Goal: Task Accomplishment & Management: Manage account settings

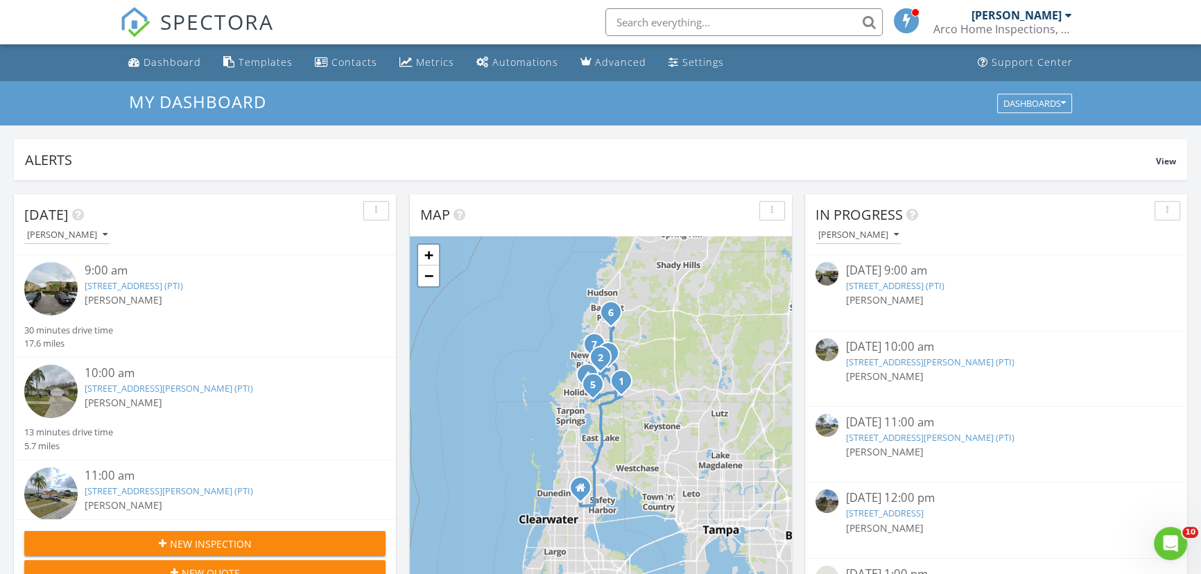
click at [918, 286] on link "9775 Trumpet Vine Loop, Trinity, FL 34655 (PTI)" at bounding box center [894, 285] width 98 height 12
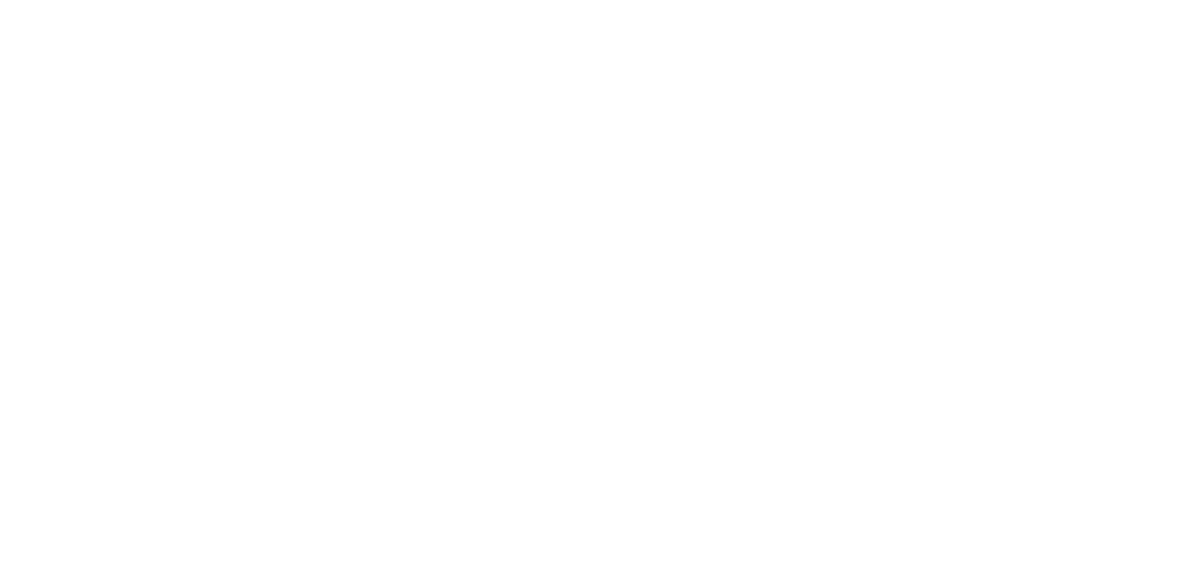
click at [24, 208] on div "More" at bounding box center [17, 216] width 12 height 17
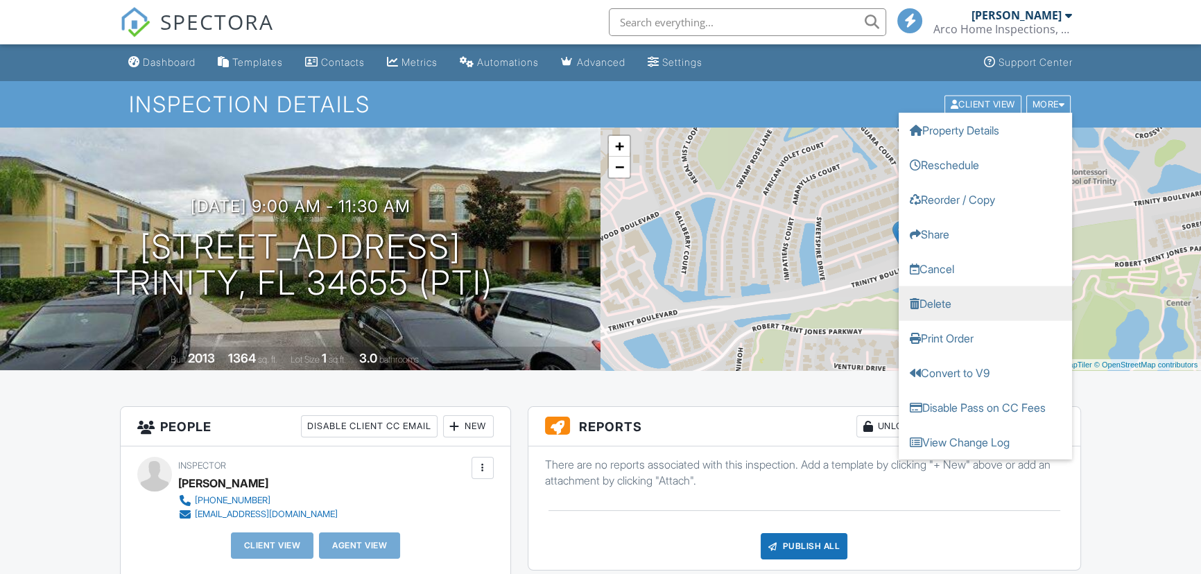
click at [936, 307] on link "Delete" at bounding box center [985, 303] width 173 height 35
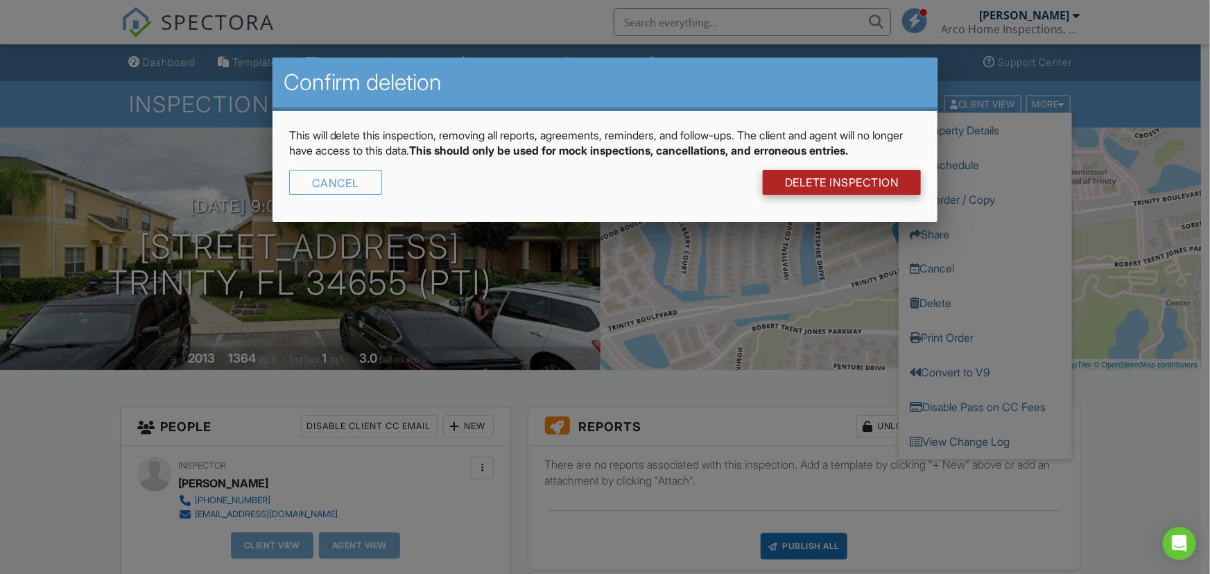
click at [872, 176] on link "DELETE Inspection" at bounding box center [842, 182] width 159 height 25
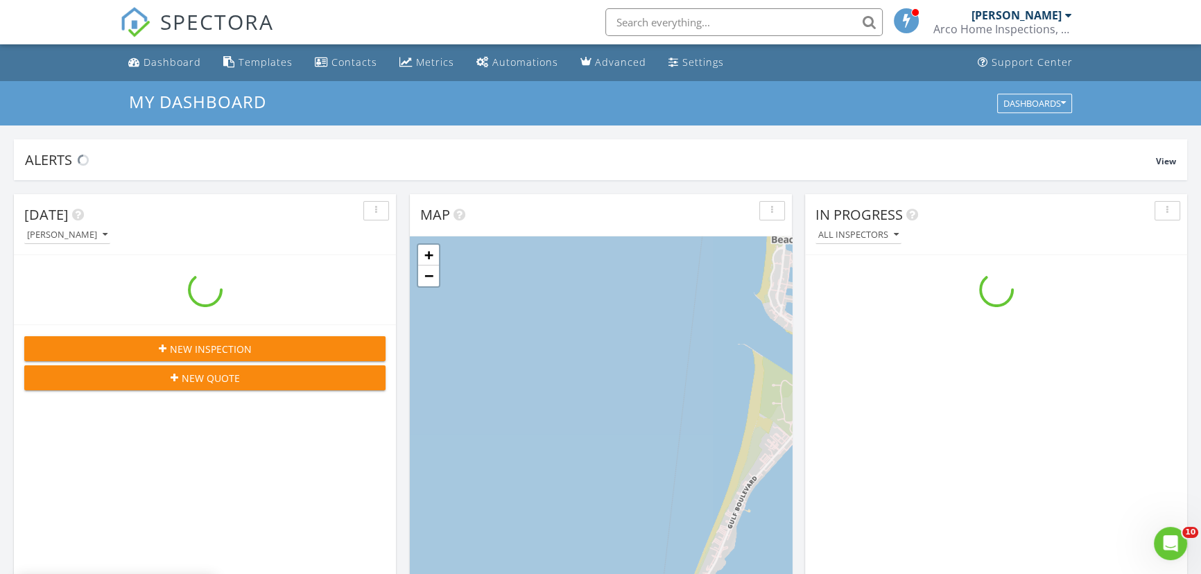
scroll to position [1282, 1220]
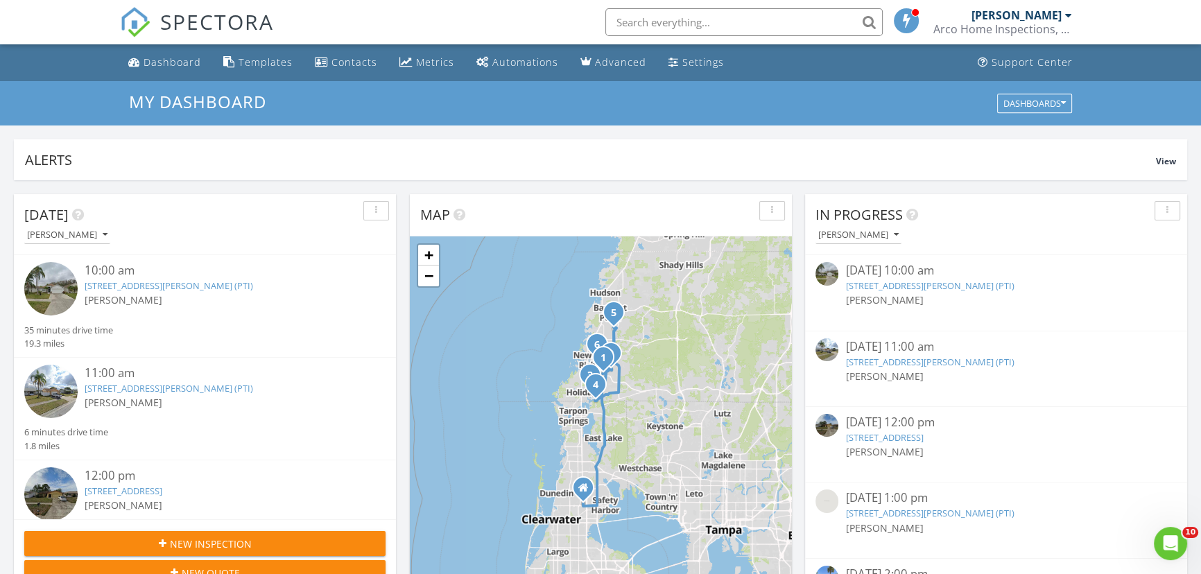
click at [937, 286] on link "4310 Stones River Ct, New Port Richey, FL 34653 (PTI)" at bounding box center [929, 285] width 168 height 12
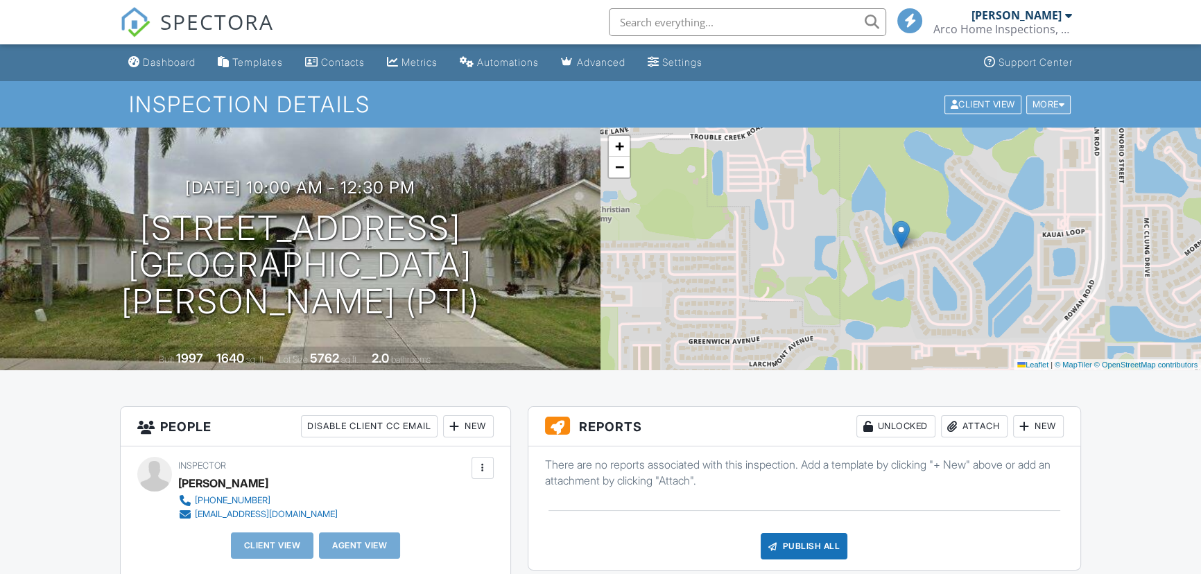
click at [1036, 101] on div "More" at bounding box center [1048, 104] width 45 height 19
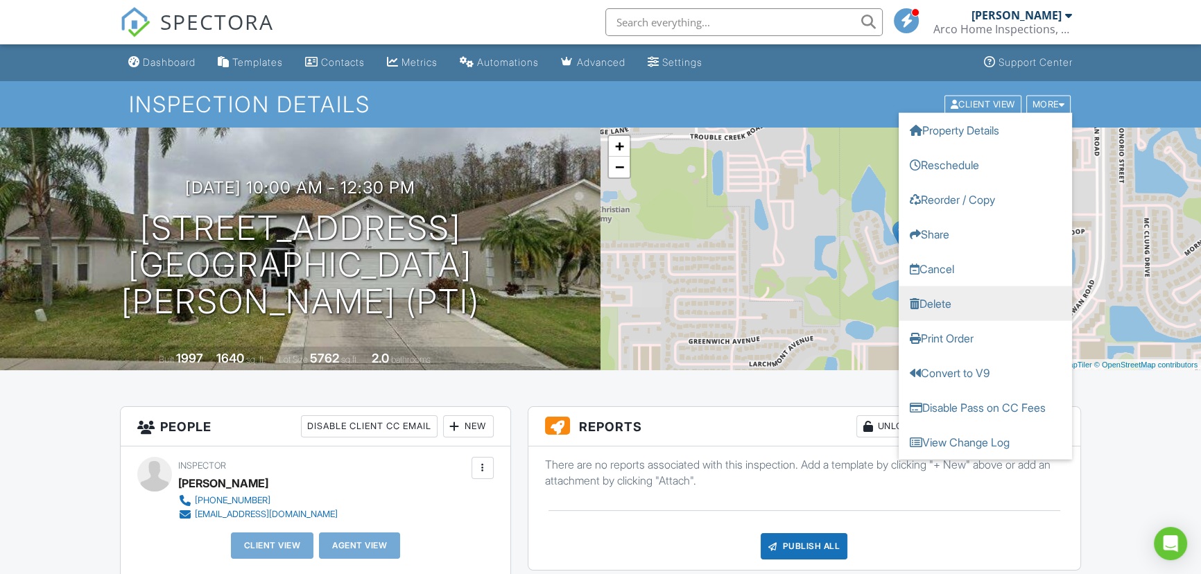
click at [931, 304] on link "Delete" at bounding box center [985, 303] width 173 height 35
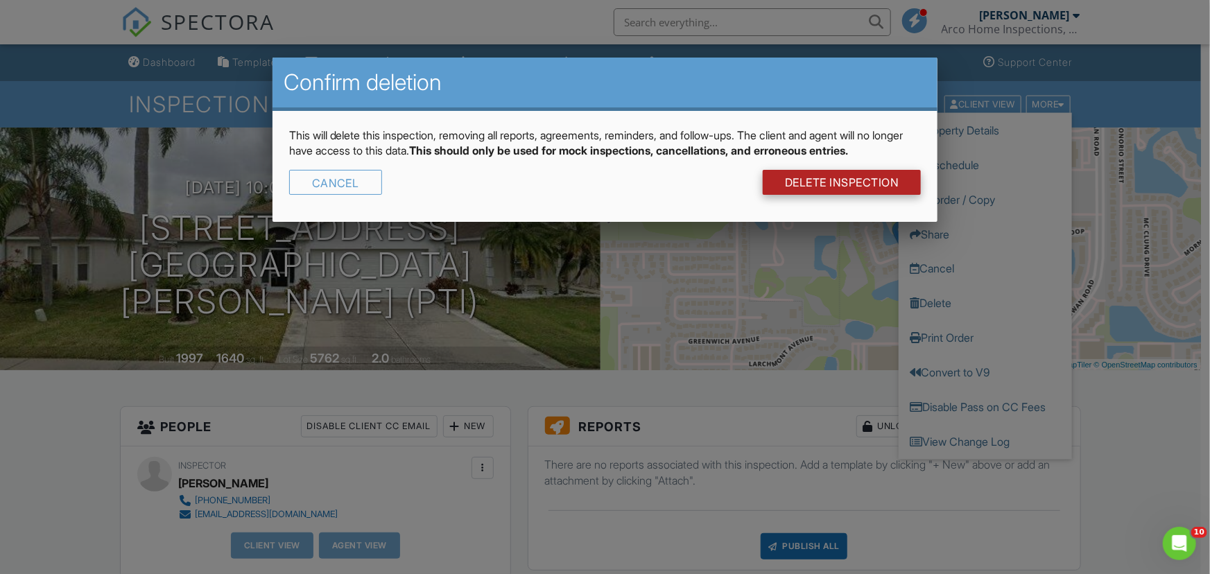
click at [841, 180] on link "DELETE Inspection" at bounding box center [842, 182] width 159 height 25
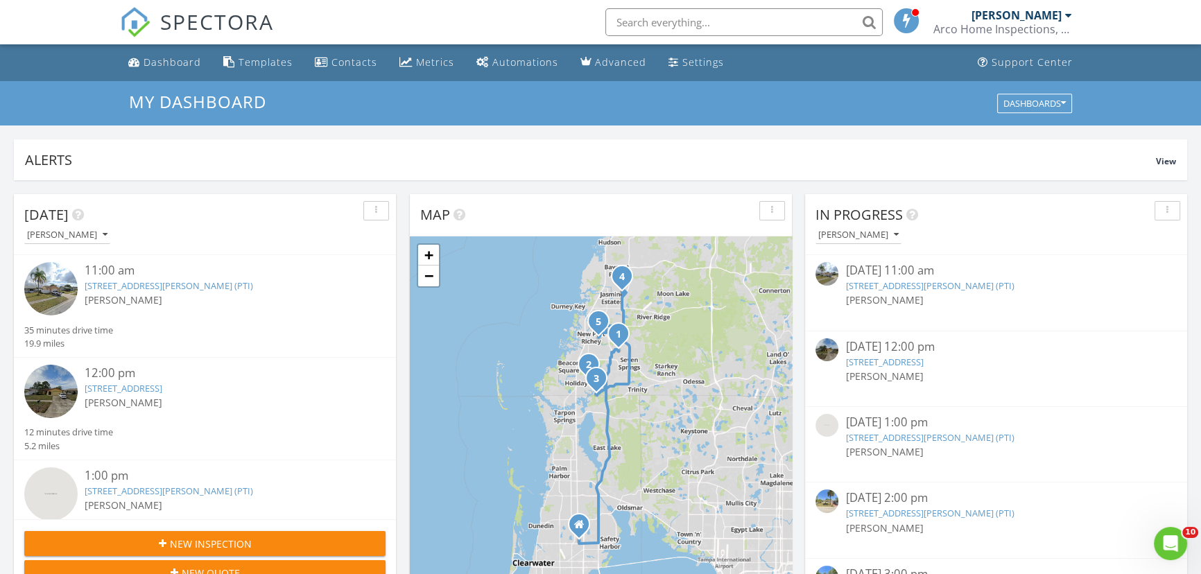
click at [1005, 288] on link "[STREET_ADDRESS][PERSON_NAME] (PTI)" at bounding box center [929, 285] width 168 height 12
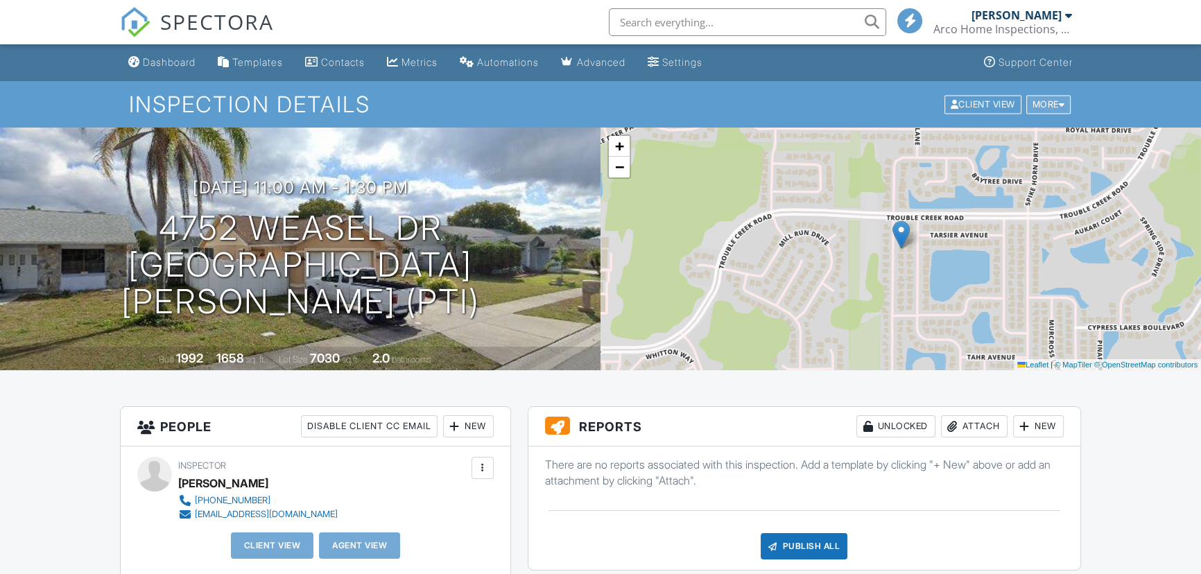
click at [1035, 107] on div "More" at bounding box center [1048, 104] width 45 height 19
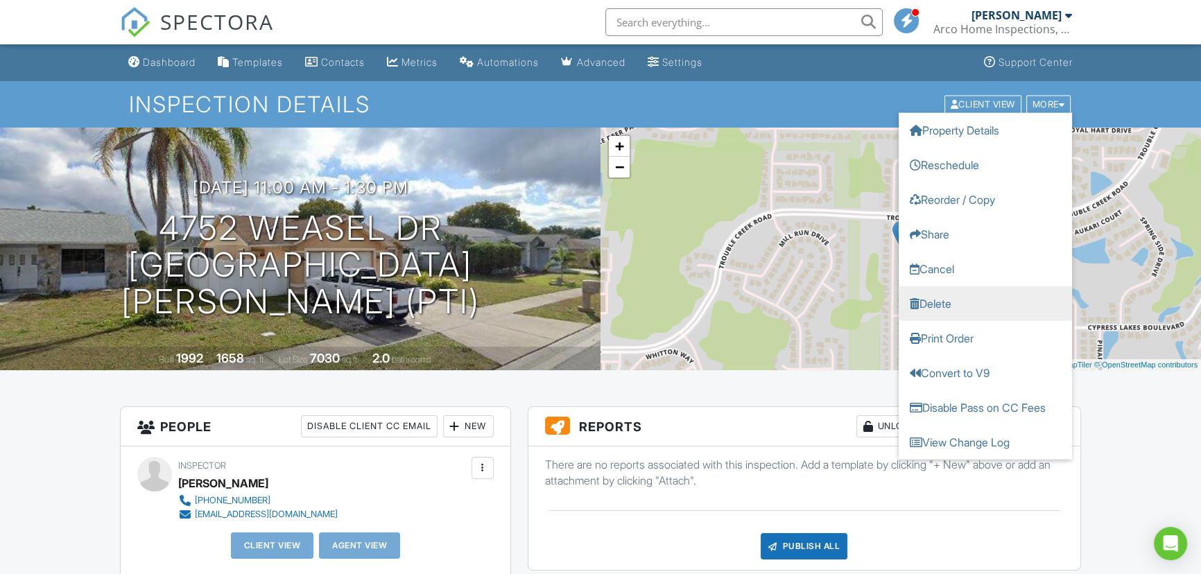
click at [926, 304] on link "Delete" at bounding box center [985, 303] width 173 height 35
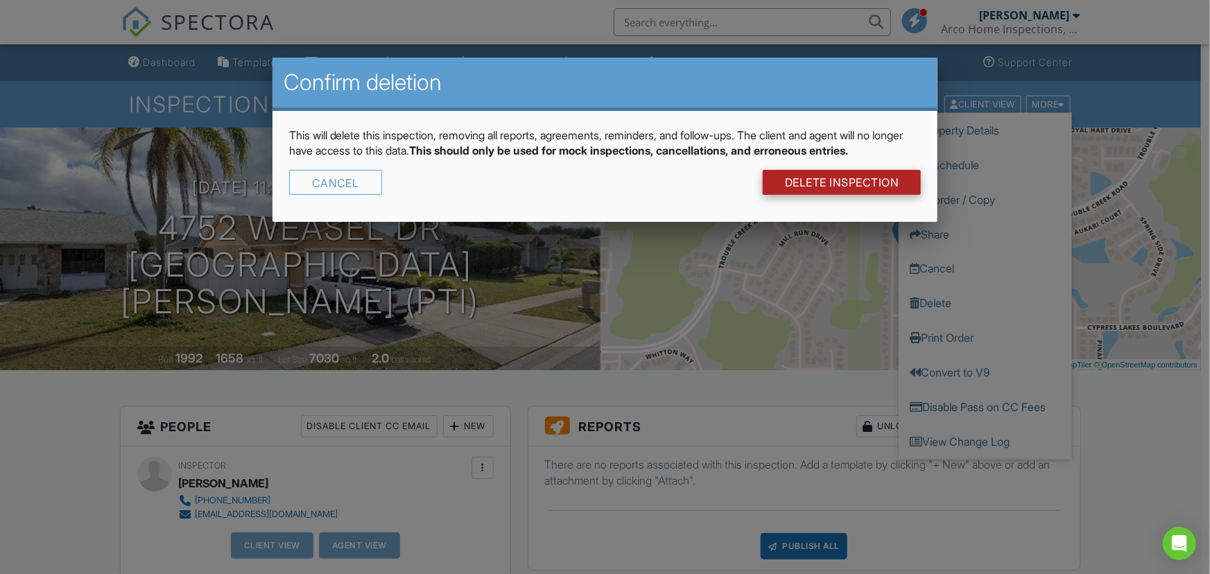
click at [844, 184] on link "DELETE Inspection" at bounding box center [842, 182] width 159 height 25
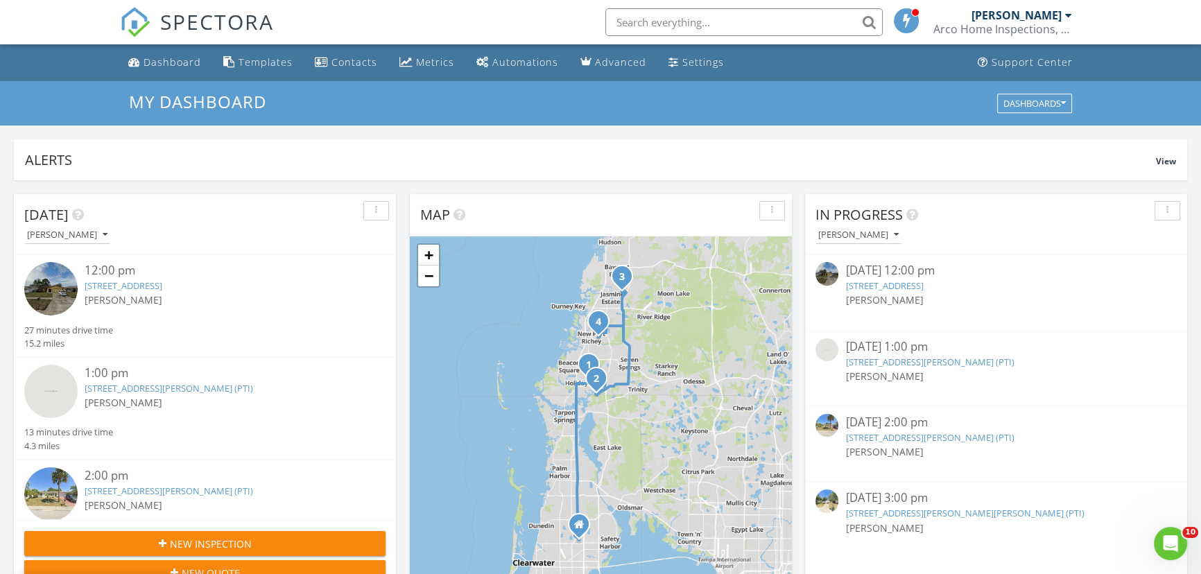
click at [923, 288] on link "2203 Tumbleweed Dr, Holiday, FL 34690 (PTI)" at bounding box center [884, 285] width 78 height 12
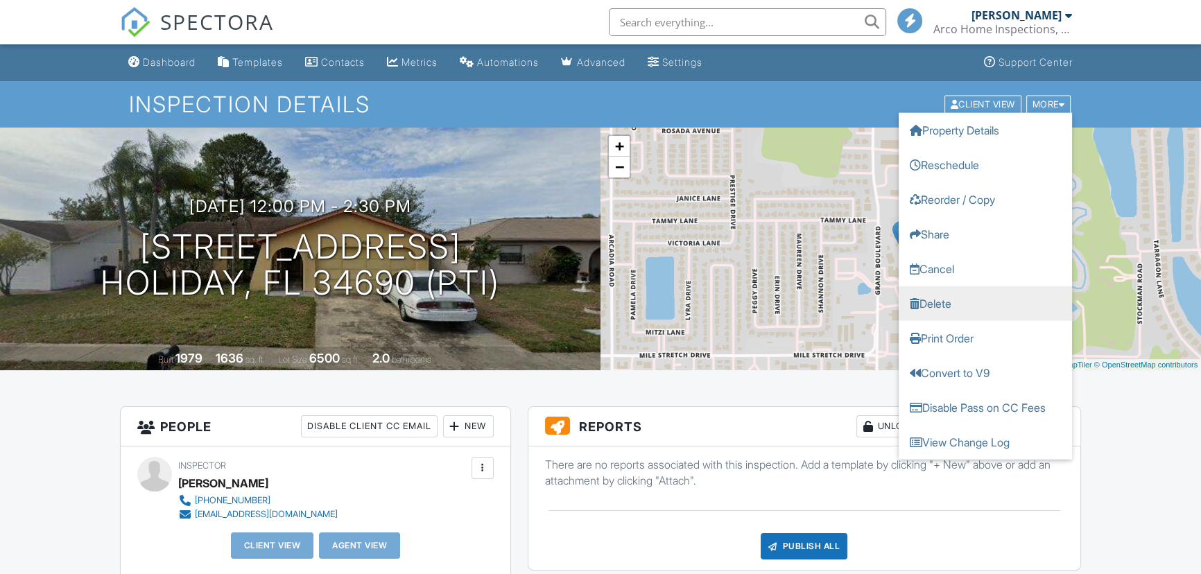
click at [937, 306] on link "Delete" at bounding box center [985, 303] width 173 height 35
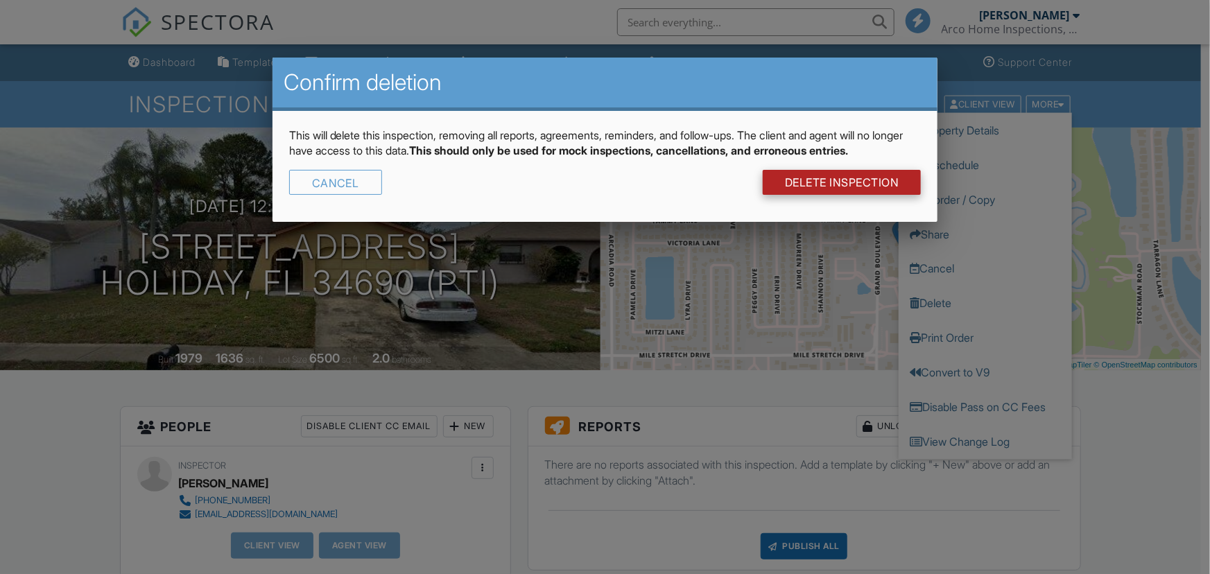
click at [849, 182] on link "DELETE Inspection" at bounding box center [842, 182] width 159 height 25
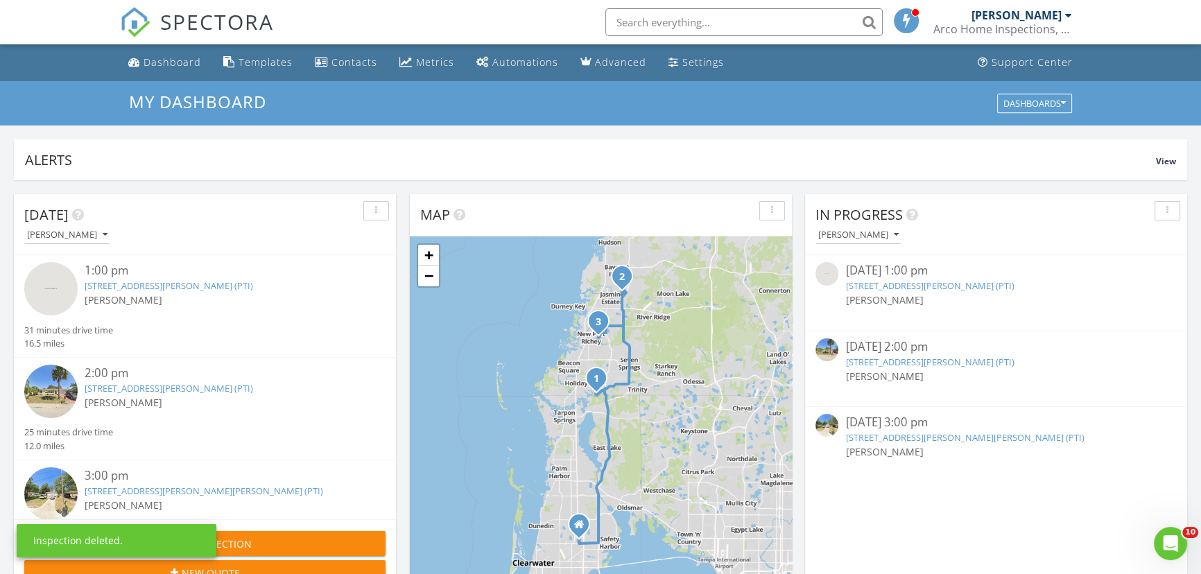
click at [927, 288] on link "6148 Riviera Ln, New Port Richey, FL 34655 (PTI)" at bounding box center [929, 285] width 168 height 12
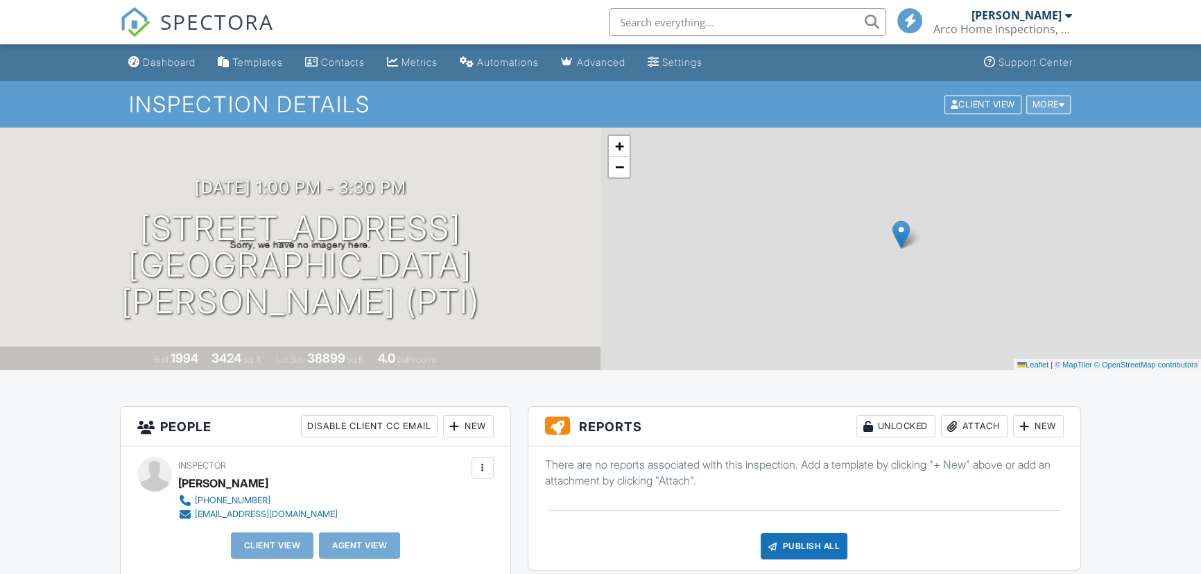
click at [1038, 99] on div "More" at bounding box center [1048, 104] width 45 height 19
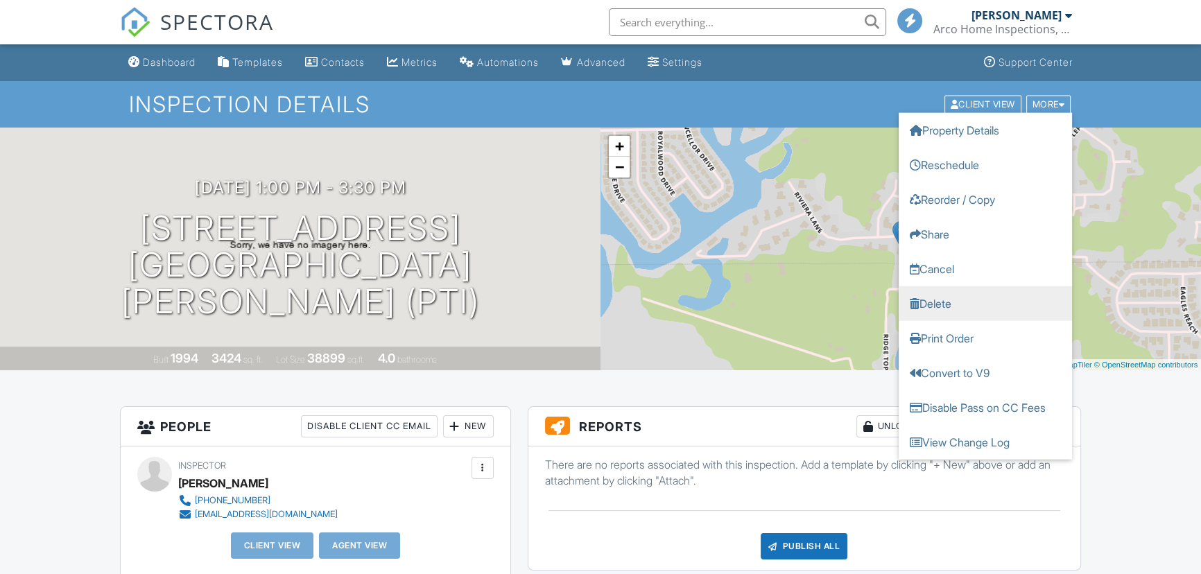
click at [925, 304] on link "Delete" at bounding box center [985, 303] width 173 height 35
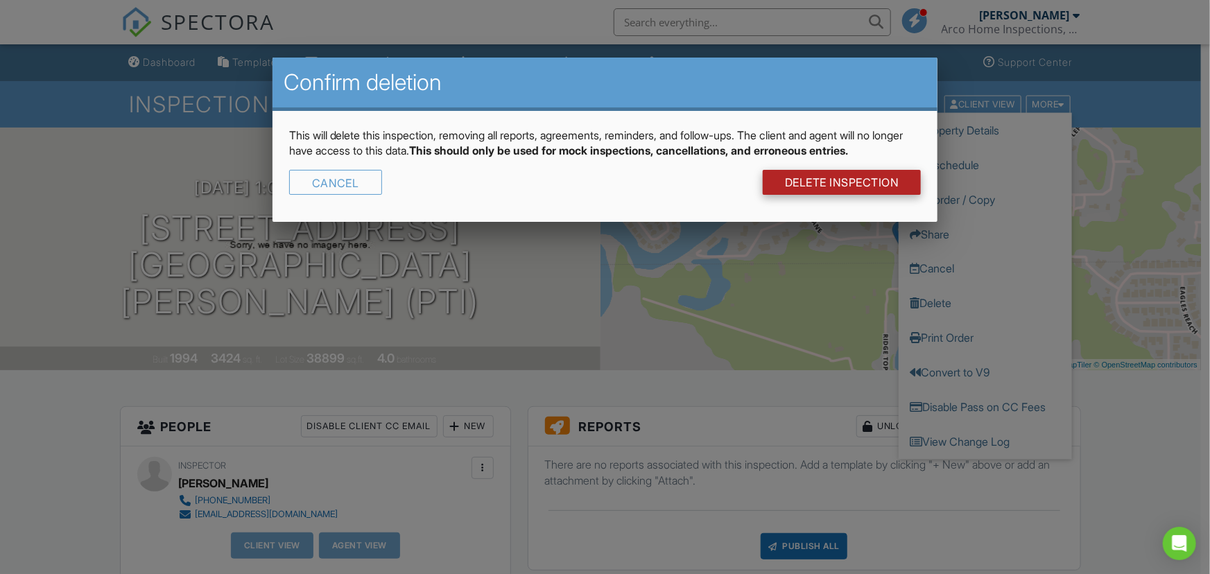
click at [826, 177] on link "DELETE Inspection" at bounding box center [842, 182] width 159 height 25
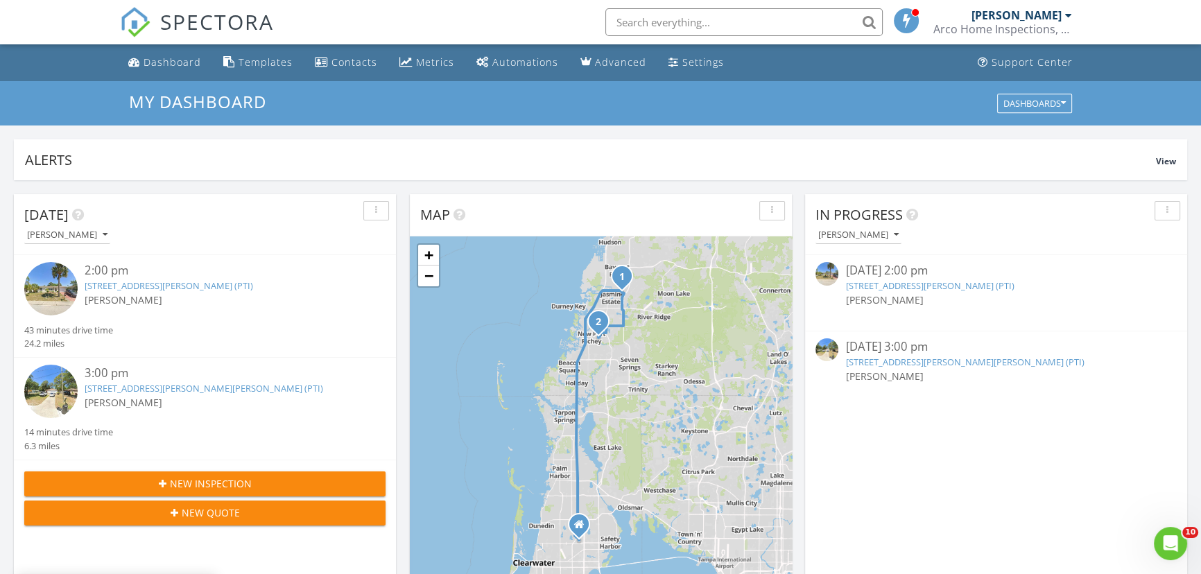
click at [900, 284] on link "9816 Crofton Ln, Port Richey, FL 34668 (PTI)" at bounding box center [929, 285] width 168 height 12
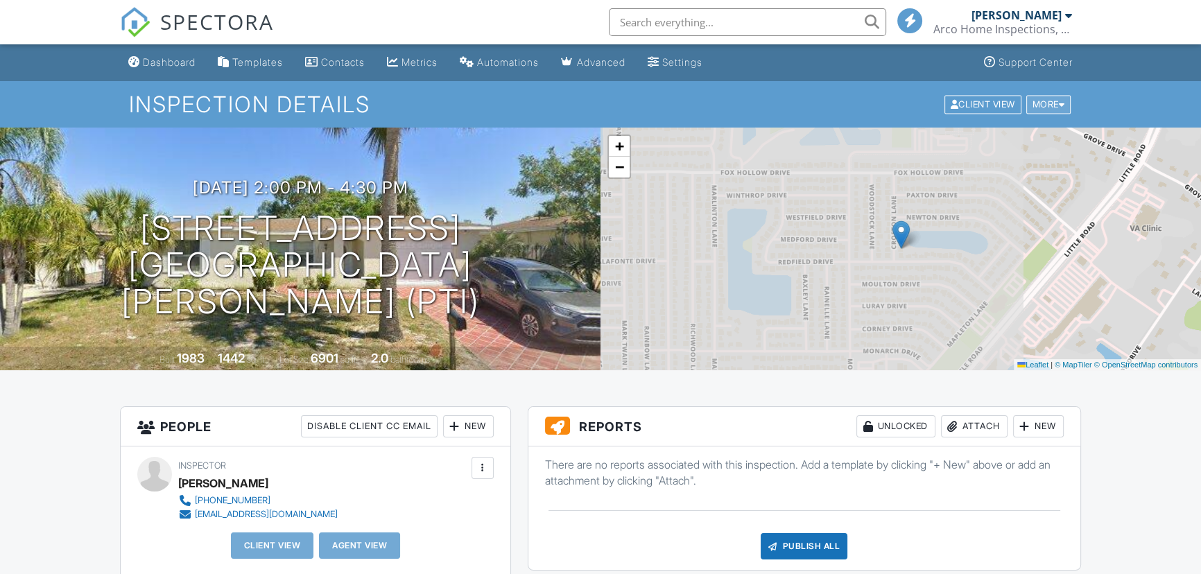
click at [1041, 103] on div "More" at bounding box center [1048, 104] width 45 height 19
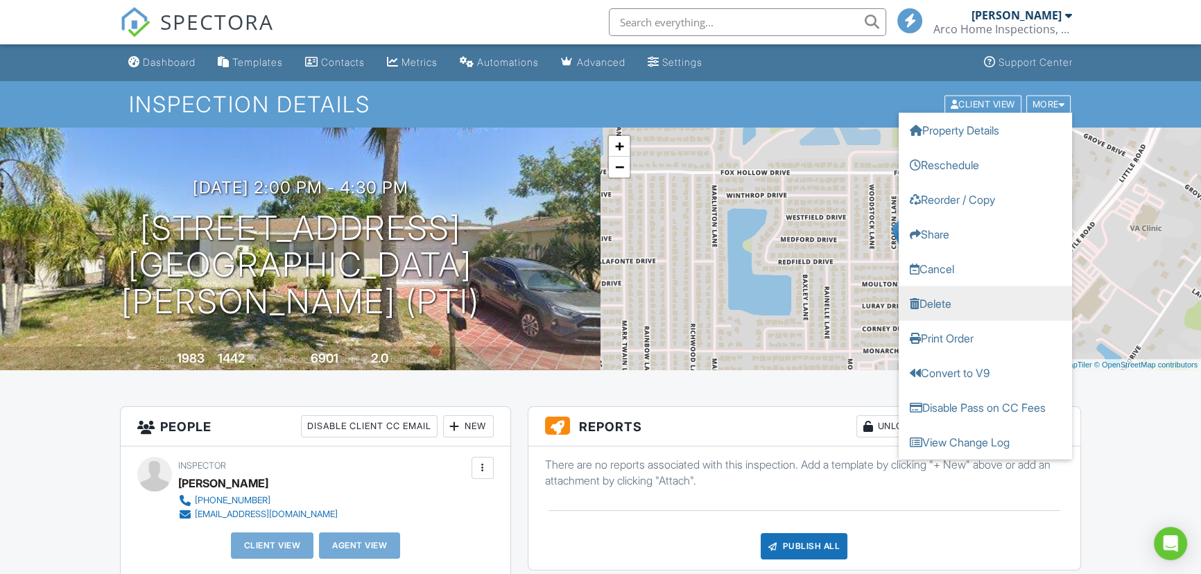
click at [935, 304] on link "Delete" at bounding box center [985, 303] width 173 height 35
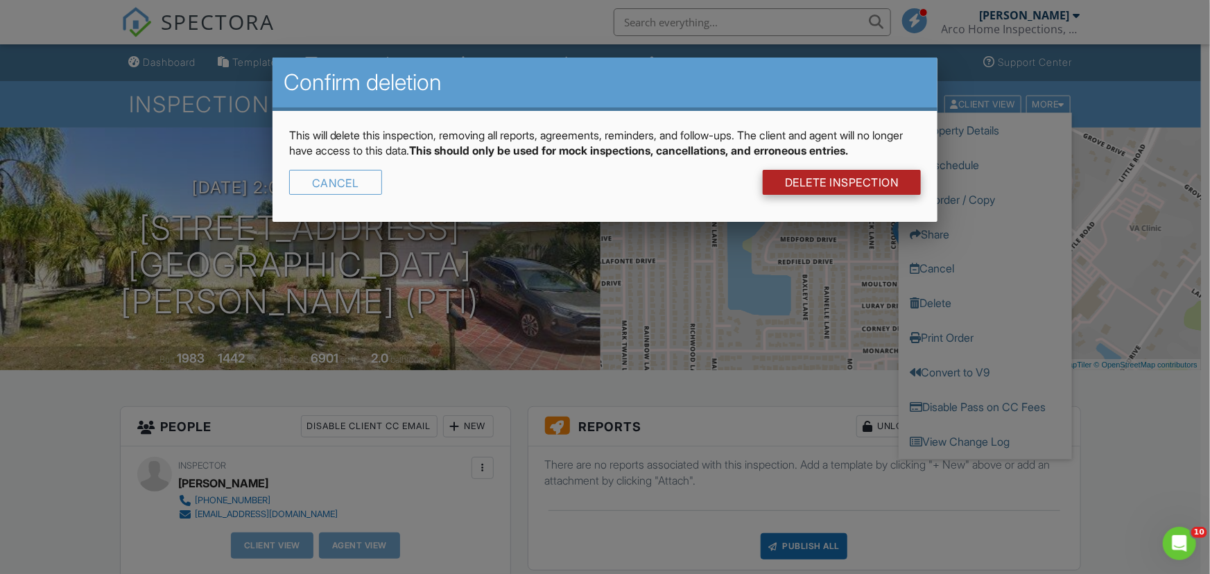
click at [860, 177] on link "DELETE Inspection" at bounding box center [842, 182] width 159 height 25
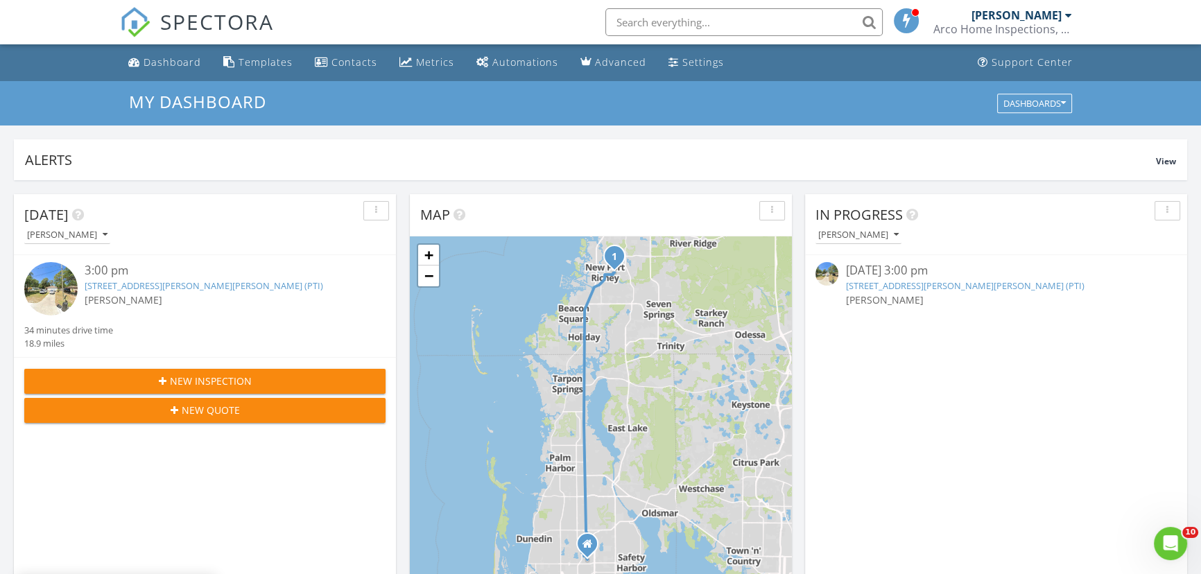
click at [926, 285] on link "5847 Harrison St, New Port Richey, FL 34653 (PTI)" at bounding box center [964, 285] width 239 height 12
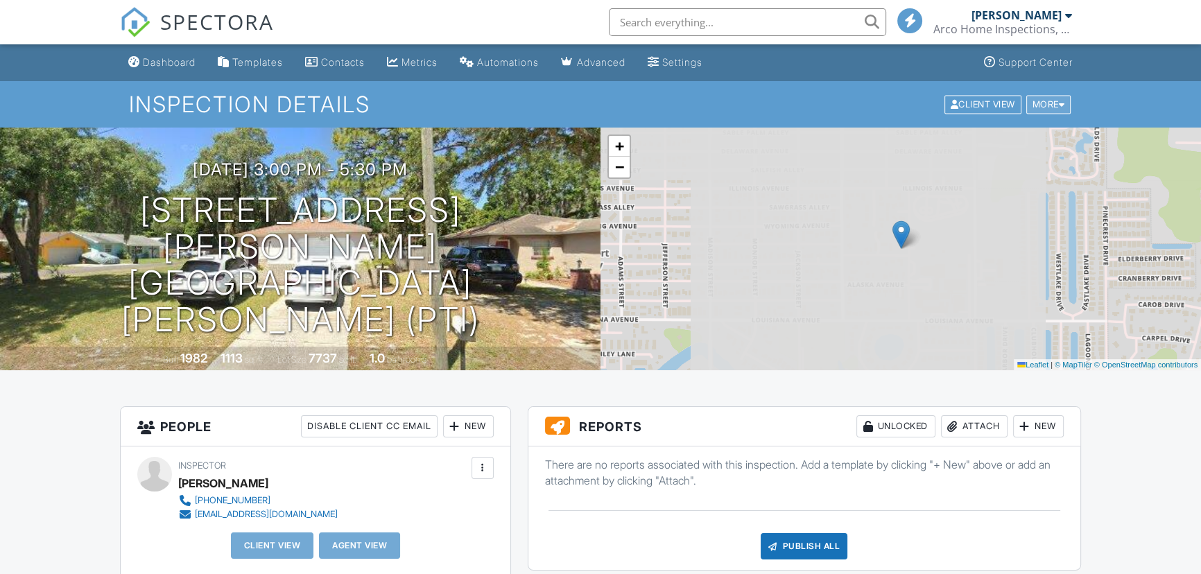
click at [1037, 100] on div "More" at bounding box center [1048, 104] width 45 height 19
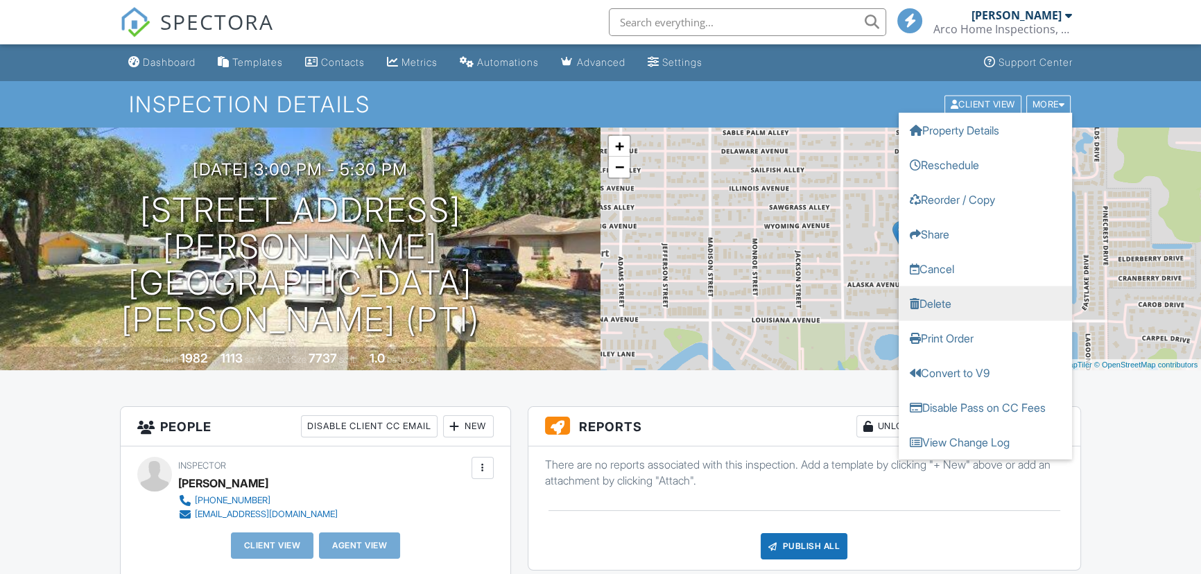
click at [930, 304] on link "Delete" at bounding box center [985, 303] width 173 height 35
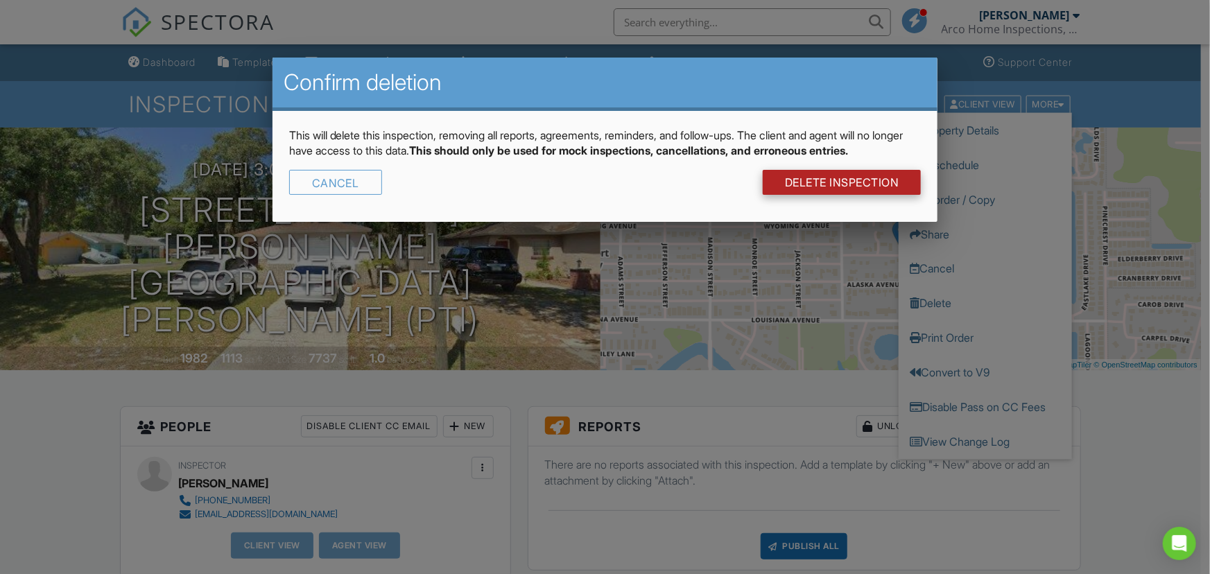
click at [831, 174] on link "DELETE Inspection" at bounding box center [842, 182] width 159 height 25
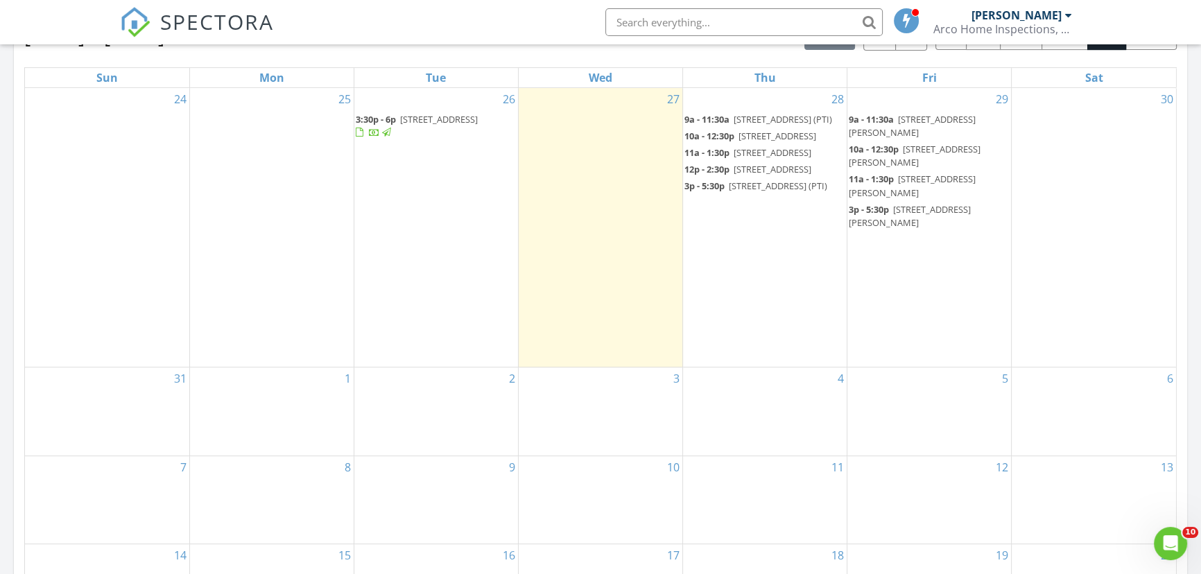
scroll to position [630, 0]
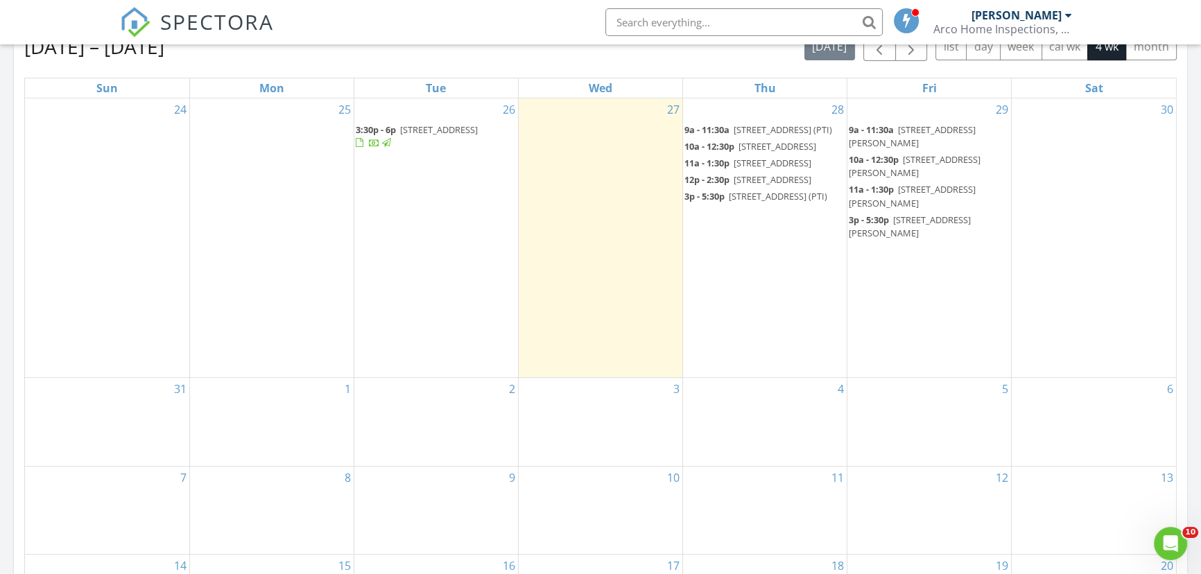
click at [460, 444] on div "2" at bounding box center [436, 421] width 164 height 87
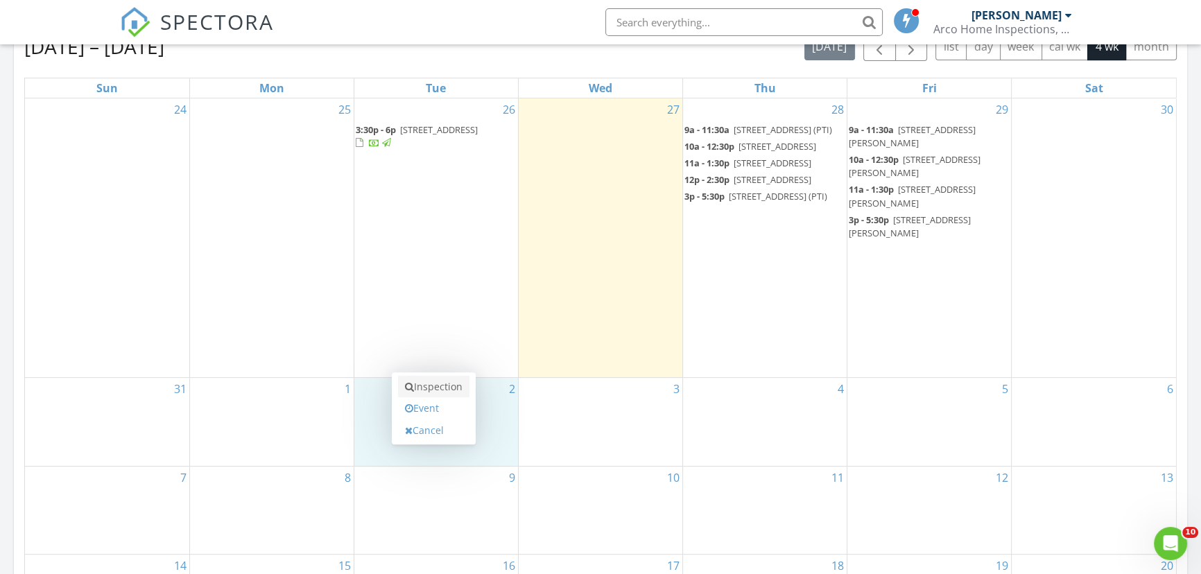
click at [452, 385] on link "Inspection" at bounding box center [433, 387] width 71 height 22
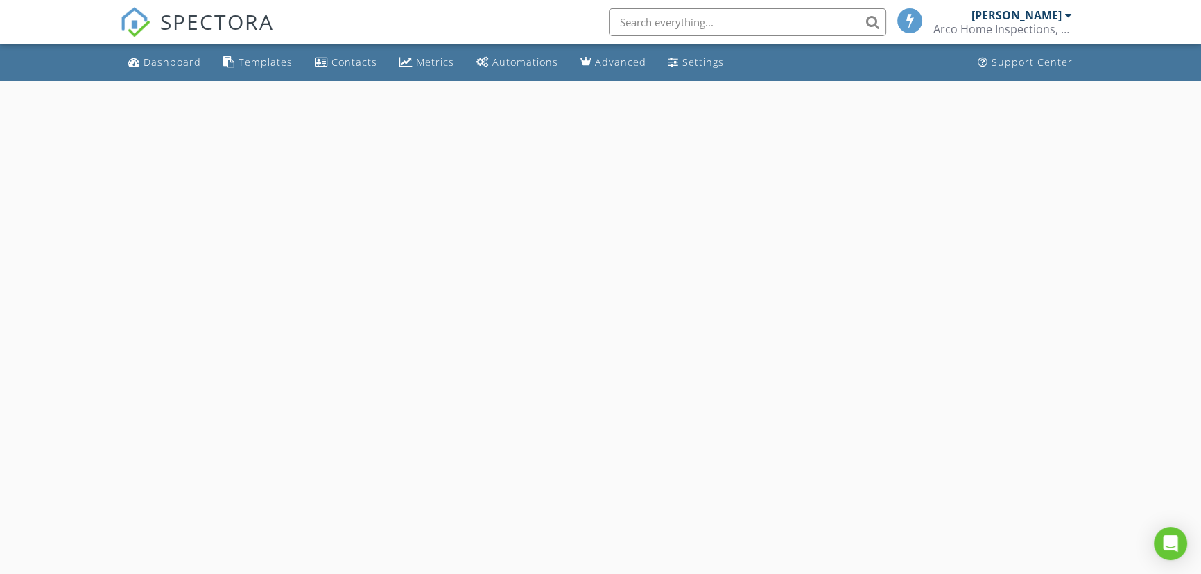
select select "8"
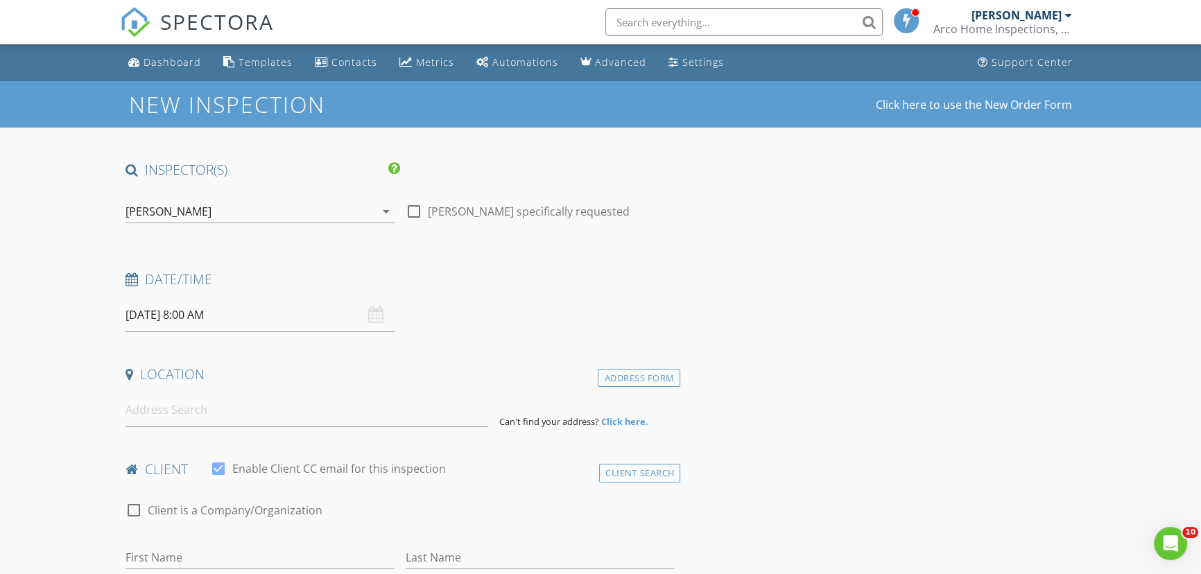
click at [238, 321] on input "[DATE] 8:00 AM" at bounding box center [259, 315] width 269 height 34
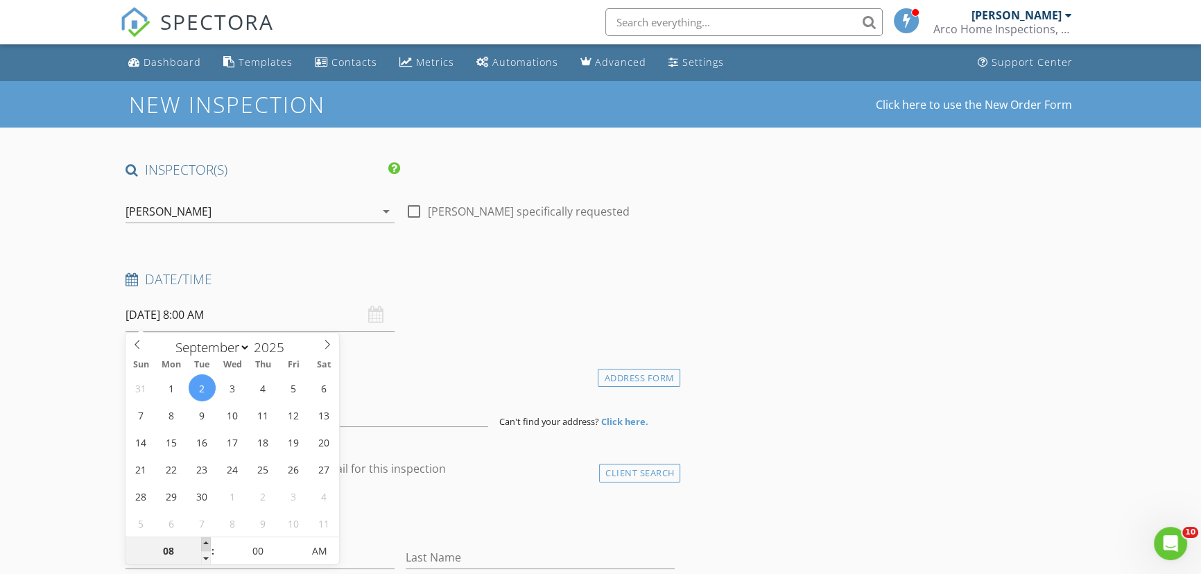
type input "09"
type input "[DATE] 9:00 AM"
click at [205, 541] on span at bounding box center [206, 544] width 10 height 14
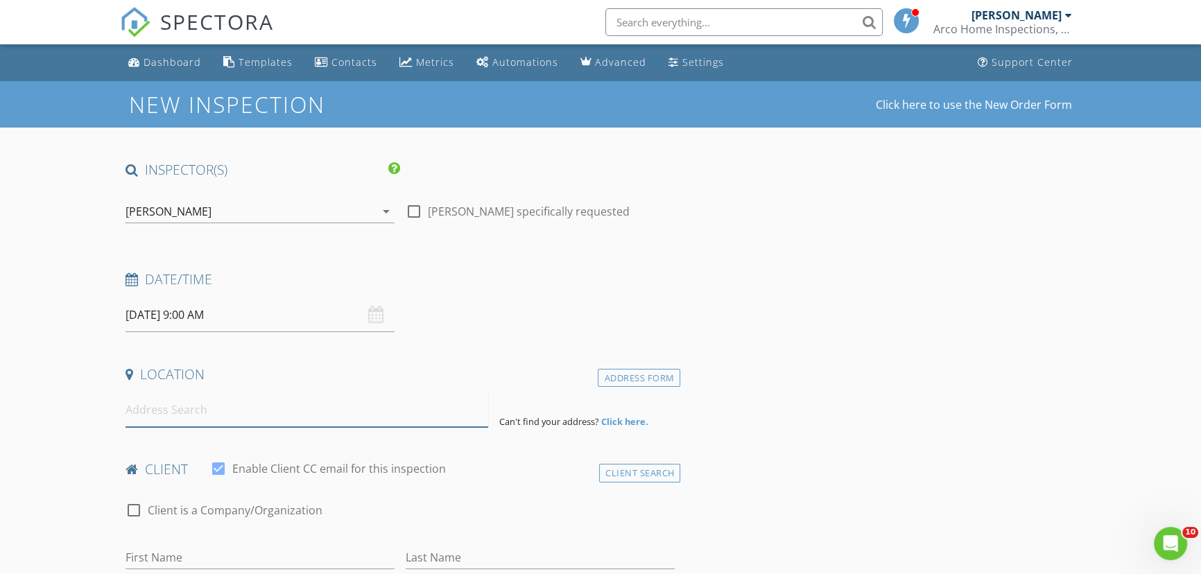
click at [358, 415] on input at bounding box center [306, 410] width 363 height 34
paste input ": 6101 Shiprock Ave , Spring Hill"
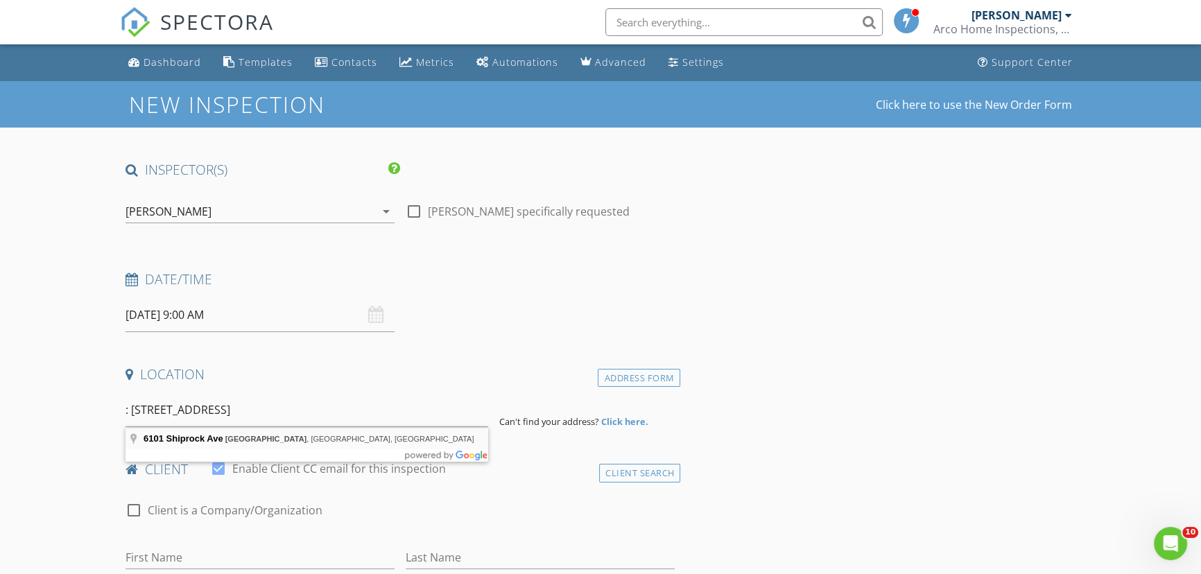
type input "6101 Shiprock Ave, Spring Hill, FL, USA"
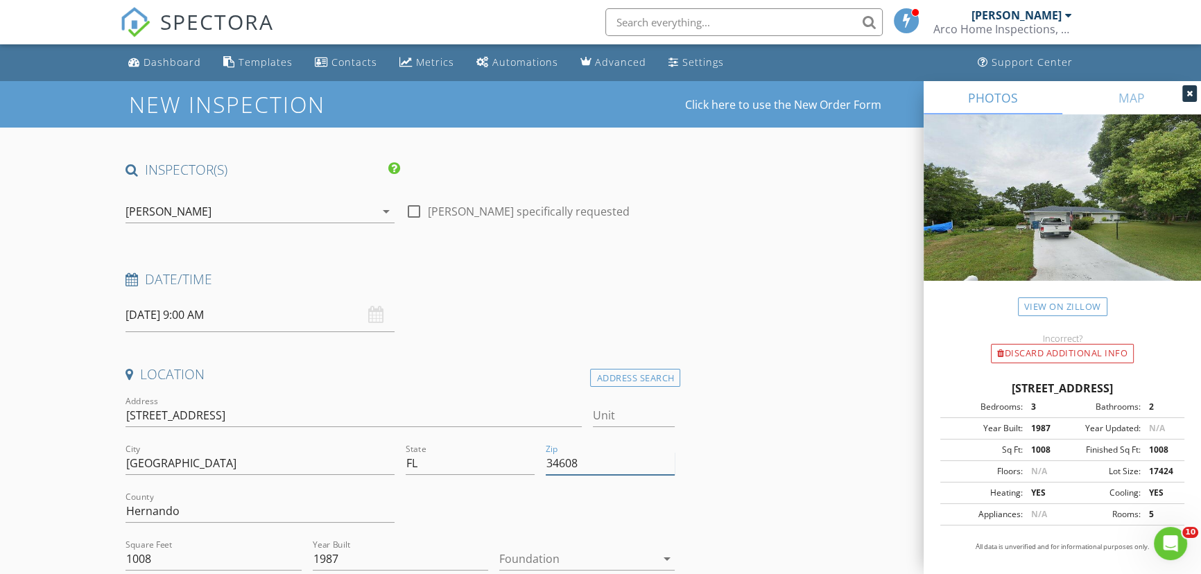
click at [591, 470] on input "34608" at bounding box center [610, 463] width 129 height 23
type input "34608 (PTI)"
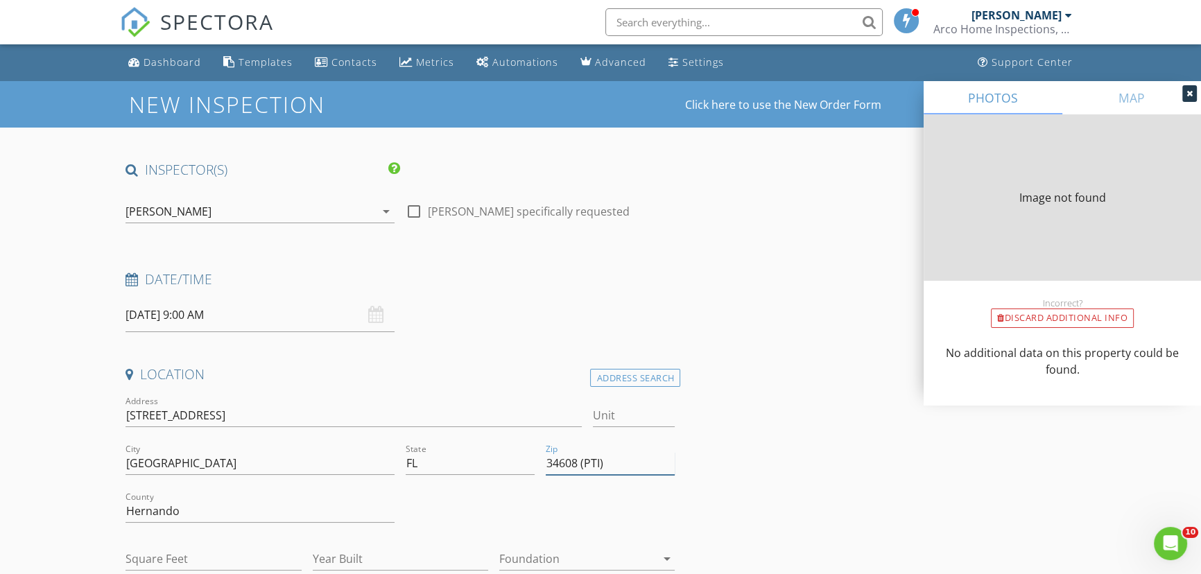
type input "1008"
type input "1987"
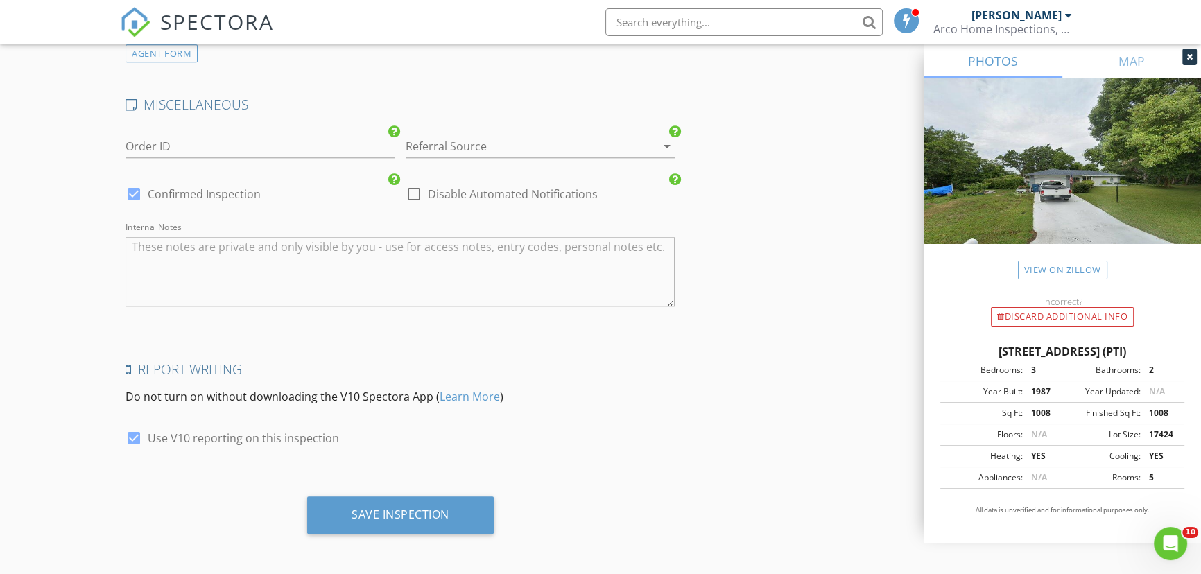
scroll to position [1892, 0]
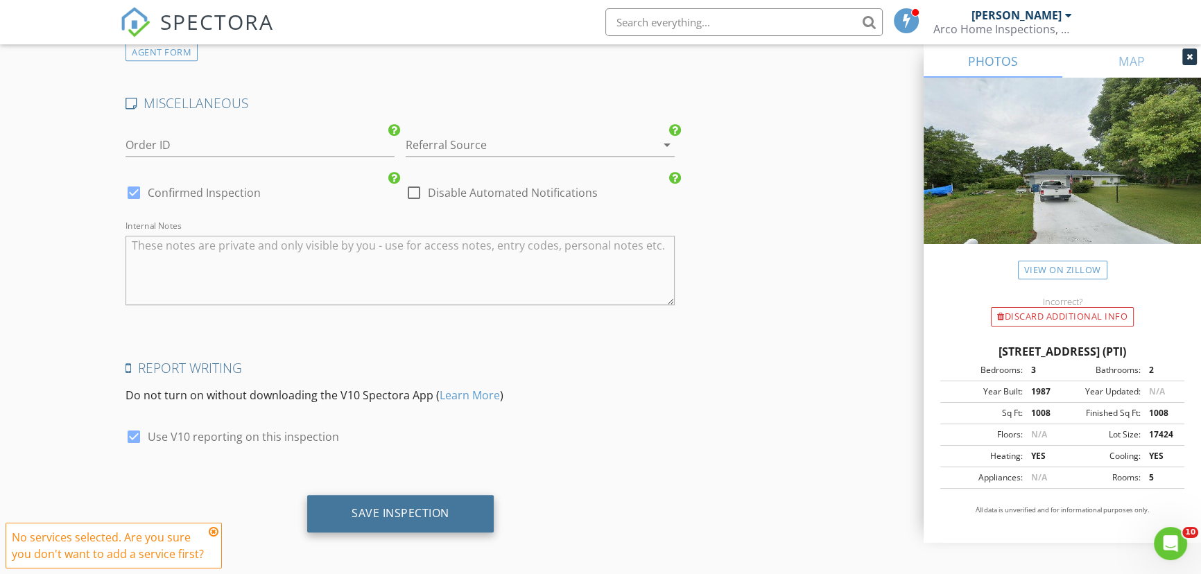
click at [395, 512] on div "Save Inspection" at bounding box center [401, 513] width 98 height 14
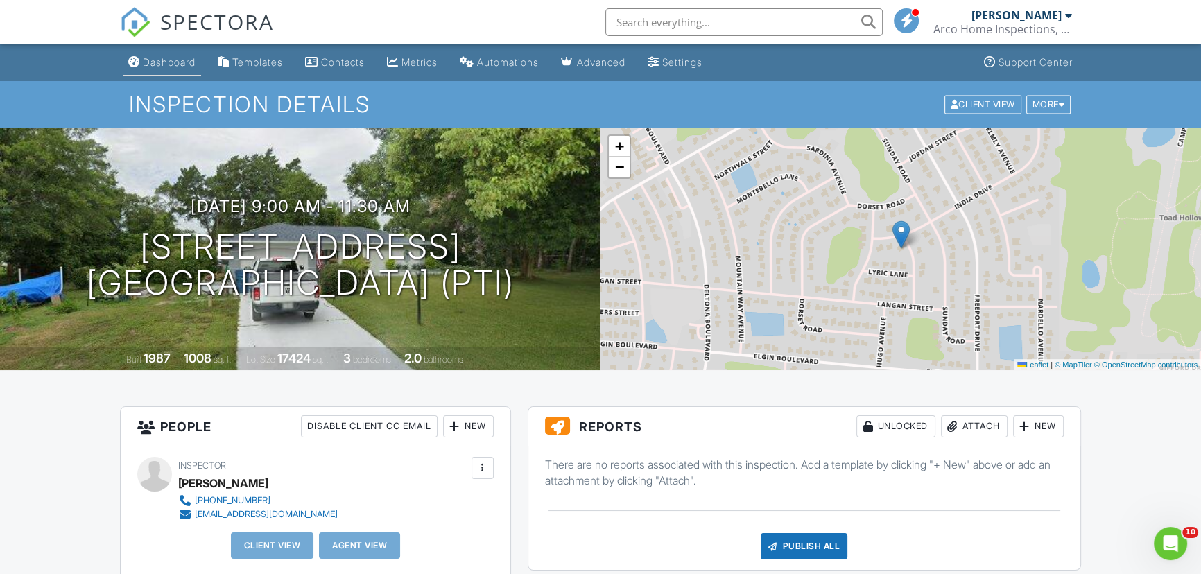
click at [171, 63] on div "Dashboard" at bounding box center [169, 62] width 53 height 12
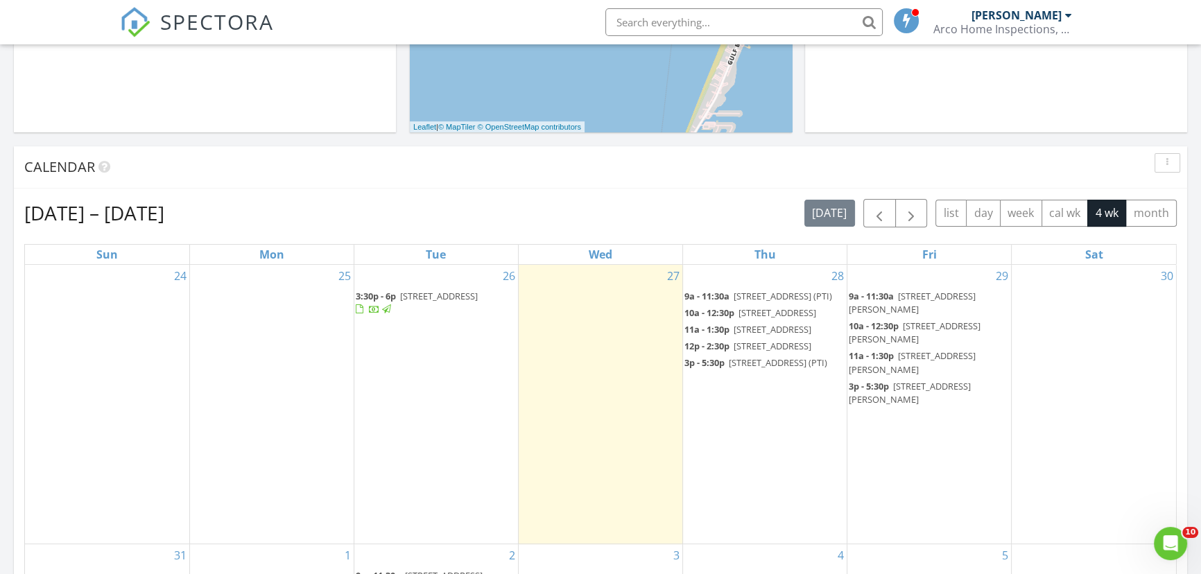
scroll to position [504, 0]
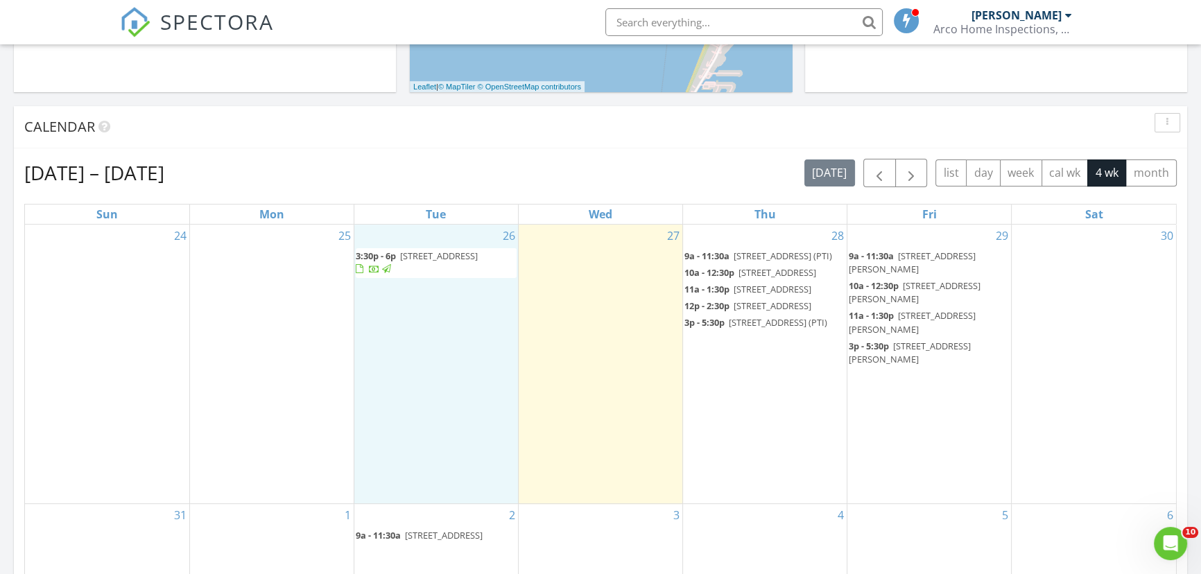
click at [421, 343] on div "26 3:30p - 6p [STREET_ADDRESS]" at bounding box center [436, 364] width 164 height 279
click at [444, 286] on link "Inspection" at bounding box center [433, 285] width 71 height 22
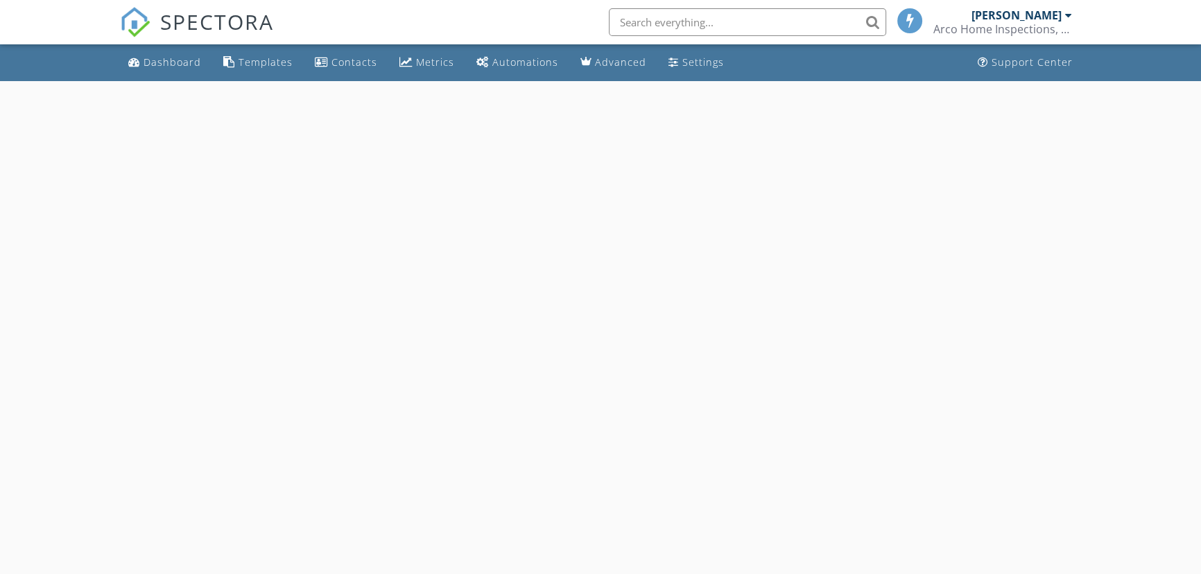
select select "7"
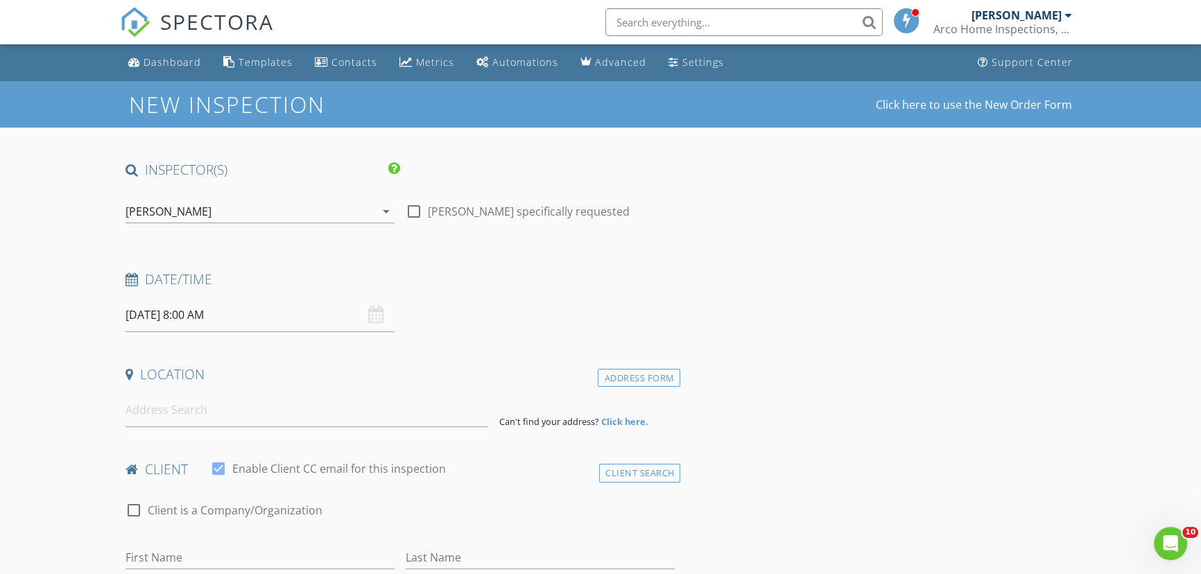
click at [276, 312] on input "08/26/2025 8:00 AM" at bounding box center [259, 315] width 269 height 34
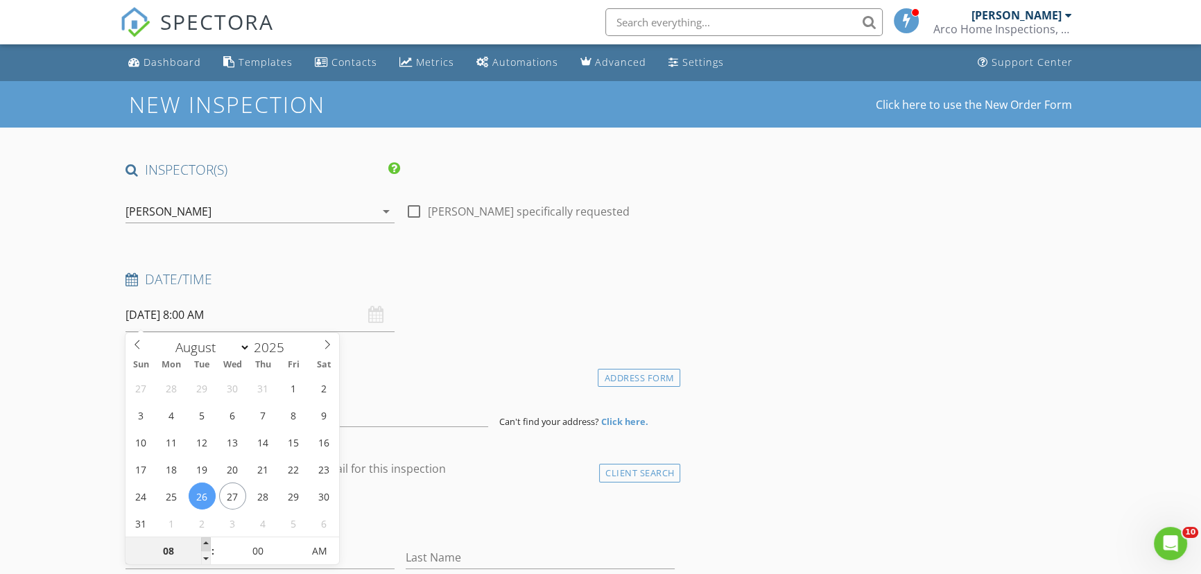
type input "09"
type input "08/26/2025 9:00 AM"
click at [207, 542] on span at bounding box center [206, 544] width 10 height 14
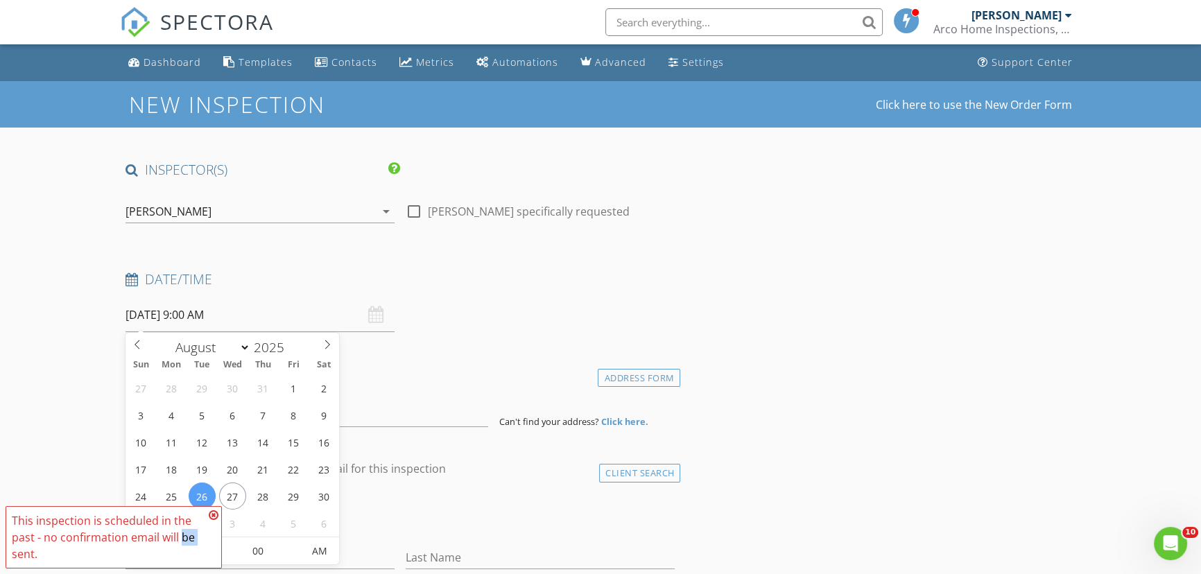
click at [207, 542] on span "This inspection is scheduled in the past - no confirmation email will be sent." at bounding box center [114, 537] width 216 height 62
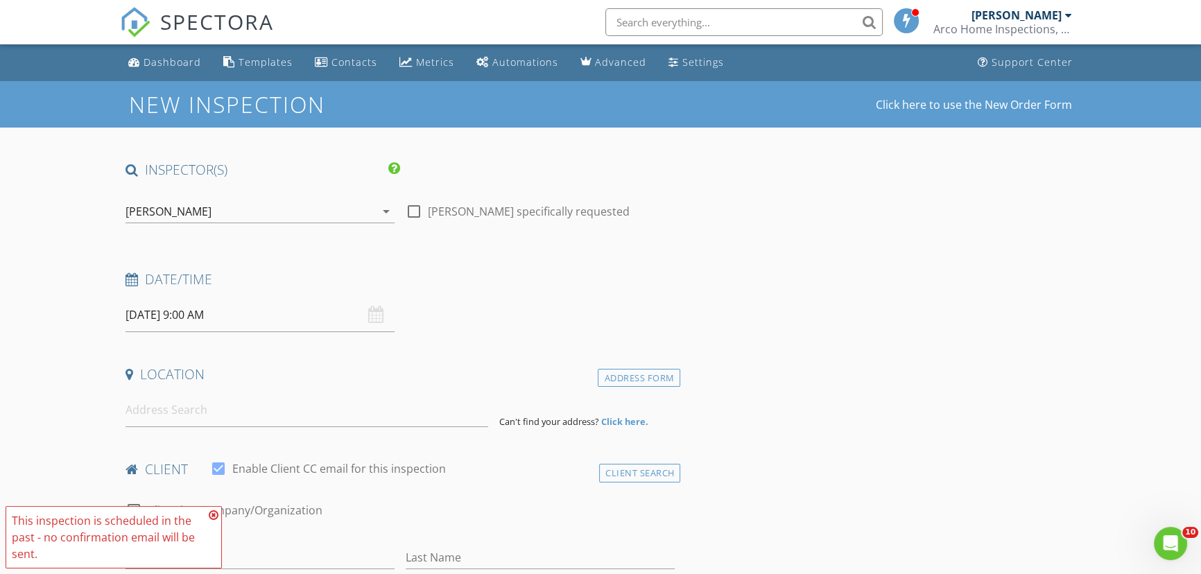
click at [243, 544] on div "First Name" at bounding box center [259, 560] width 269 height 45
click at [214, 517] on icon at bounding box center [214, 515] width 10 height 11
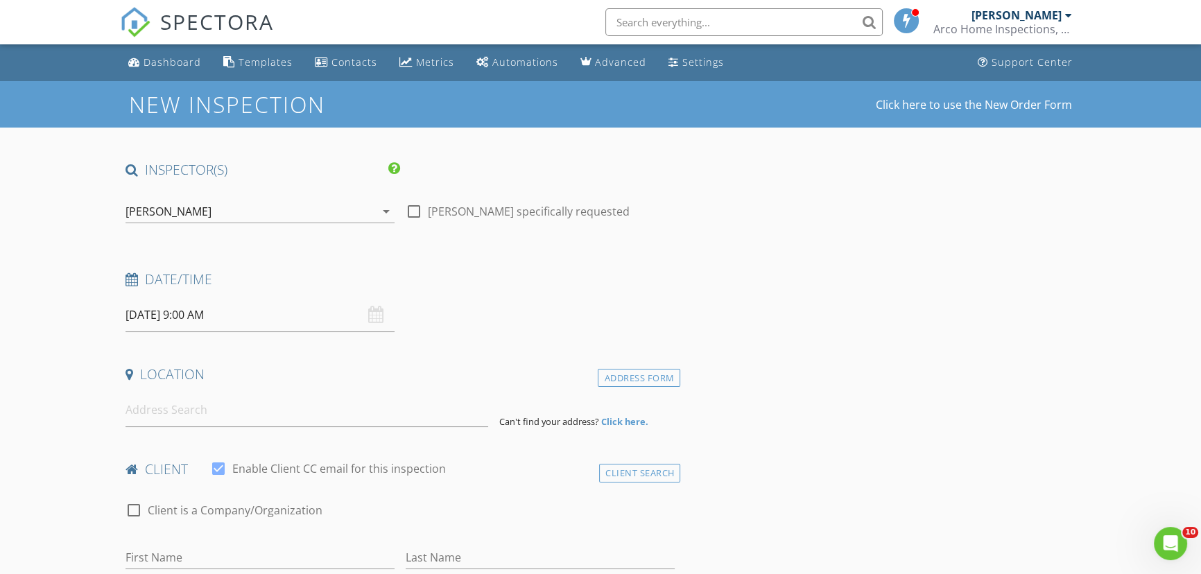
click at [252, 315] on input "08/26/2025 9:00 AM" at bounding box center [259, 315] width 269 height 34
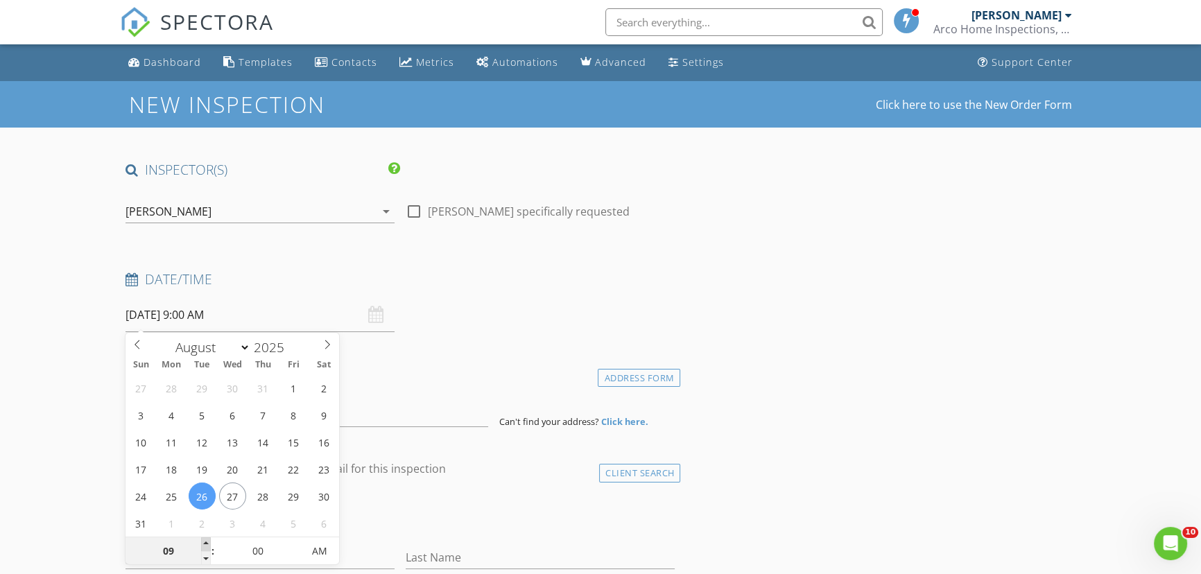
type input "10"
type input "08/26/2025 10:00 AM"
click at [202, 541] on span at bounding box center [206, 544] width 10 height 14
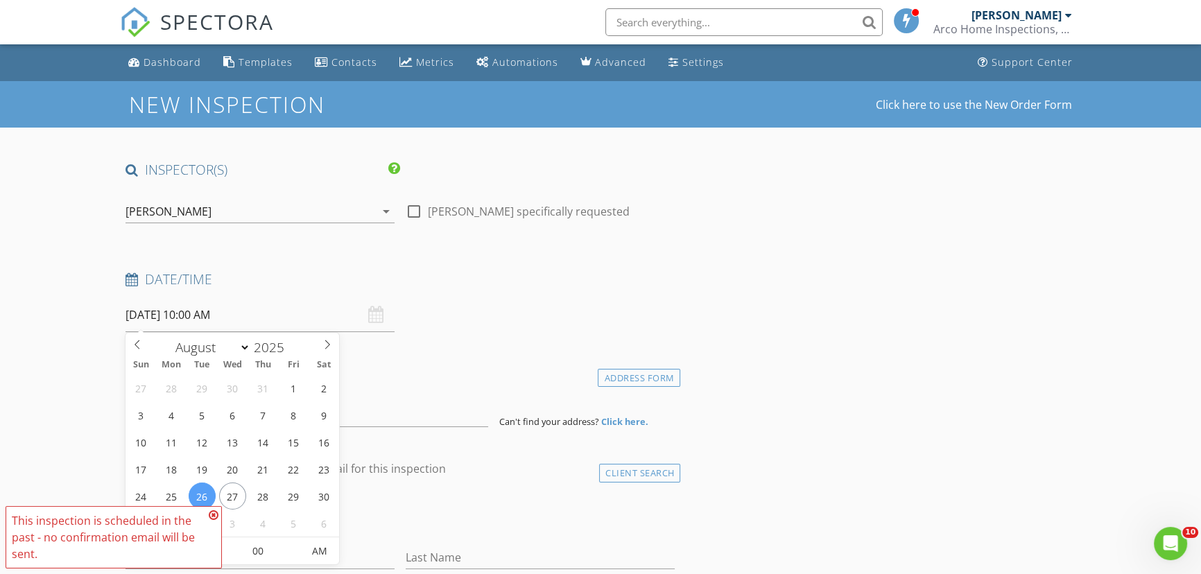
click at [202, 541] on span "This inspection is scheduled in the past - no confirmation email will be sent." at bounding box center [114, 537] width 216 height 62
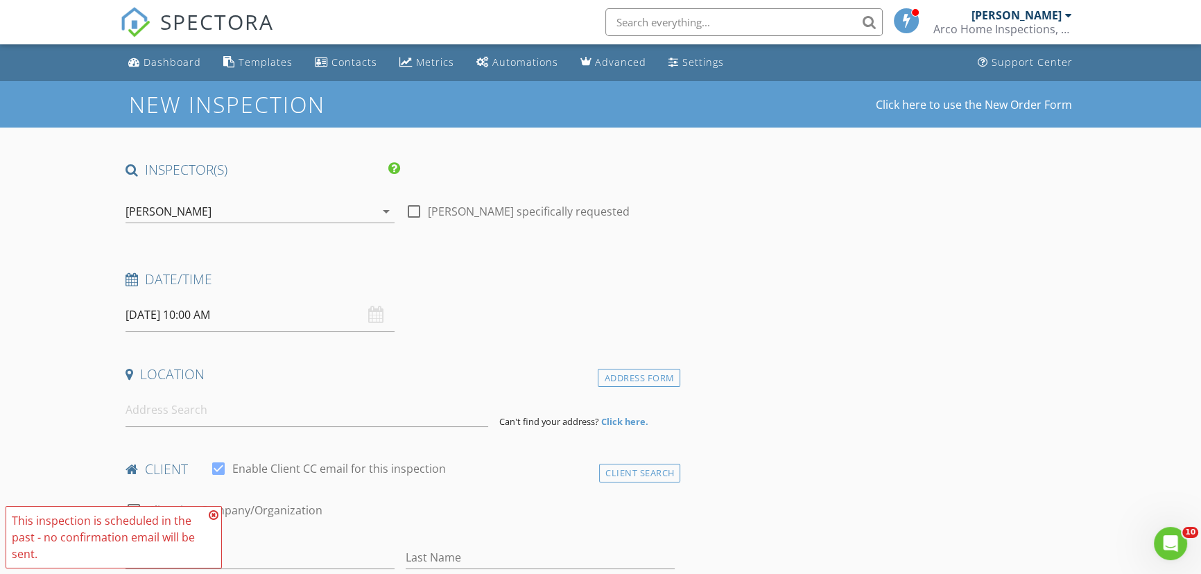
click at [269, 321] on input "08/26/2025 10:00 AM" at bounding box center [259, 315] width 269 height 34
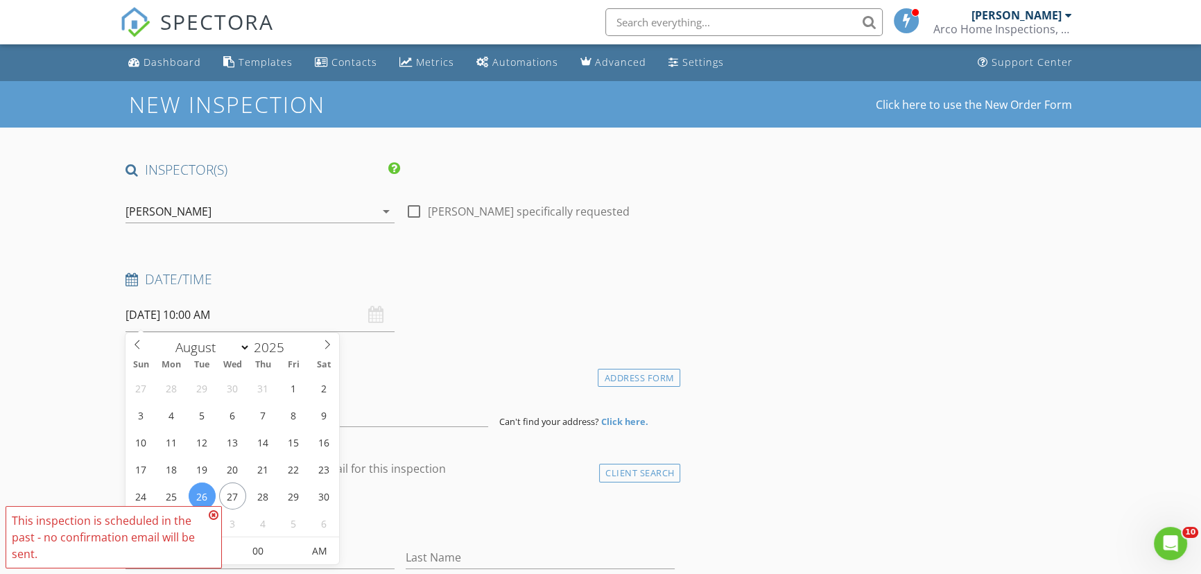
click at [215, 511] on icon at bounding box center [214, 515] width 10 height 11
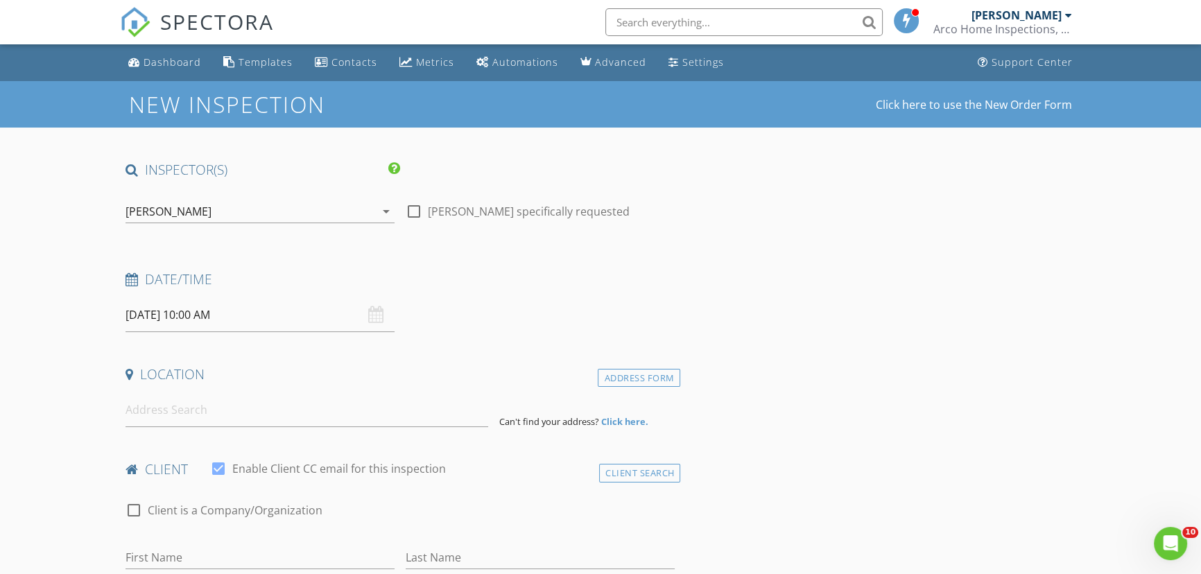
click at [279, 322] on input "08/26/2025 10:00 AM" at bounding box center [259, 315] width 269 height 34
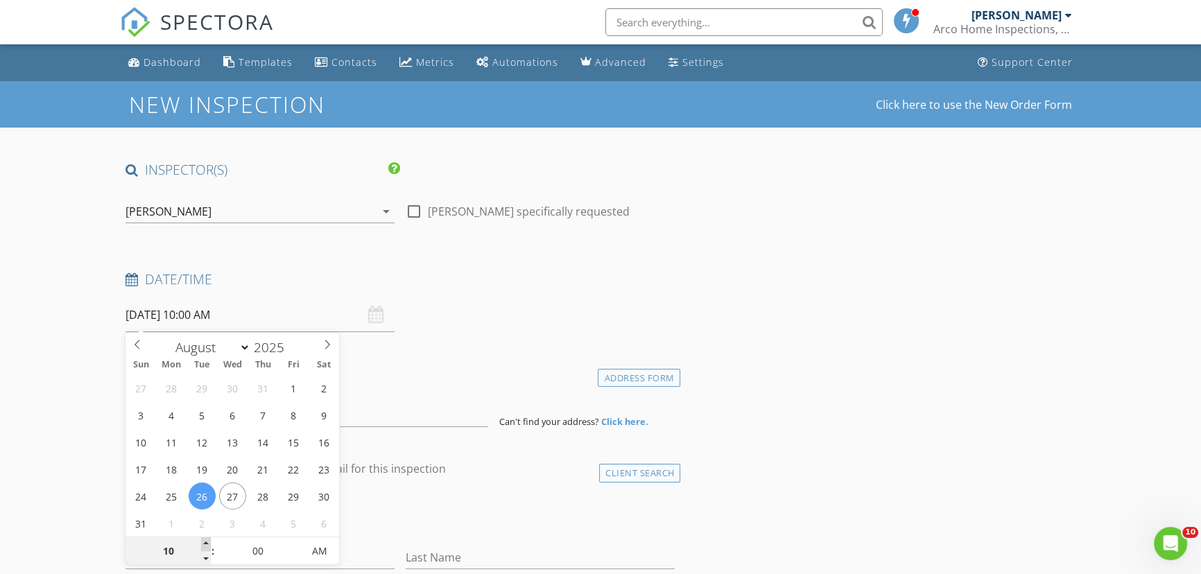
type input "11"
type input "08/26/2025 11:00 AM"
click at [207, 541] on span at bounding box center [206, 544] width 10 height 14
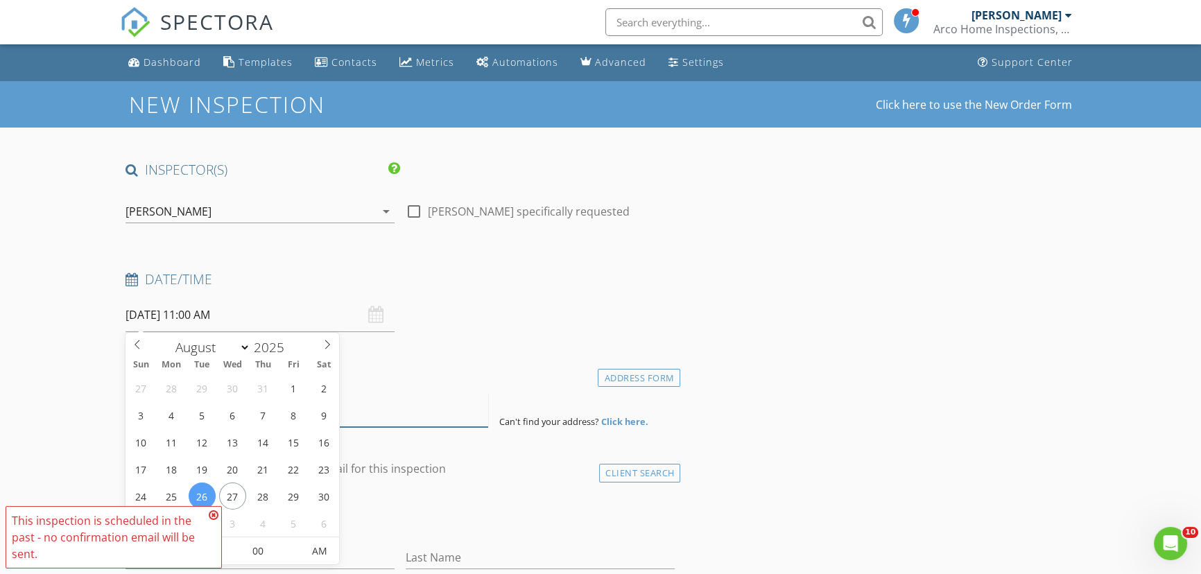
click at [405, 421] on input at bounding box center [306, 410] width 363 height 34
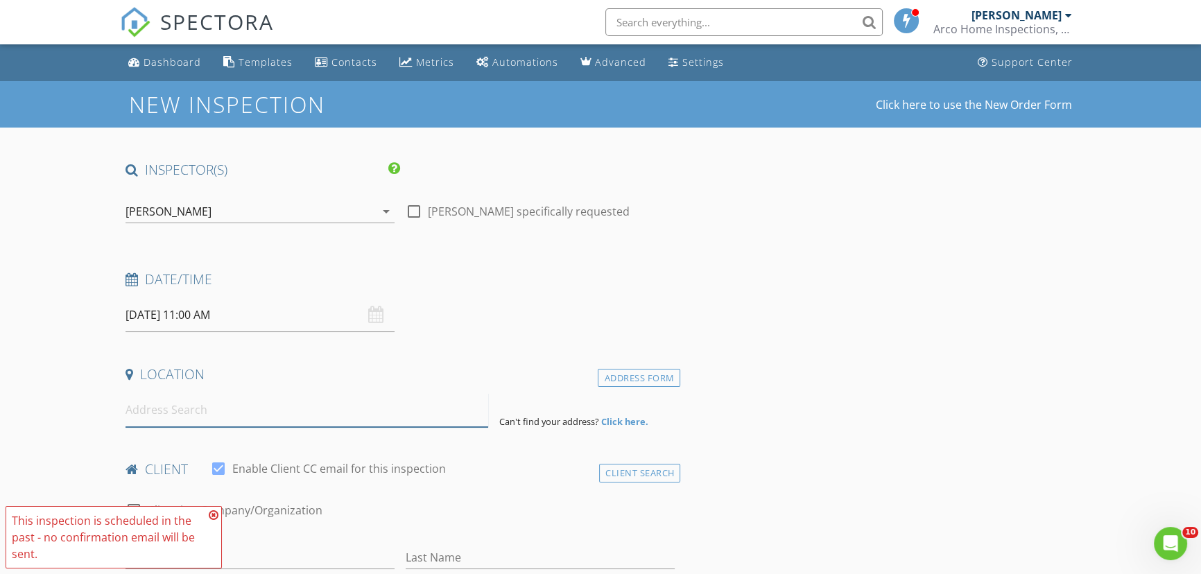
paste input "[STREET_ADDRESS]"
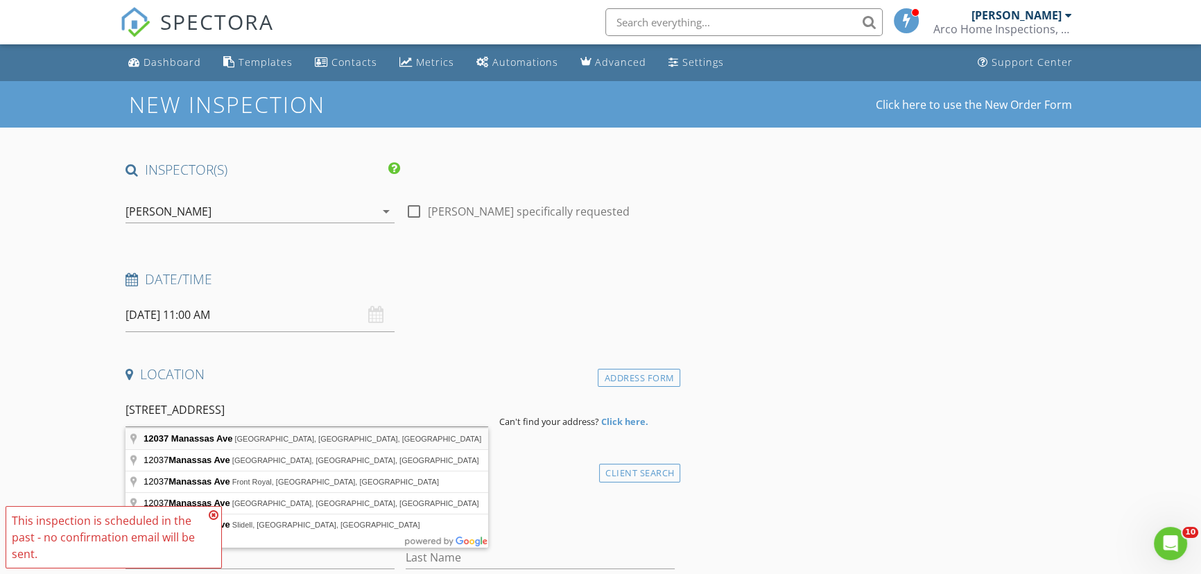
type input "[STREET_ADDRESS]"
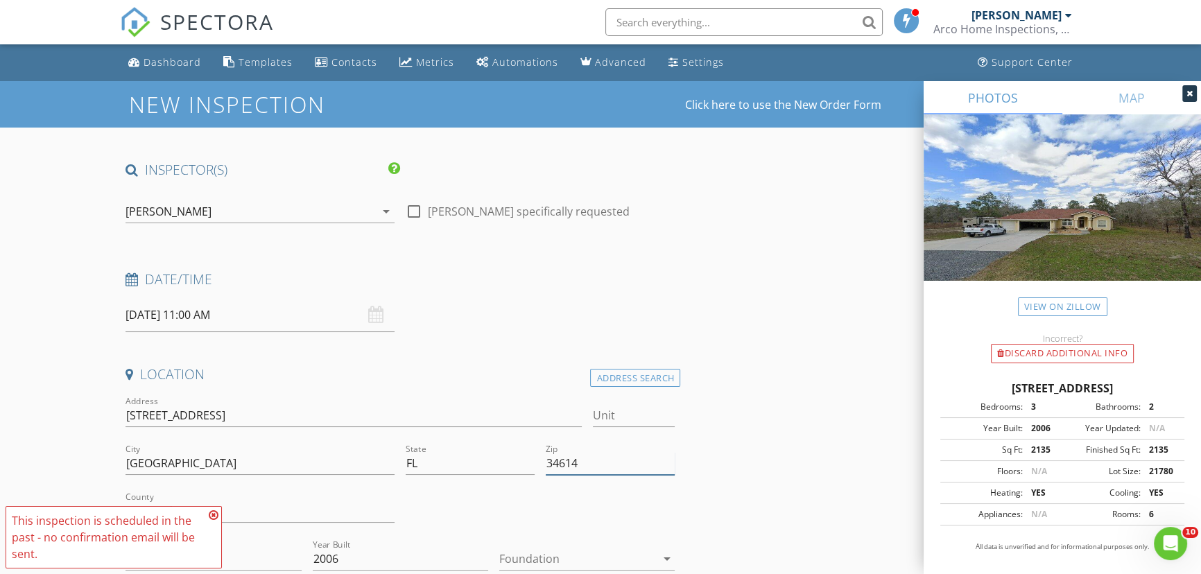
click at [597, 465] on input "34614" at bounding box center [610, 463] width 129 height 23
type input "34614 (PTI)"
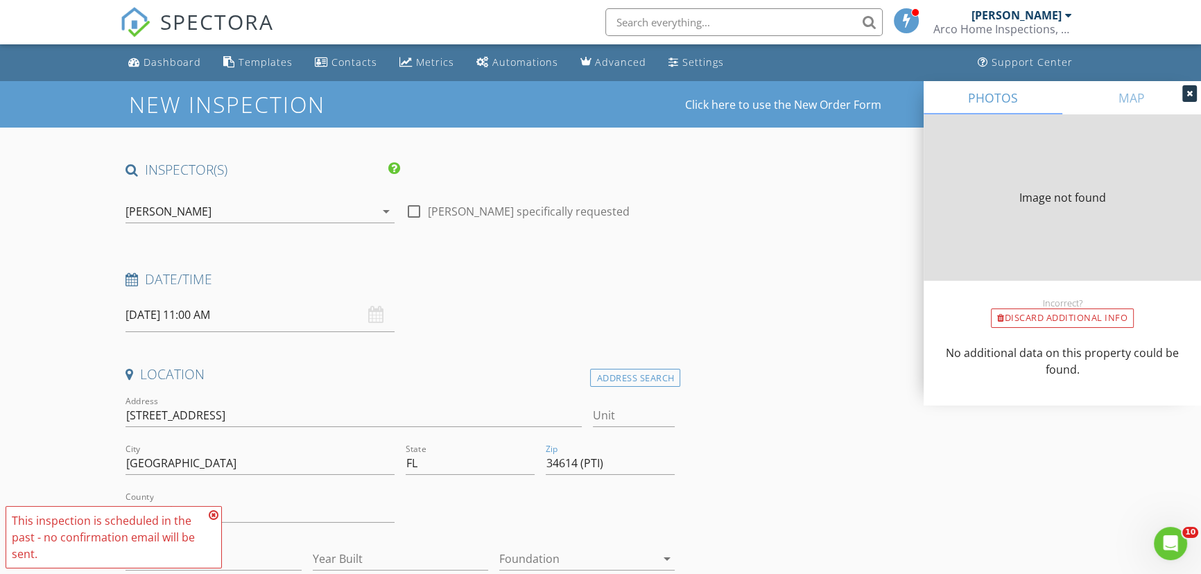
type input "2135"
type input "2006"
click at [214, 513] on icon at bounding box center [214, 515] width 10 height 11
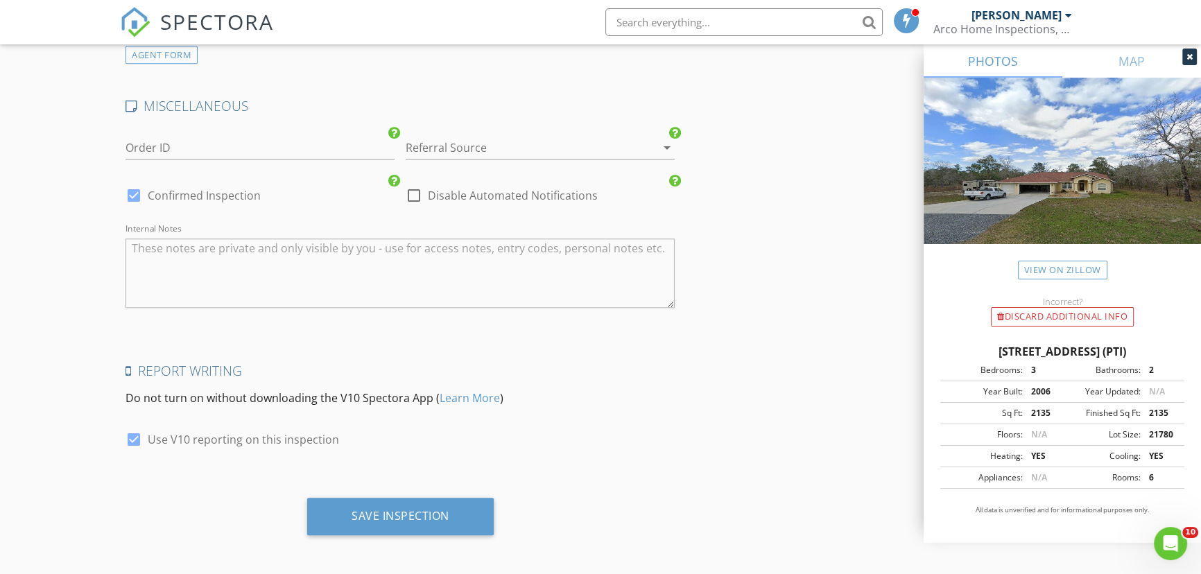
scroll to position [1892, 0]
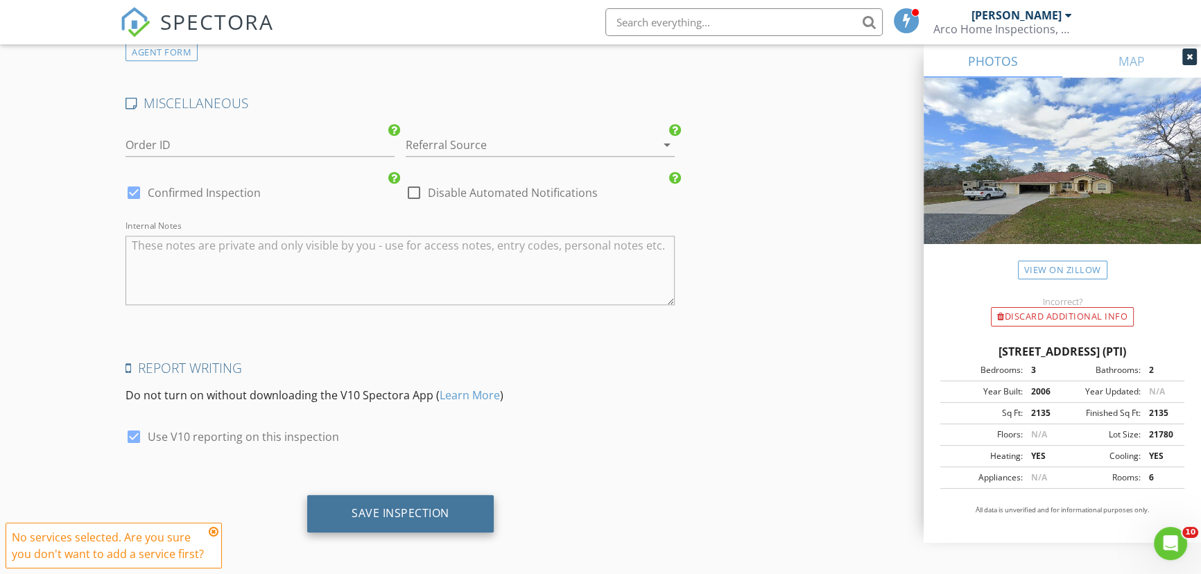
click at [381, 512] on div "Save Inspection" at bounding box center [401, 513] width 98 height 14
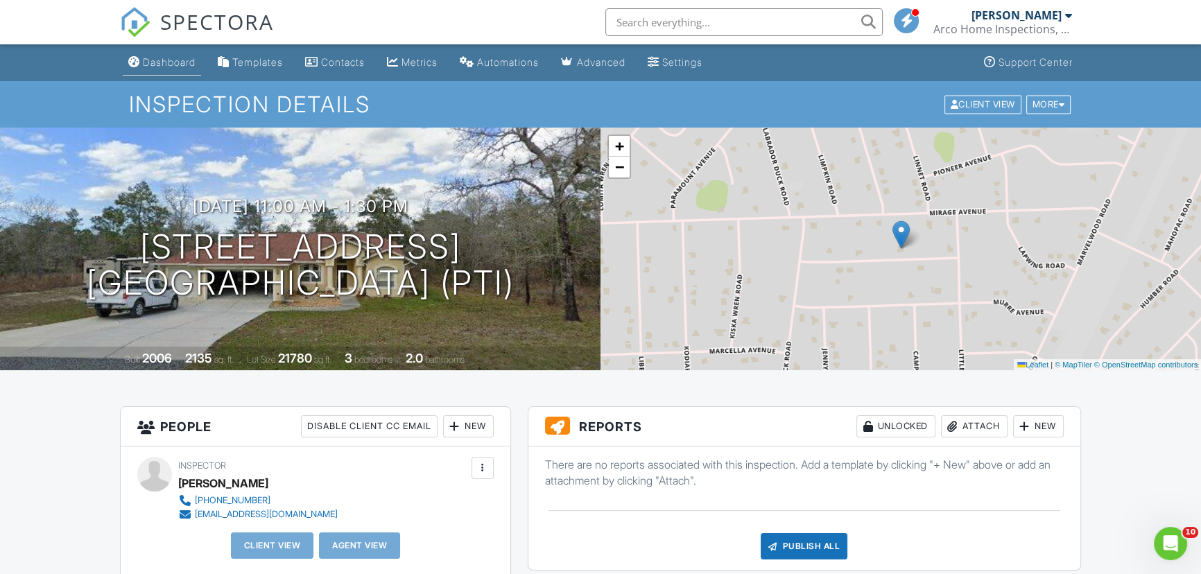
click at [171, 66] on div "Dashboard" at bounding box center [169, 62] width 53 height 12
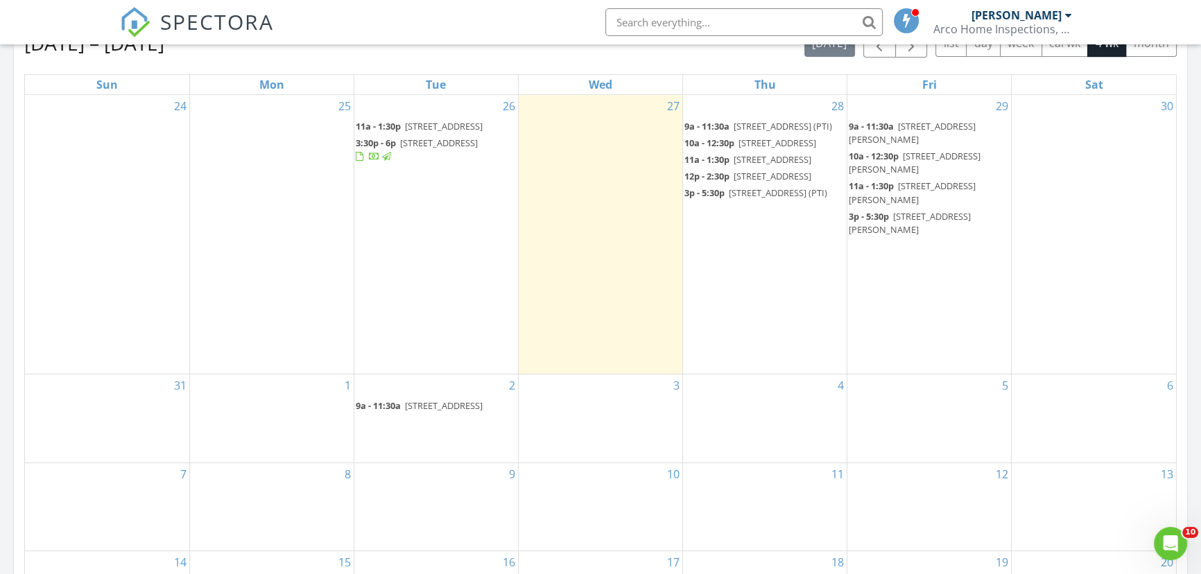
scroll to position [756, 0]
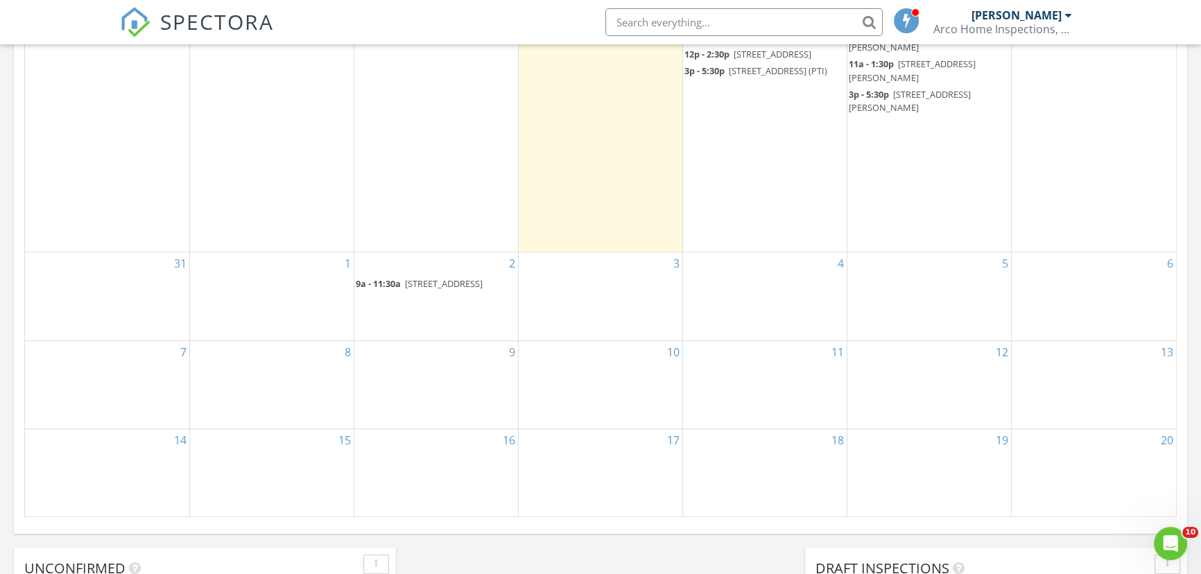
click at [378, 340] on div "2 9a - 11:30a 6101 Shiprock Ave, Spring Hill 34608 (PTI)" at bounding box center [436, 295] width 164 height 87
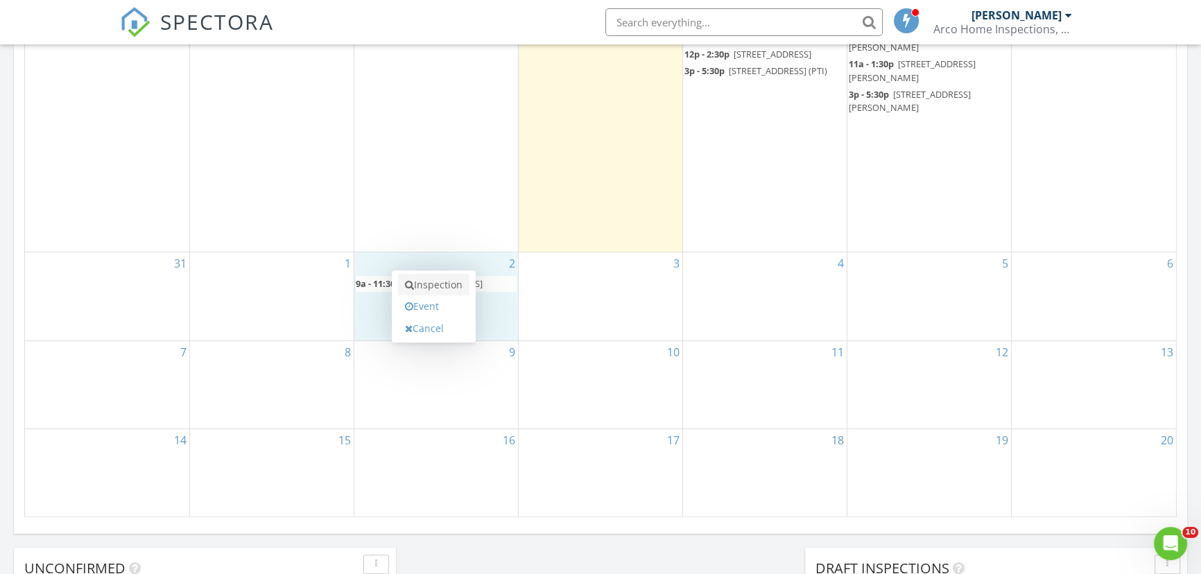
click at [437, 286] on link "Inspection" at bounding box center [433, 285] width 71 height 22
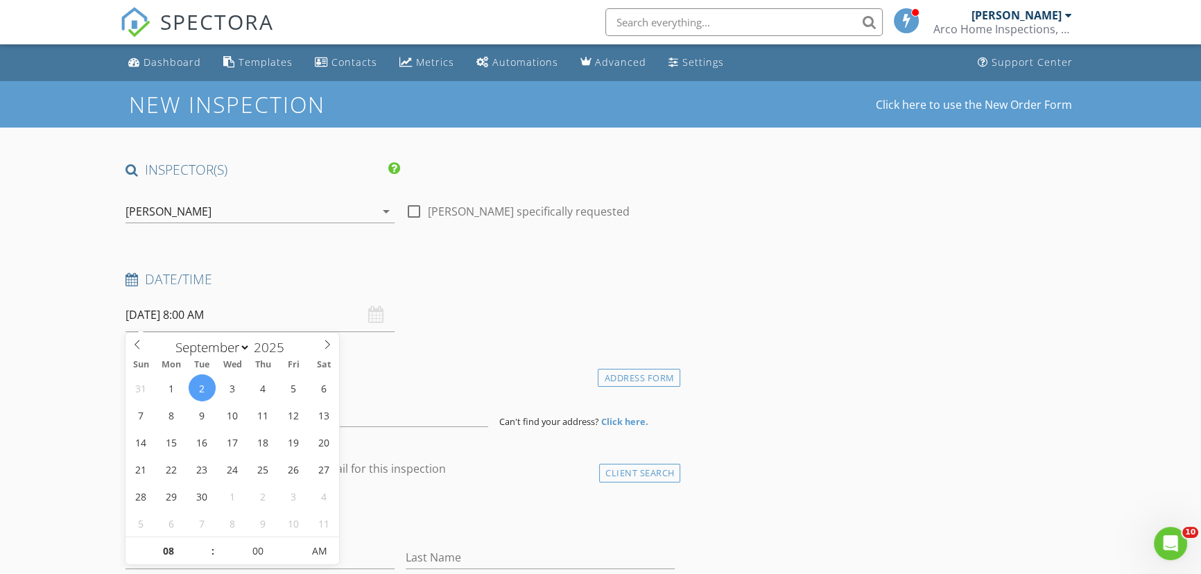
click at [288, 315] on input "[DATE] 8:00 AM" at bounding box center [259, 315] width 269 height 34
type input "09"
type input "[DATE] 9:00 AM"
click at [205, 542] on span at bounding box center [206, 544] width 10 height 14
type input "10"
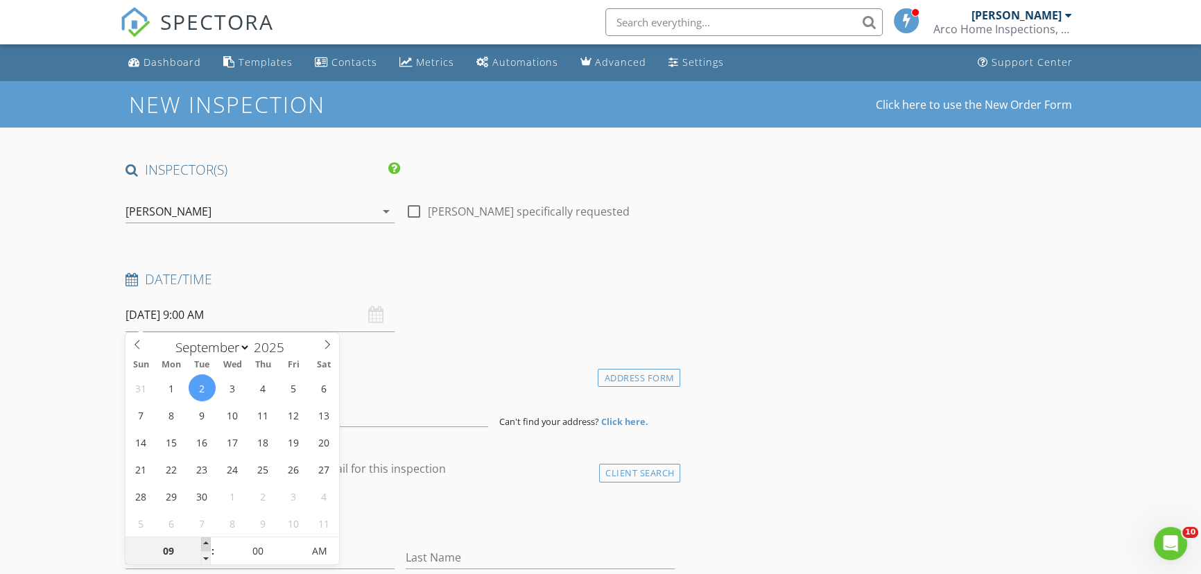
type input "[DATE] 10:00 AM"
click at [205, 542] on span at bounding box center [206, 544] width 10 height 14
type input "11"
type input "09/02/2025 11:00 AM"
click at [205, 542] on span at bounding box center [206, 544] width 10 height 14
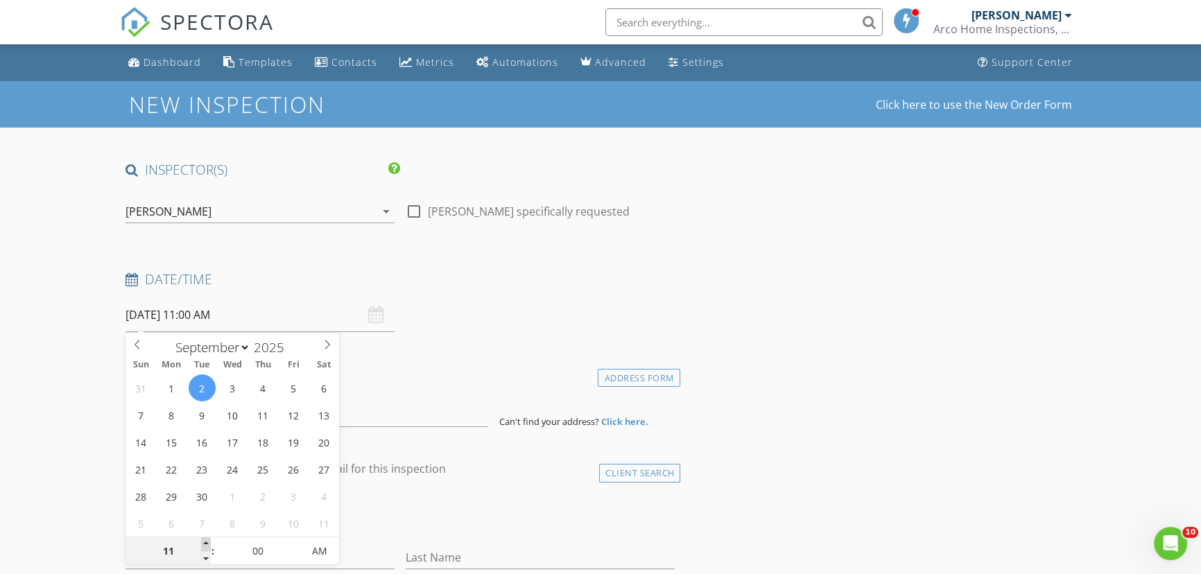
type input "12"
type input "09/02/2025 12:00 PM"
click at [205, 542] on span at bounding box center [206, 544] width 10 height 14
click at [367, 423] on input at bounding box center [306, 410] width 363 height 34
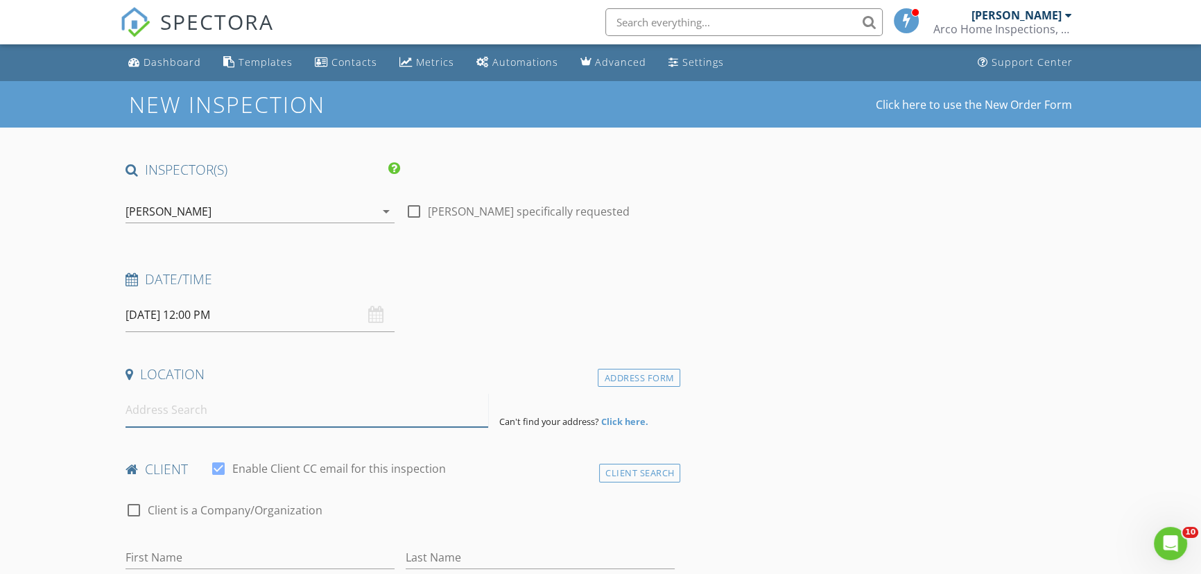
paste input "4694 Crescent Rd , Spring Hill"
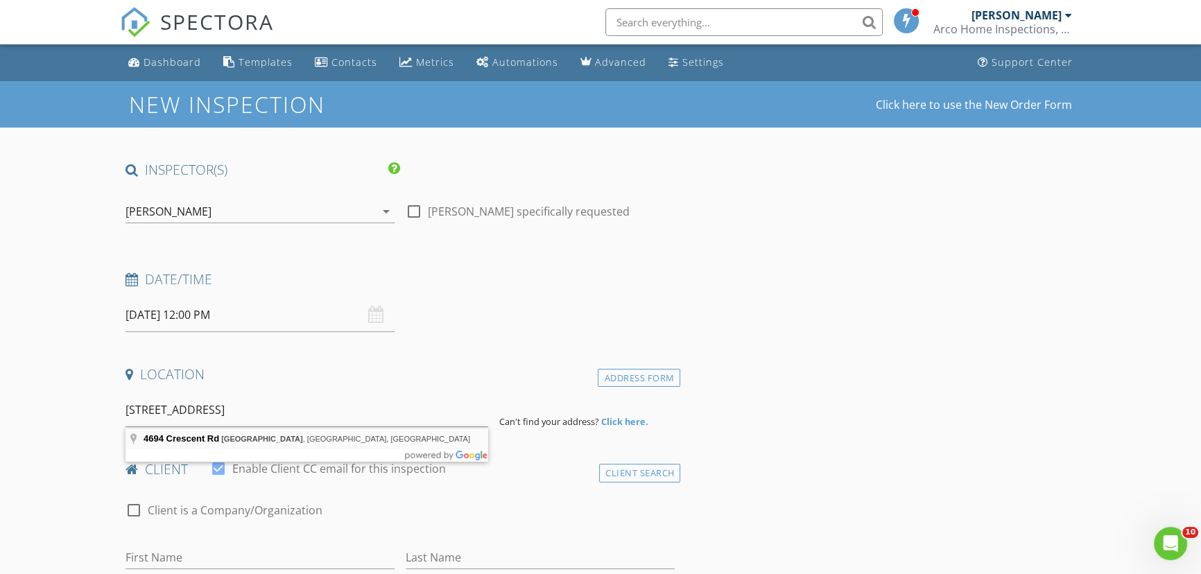
type input "4694 Crescent Rd, Spring Hill, FL, USA"
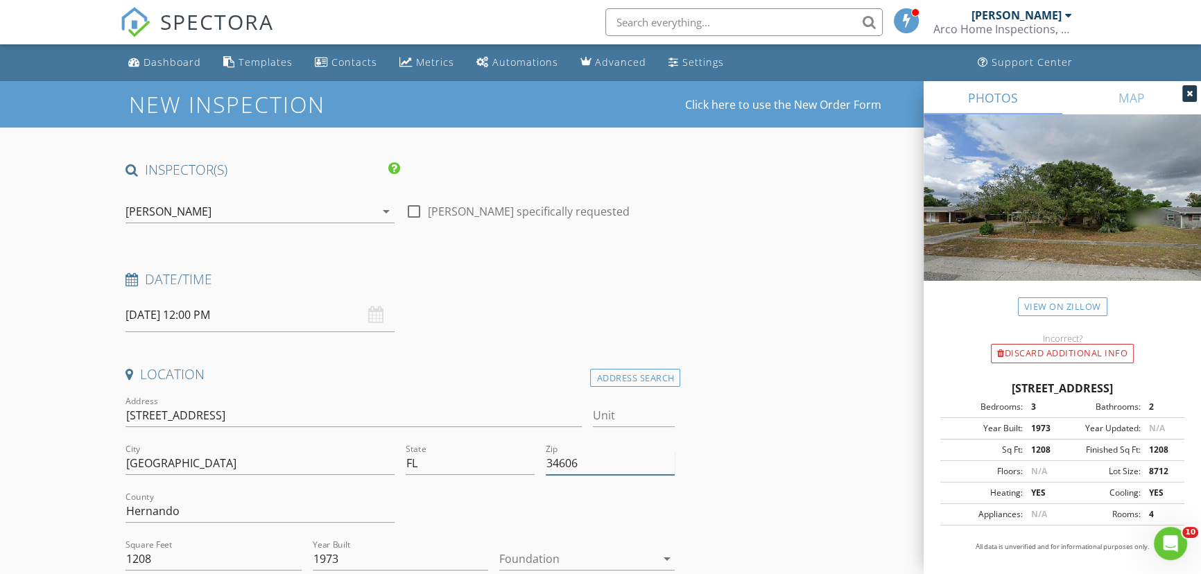
click at [594, 467] on input "34606" at bounding box center [610, 463] width 129 height 23
type input "34606 (PTI)"
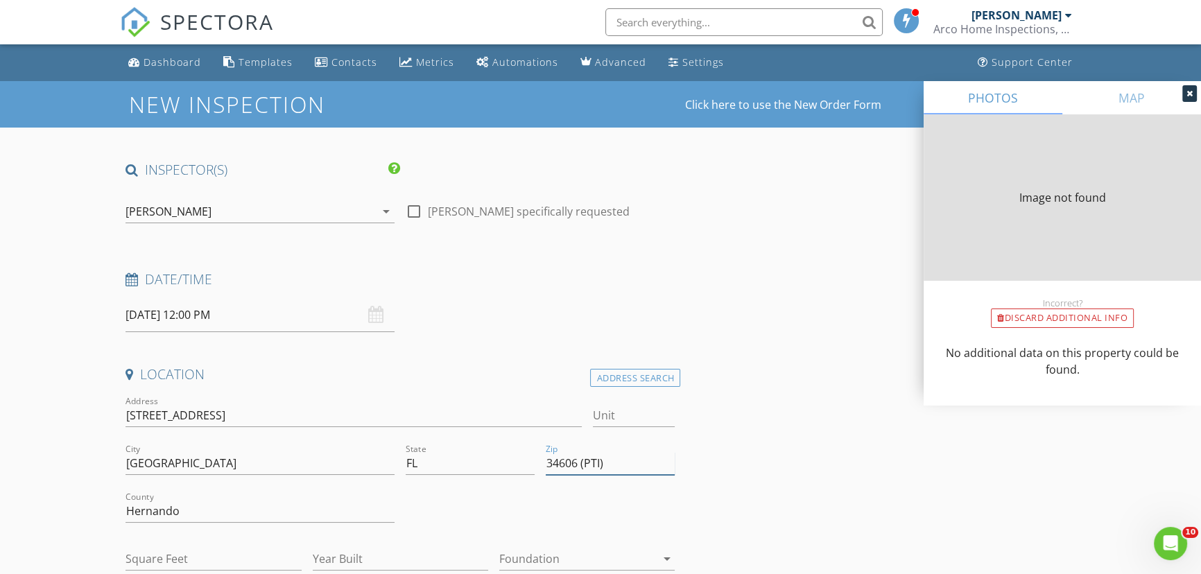
type input "1208"
type input "1973"
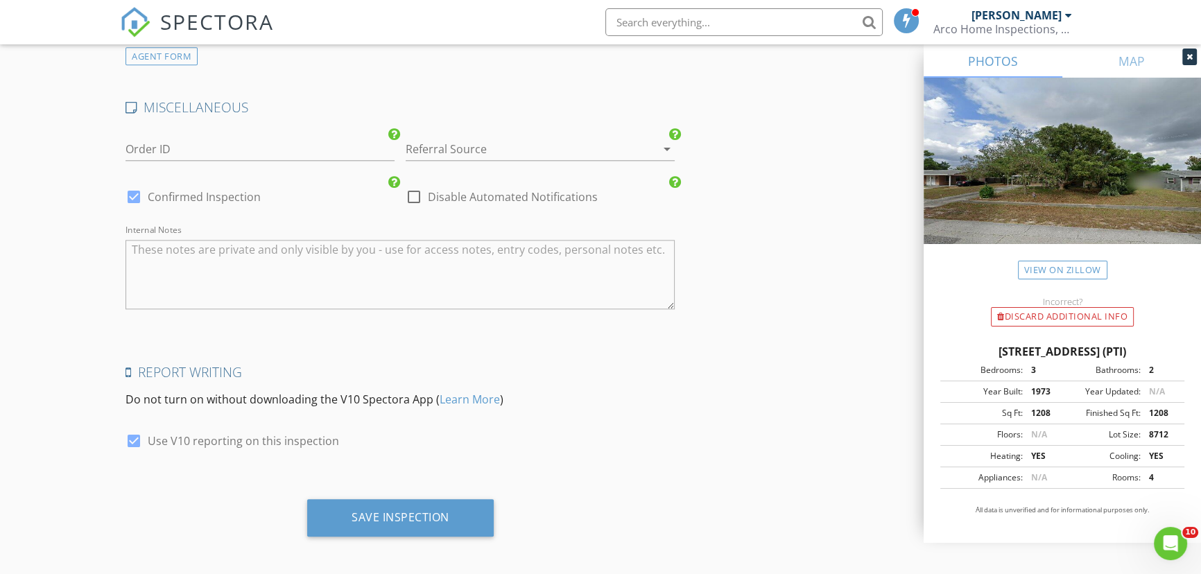
scroll to position [1892, 0]
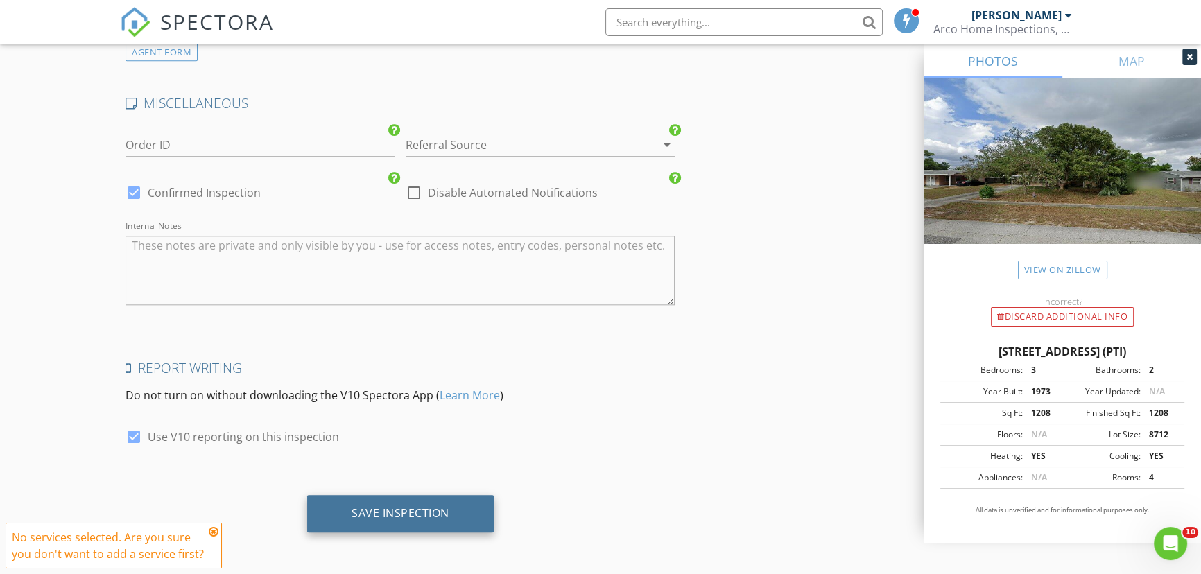
click at [373, 512] on div "Save Inspection" at bounding box center [401, 513] width 98 height 14
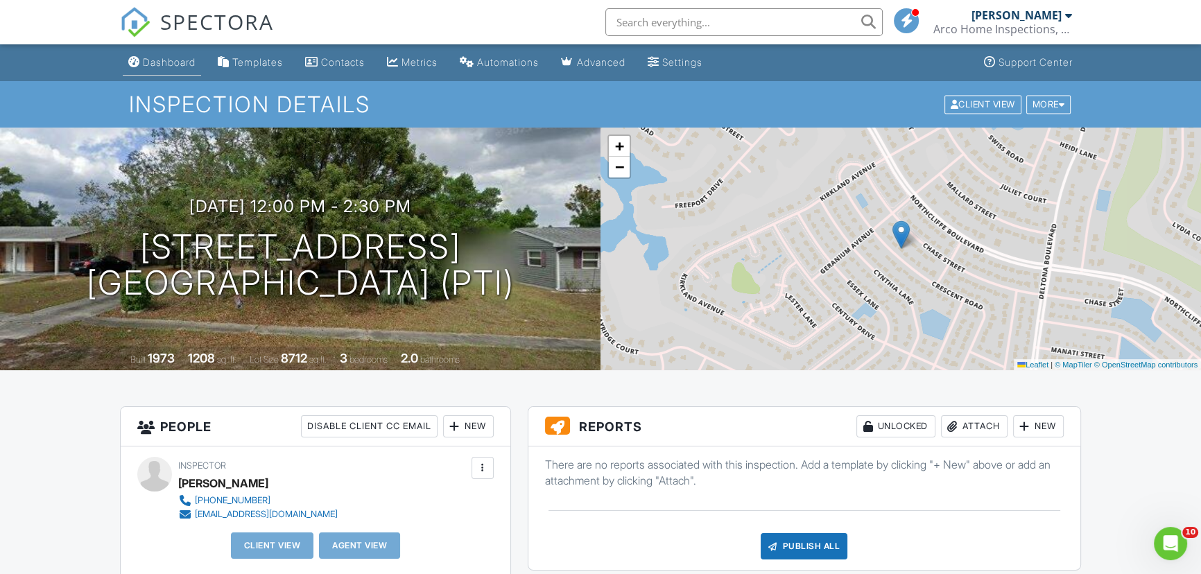
click at [172, 62] on div "Dashboard" at bounding box center [169, 62] width 53 height 12
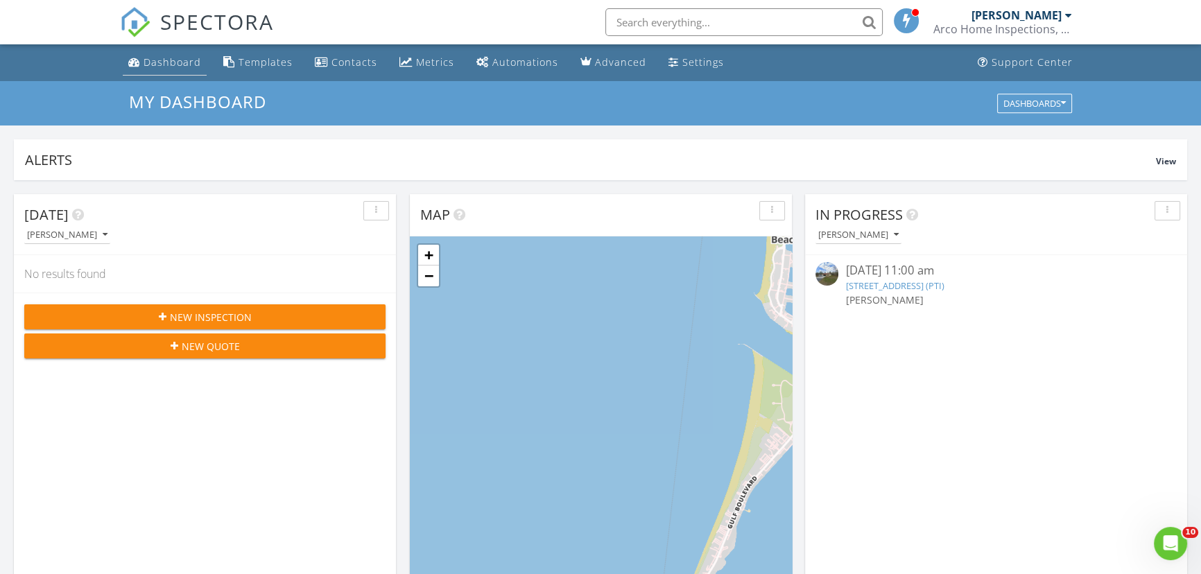
click at [175, 64] on div "Dashboard" at bounding box center [173, 61] width 58 height 13
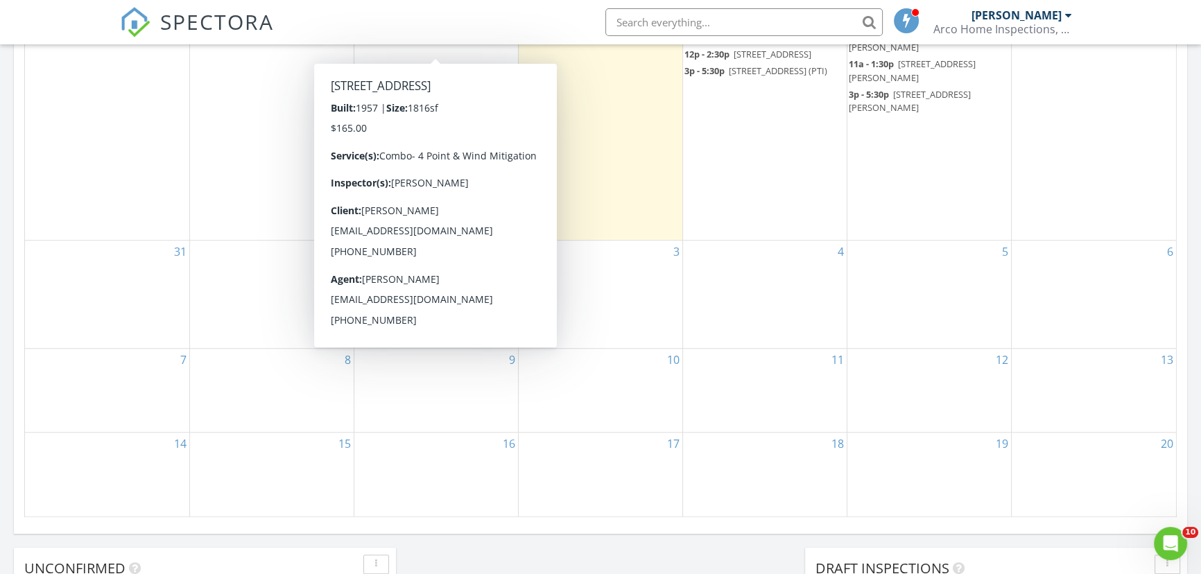
scroll to position [756, 0]
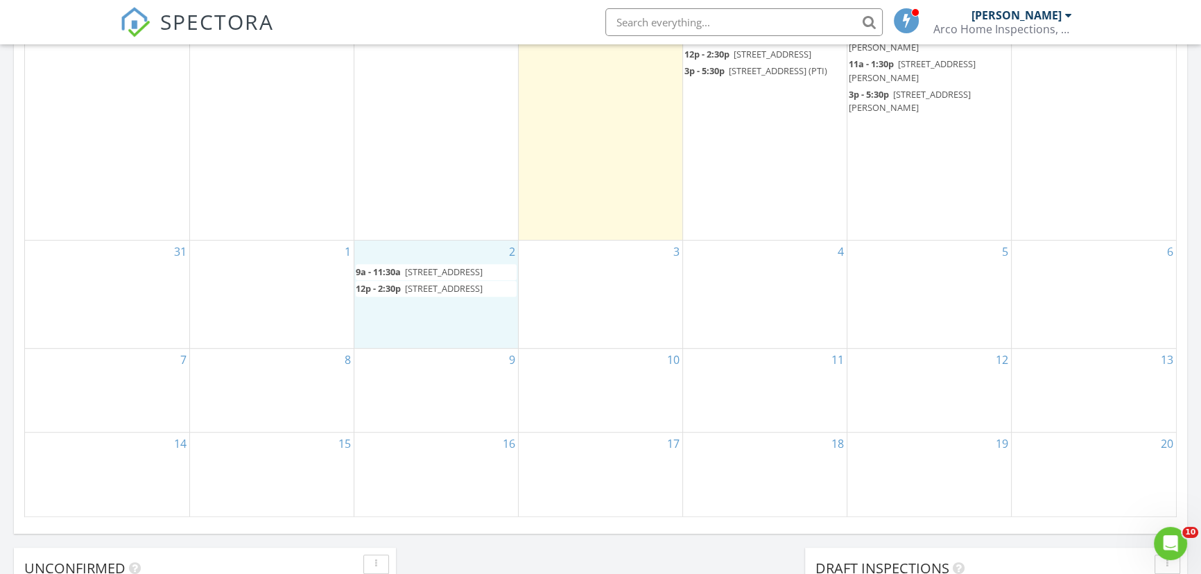
click at [419, 348] on div "2 9a - 11:30a 6101 Shiprock Ave, Spring Hill 34608 (PTI) 12p - 2:30p 4694 Cresc…" at bounding box center [436, 294] width 164 height 107
click at [435, 292] on link "Inspection" at bounding box center [433, 293] width 71 height 22
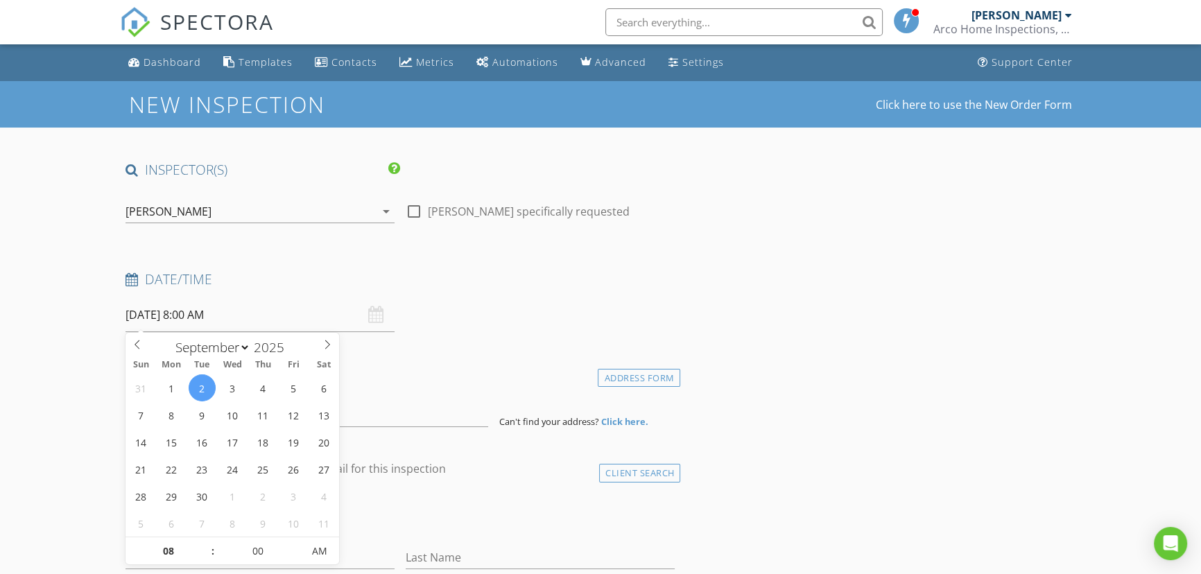
click at [277, 318] on input "[DATE] 8:00 AM" at bounding box center [259, 315] width 269 height 34
type input "09"
type input "[DATE] 9:00 AM"
click at [203, 542] on span at bounding box center [206, 544] width 10 height 14
type input "10"
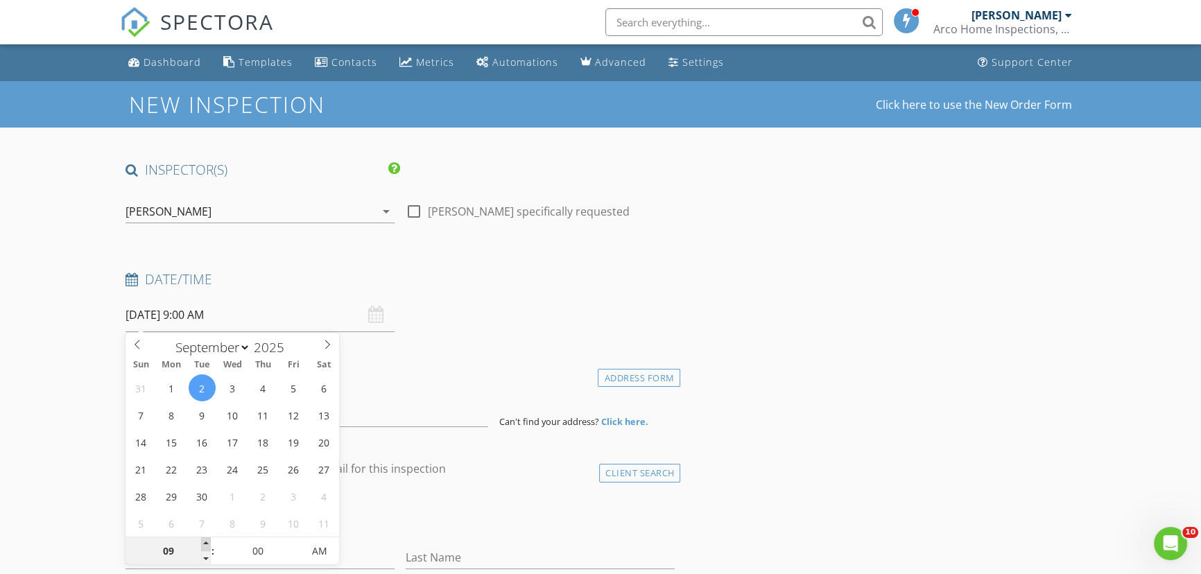
type input "[DATE] 10:00 AM"
click at [203, 542] on span at bounding box center [206, 544] width 10 height 14
type input "11"
type input "[DATE] 11:00 AM"
click at [203, 542] on span at bounding box center [206, 544] width 10 height 14
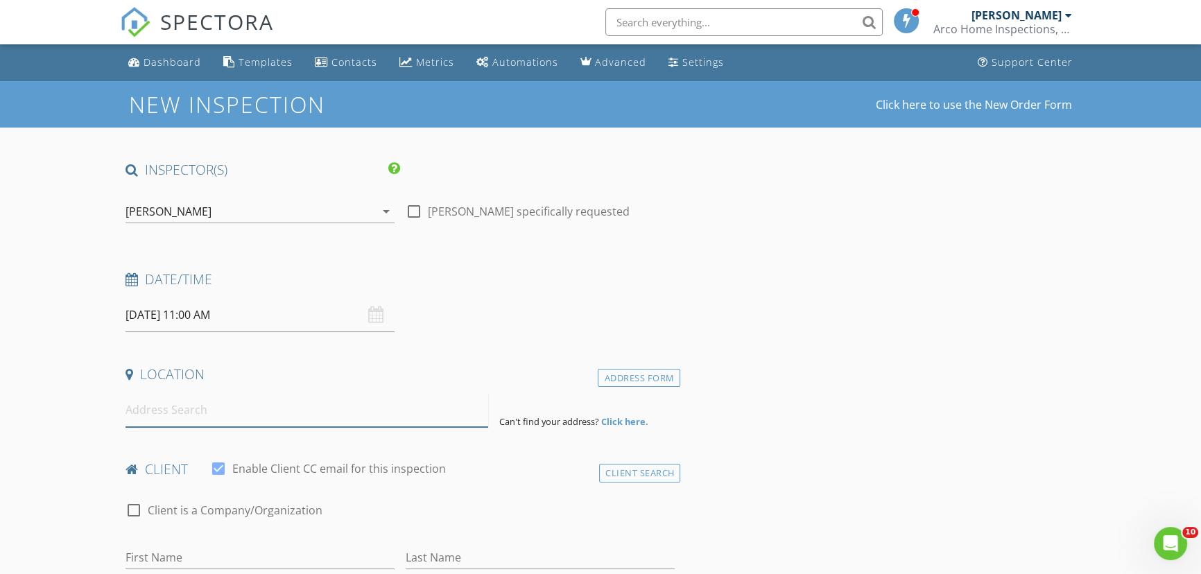
click at [407, 413] on input at bounding box center [306, 410] width 363 height 34
paste input "12037 Manassas Ave , Weeki Wachee"
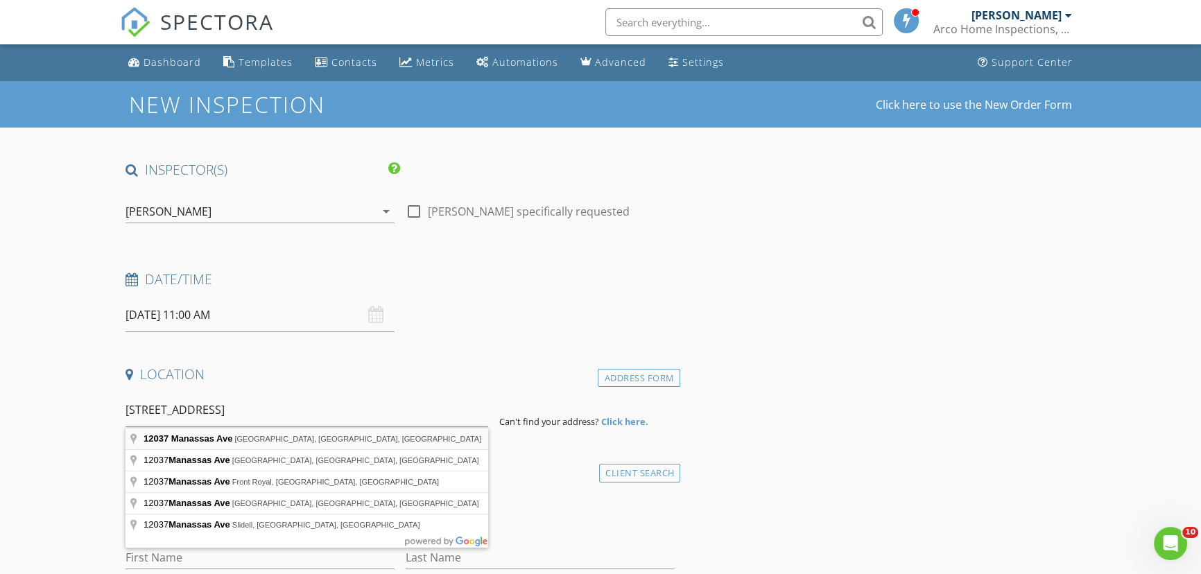
type input "12037 Manassas Ave, Brooksville, FL, USA"
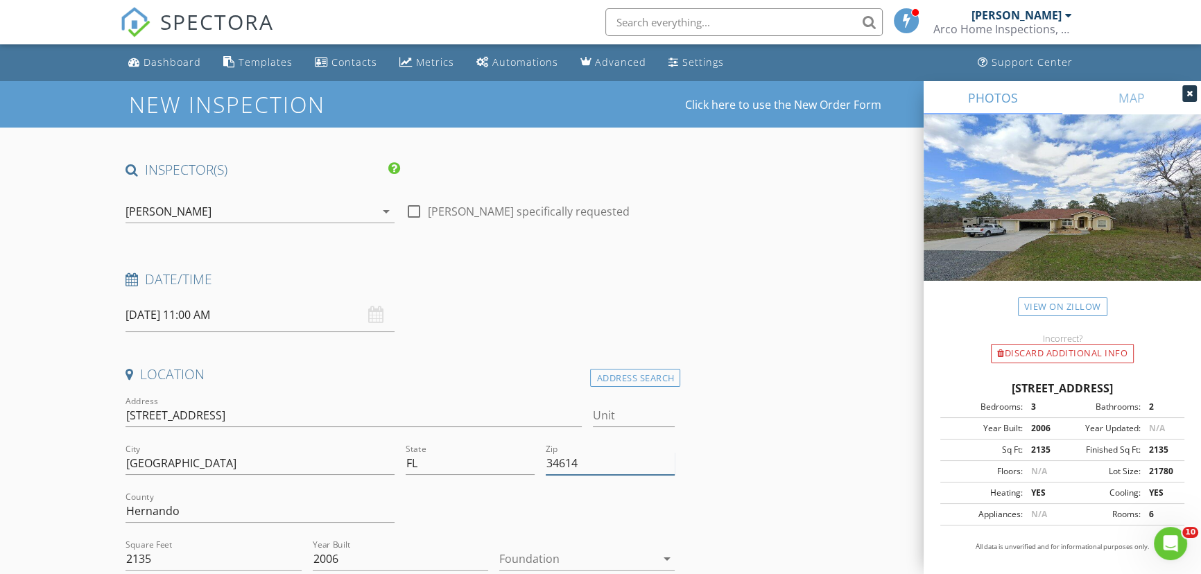
click at [589, 464] on input "34614" at bounding box center [610, 463] width 129 height 23
type input "34614 (PTI)"
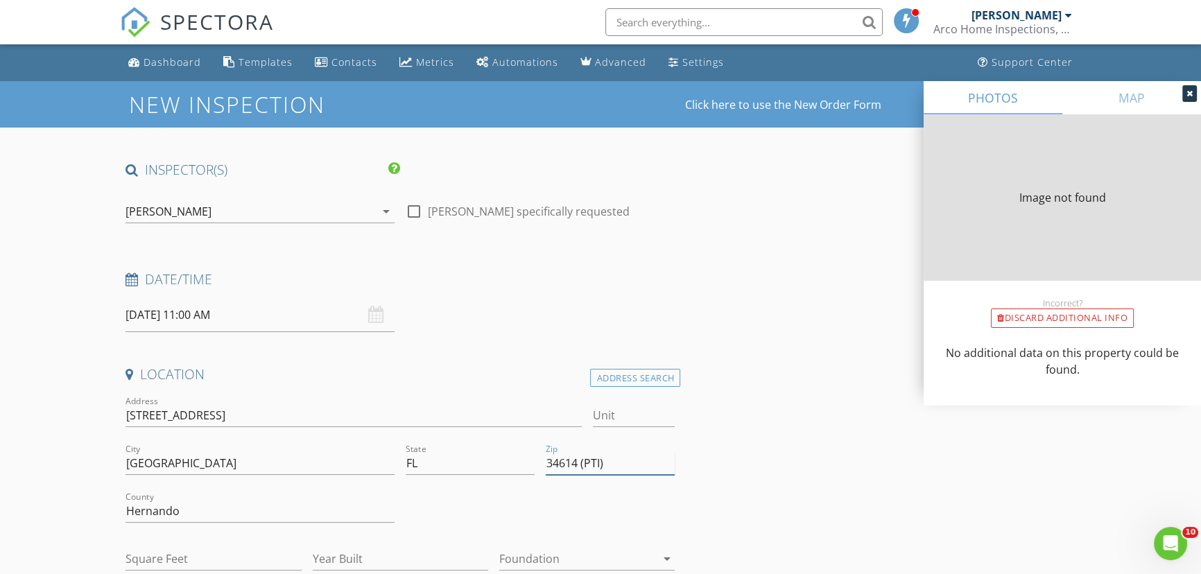
type input "2135"
type input "2006"
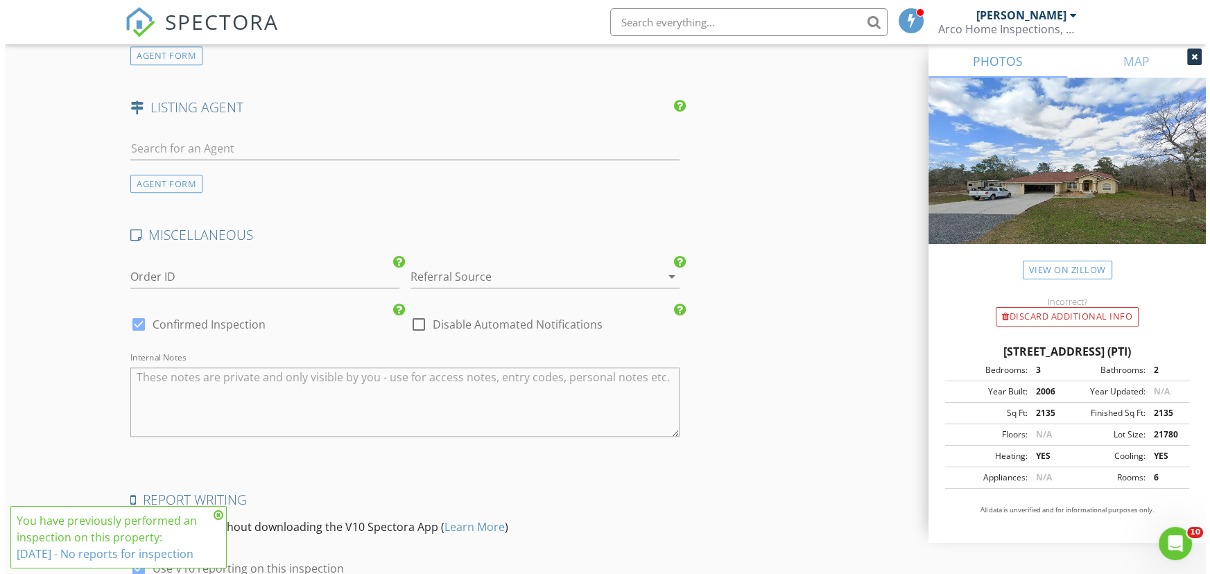
scroll to position [1892, 0]
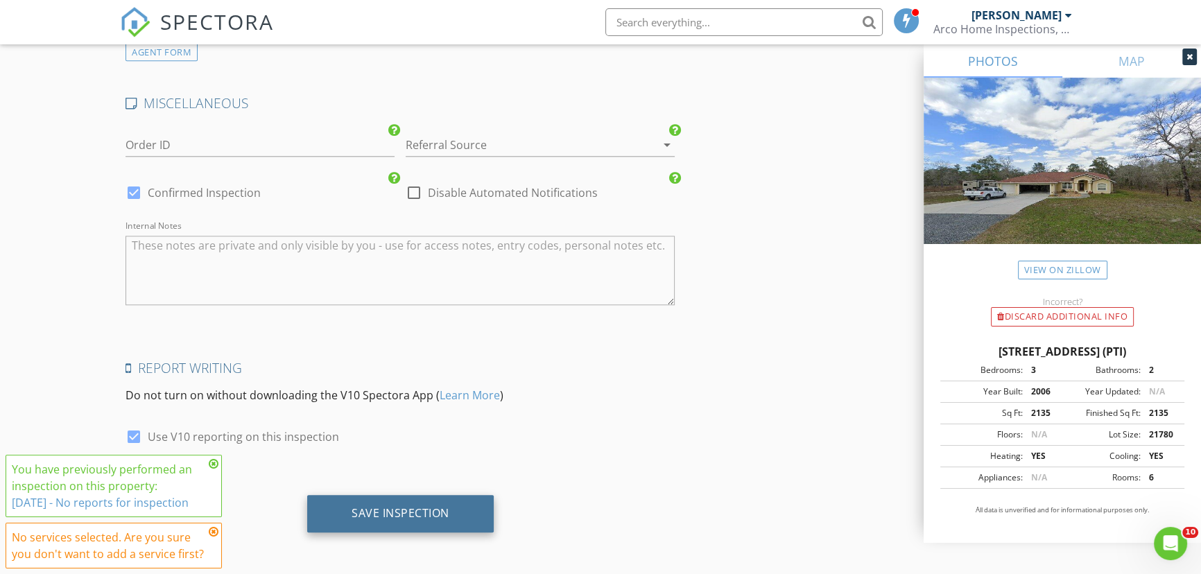
click at [393, 509] on div "Save Inspection" at bounding box center [401, 513] width 98 height 14
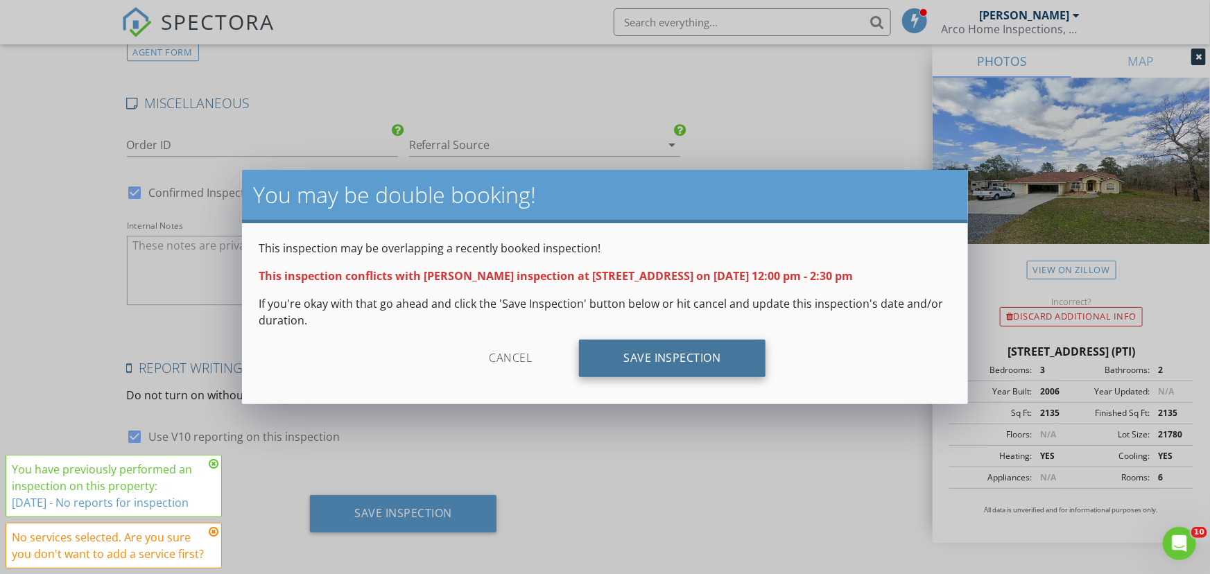
click at [691, 361] on div "Save Inspection" at bounding box center [672, 358] width 187 height 37
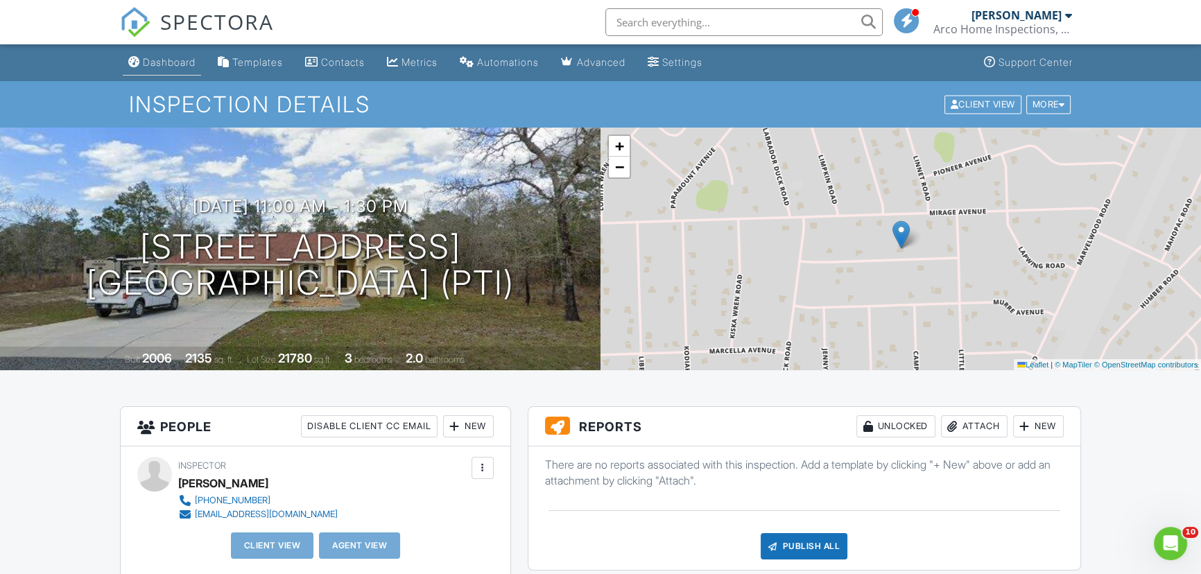
click at [165, 62] on div "Dashboard" at bounding box center [169, 62] width 53 height 12
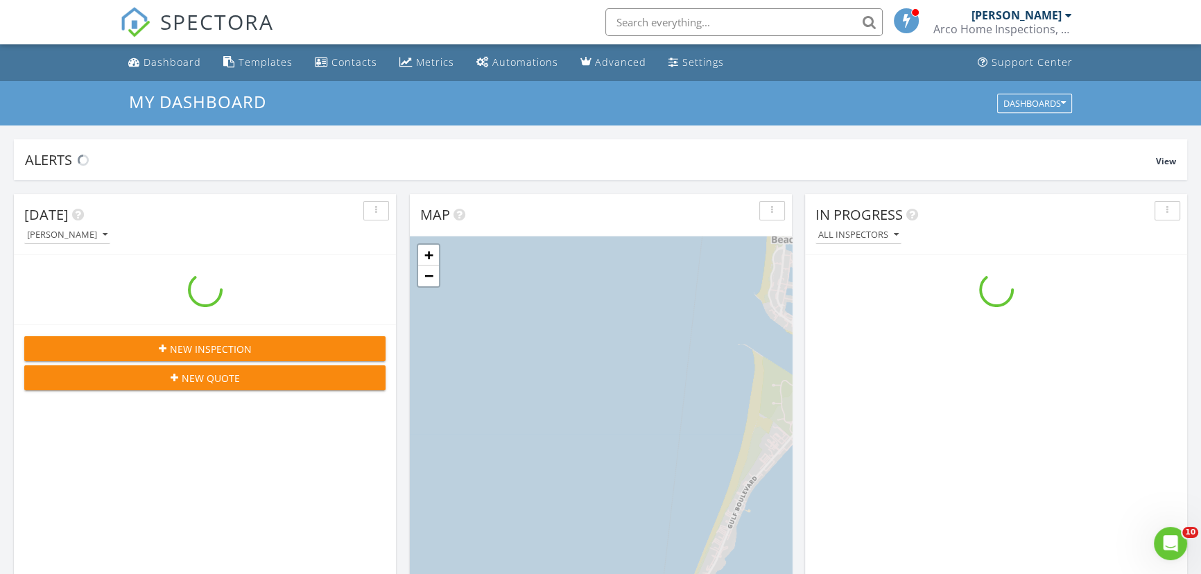
scroll to position [1282, 1220]
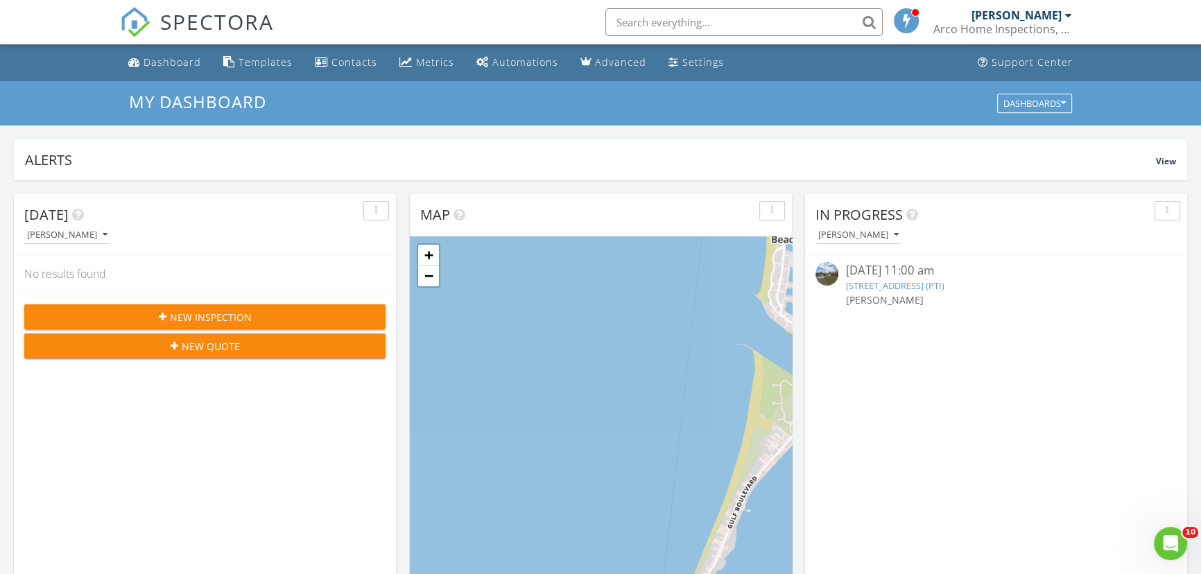
click at [944, 285] on link "[STREET_ADDRESS] (PTI)" at bounding box center [894, 285] width 98 height 12
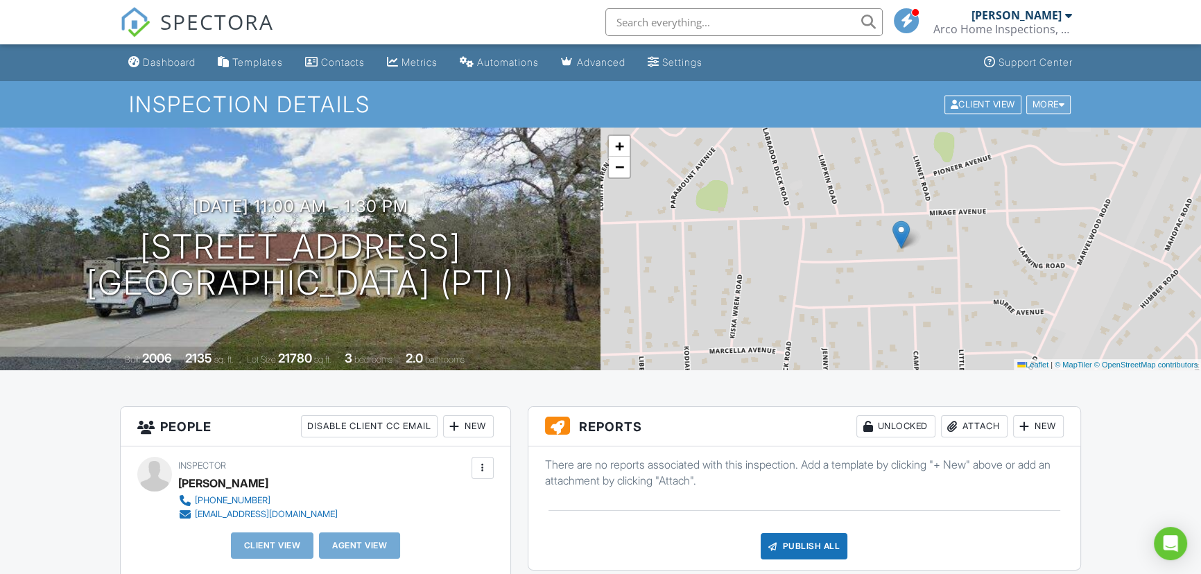
click at [1047, 106] on div "More" at bounding box center [1048, 104] width 45 height 19
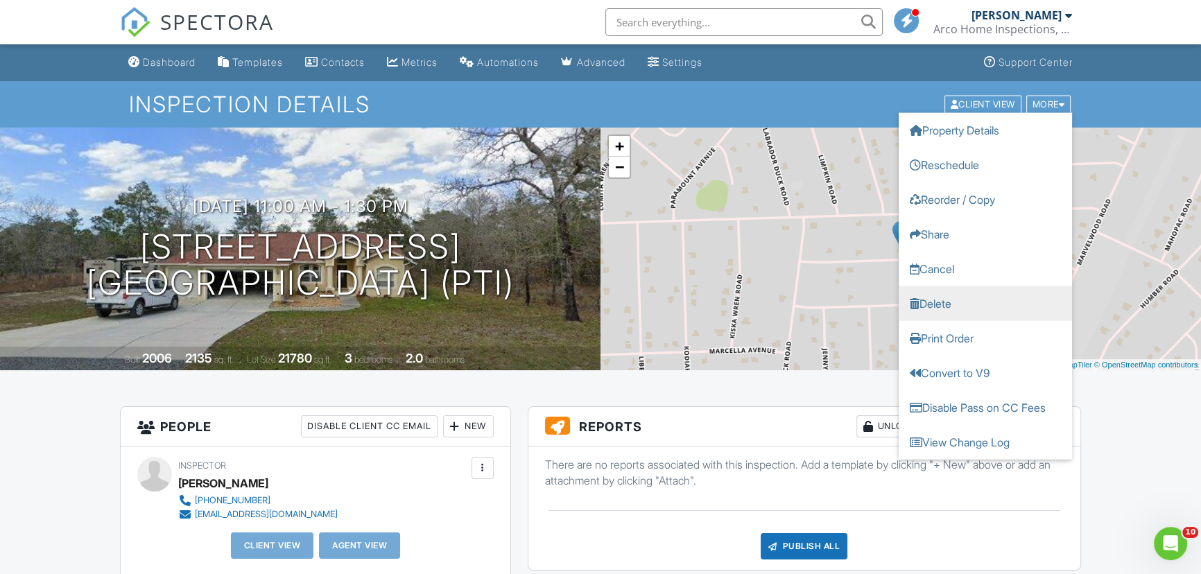
click at [930, 299] on link "Delete" at bounding box center [985, 303] width 173 height 35
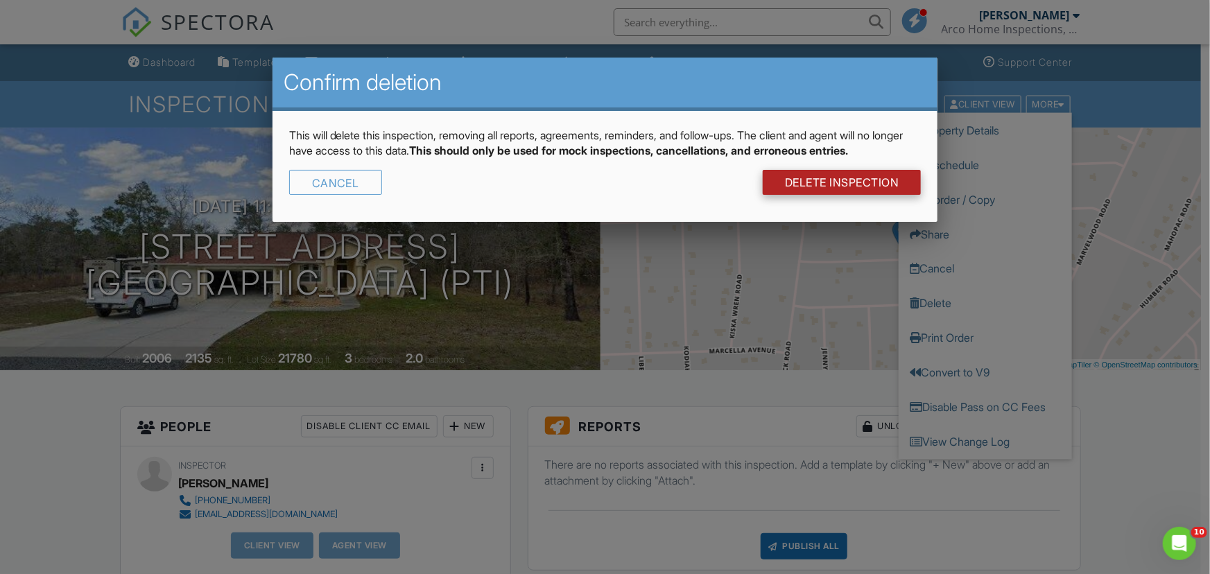
click at [822, 183] on link "DELETE Inspection" at bounding box center [842, 182] width 159 height 25
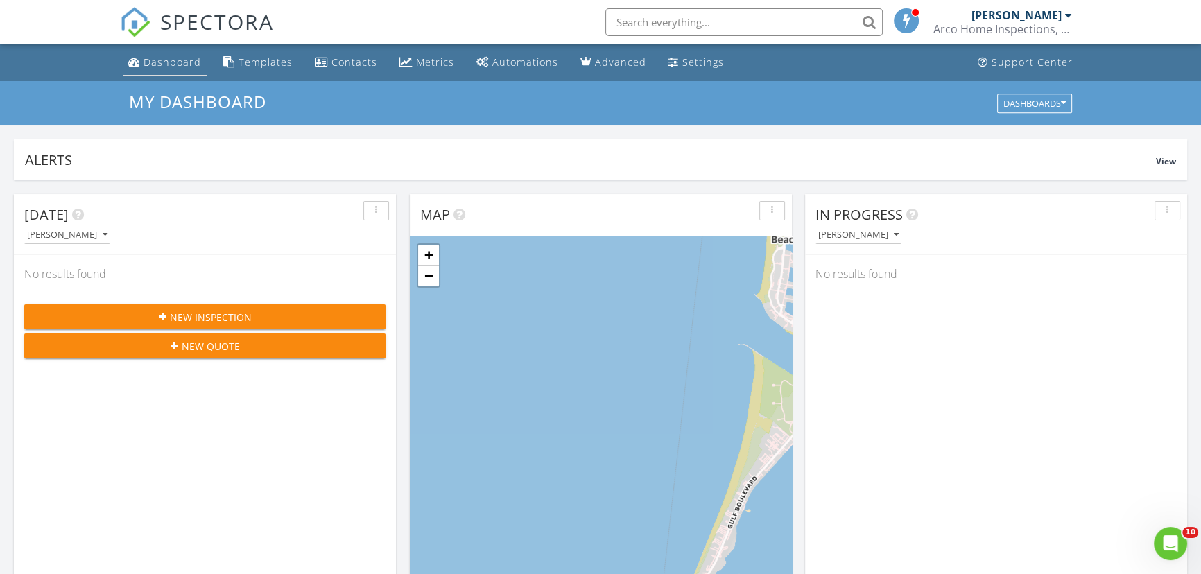
click at [152, 62] on div "Dashboard" at bounding box center [173, 61] width 58 height 13
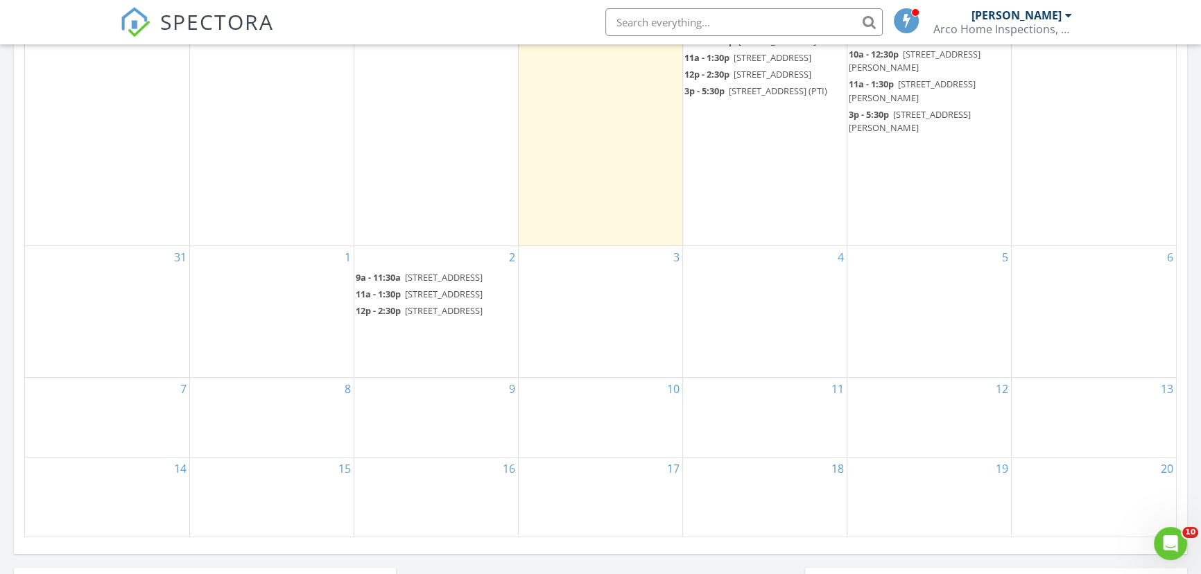
scroll to position [756, 0]
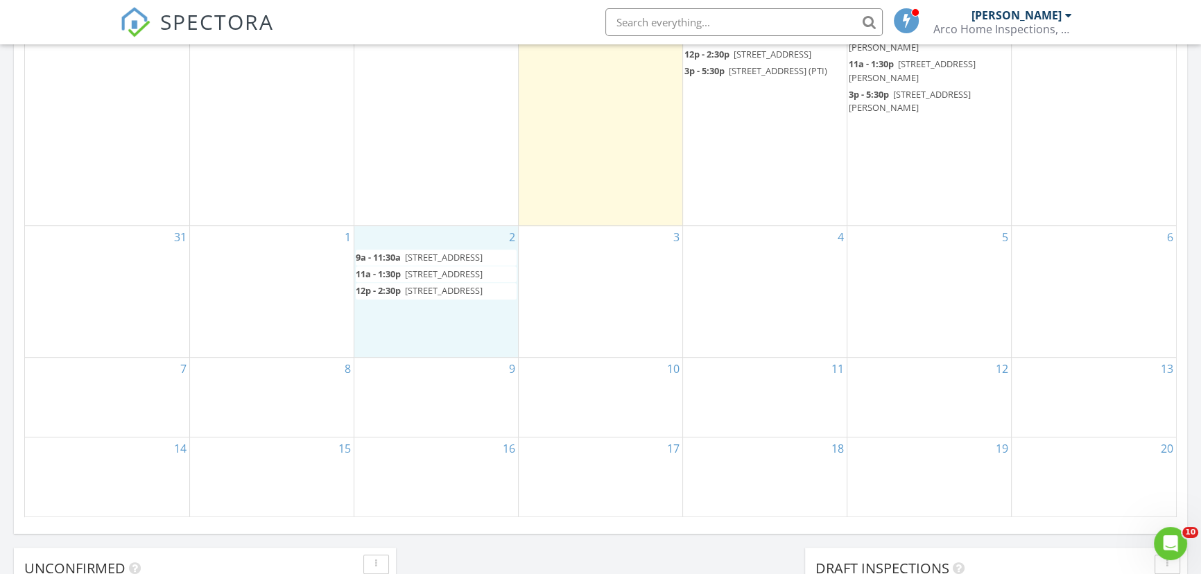
click at [437, 357] on div "2 9a - 11:30a 6101 Shiprock Ave, Spring Hill 34608 (PTI) 11a - 1:30p 12037 Mana…" at bounding box center [436, 291] width 164 height 131
click at [433, 306] on link "Inspection" at bounding box center [433, 306] width 71 height 22
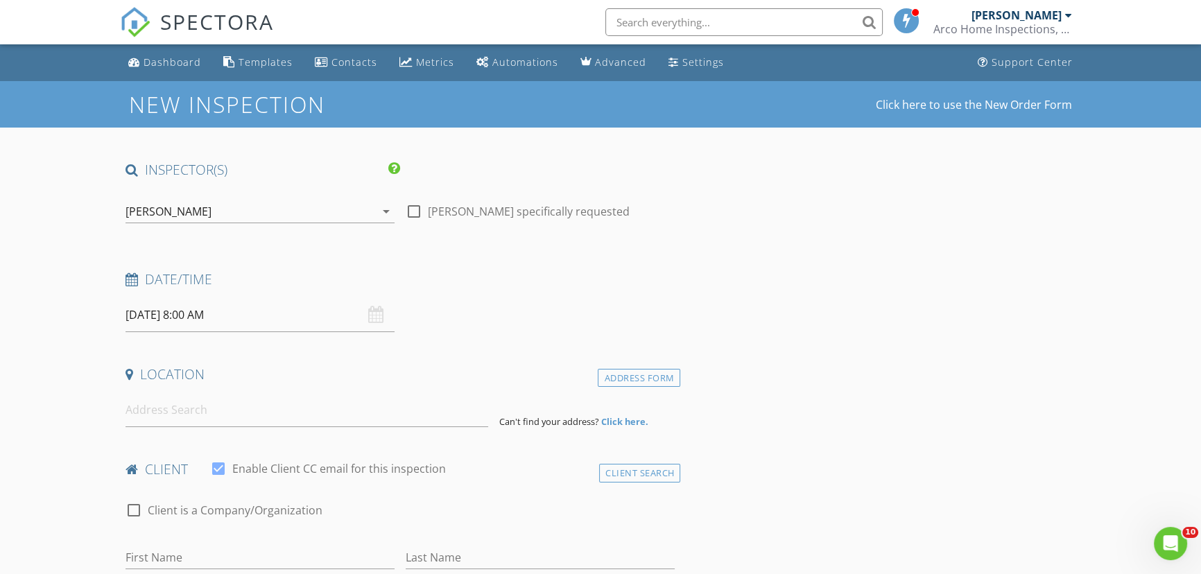
click at [256, 318] on input "[DATE] 8:00 AM" at bounding box center [259, 315] width 269 height 34
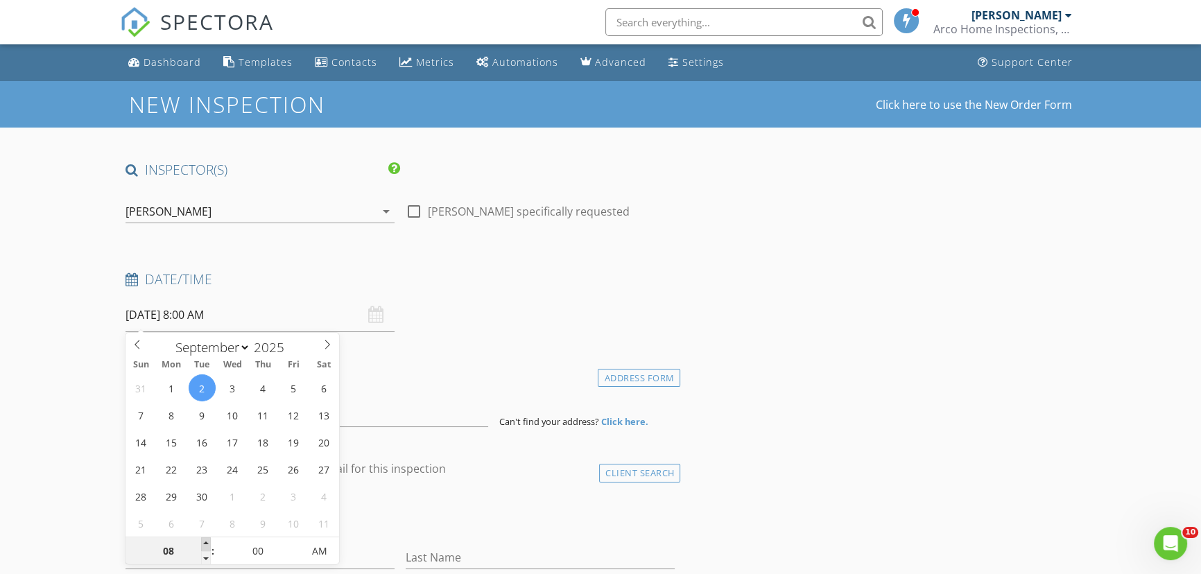
type input "09"
type input "[DATE] 9:00 AM"
click at [207, 543] on span at bounding box center [206, 544] width 10 height 14
type input "10"
type input "[DATE] 10:00 AM"
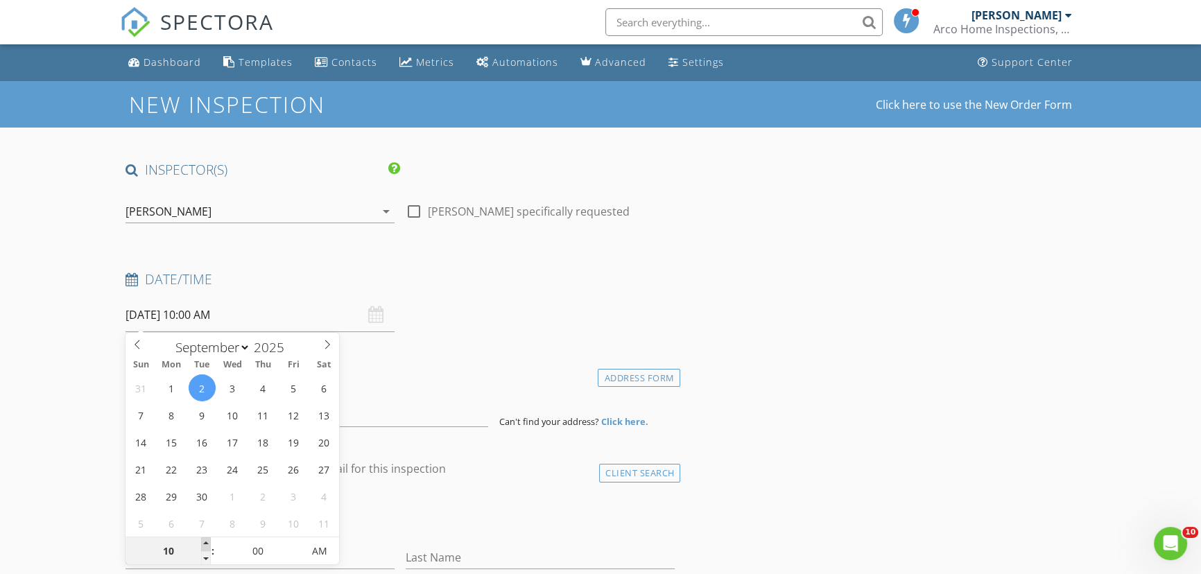
click at [207, 543] on span at bounding box center [206, 544] width 10 height 14
type input "11"
type input "[DATE] 11:00 AM"
click at [207, 543] on span at bounding box center [206, 544] width 10 height 14
type input "12"
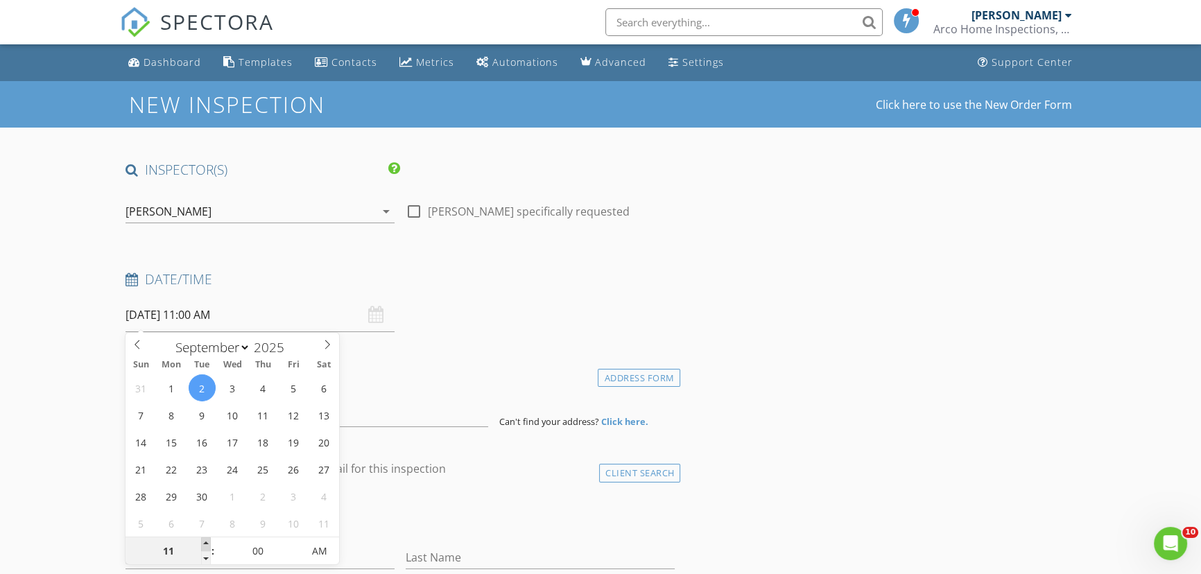
type input "09/02/2025 12:00 PM"
click at [207, 543] on span at bounding box center [206, 544] width 10 height 14
type input "01"
type input "09/02/2025 1:00 PM"
click at [207, 543] on span at bounding box center [206, 544] width 10 height 14
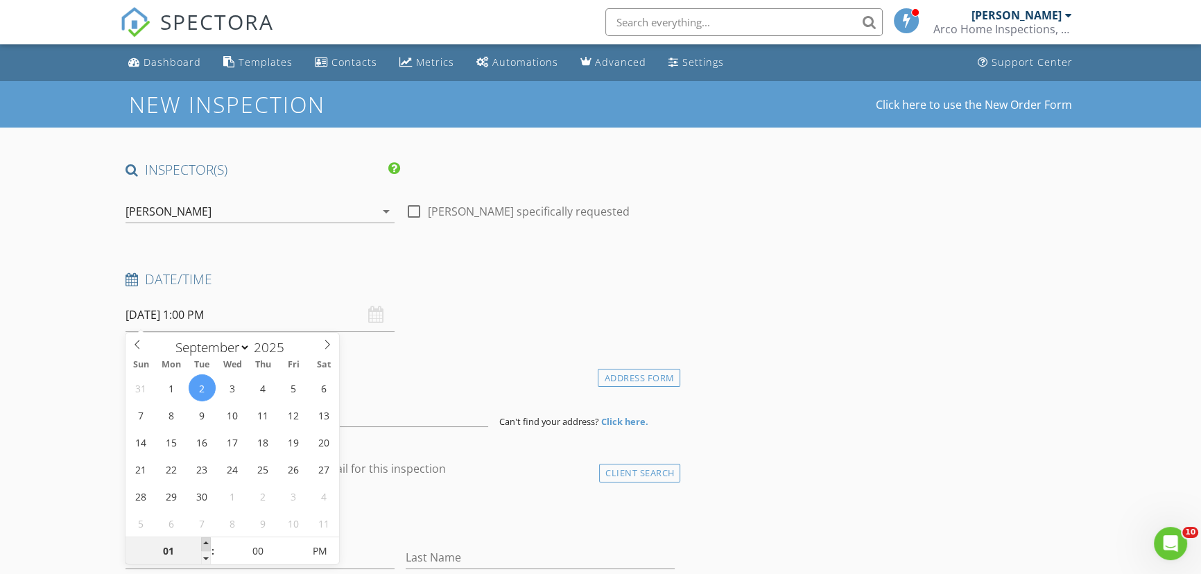
type input "02"
type input "09/02/2025 2:00 PM"
click at [207, 543] on span at bounding box center [206, 544] width 10 height 14
type input "01"
type input "[DATE] 1:00 PM"
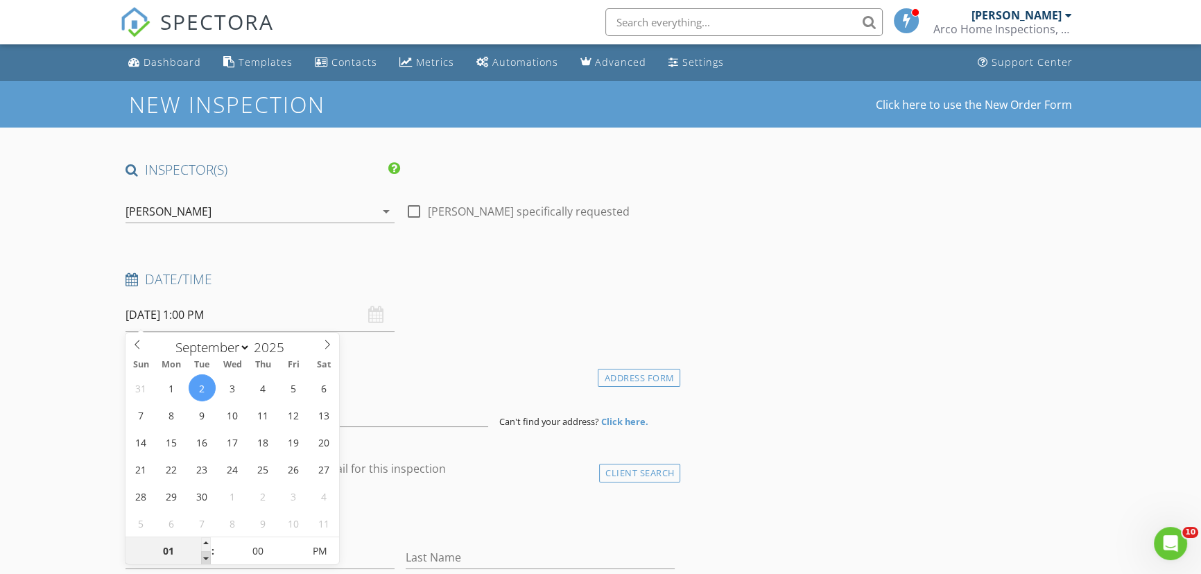
click at [205, 557] on span at bounding box center [206, 558] width 10 height 14
click at [376, 408] on input at bounding box center [306, 410] width 363 height 34
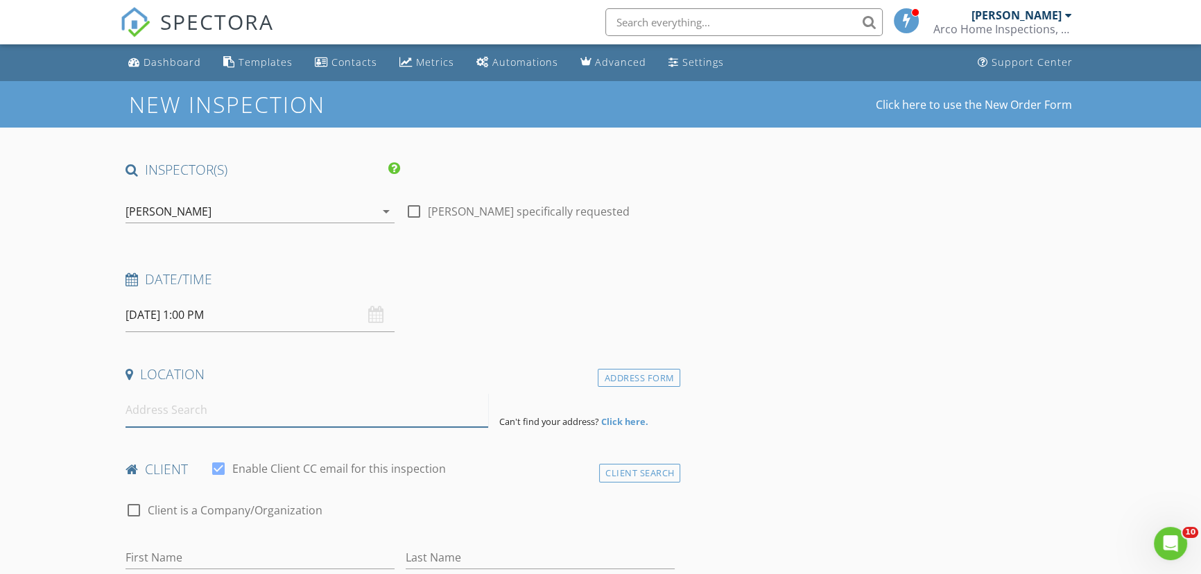
paste input "10212 Gifford Dr , Spring Hill,"
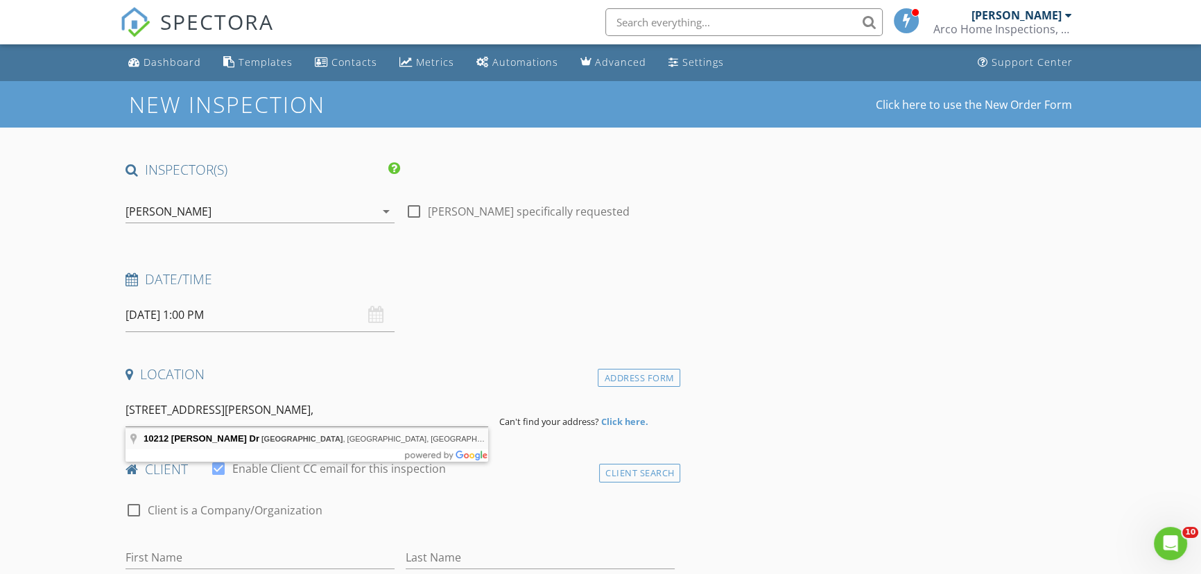
type input "10212 Gifford Dr, Spring Hill, FL, USA"
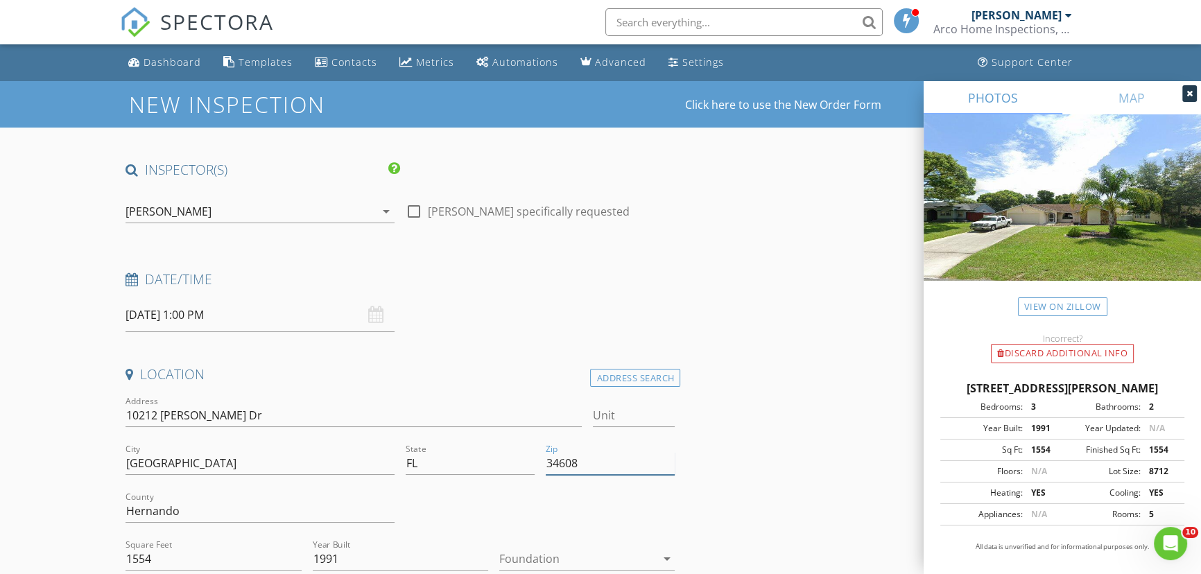
click at [623, 466] on input "34608" at bounding box center [610, 463] width 129 height 23
type input "34608 (PTI)"
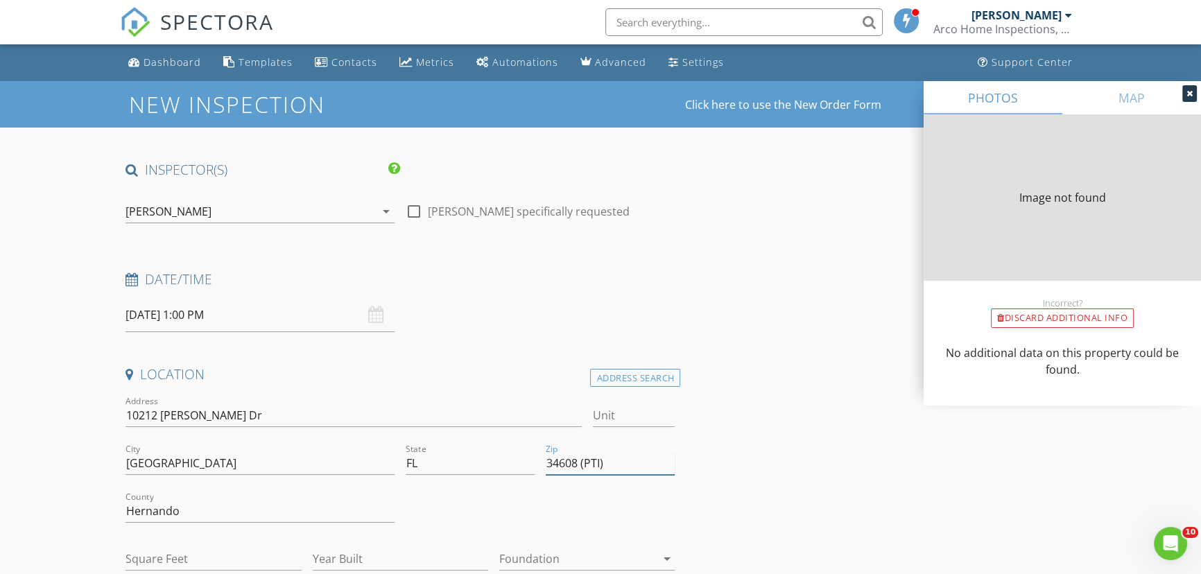
type input "1554"
type input "1991"
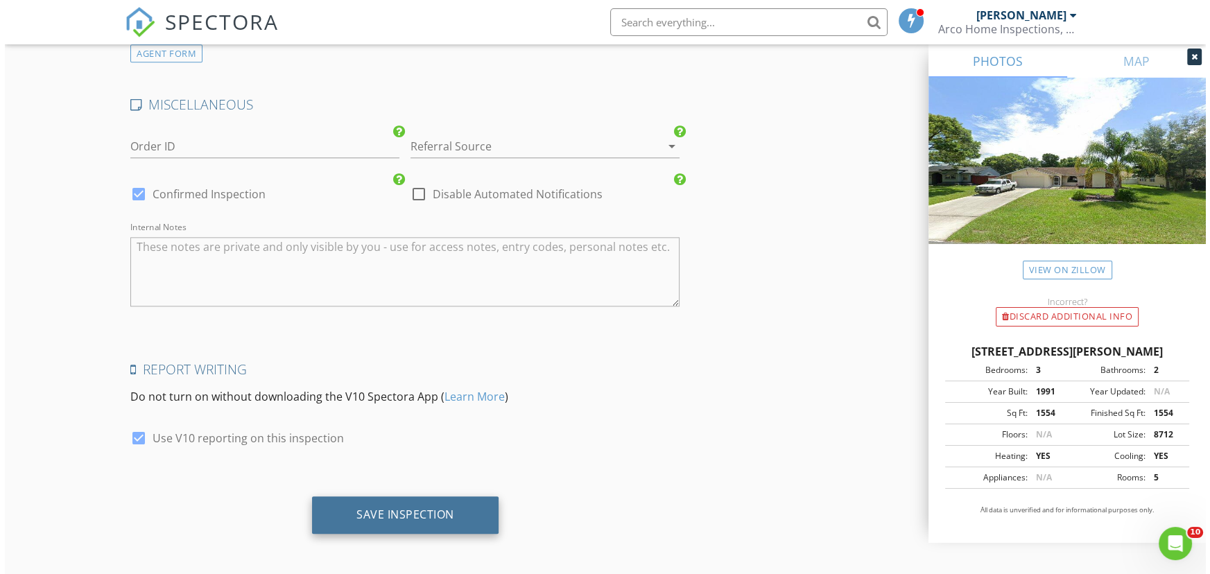
scroll to position [1892, 0]
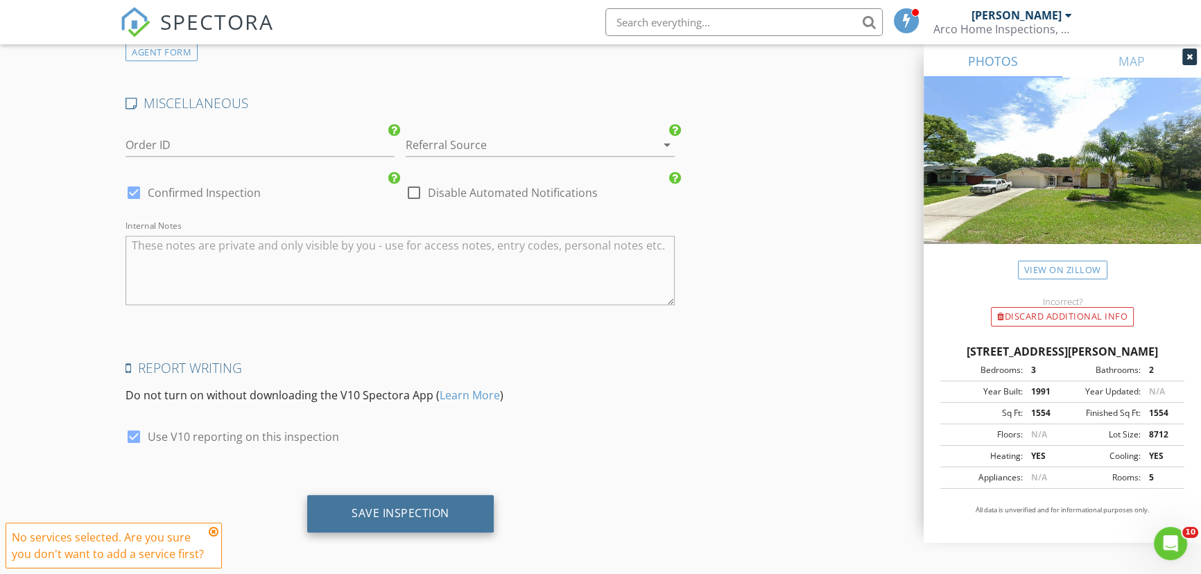
click at [421, 512] on div "Save Inspection" at bounding box center [401, 513] width 98 height 14
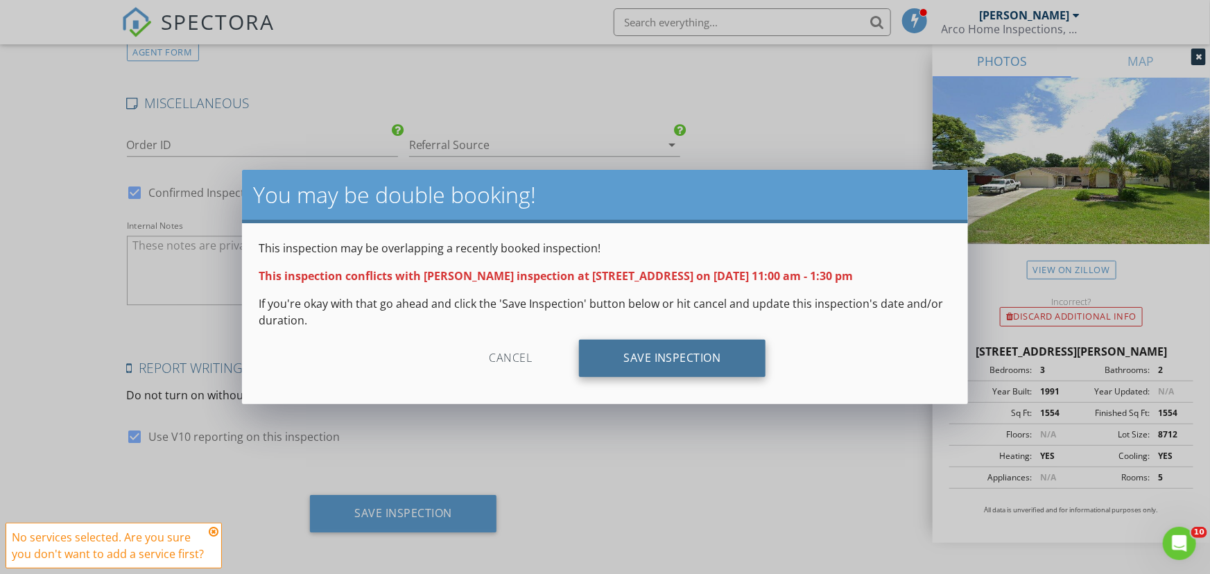
click at [655, 367] on div "Save Inspection" at bounding box center [672, 358] width 187 height 37
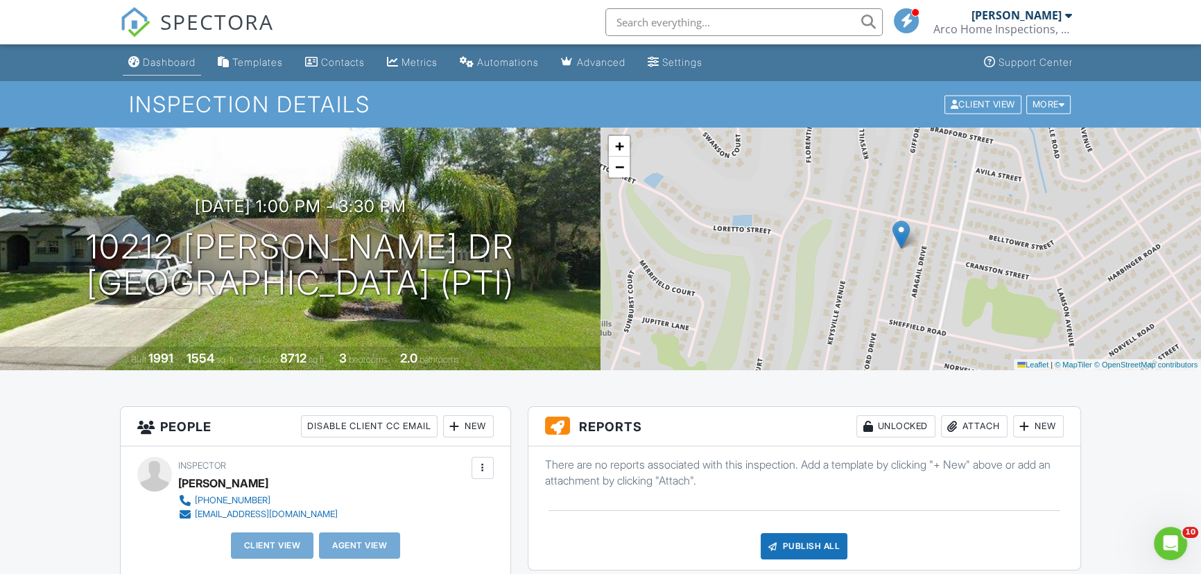
click at [165, 60] on div "Dashboard" at bounding box center [169, 62] width 53 height 12
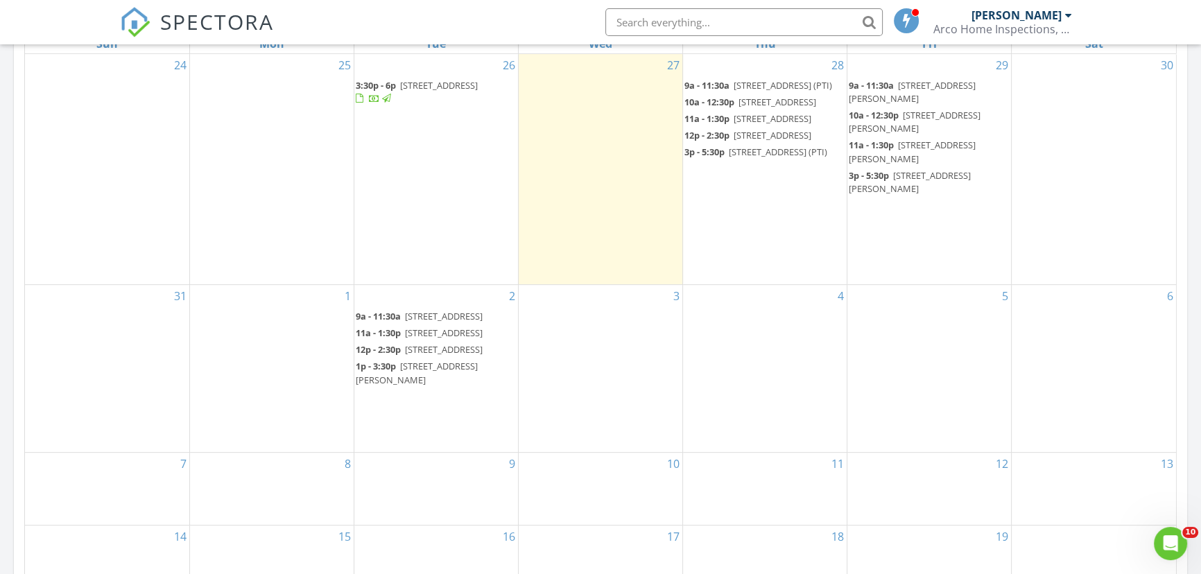
scroll to position [693, 0]
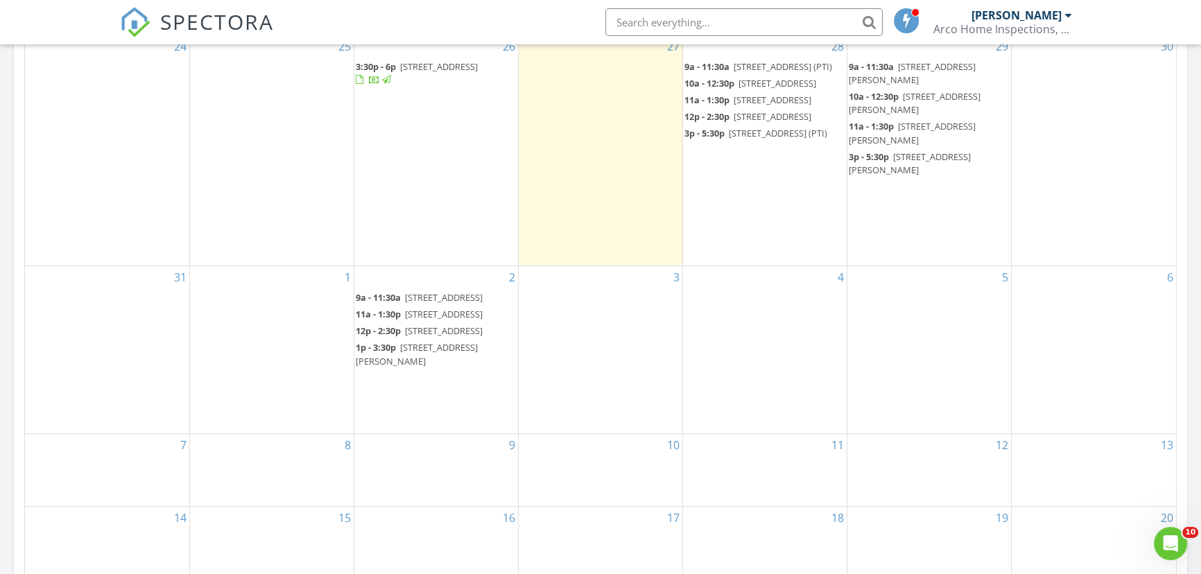
click at [378, 433] on div "2 9a - 11:30a [STREET_ADDRESS] 11a - 1:30p [STREET_ADDRESS] 12p - 2:30p [STREET…" at bounding box center [436, 349] width 164 height 167
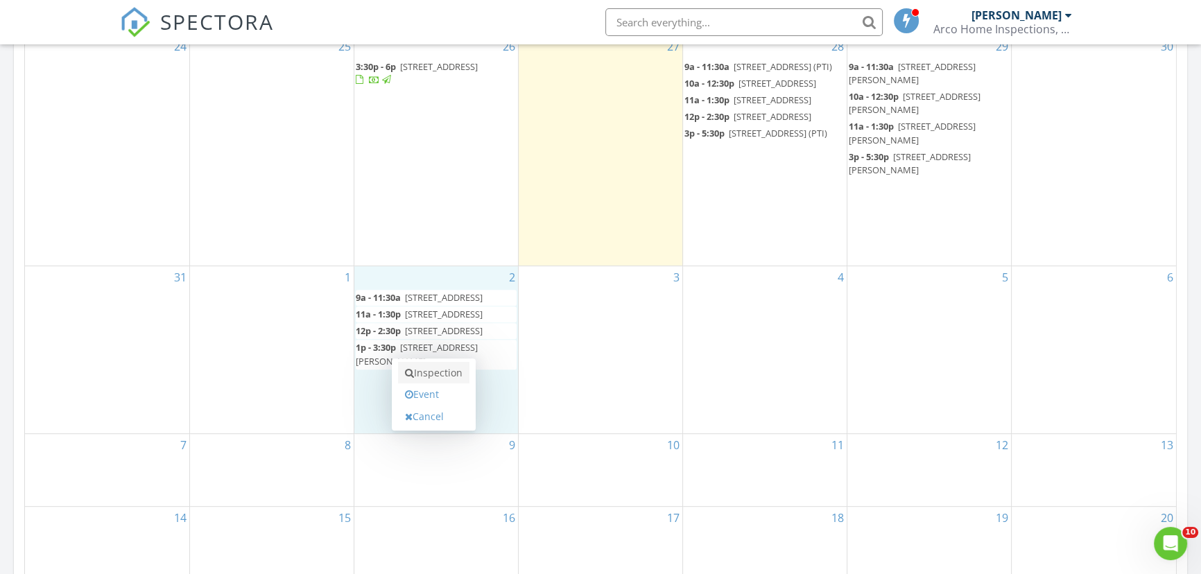
click at [423, 372] on link "Inspection" at bounding box center [433, 373] width 71 height 22
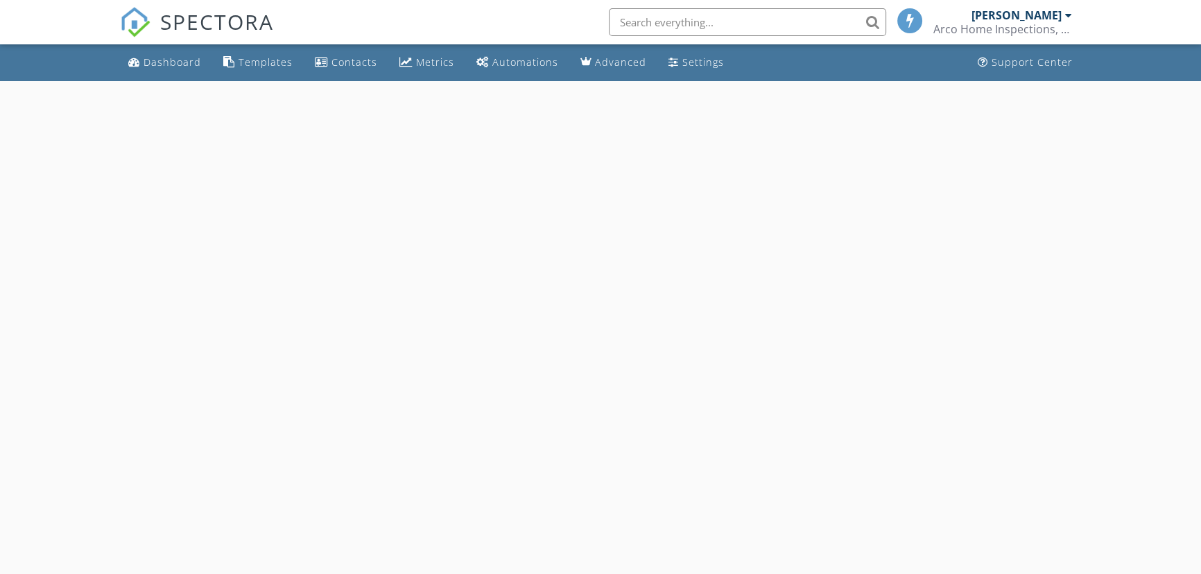
select select "8"
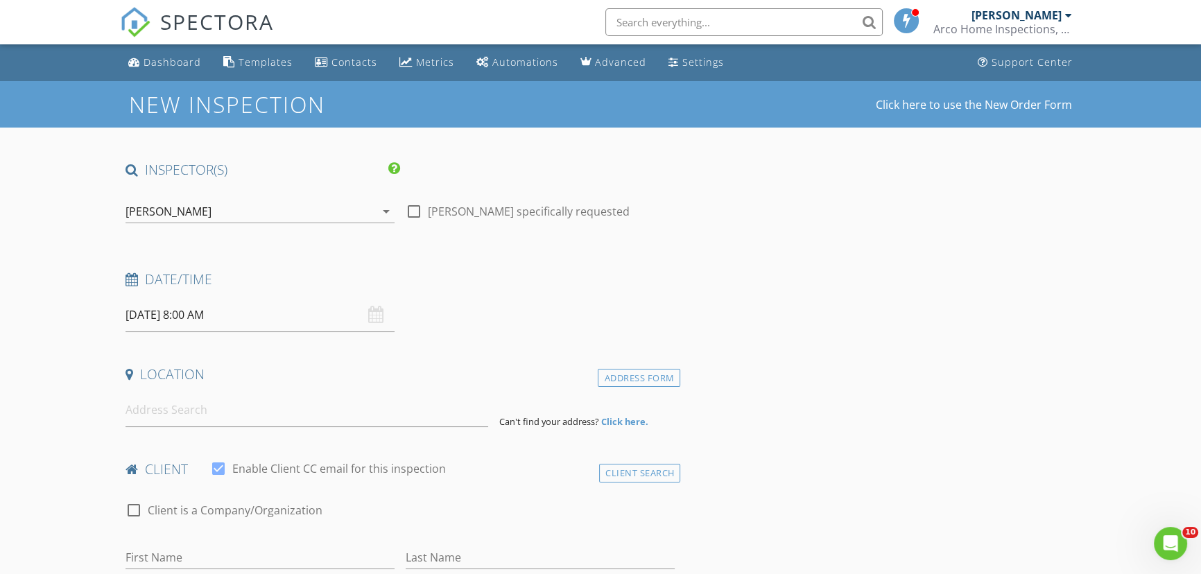
click at [239, 309] on input "[DATE] 8:00 AM" at bounding box center [259, 315] width 269 height 34
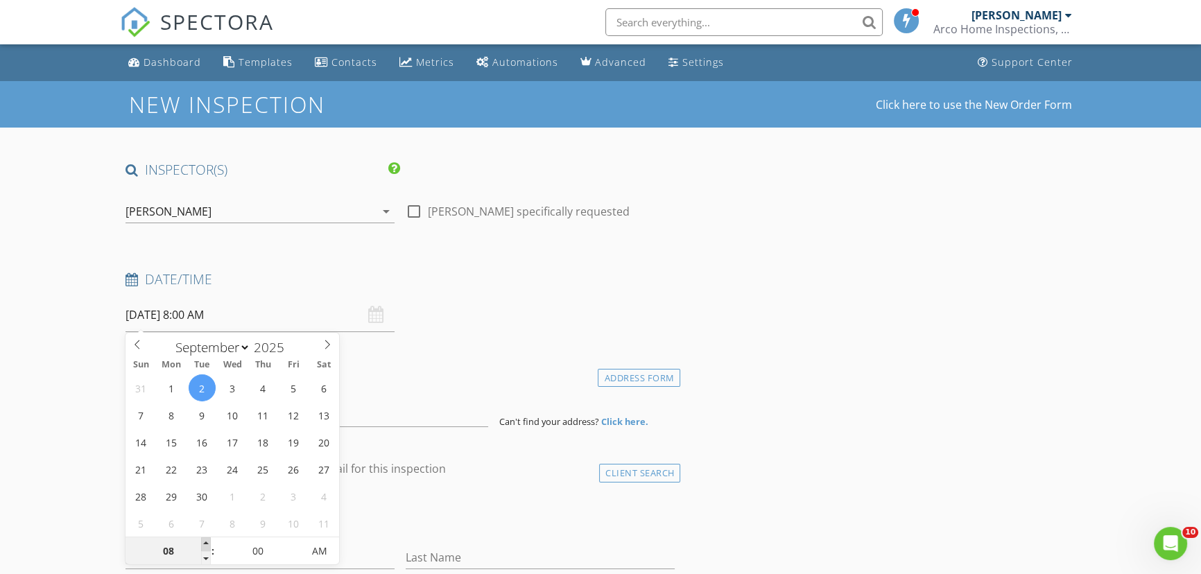
type input "09"
type input "[DATE] 9:00 AM"
click at [204, 541] on span at bounding box center [206, 544] width 10 height 14
type input "10"
type input "09/02/2025 10:00 AM"
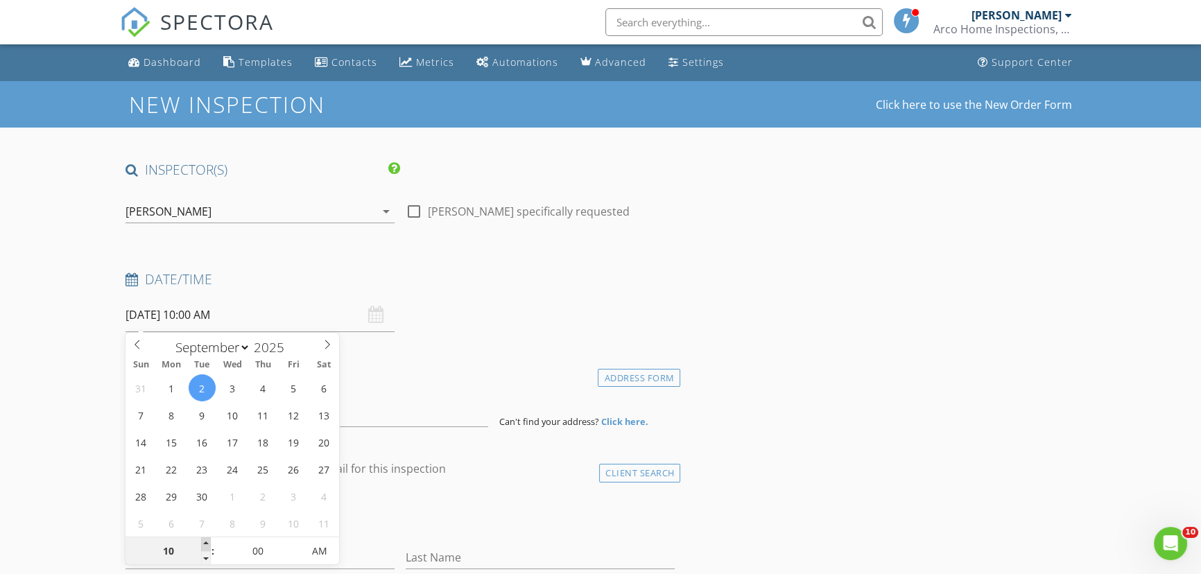
click at [204, 541] on span at bounding box center [206, 544] width 10 height 14
type input "11"
type input "09/02/2025 11:00 AM"
click at [204, 541] on span at bounding box center [206, 544] width 10 height 14
type input "12"
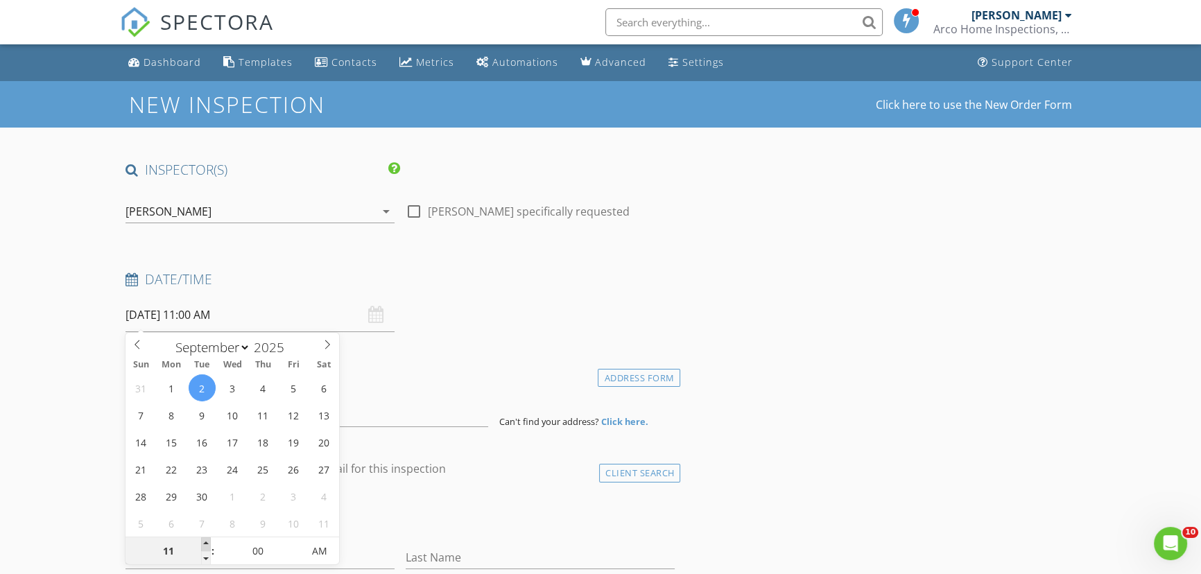
type input "09/02/2025 12:00 PM"
click at [204, 541] on span at bounding box center [206, 544] width 10 height 14
type input "01"
type input "09/02/2025 1:00 PM"
click at [204, 541] on span at bounding box center [206, 544] width 10 height 14
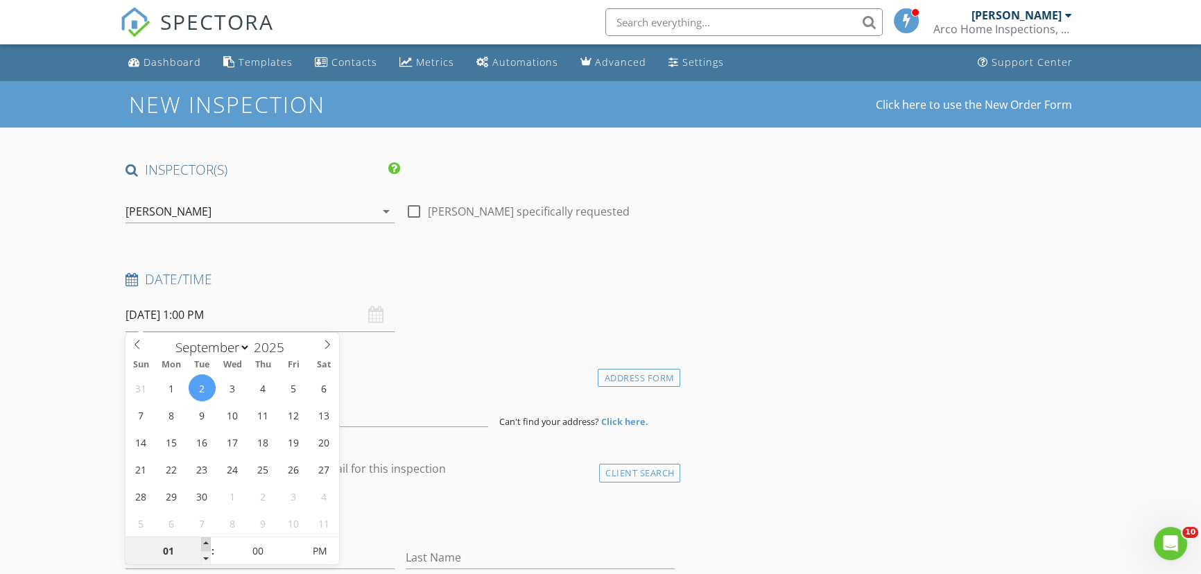
type input "02"
type input "09/02/2025 2:00 PM"
click at [204, 541] on span at bounding box center [206, 544] width 10 height 14
click at [354, 417] on input at bounding box center [306, 410] width 363 height 34
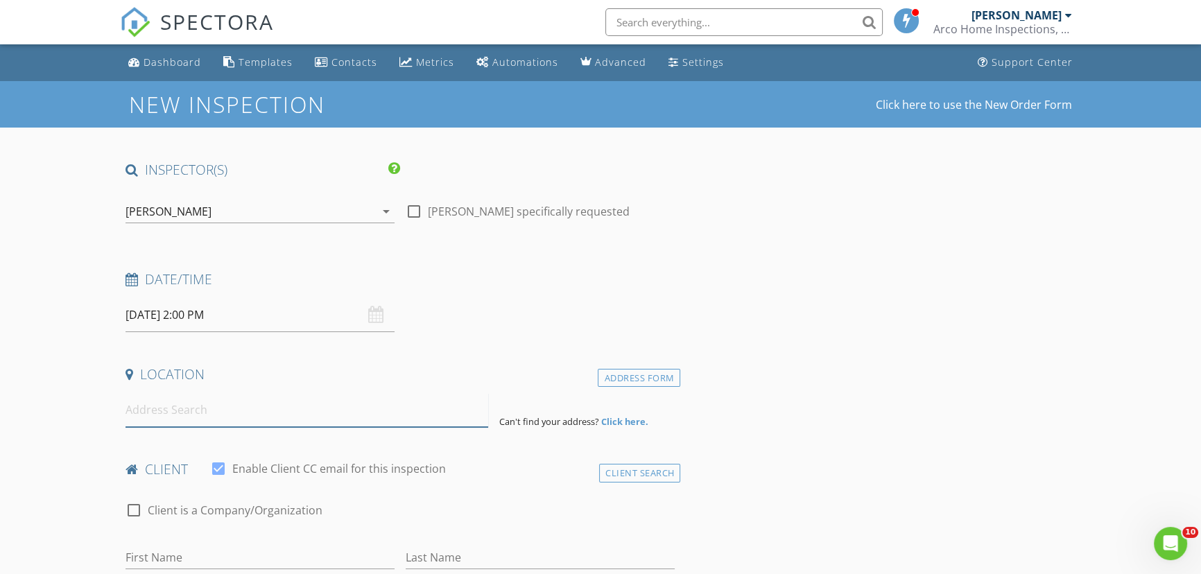
paste input "5373 Frost Rd , Spring Hill"
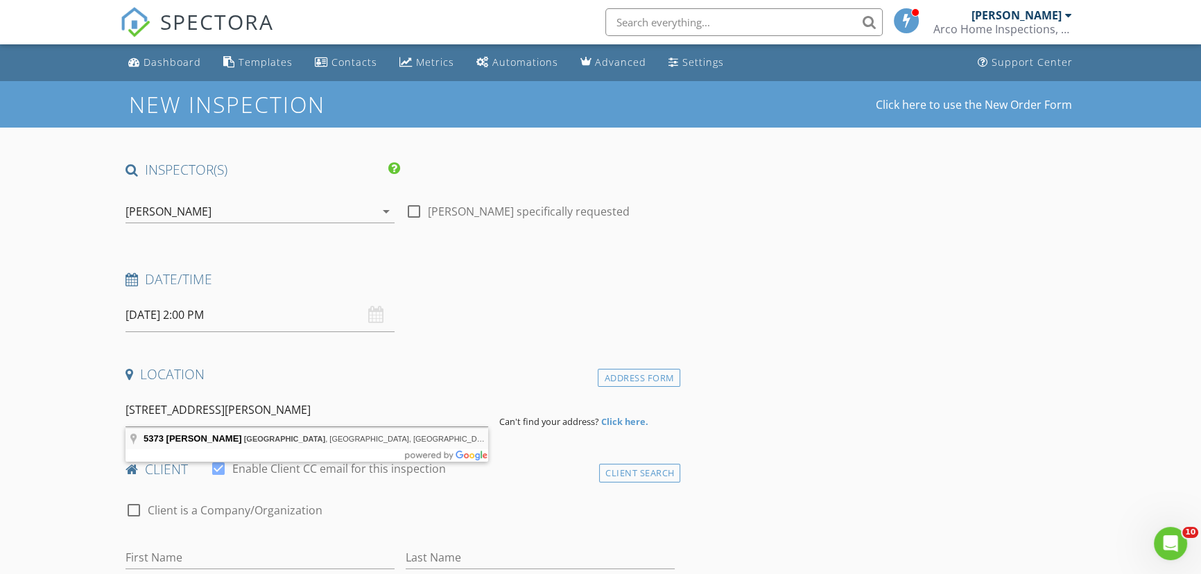
type input "5373 Frost Rd, Spring Hill, FL, USA"
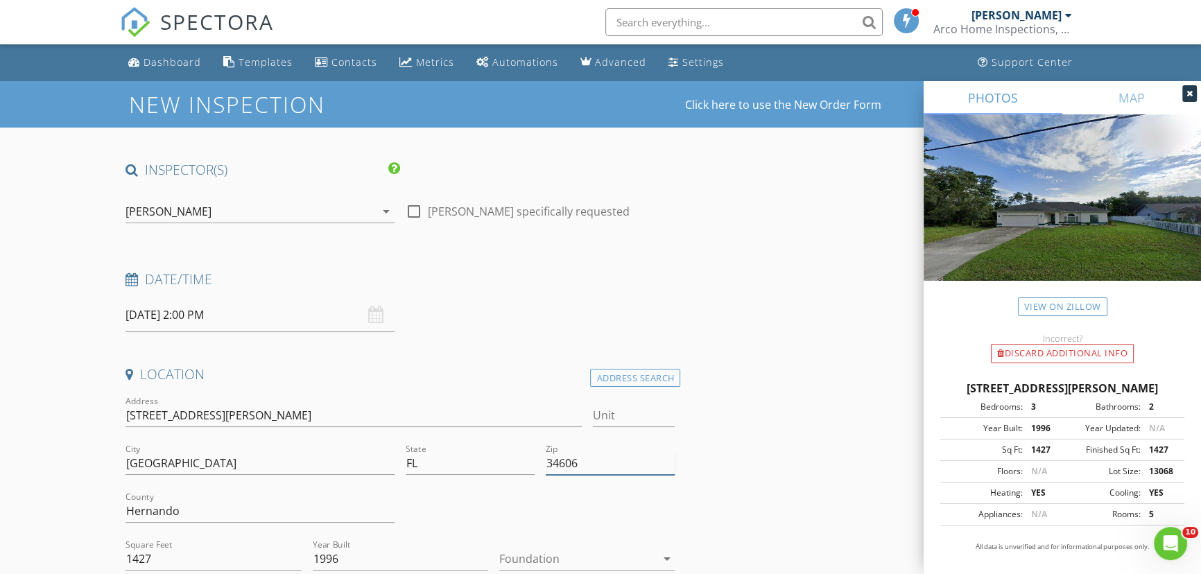
click at [624, 465] on input "34606" at bounding box center [610, 463] width 129 height 23
type input "34606 (PTI)"
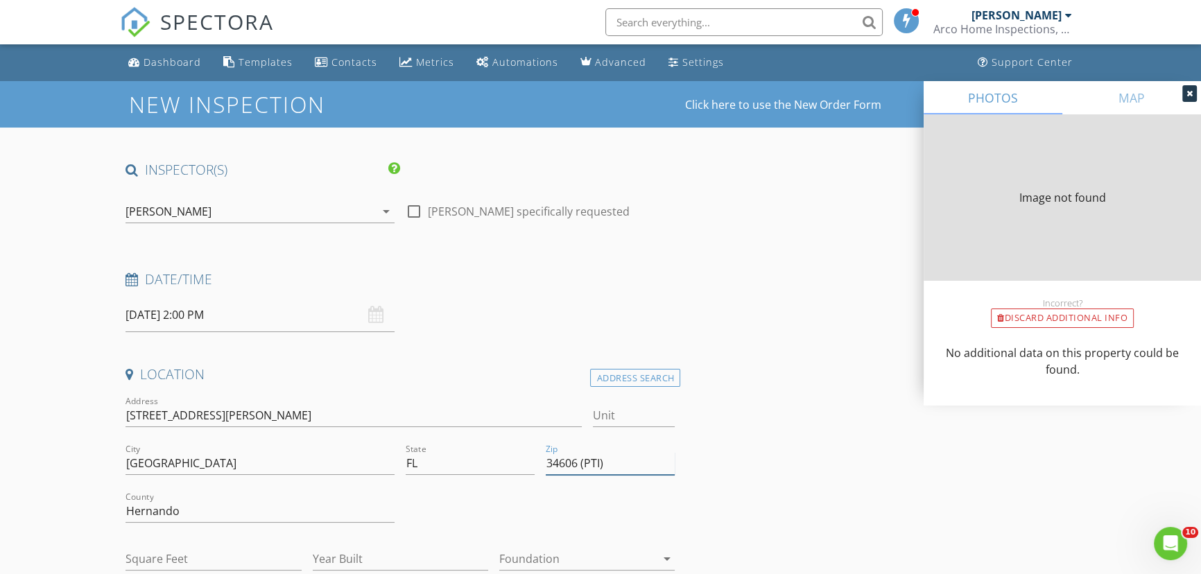
type input "1427"
type input "1996"
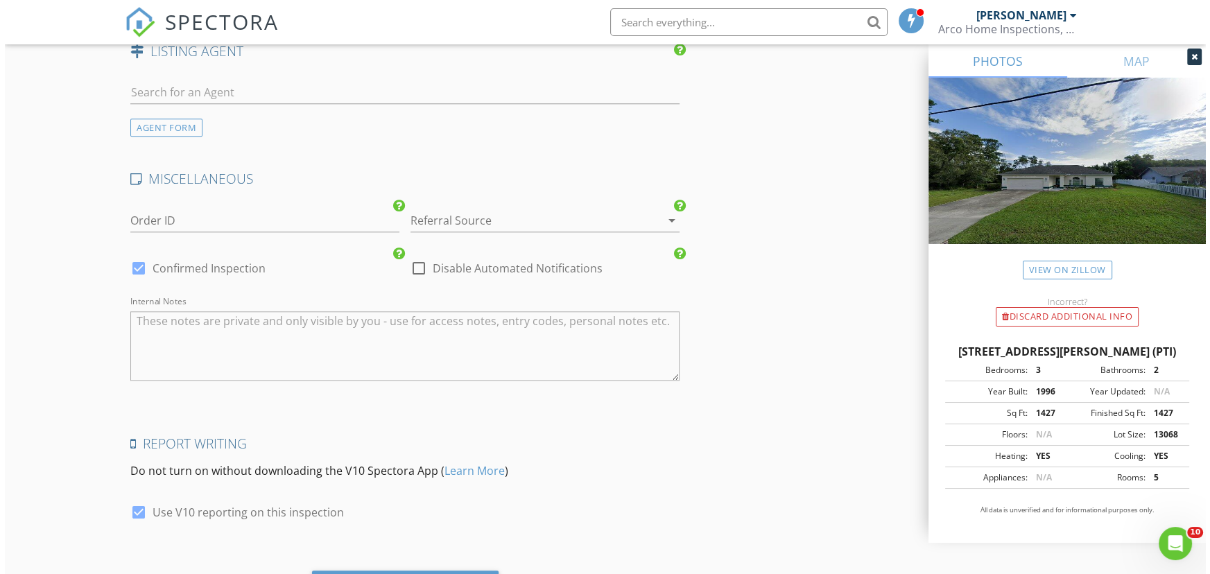
scroll to position [1892, 0]
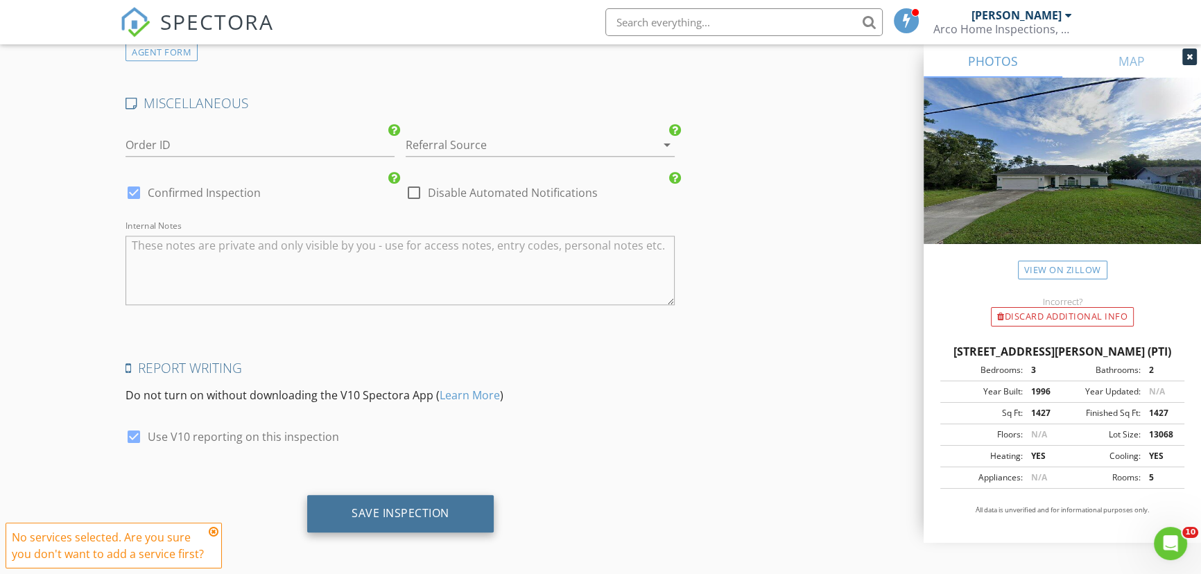
click at [379, 506] on div "Save Inspection" at bounding box center [401, 513] width 98 height 14
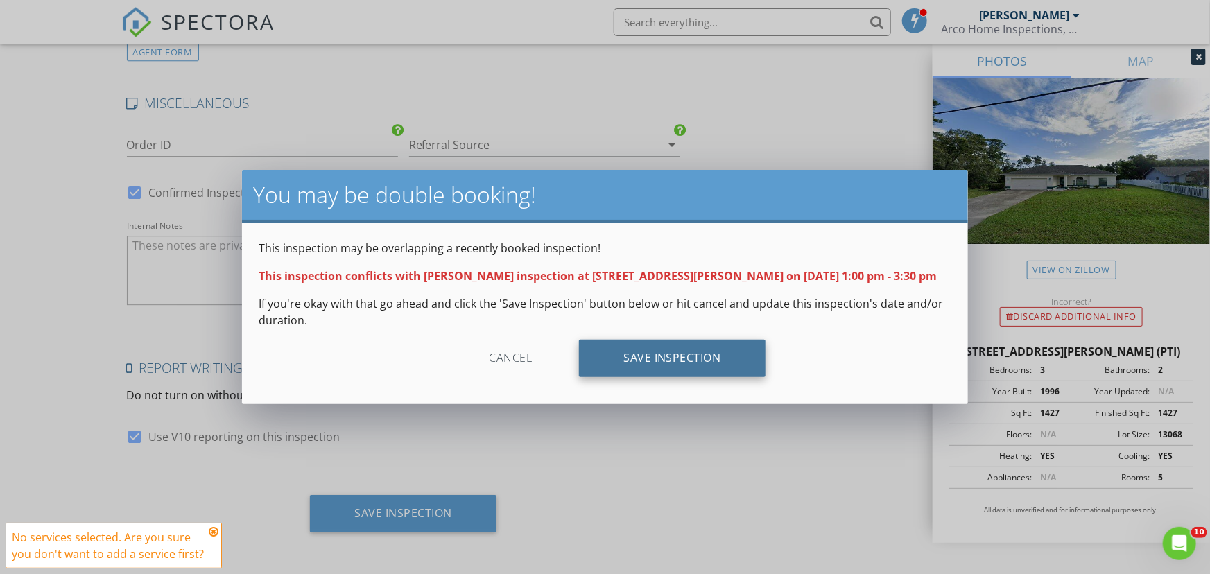
click at [688, 360] on div "Save Inspection" at bounding box center [672, 358] width 187 height 37
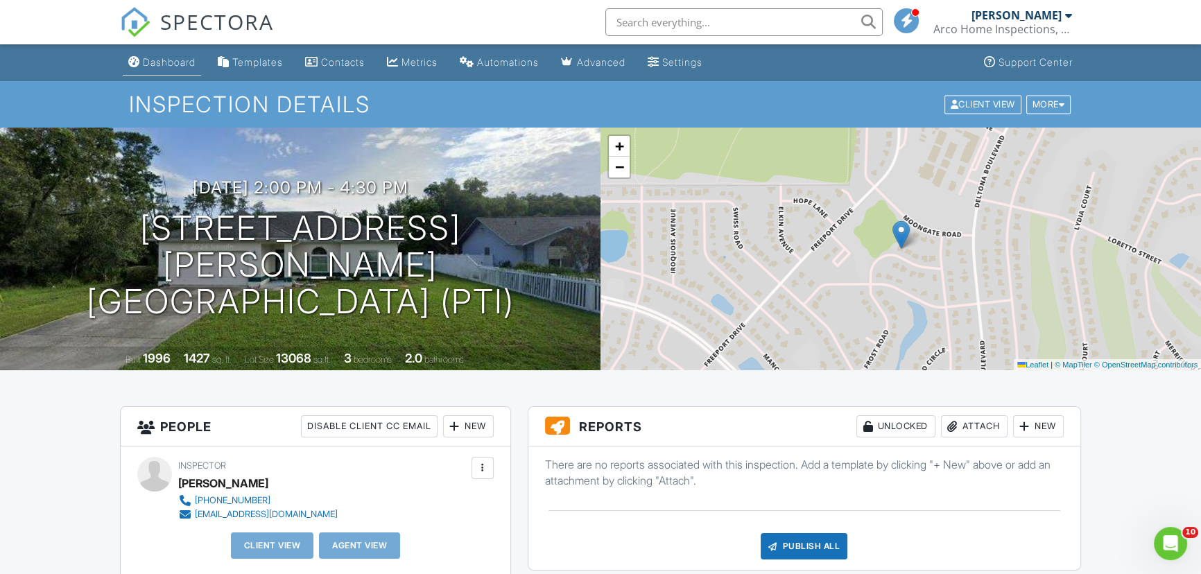
click at [166, 62] on div "Dashboard" at bounding box center [169, 62] width 53 height 12
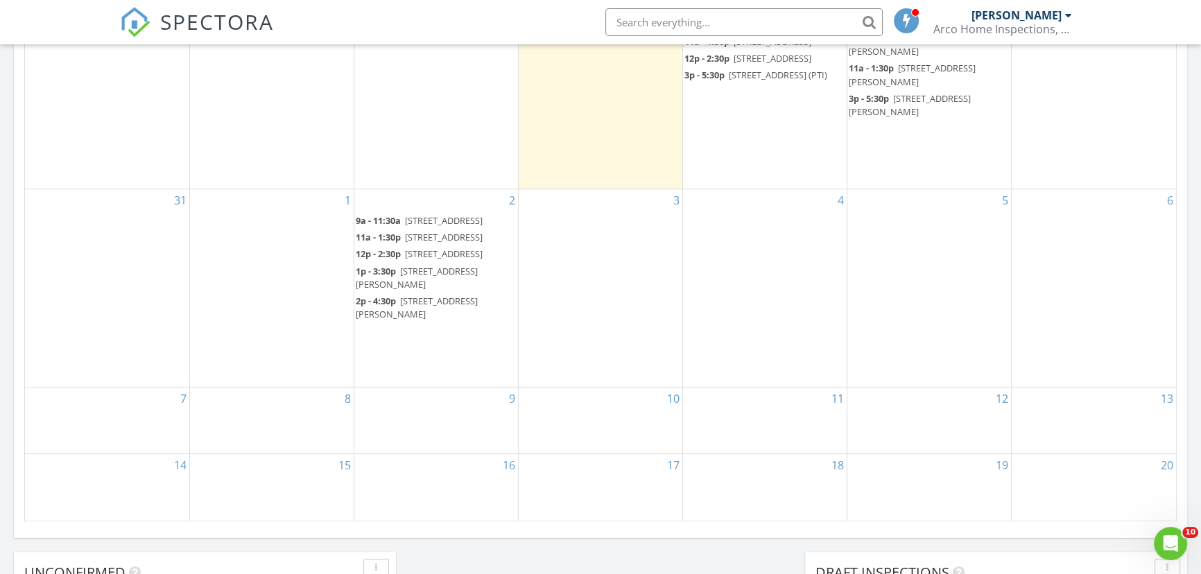
scroll to position [756, 0]
click at [408, 378] on div "2 9a - 11:30a [STREET_ADDRESS] 11a - 1:30p [STREET_ADDRESS] 12p - 2:30p [STREET…" at bounding box center [436, 284] width 164 height 198
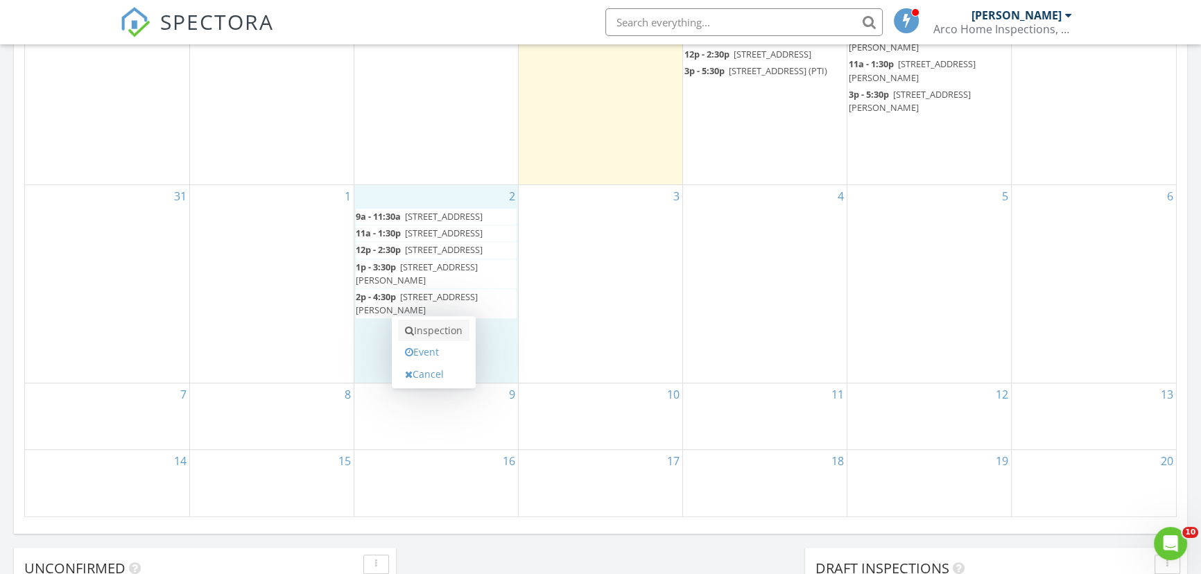
click at [430, 329] on link "Inspection" at bounding box center [433, 331] width 71 height 22
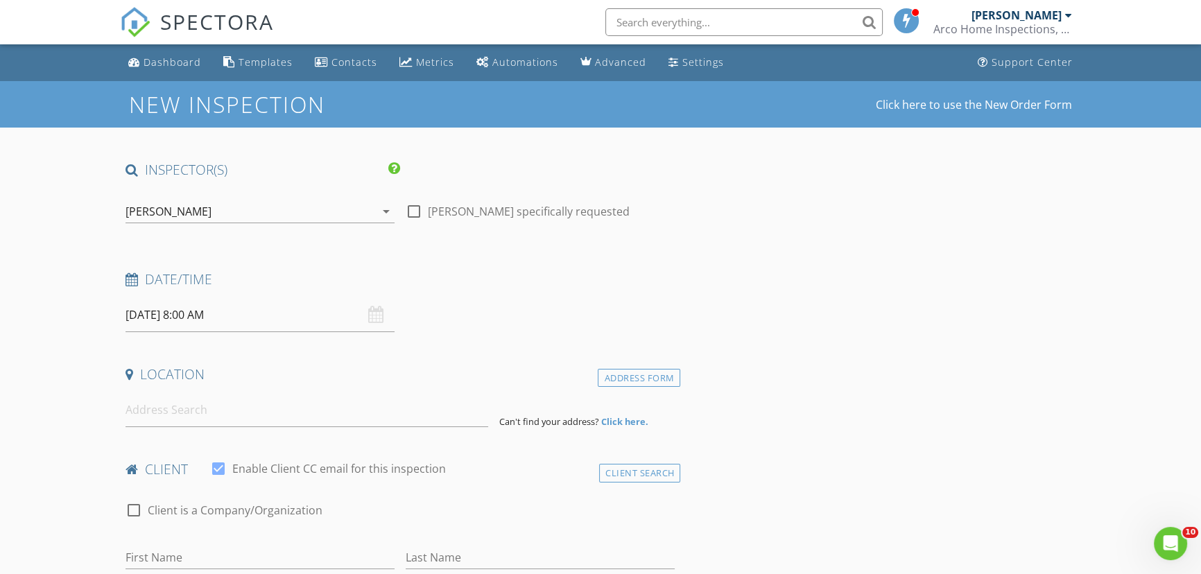
click at [263, 323] on input "[DATE] 8:00 AM" at bounding box center [259, 315] width 269 height 34
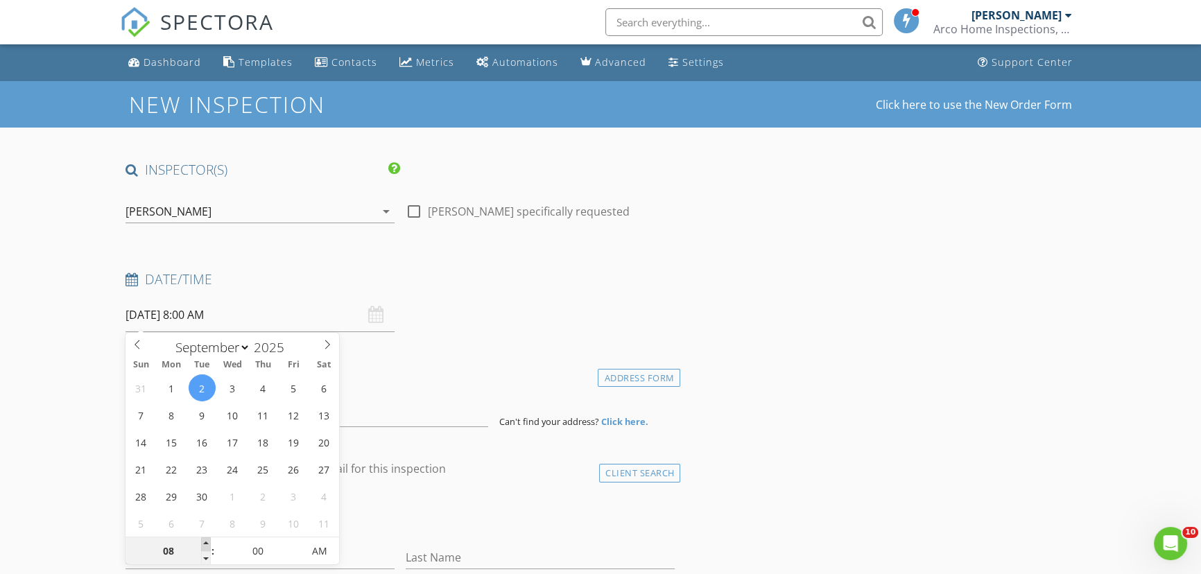
type input "09"
type input "[DATE] 9:00 AM"
click at [206, 540] on span at bounding box center [206, 544] width 10 height 14
type input "10"
type input "09/02/2025 10:00 AM"
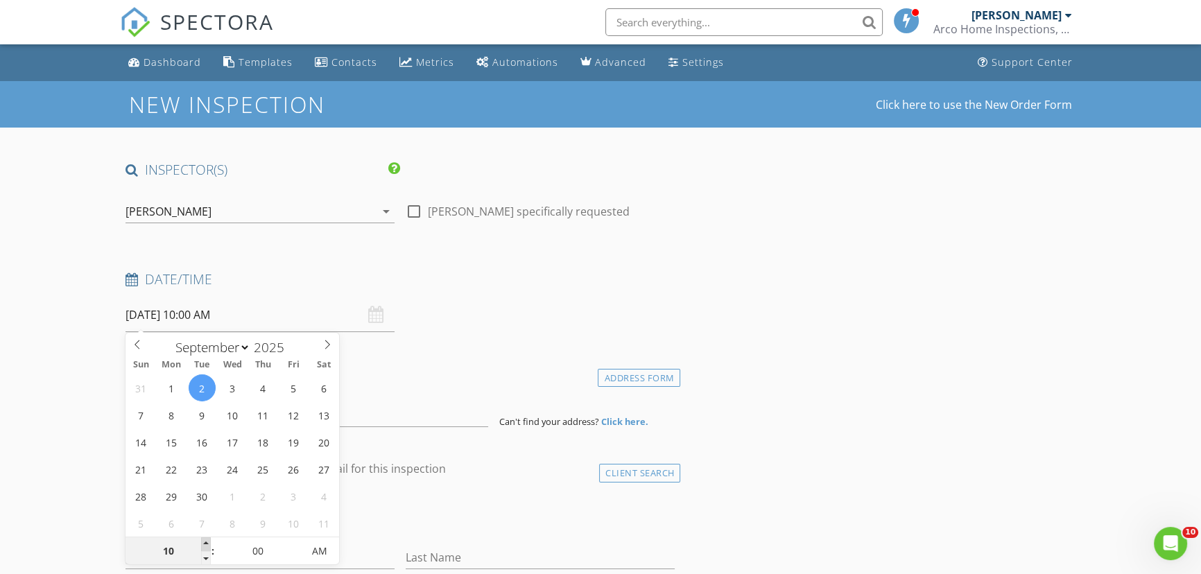
click at [206, 540] on span at bounding box center [206, 544] width 10 height 14
type input "11"
type input "09/02/2025 11:00 AM"
click at [206, 540] on span at bounding box center [206, 544] width 10 height 14
type input "12"
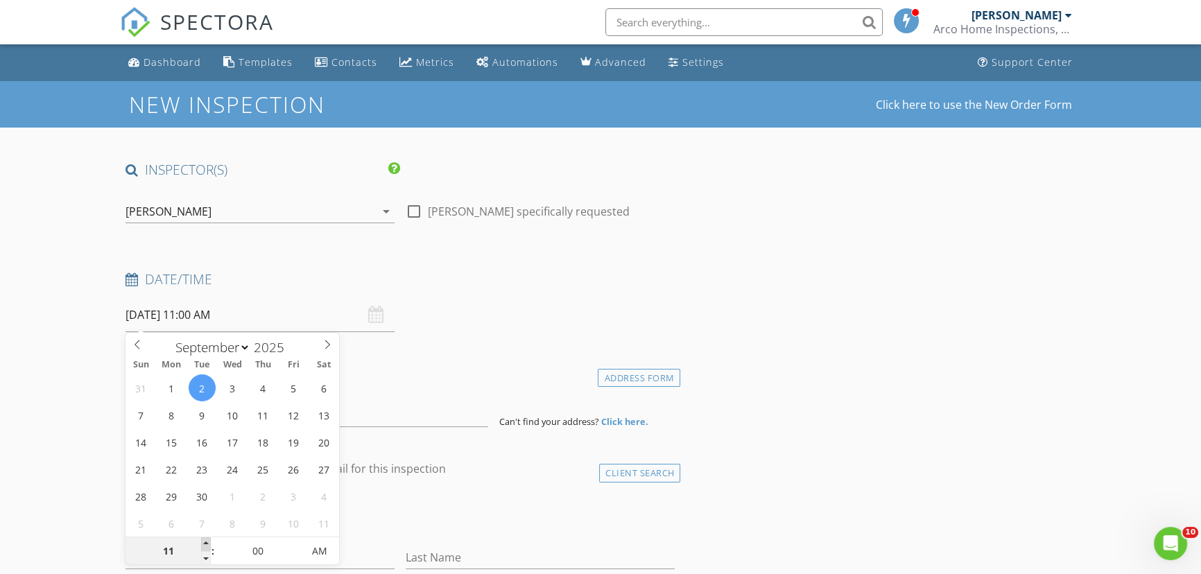
type input "09/02/2025 12:00 PM"
click at [206, 540] on span at bounding box center [206, 544] width 10 height 14
type input "01"
type input "09/02/2025 1:00 PM"
click at [206, 540] on span at bounding box center [206, 544] width 10 height 14
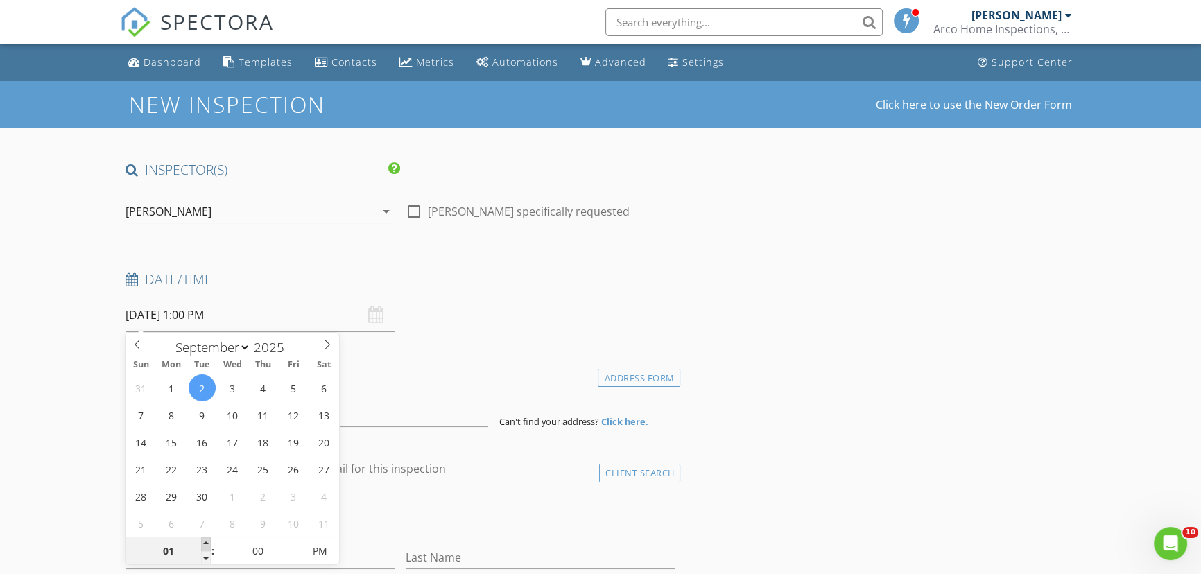
type input "02"
type input "09/02/2025 2:00 PM"
click at [206, 540] on span at bounding box center [206, 544] width 10 height 14
type input "03"
type input "09/02/2025 3:00 PM"
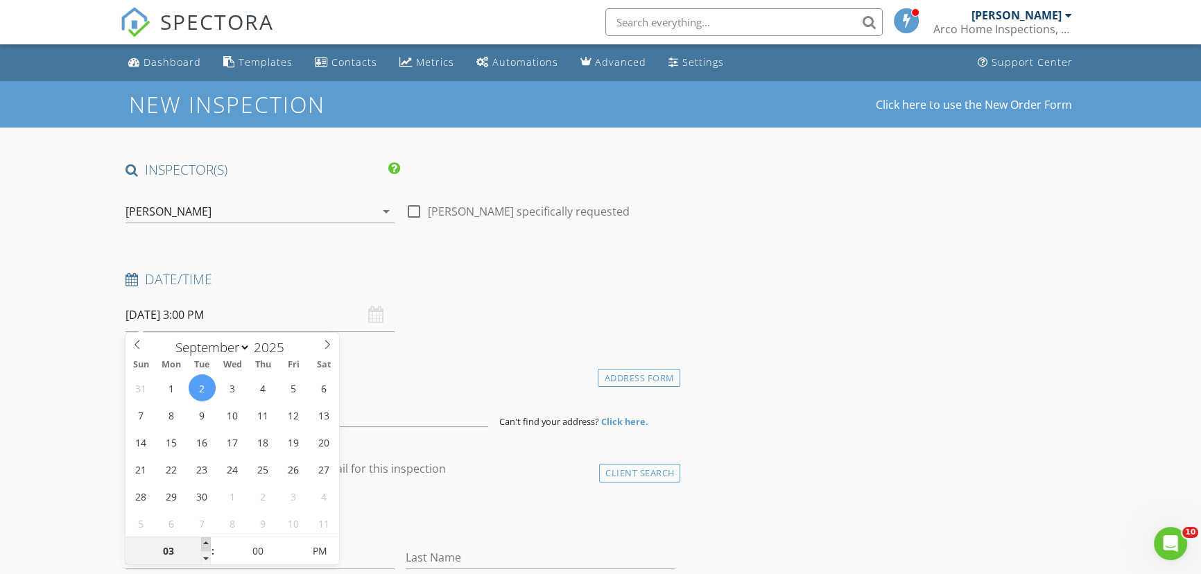
click at [206, 540] on span at bounding box center [206, 544] width 10 height 14
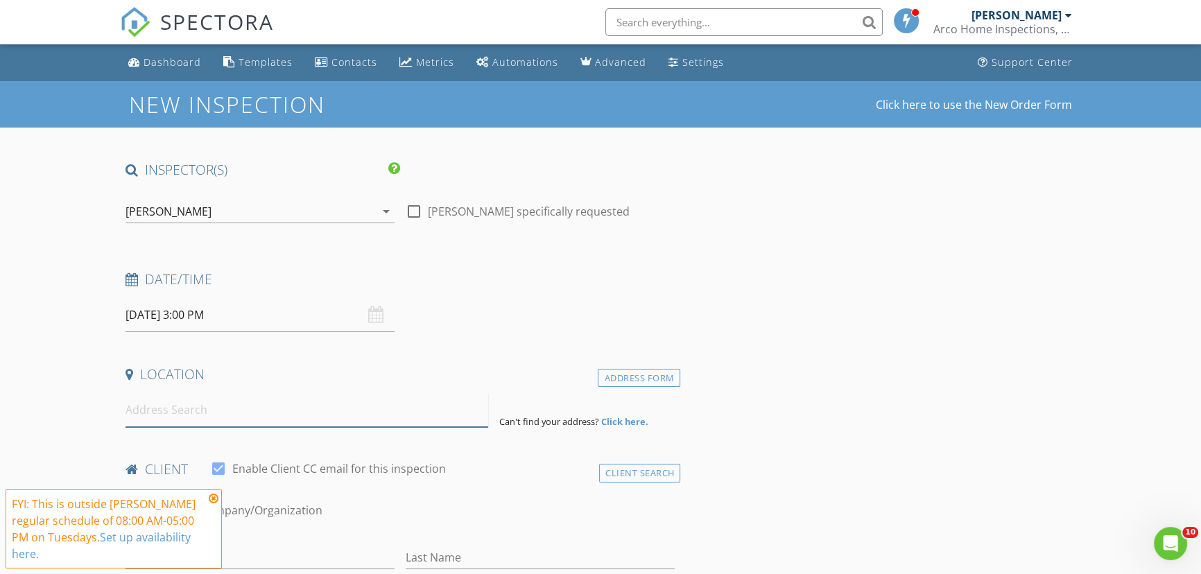
click at [354, 415] on input at bounding box center [306, 410] width 363 height 34
paste input "1049 Larkin Rd , Spring Hil"
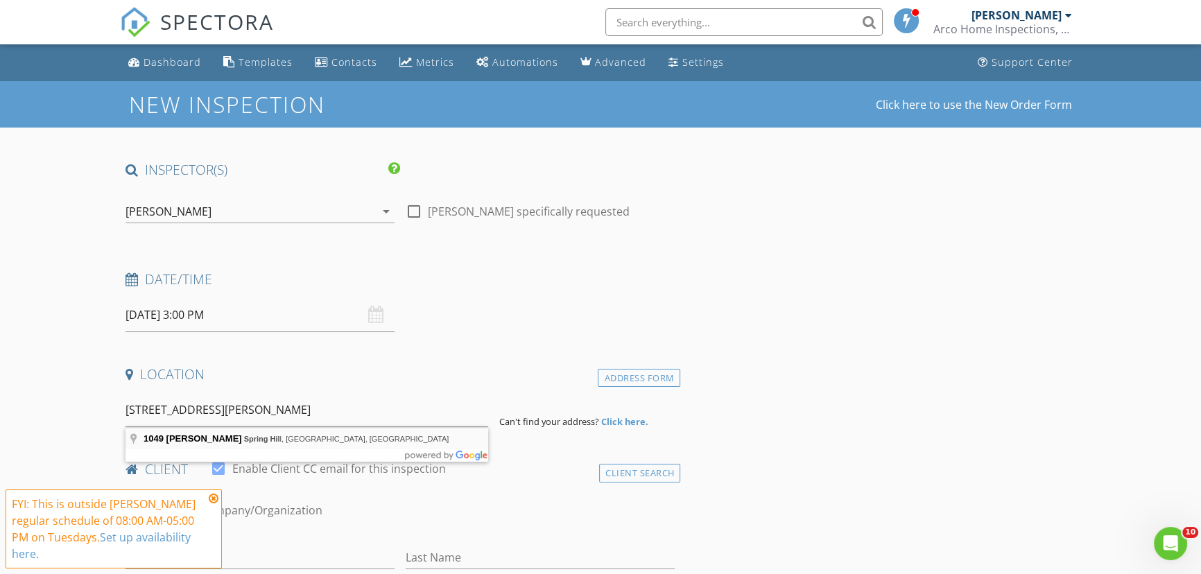
type input "1049 Larkin Rd, Spring Hill, FL, USA"
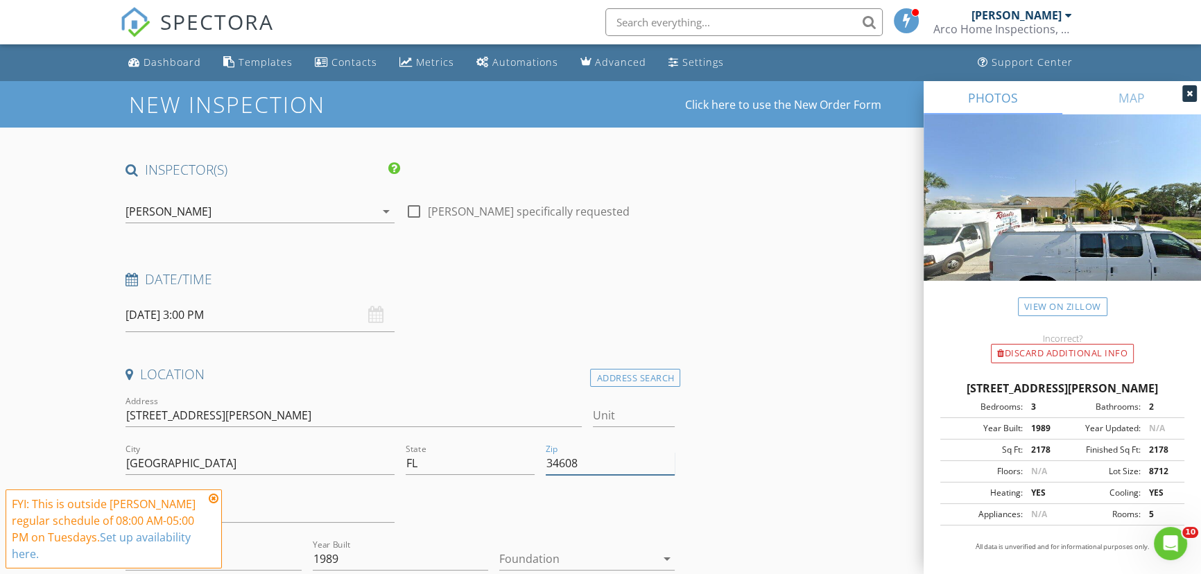
click at [594, 465] on input "34608" at bounding box center [610, 463] width 129 height 23
type input "34608 (PTI)"
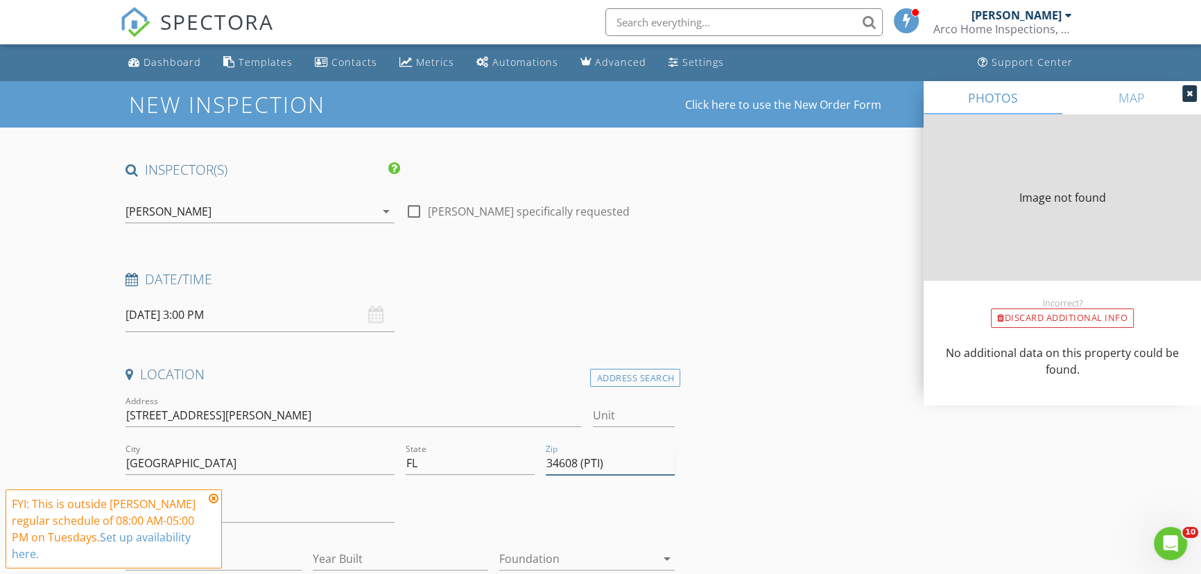
type input "2178"
type input "1989"
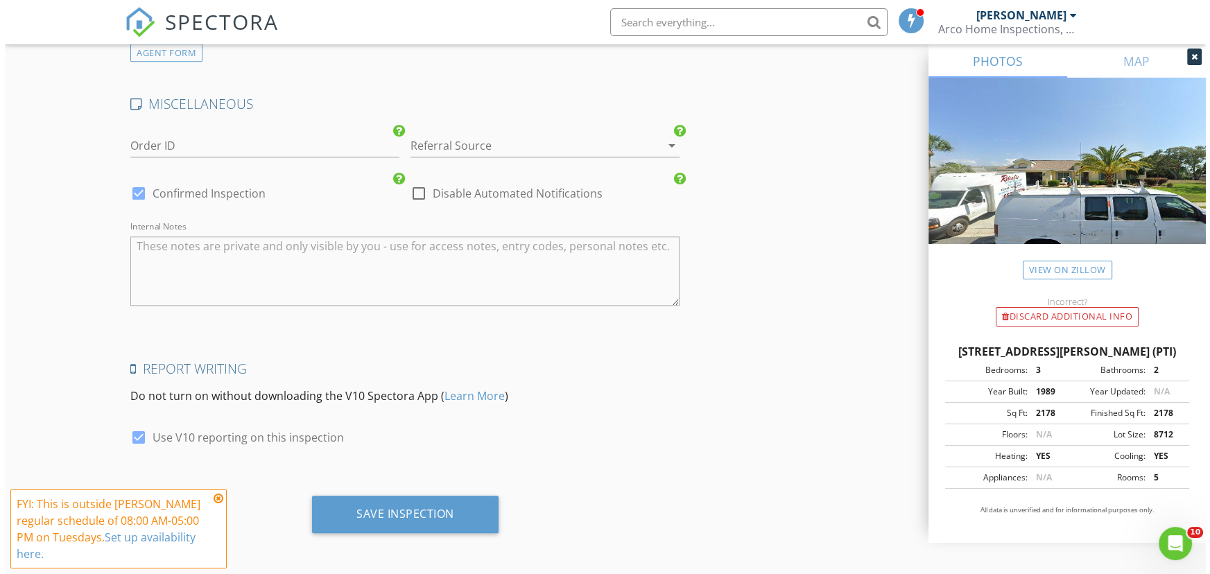
scroll to position [1892, 0]
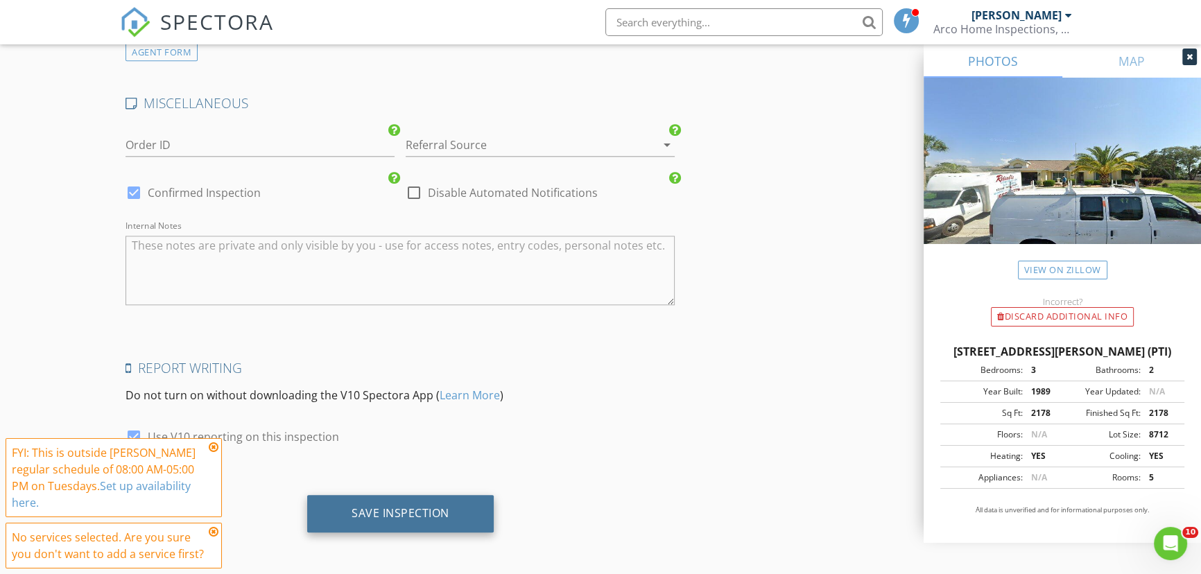
click at [405, 512] on div "Save Inspection" at bounding box center [401, 513] width 98 height 14
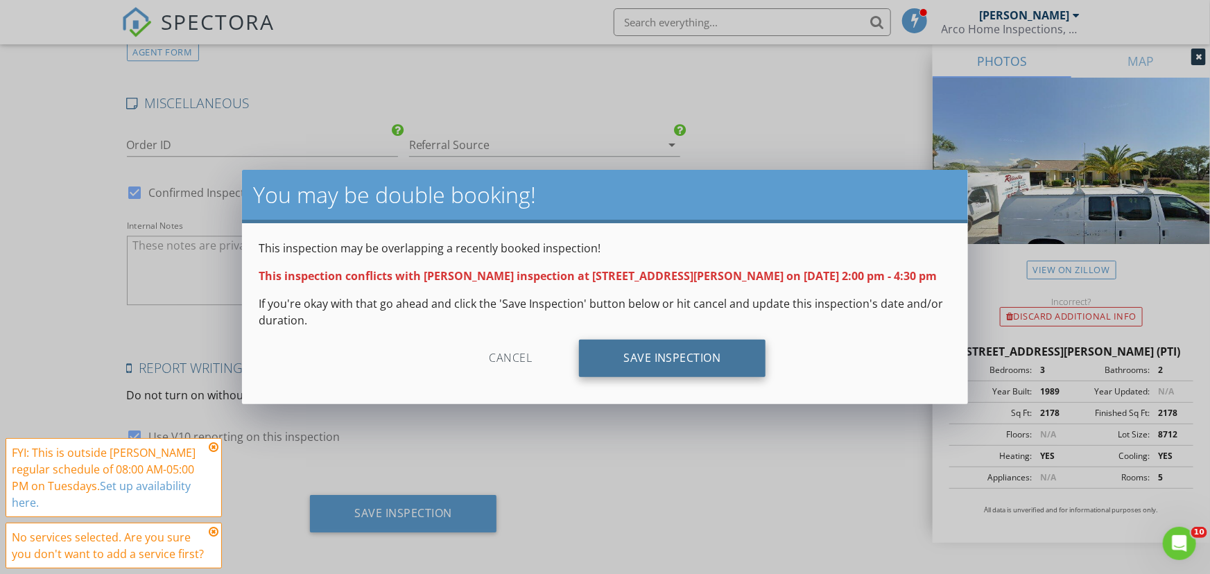
click at [671, 365] on div "Save Inspection" at bounding box center [672, 358] width 187 height 37
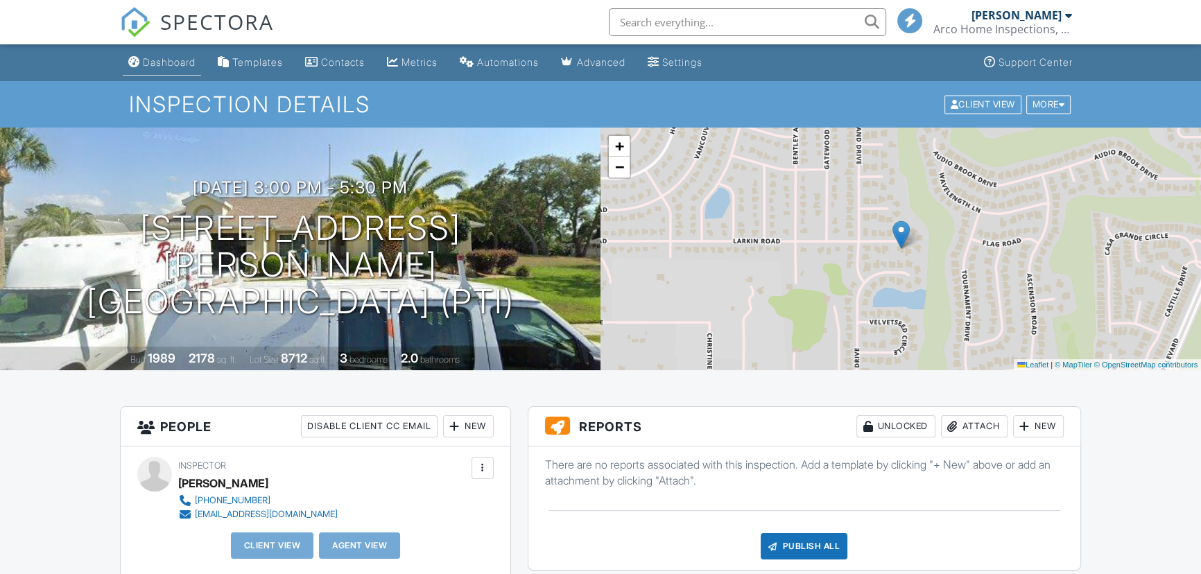
click at [158, 62] on div "Dashboard" at bounding box center [169, 62] width 53 height 12
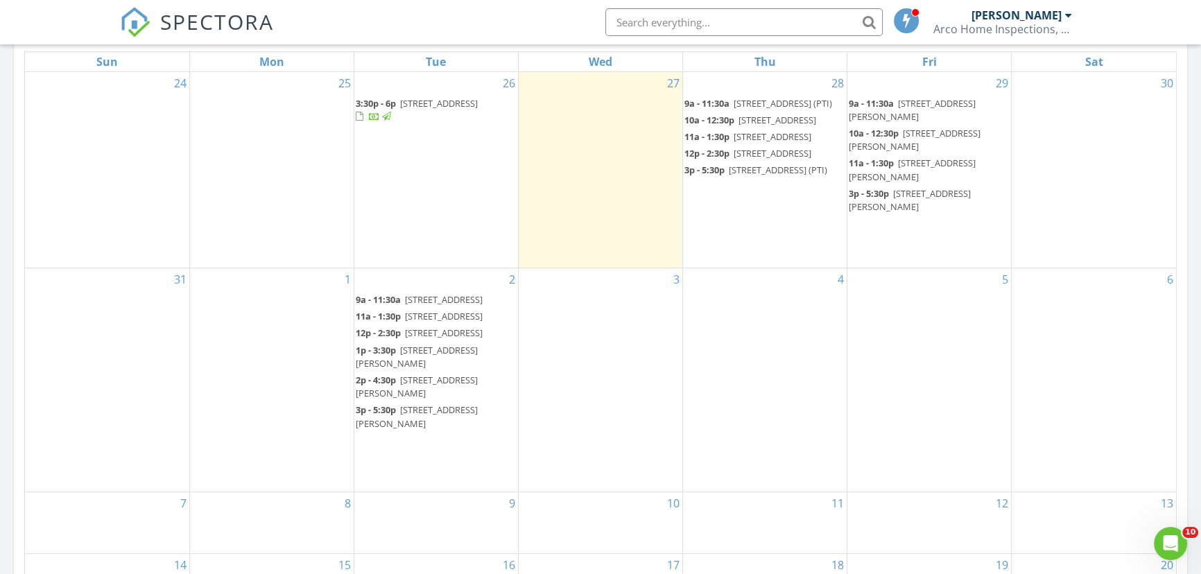
scroll to position [693, 0]
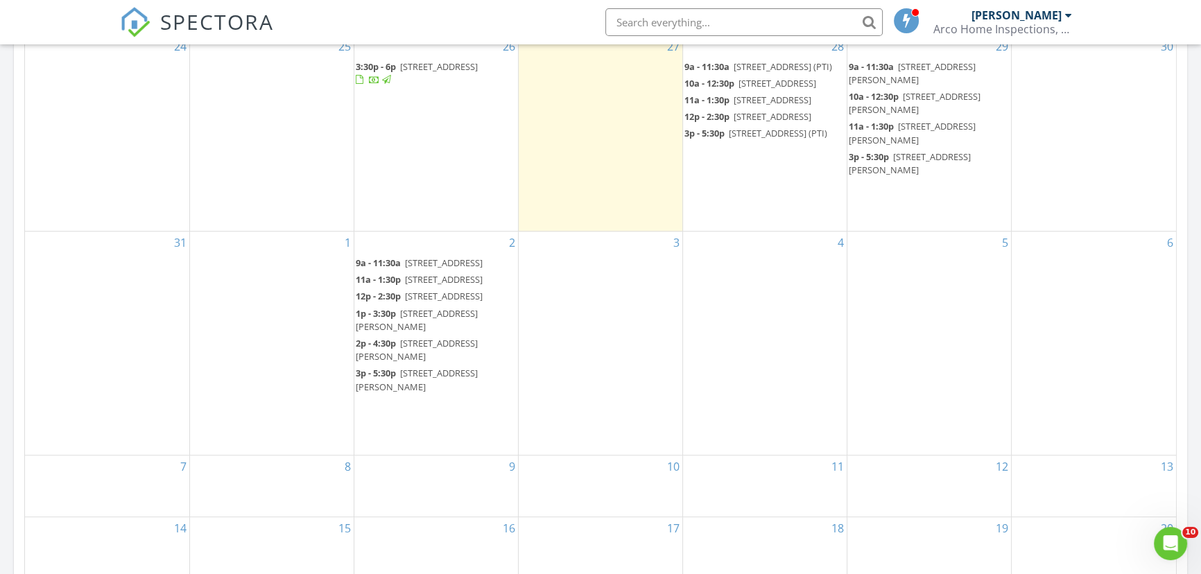
click at [616, 313] on div "3" at bounding box center [601, 343] width 164 height 223
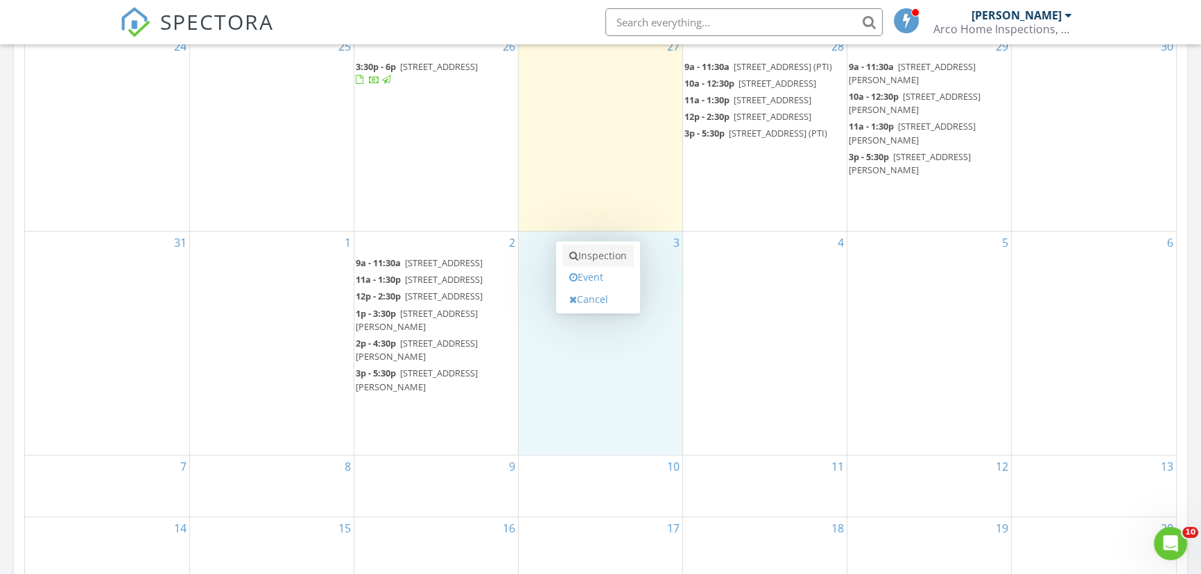
click at [614, 257] on link "Inspection" at bounding box center [597, 256] width 71 height 22
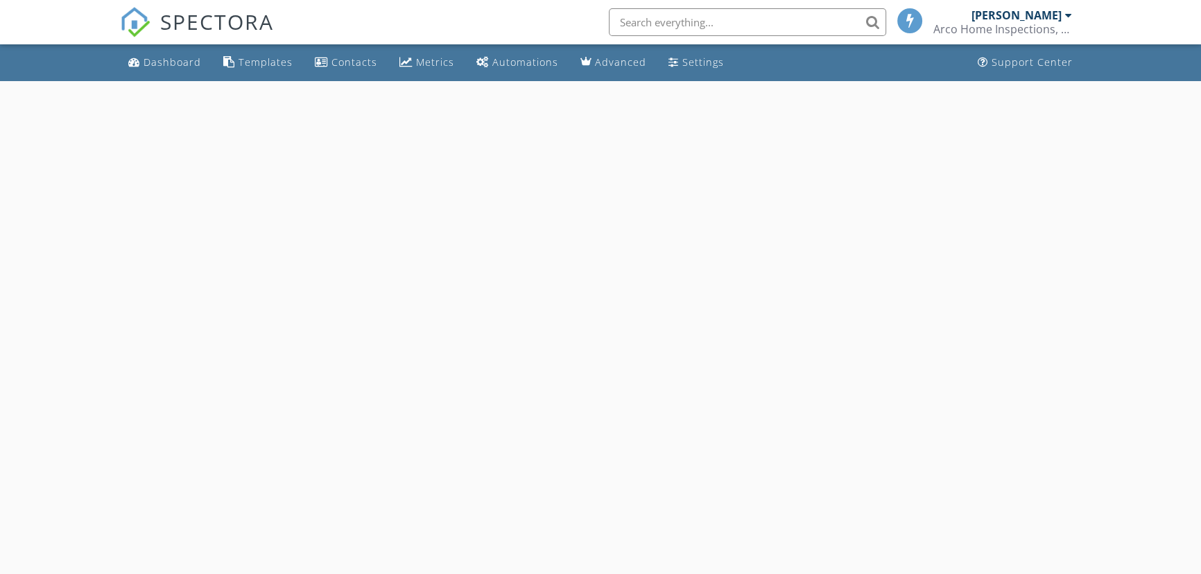
select select "8"
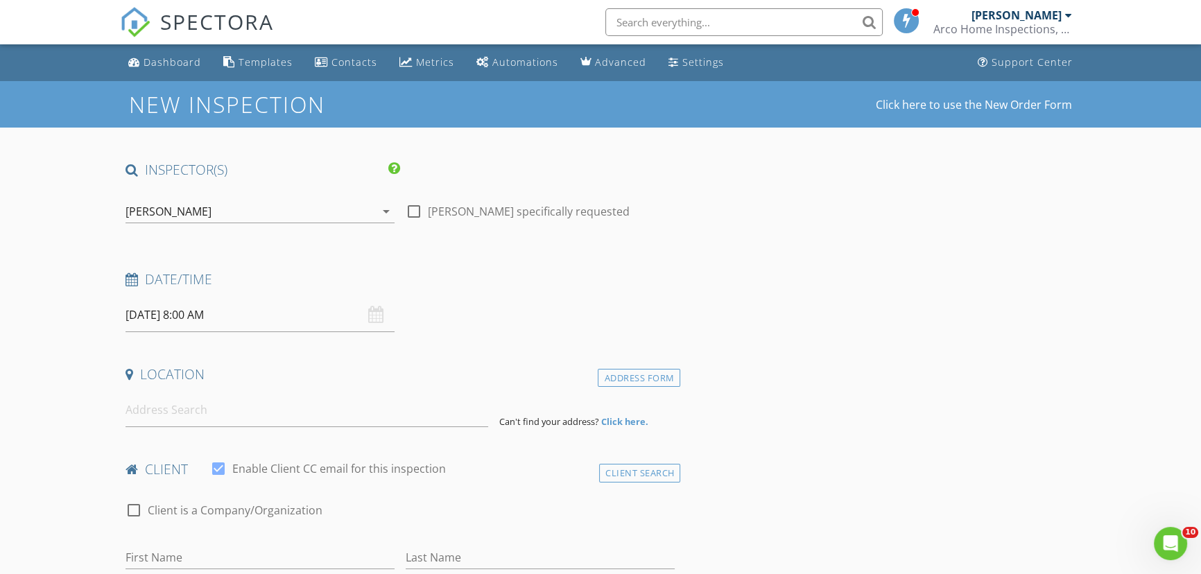
click at [239, 318] on input "[DATE] 8:00 AM" at bounding box center [259, 315] width 269 height 34
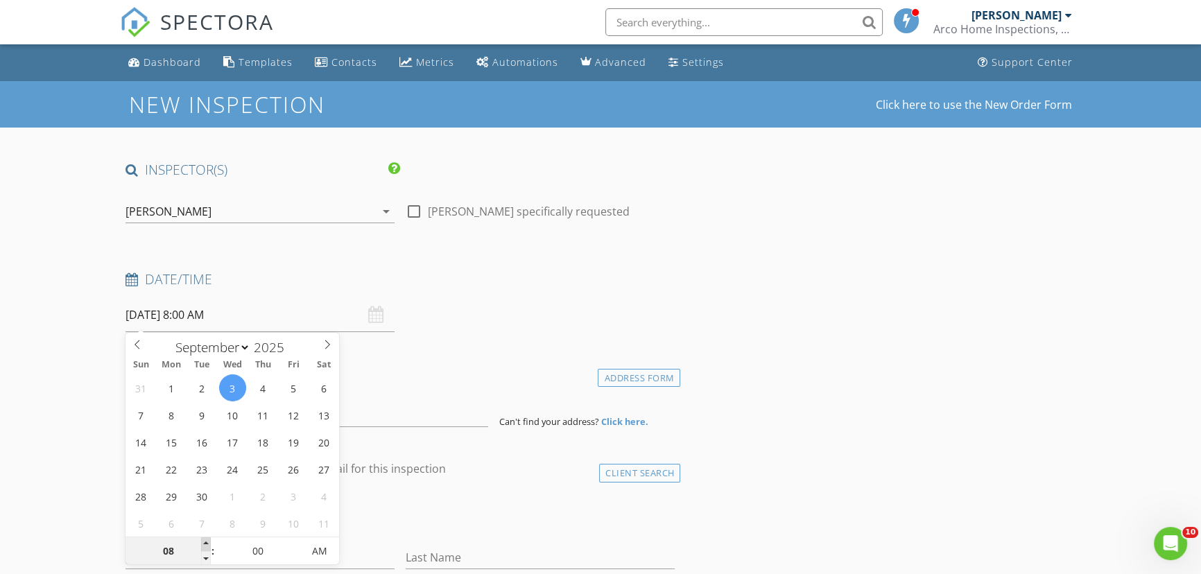
type input "09"
type input "[DATE] 9:00 AM"
click at [205, 544] on span at bounding box center [206, 544] width 10 height 14
click at [357, 422] on input at bounding box center [306, 410] width 363 height 34
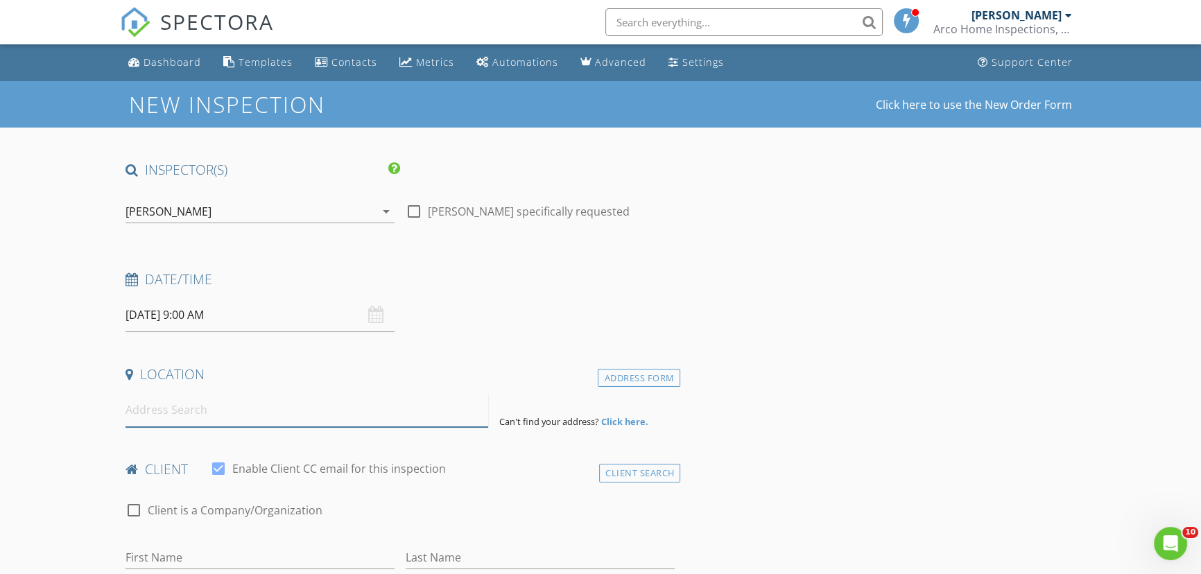
paste input "602 Deep Lake Ln , Sun City Center"
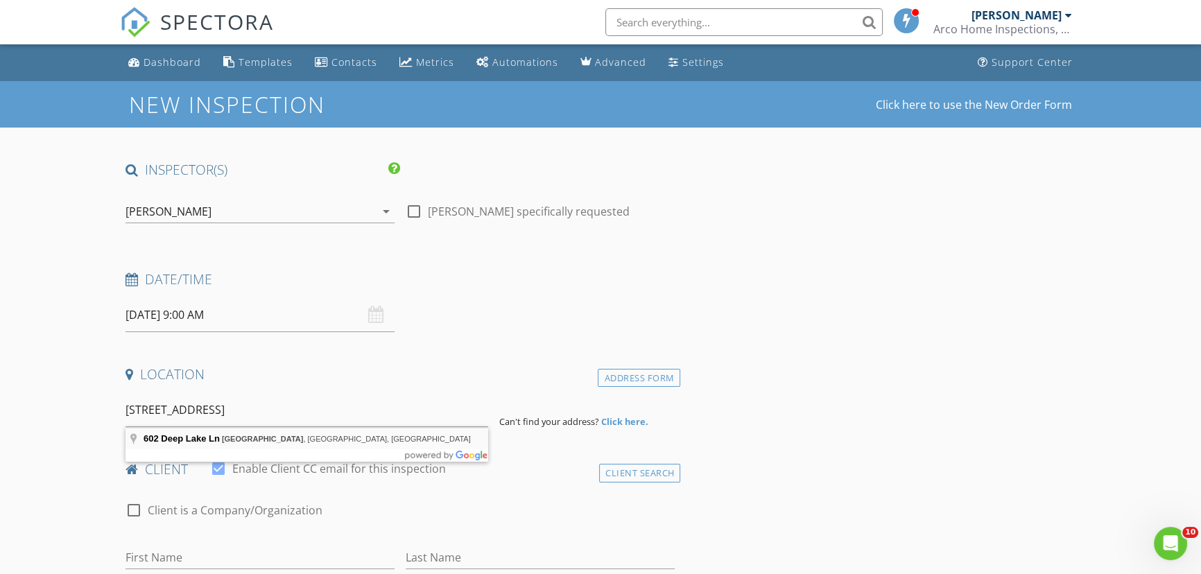
type input "602 Deep Lake Ln, Sun City Center, FL, USA"
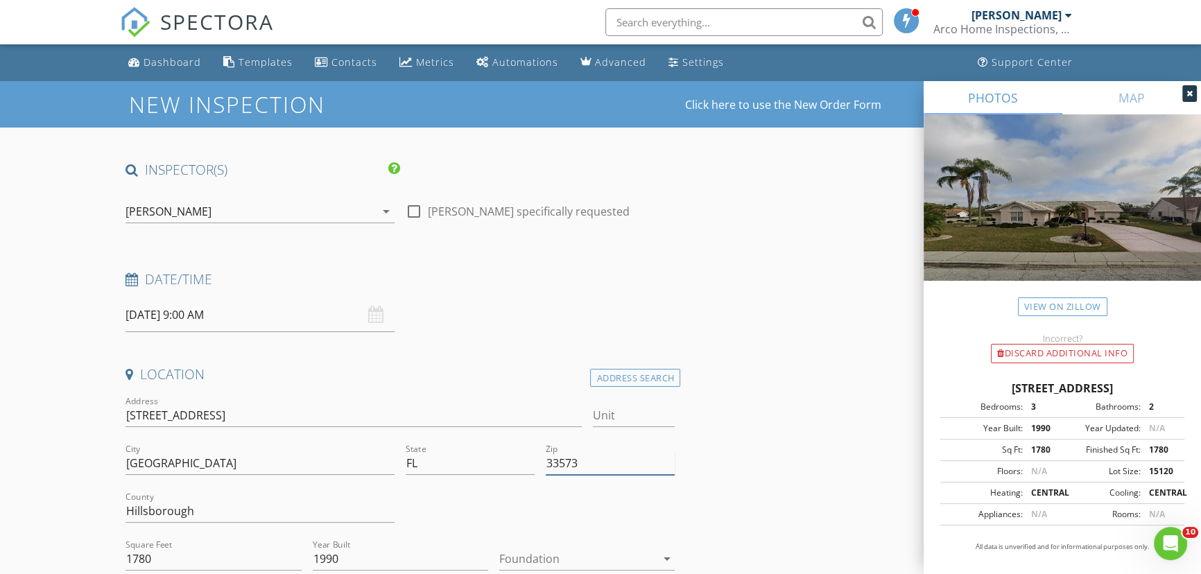
click at [600, 466] on input "33573" at bounding box center [610, 463] width 129 height 23
type input "33573 (PTI)"
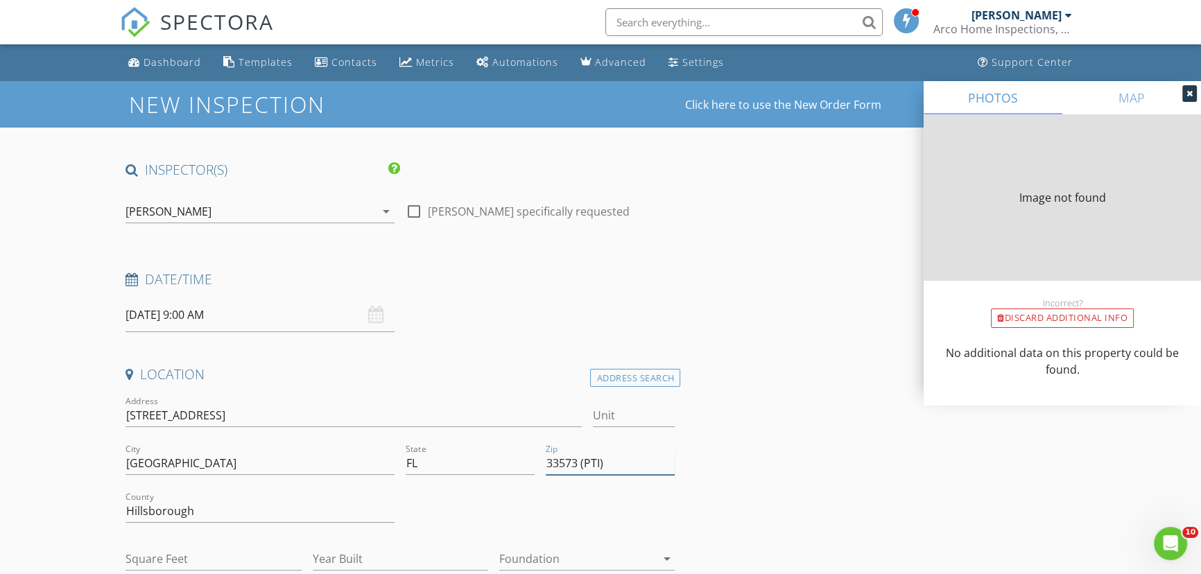
type input "1780"
type input "1990"
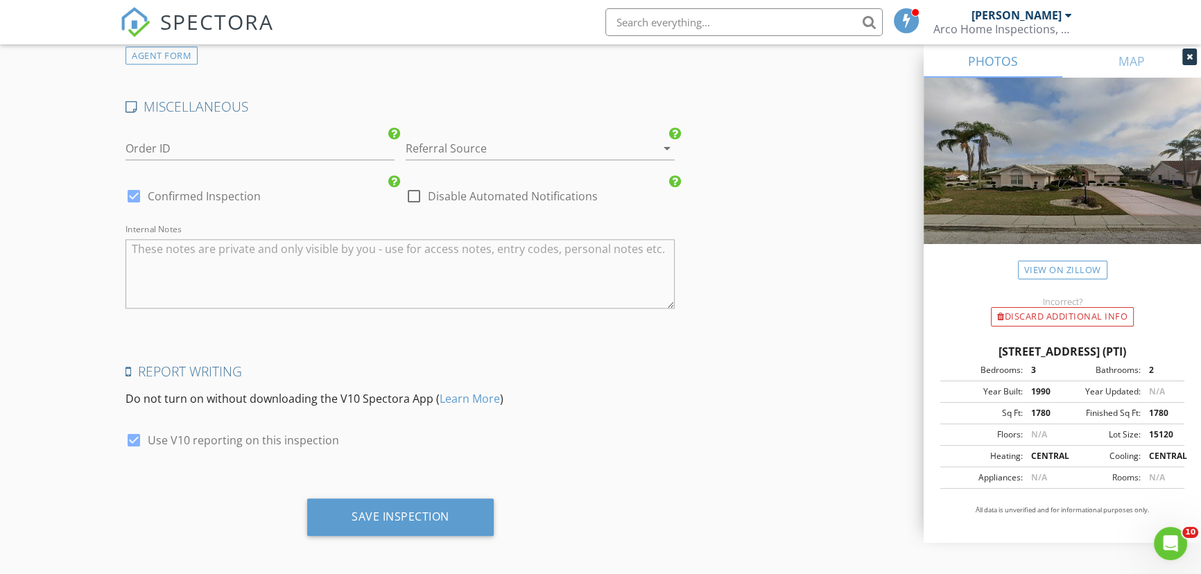
scroll to position [1892, 0]
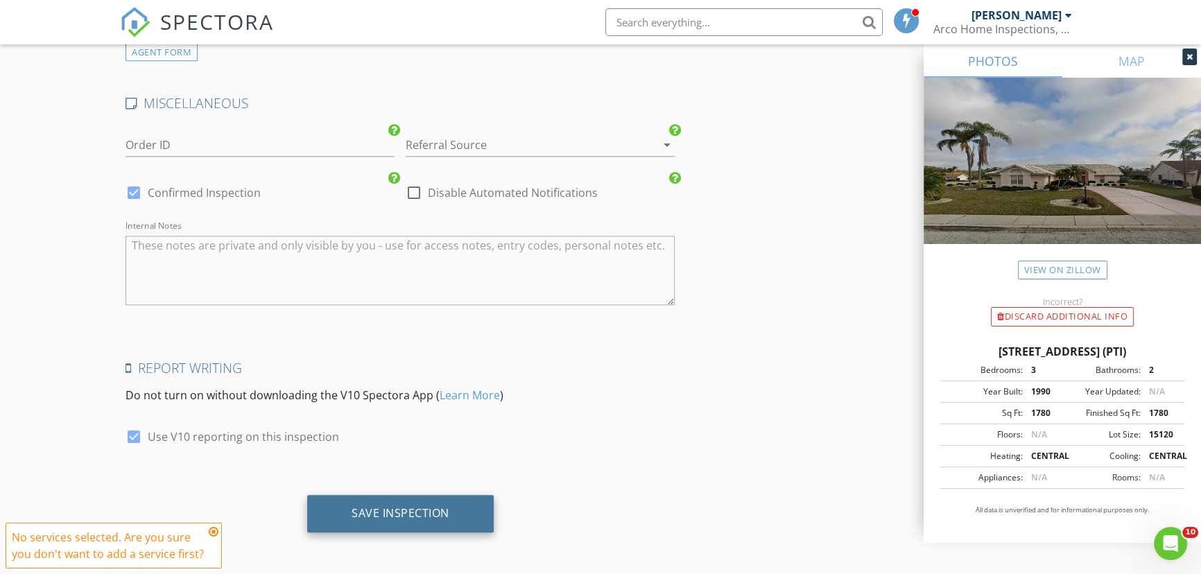
click at [400, 512] on div "Save Inspection" at bounding box center [401, 513] width 98 height 14
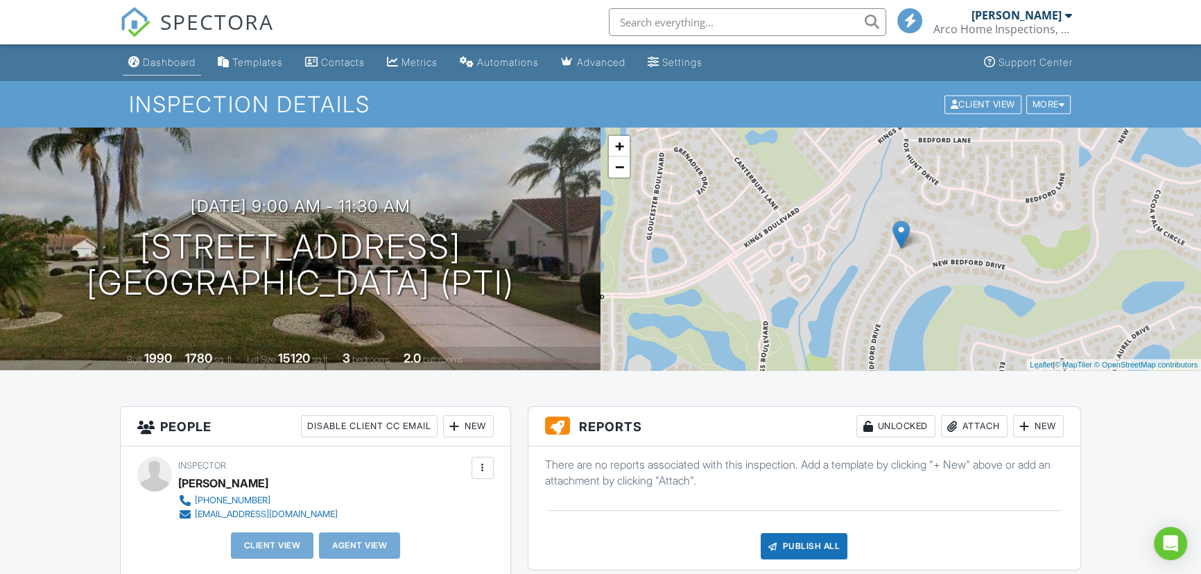
click at [166, 63] on div "Dashboard" at bounding box center [169, 62] width 53 height 12
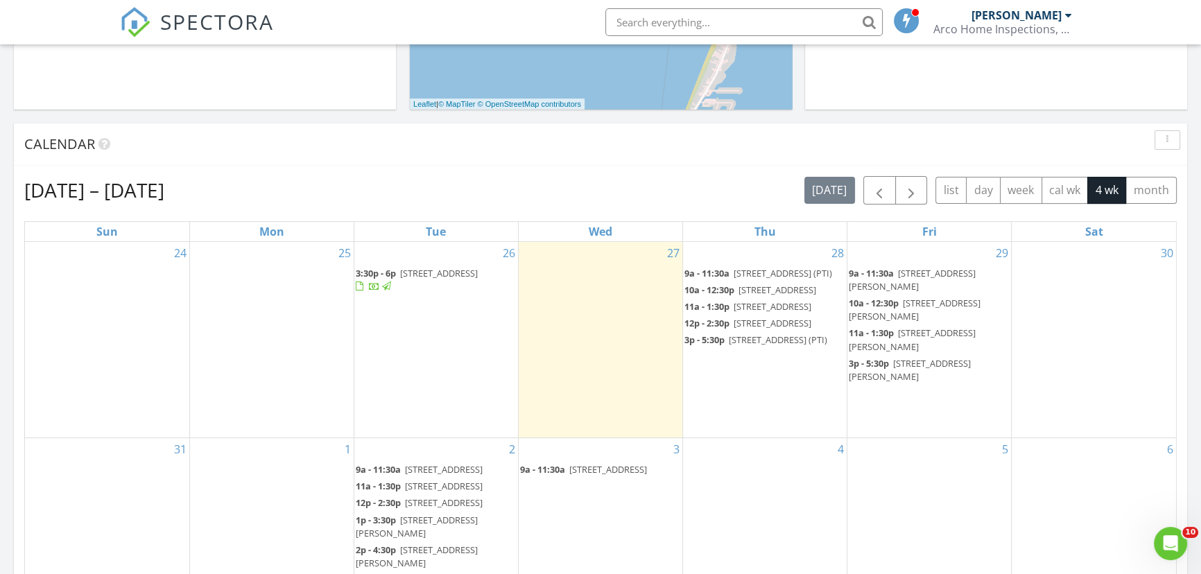
scroll to position [567, 0]
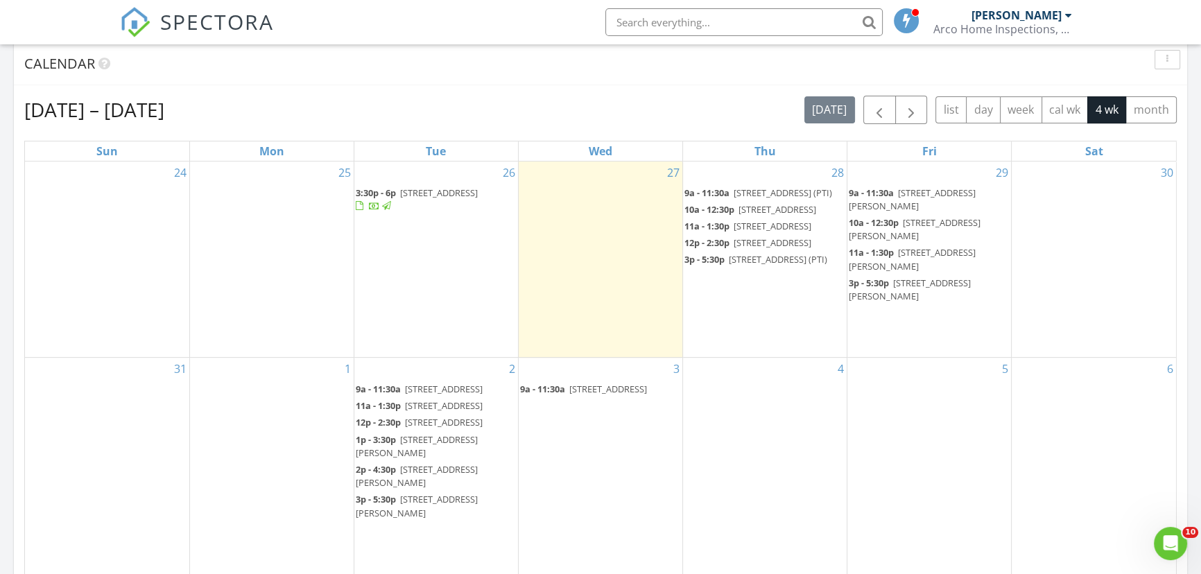
click at [766, 462] on div "4" at bounding box center [765, 469] width 164 height 223
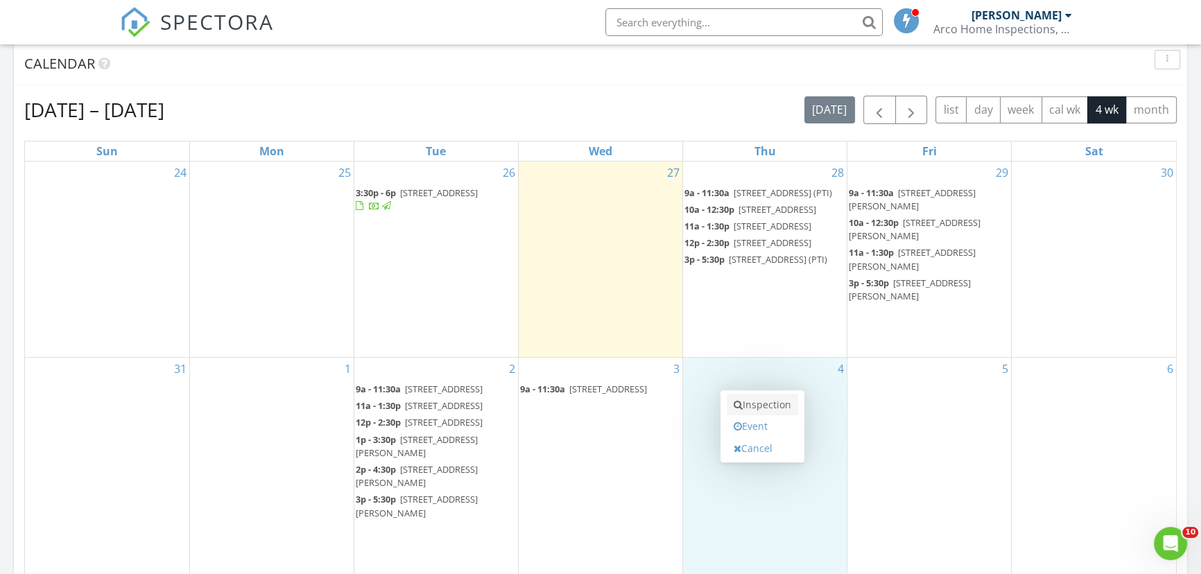
click at [779, 405] on link "Inspection" at bounding box center [762, 405] width 71 height 22
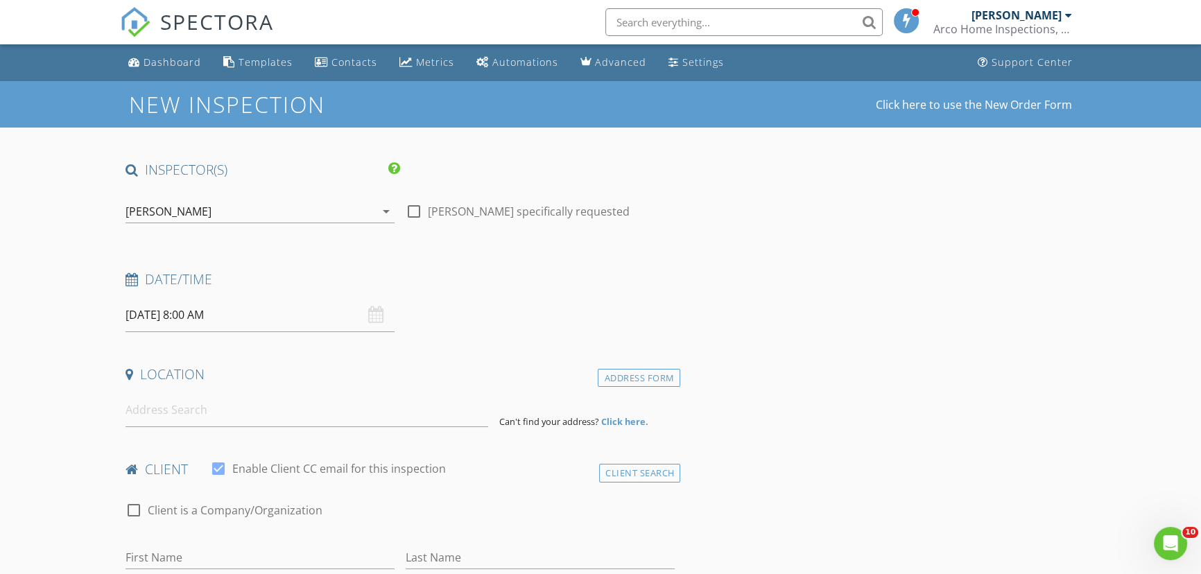
click at [273, 321] on input "[DATE] 8:00 AM" at bounding box center [259, 315] width 269 height 34
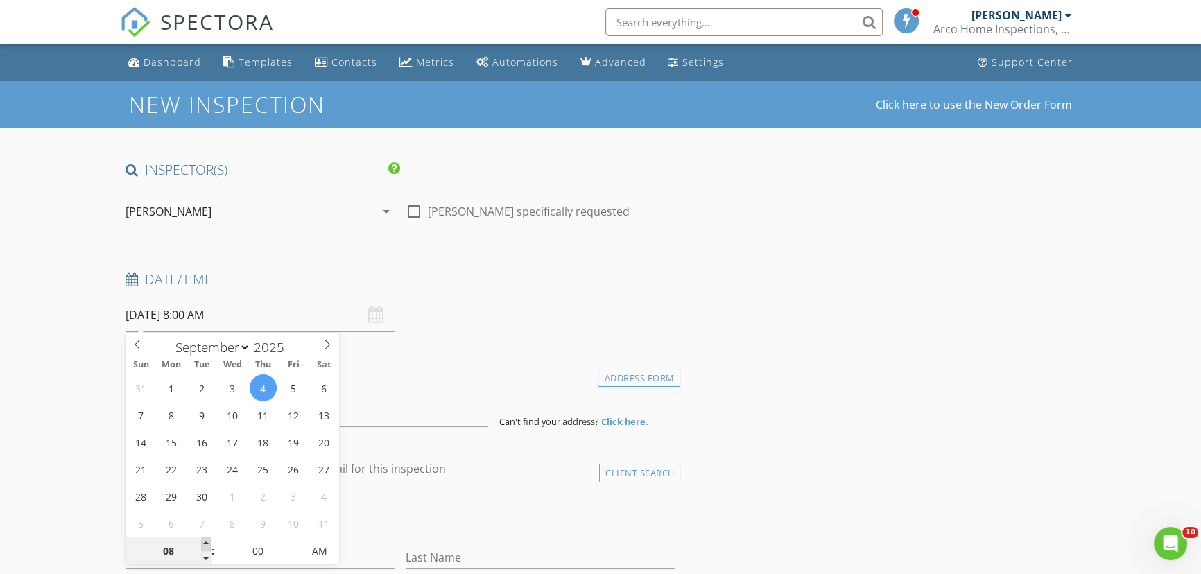
type input "09"
type input "[DATE] 9:00 AM"
click at [204, 543] on span at bounding box center [206, 544] width 10 height 14
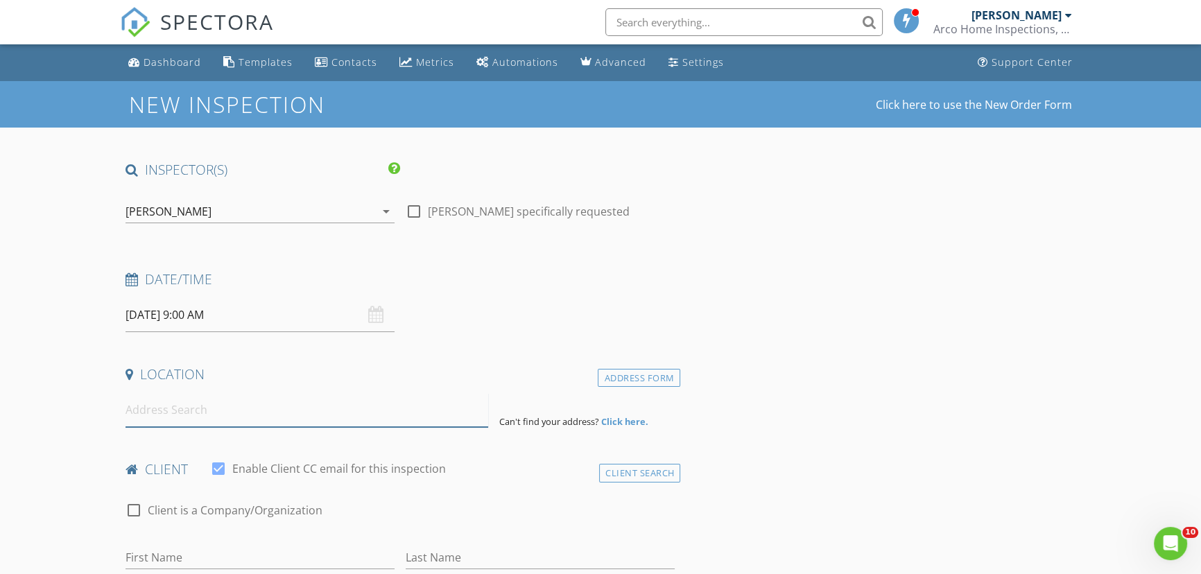
click at [371, 411] on input at bounding box center [306, 410] width 363 height 34
paste input ": [STREET_ADDRESS]"
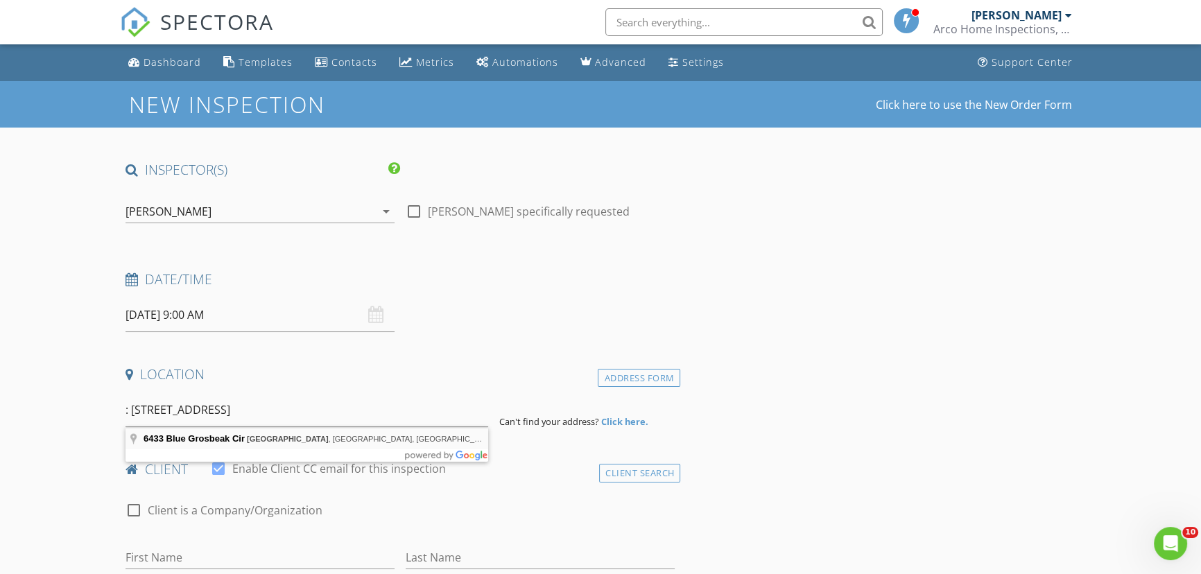
type input "[STREET_ADDRESS]"
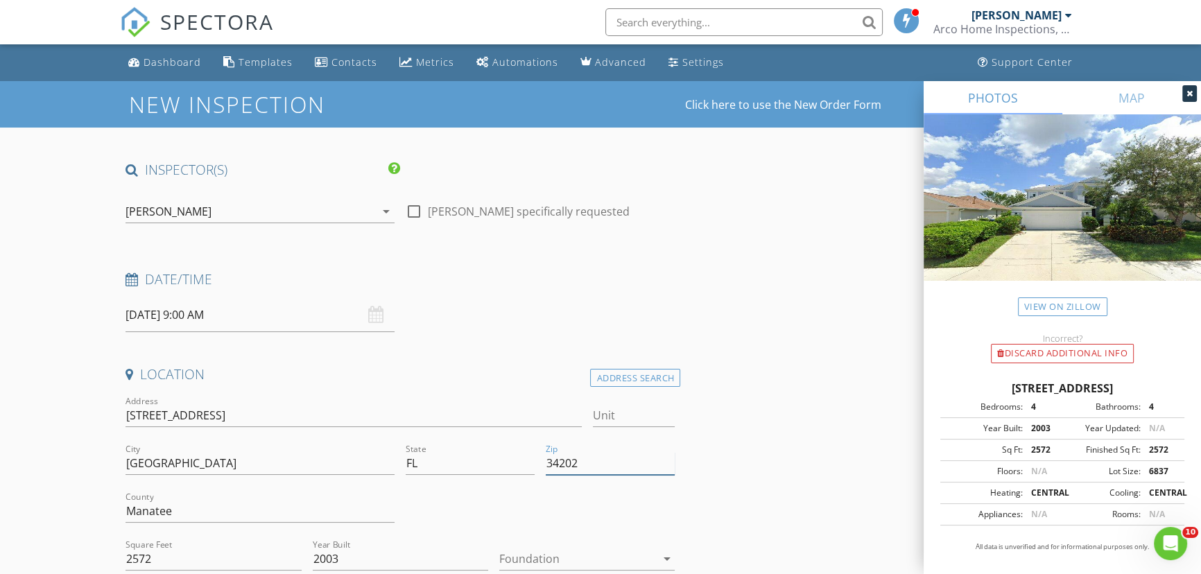
click at [607, 471] on input "34202" at bounding box center [610, 463] width 129 height 23
type input "34202 (PTI)"
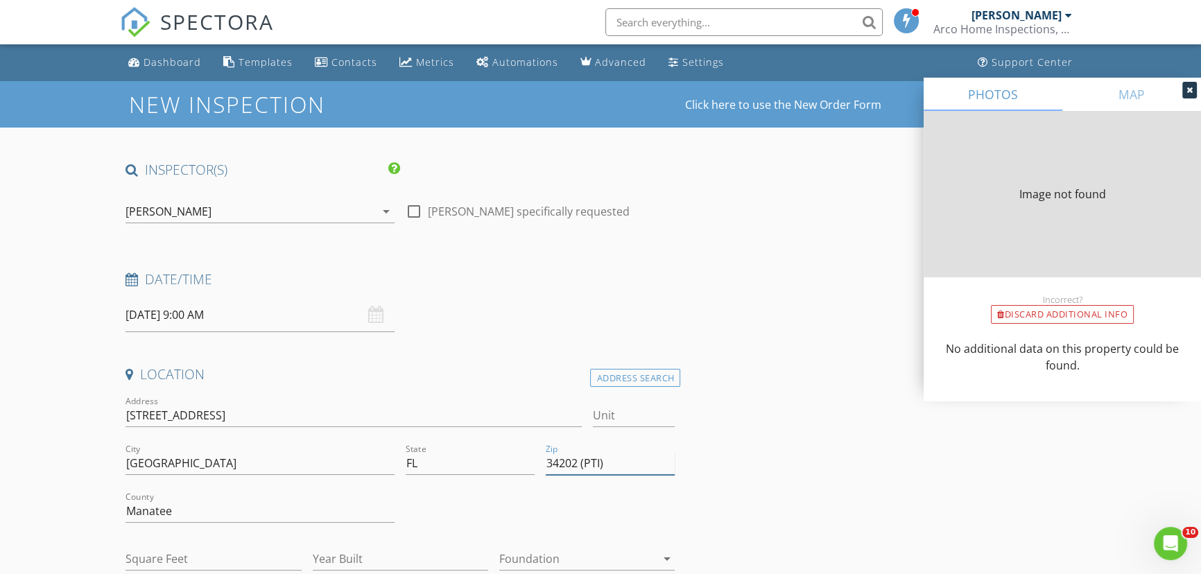
type input "2572"
type input "2003"
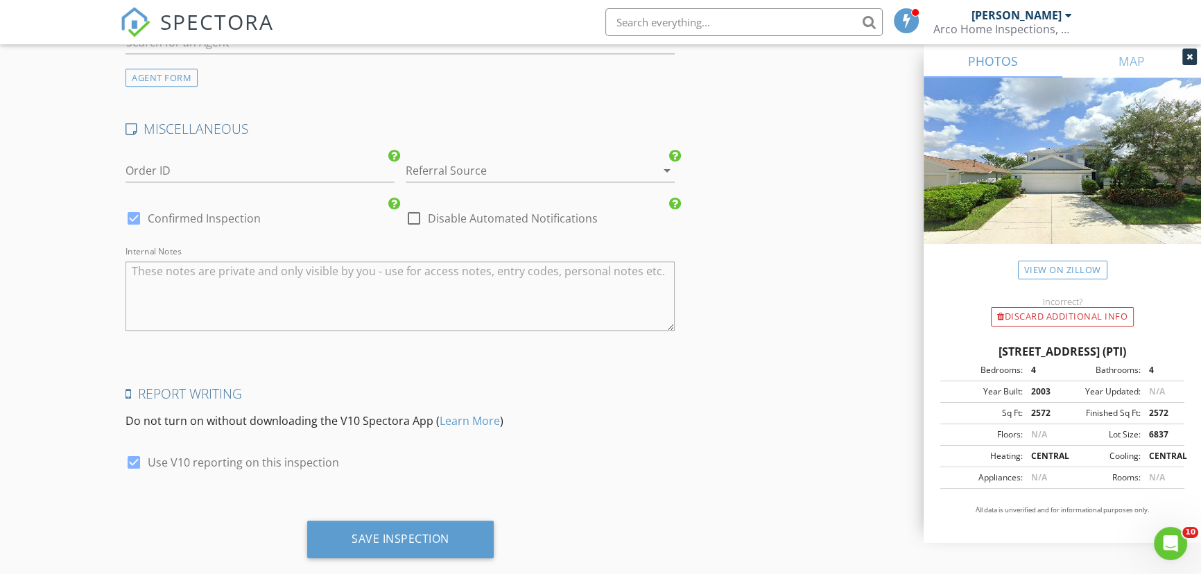
scroll to position [1892, 0]
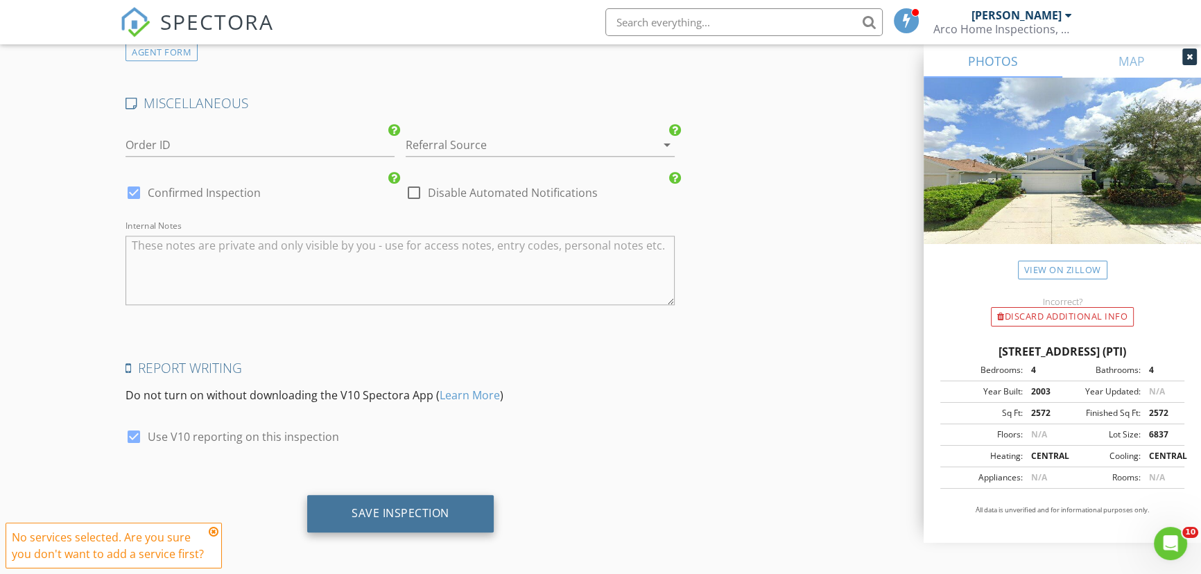
click at [388, 510] on div "Save Inspection" at bounding box center [401, 513] width 98 height 14
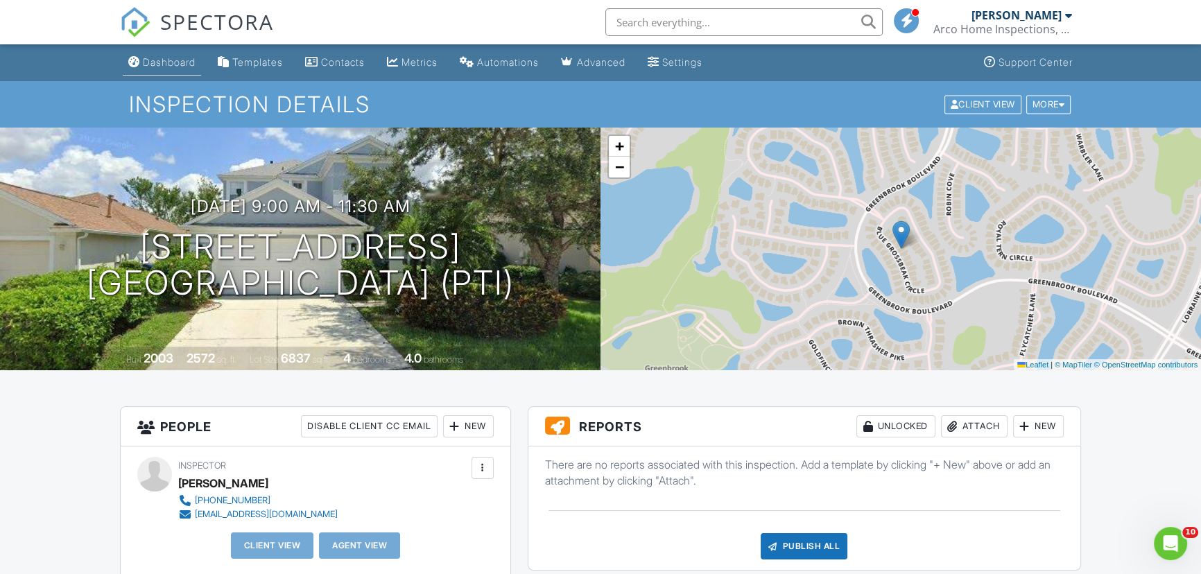
click at [152, 64] on div "Dashboard" at bounding box center [169, 62] width 53 height 12
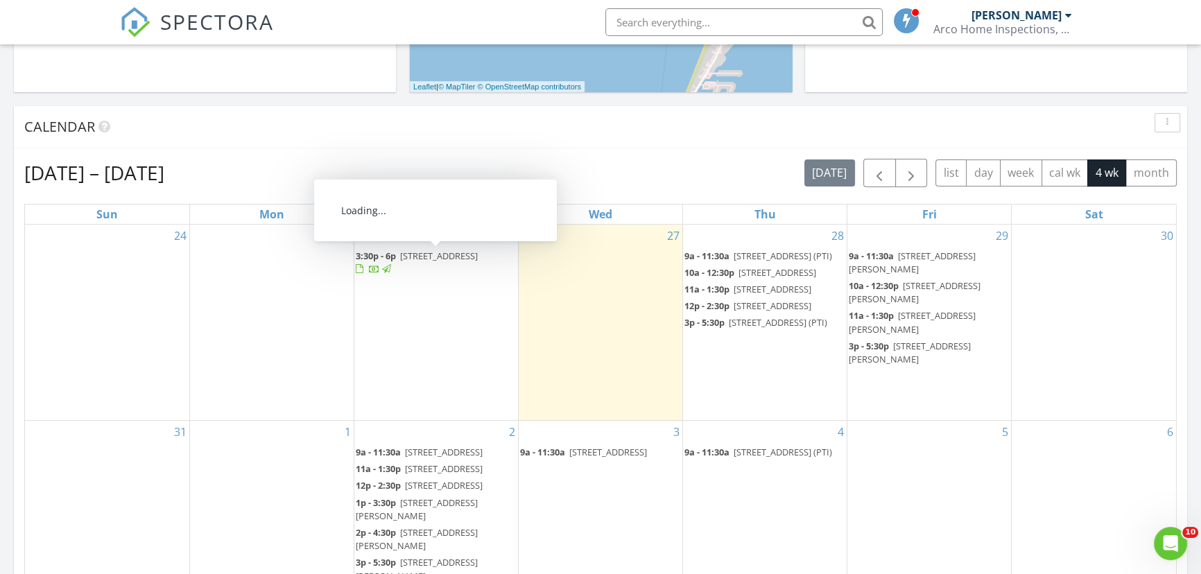
scroll to position [630, 0]
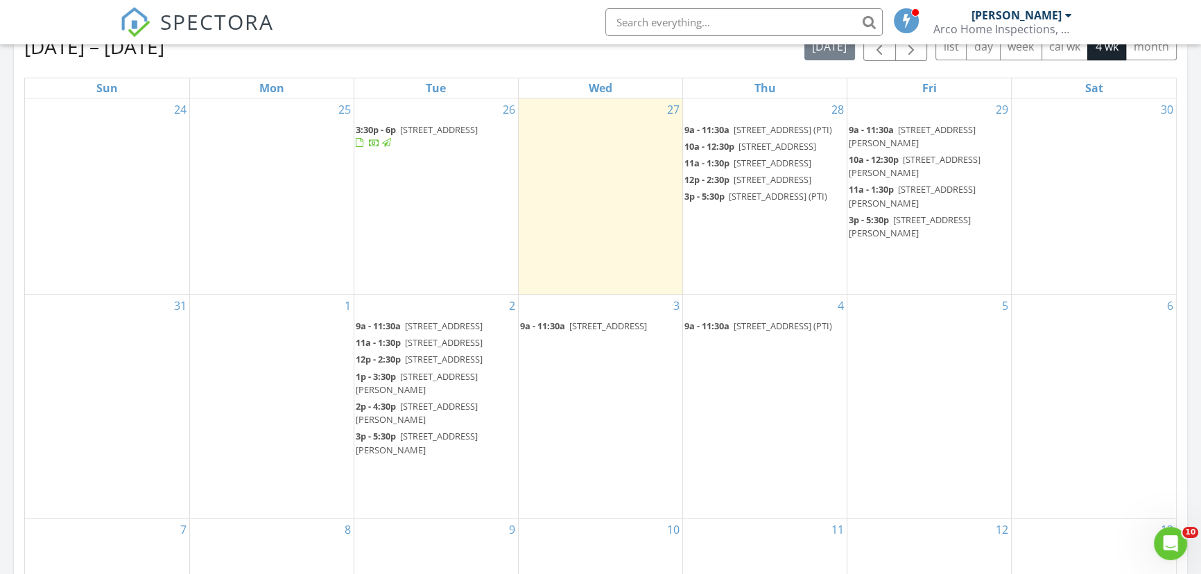
click at [776, 430] on div "4 9a - 11:30a 6433 Blue Grosbeak Cir, Lakewood Ranch 34202 (PTI)" at bounding box center [765, 406] width 164 height 223
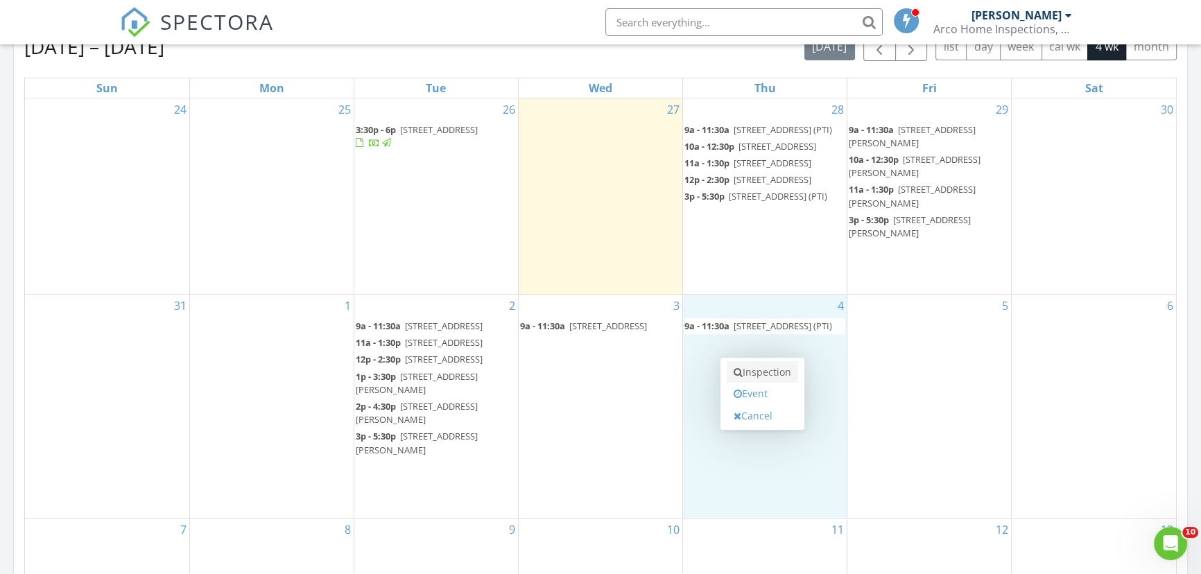
click at [774, 373] on link "Inspection" at bounding box center [762, 372] width 71 height 22
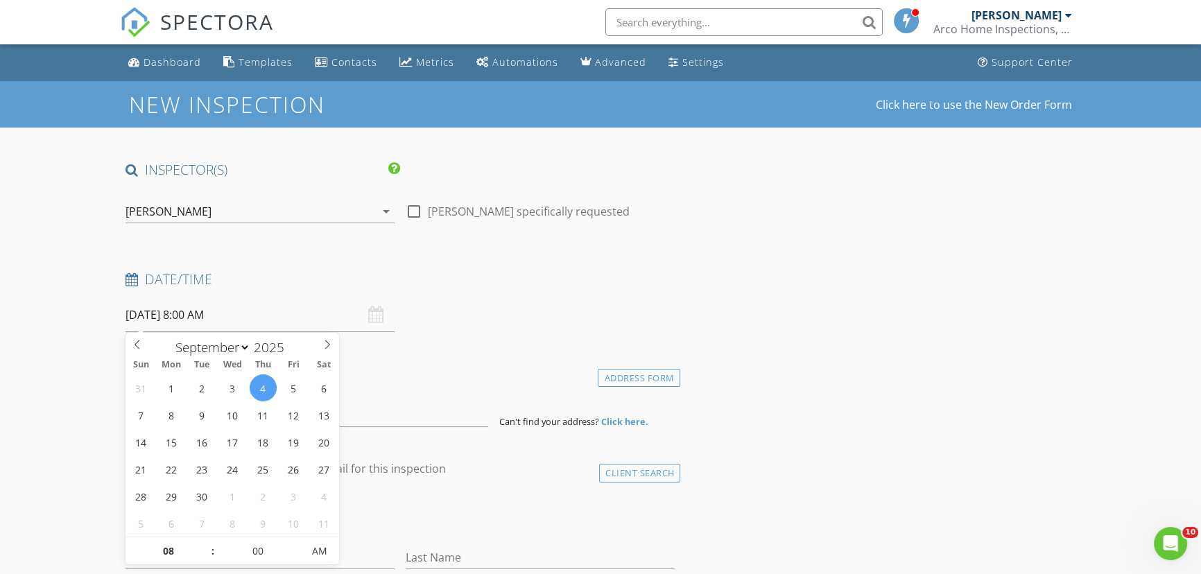
click at [255, 320] on input "[DATE] 8:00 AM" at bounding box center [259, 315] width 269 height 34
type input "09"
type input "[DATE] 9:00 AM"
click at [207, 542] on span at bounding box center [206, 544] width 10 height 14
type input "10"
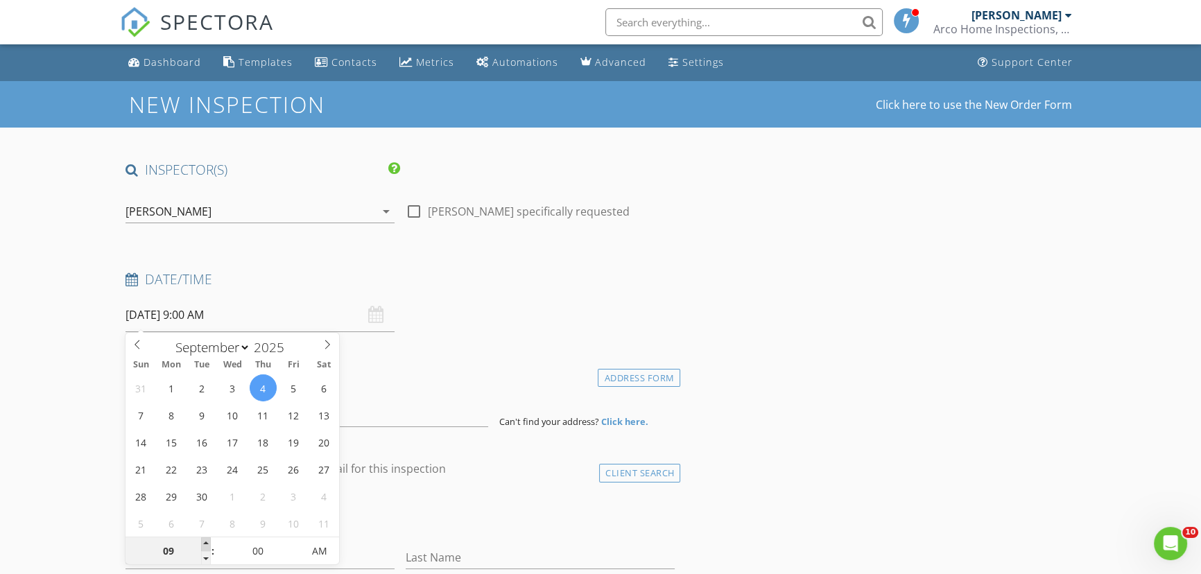
type input "[DATE] 10:00 AM"
click at [207, 542] on span at bounding box center [206, 544] width 10 height 14
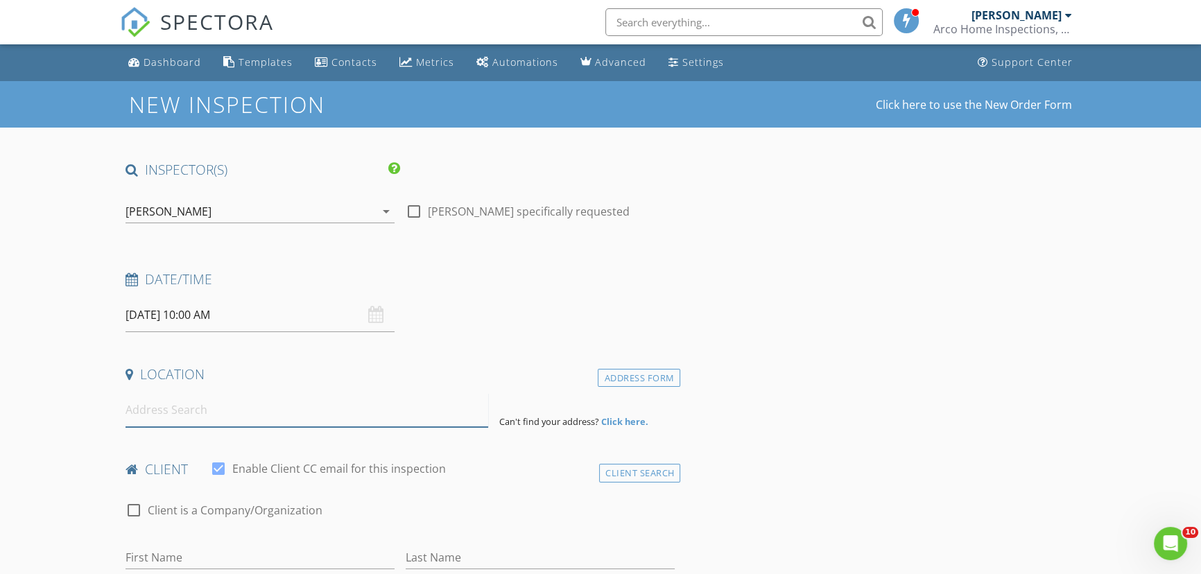
click at [359, 417] on input at bounding box center [306, 410] width 363 height 34
paste input "6594 Meandering Way , Lakewood Ranch"
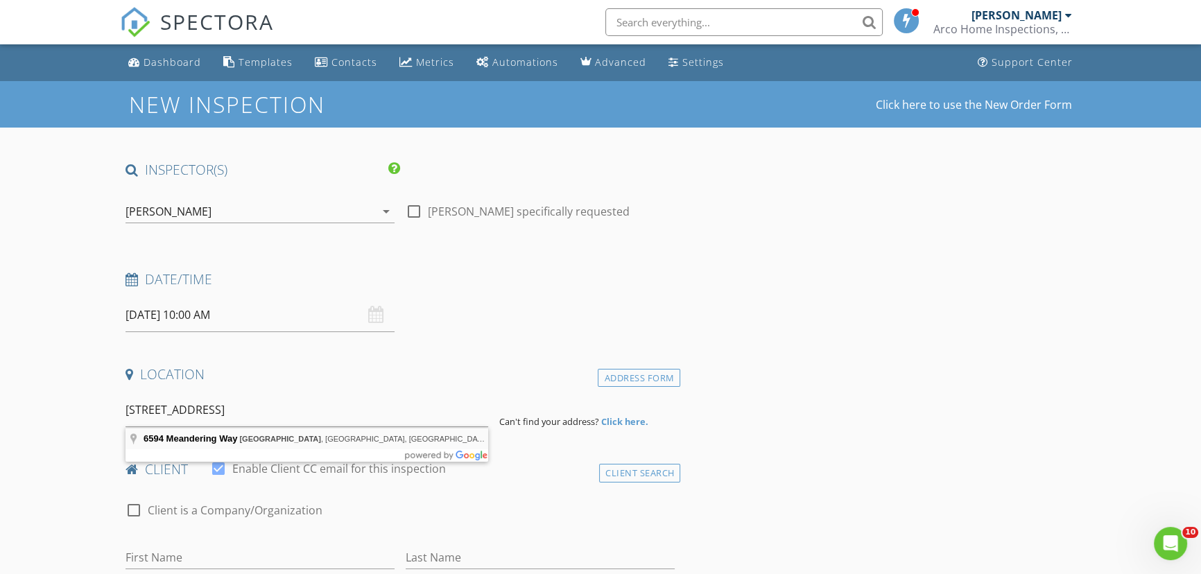
type input "6594 Meandering Way, Lakewood Ranch, FL, USA"
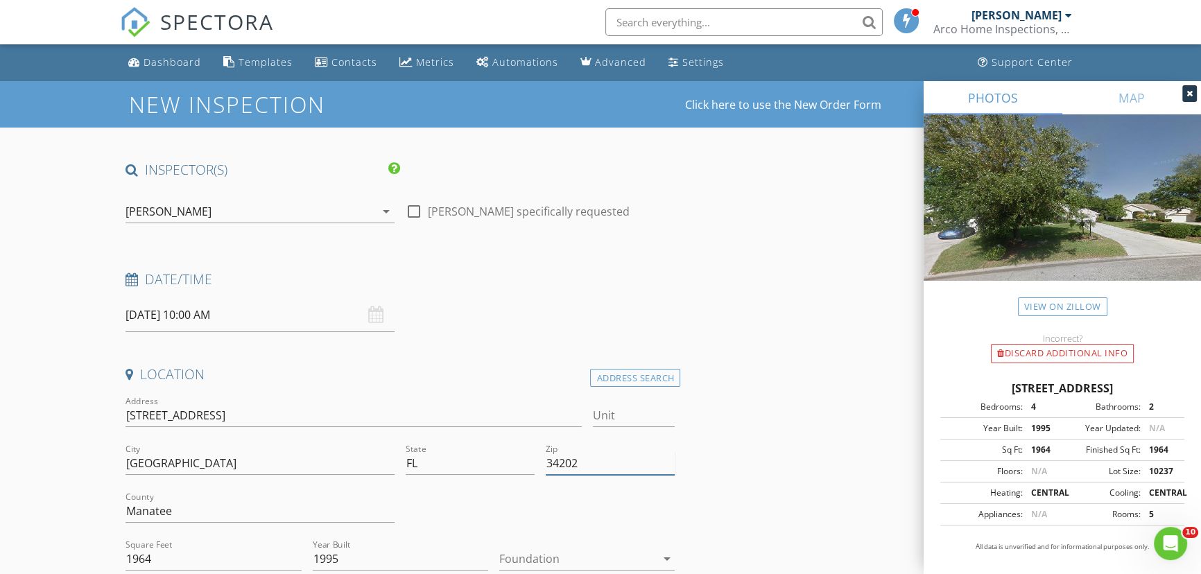
click at [622, 460] on input "34202" at bounding box center [610, 463] width 129 height 23
type input "34202 (PTI)"
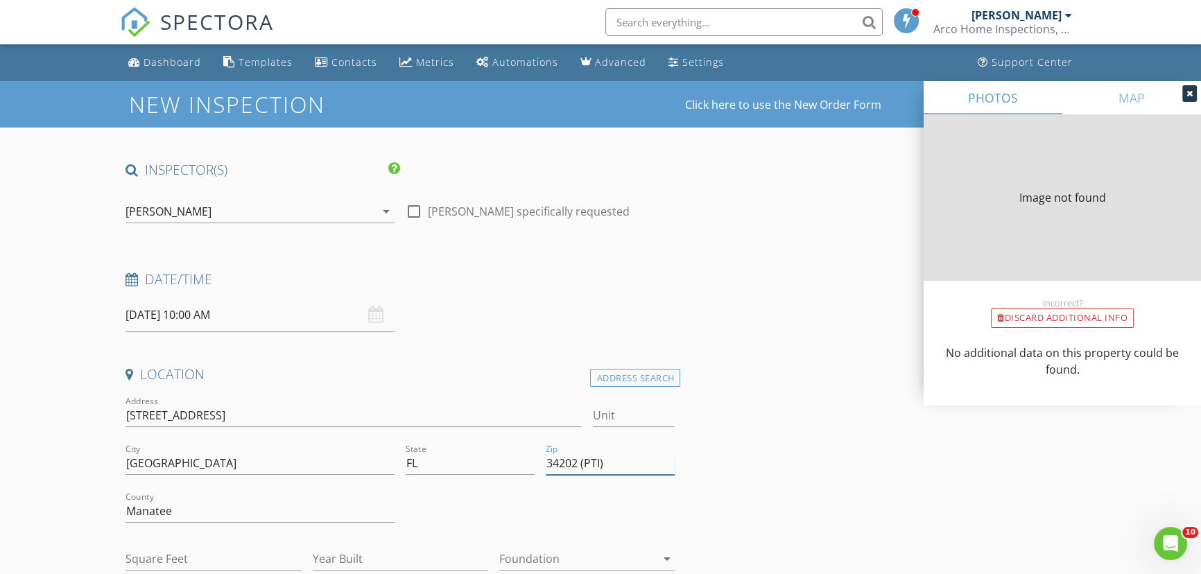
type input "1964"
type input "1995"
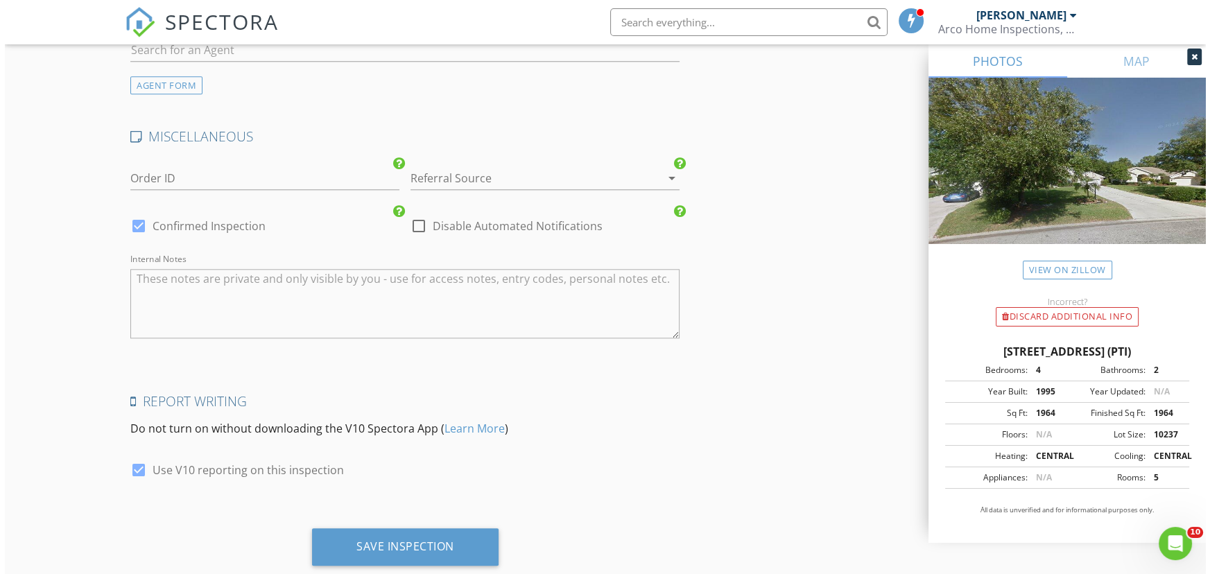
scroll to position [1892, 0]
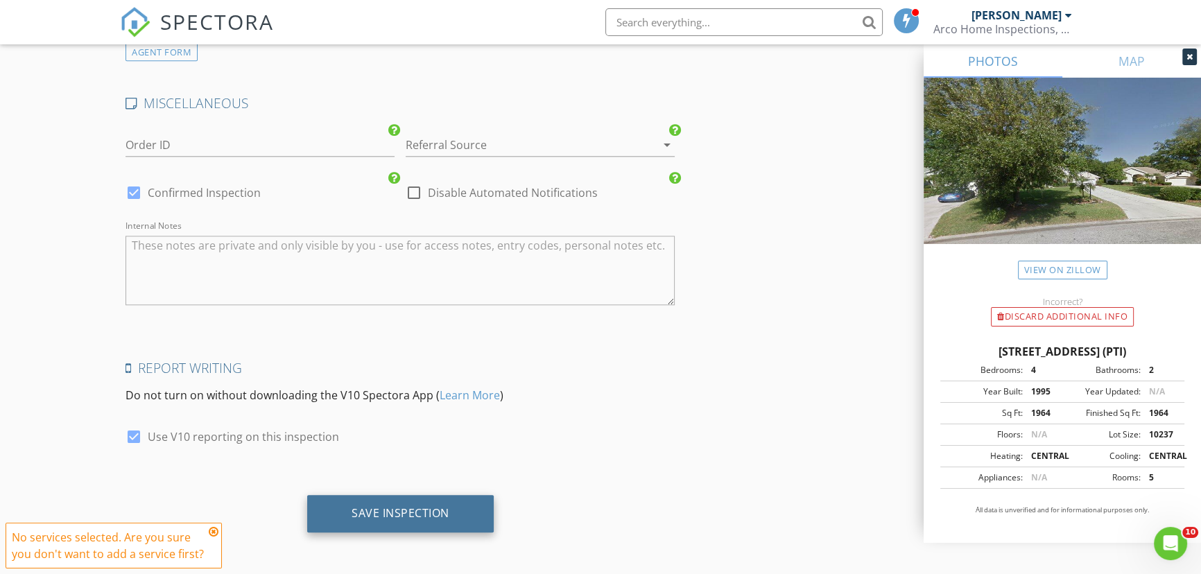
click at [404, 512] on div "Save Inspection" at bounding box center [401, 513] width 98 height 14
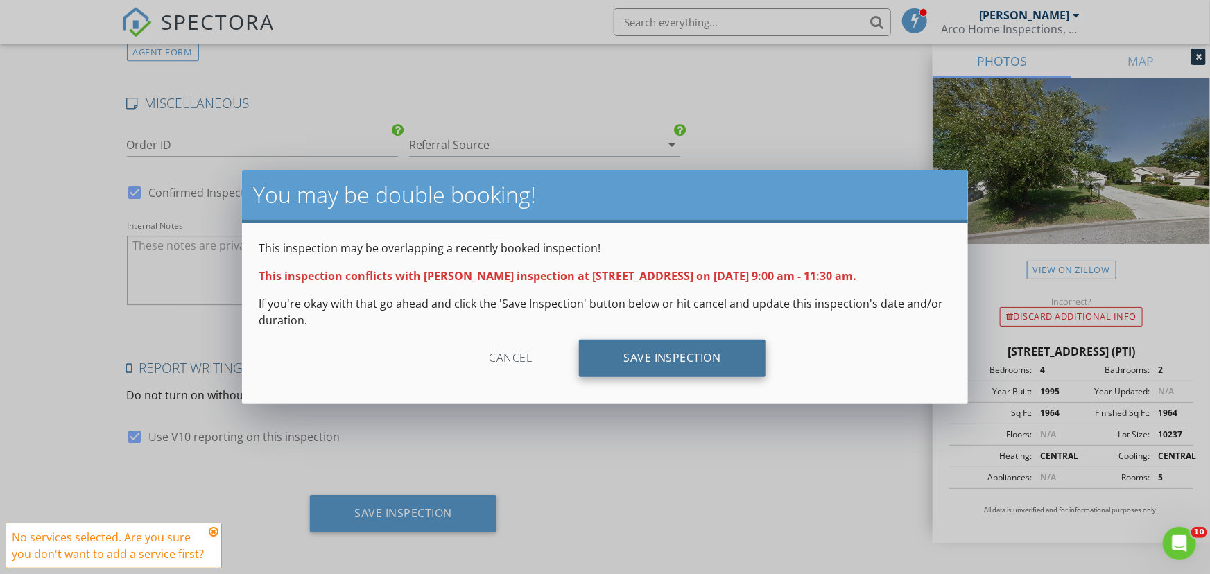
click at [641, 366] on div "Save Inspection" at bounding box center [672, 358] width 187 height 37
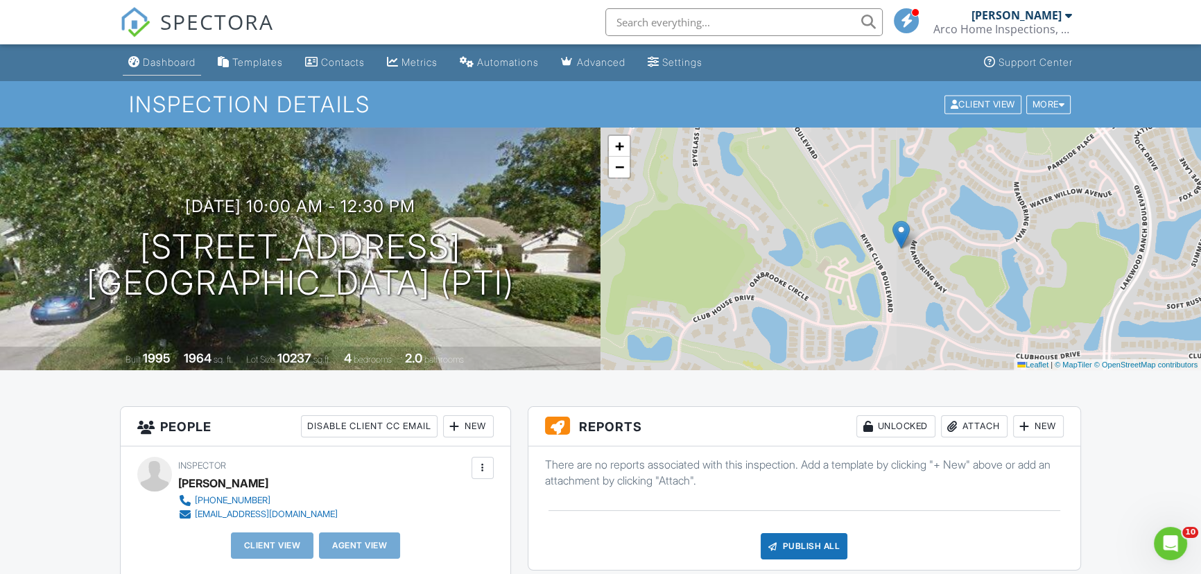
click at [159, 65] on div "Dashboard" at bounding box center [169, 62] width 53 height 12
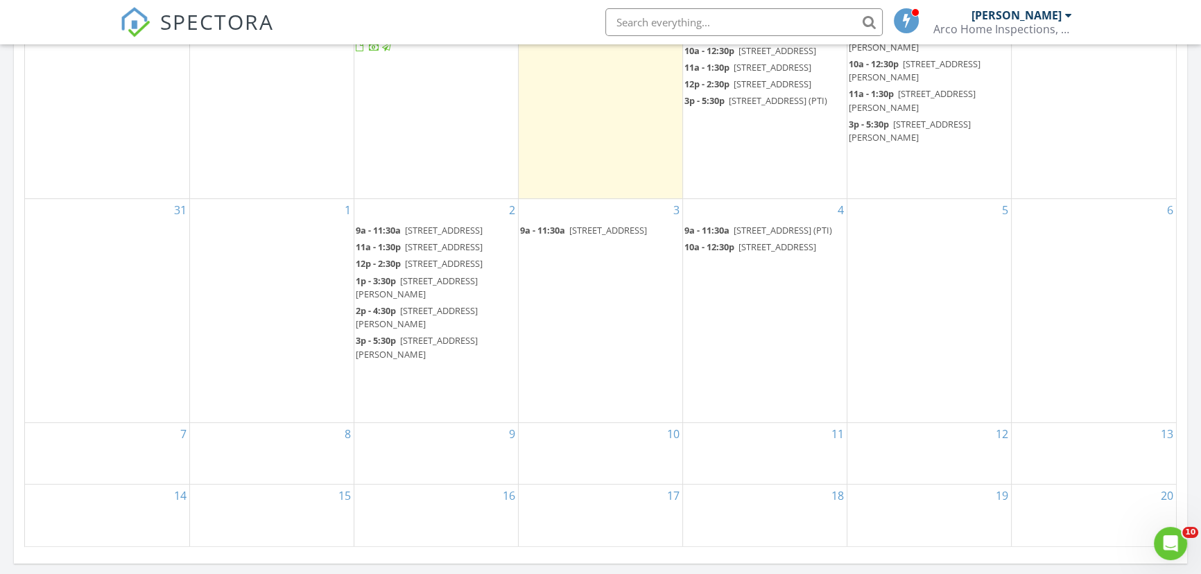
scroll to position [756, 0]
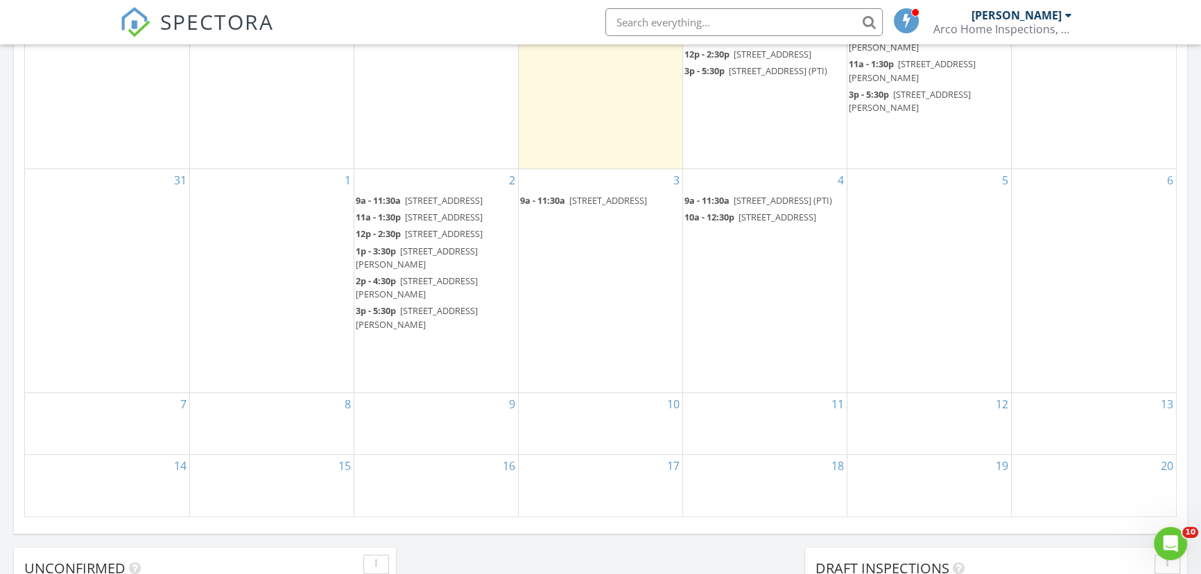
click at [756, 361] on div "4 9a - 11:30a 6433 Blue Grosbeak Cir, Lakewood Ranch 34202 (PTI) 10a - 12:30p 6…" at bounding box center [765, 280] width 164 height 223
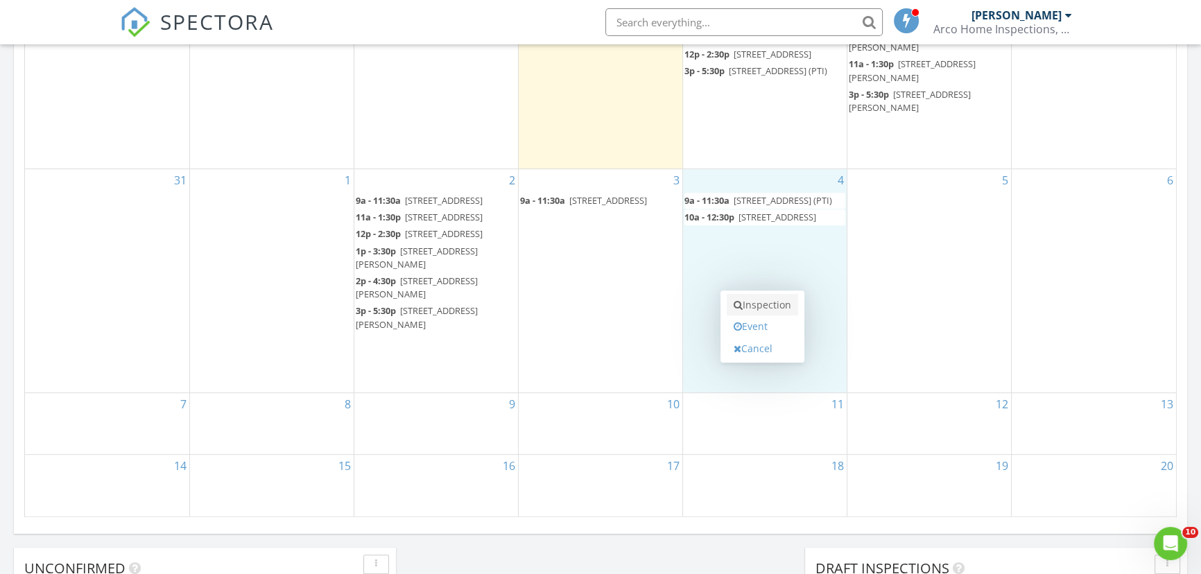
click at [768, 300] on link "Inspection" at bounding box center [762, 305] width 71 height 22
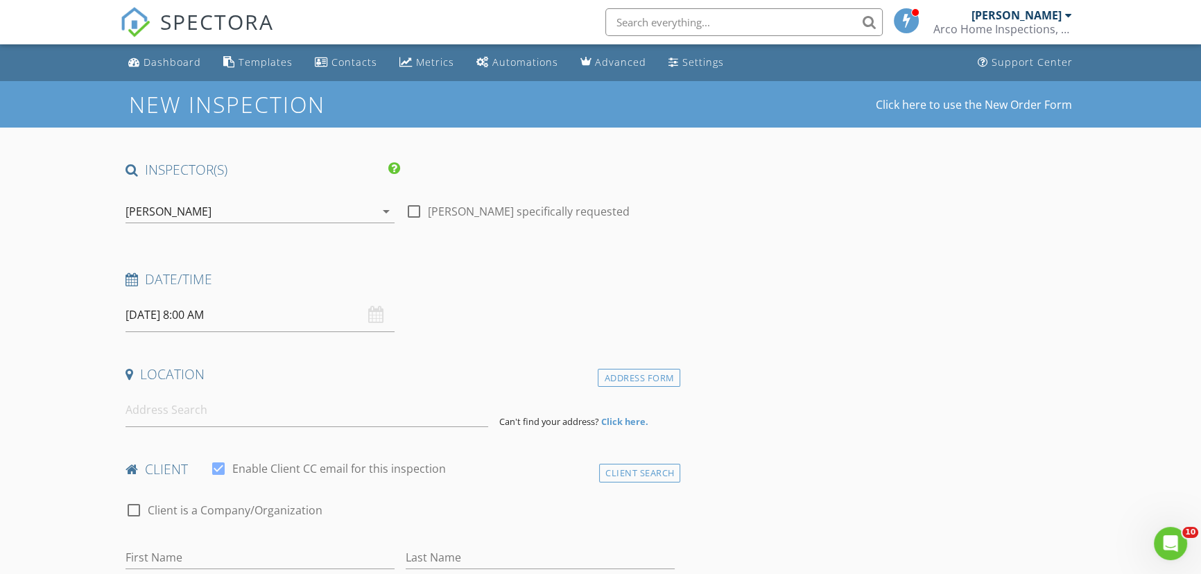
click at [245, 320] on input "[DATE] 8:00 AM" at bounding box center [259, 315] width 269 height 34
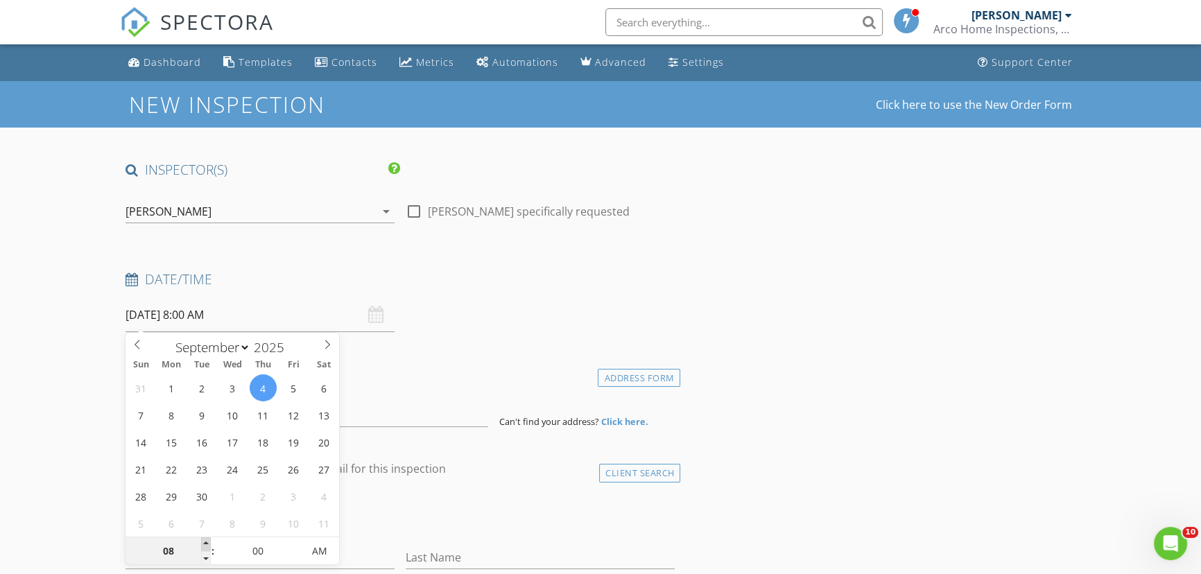
type input "09"
type input "[DATE] 9:00 AM"
click at [205, 542] on span at bounding box center [206, 544] width 10 height 14
type input "10"
type input "[DATE] 10:00 AM"
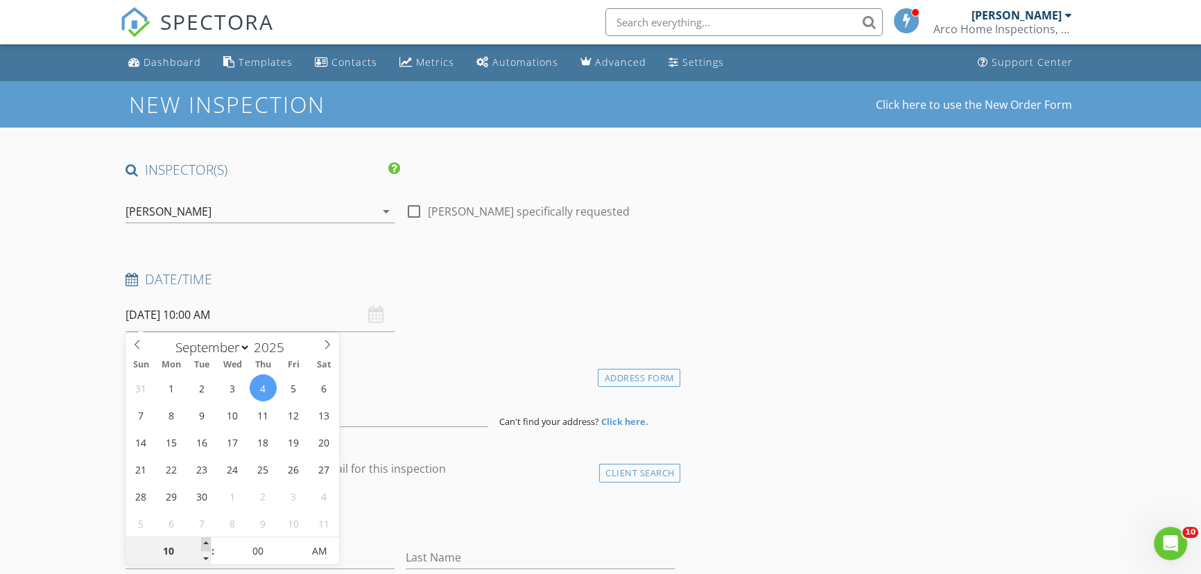
click at [205, 542] on span at bounding box center [206, 544] width 10 height 14
type input "11"
type input "[DATE] 11:00 AM"
click at [205, 542] on span at bounding box center [206, 544] width 10 height 14
type input "12"
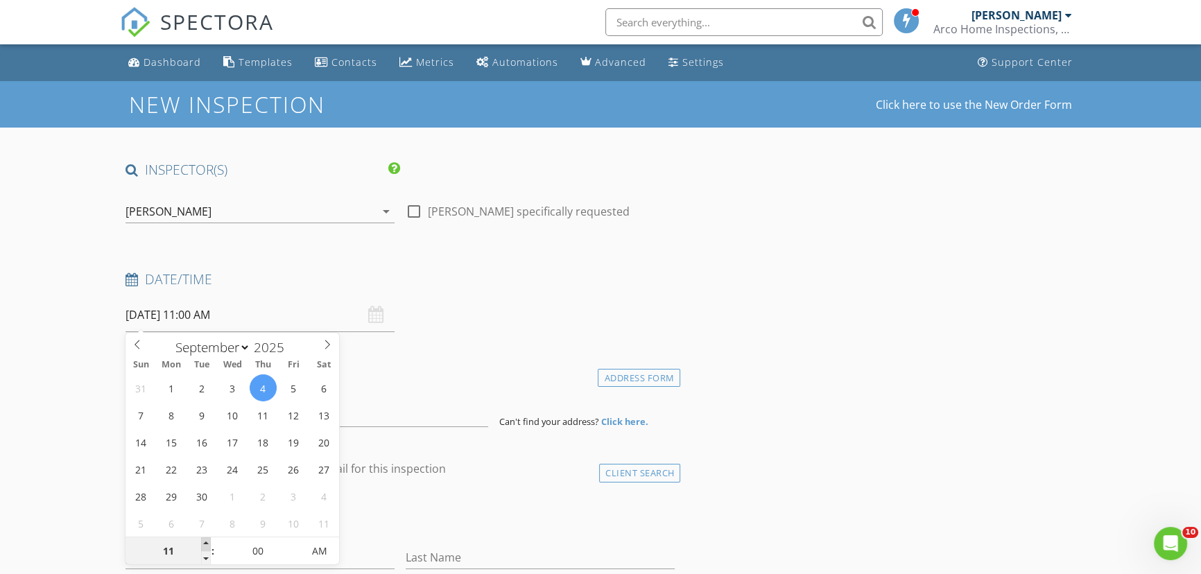
type input "09/04/2025 12:00 PM"
click at [205, 542] on span at bounding box center [206, 544] width 10 height 14
type input "01"
type input "[DATE] 1:00 PM"
click at [205, 542] on span at bounding box center [206, 544] width 10 height 14
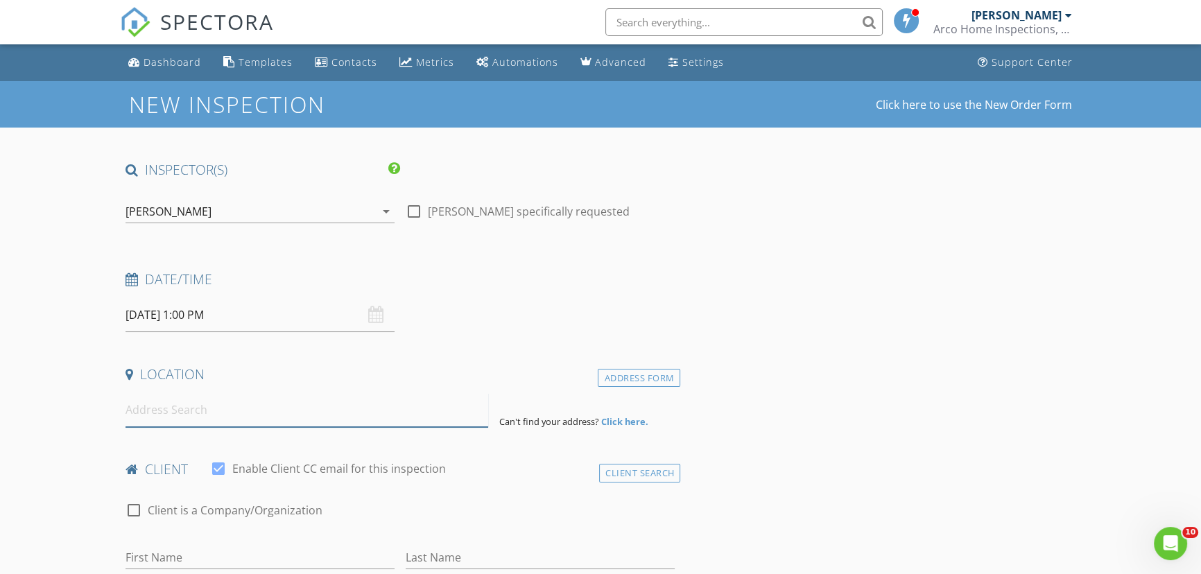
click at [388, 413] on input at bounding box center [306, 410] width 363 height 34
paste input "3511 28th St E , Bradenton"
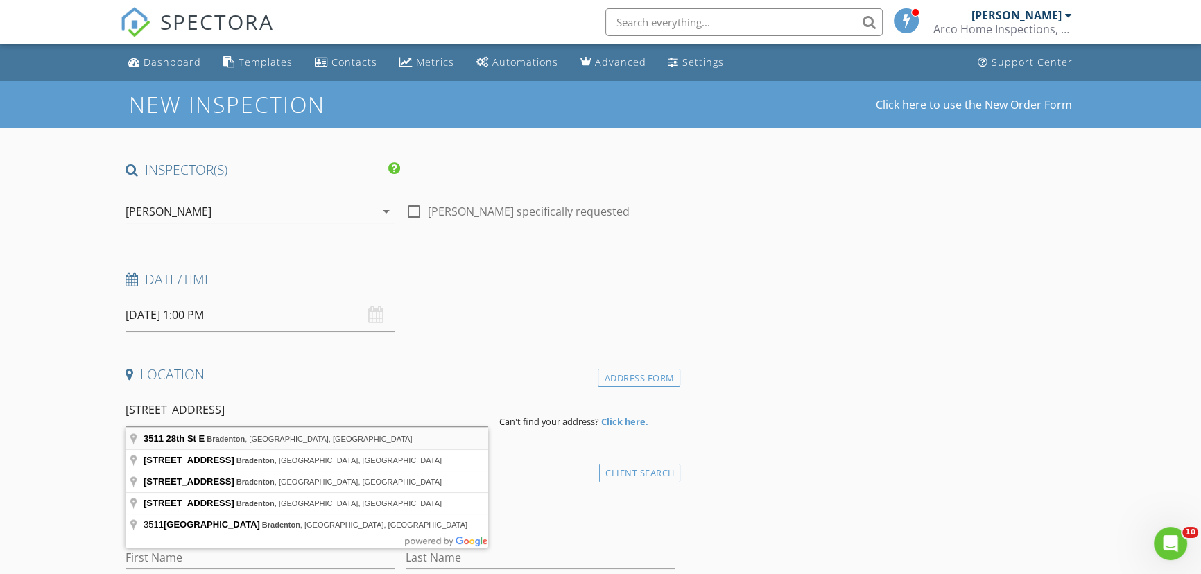
type input "3511 28th St E, Bradenton, FL, USA"
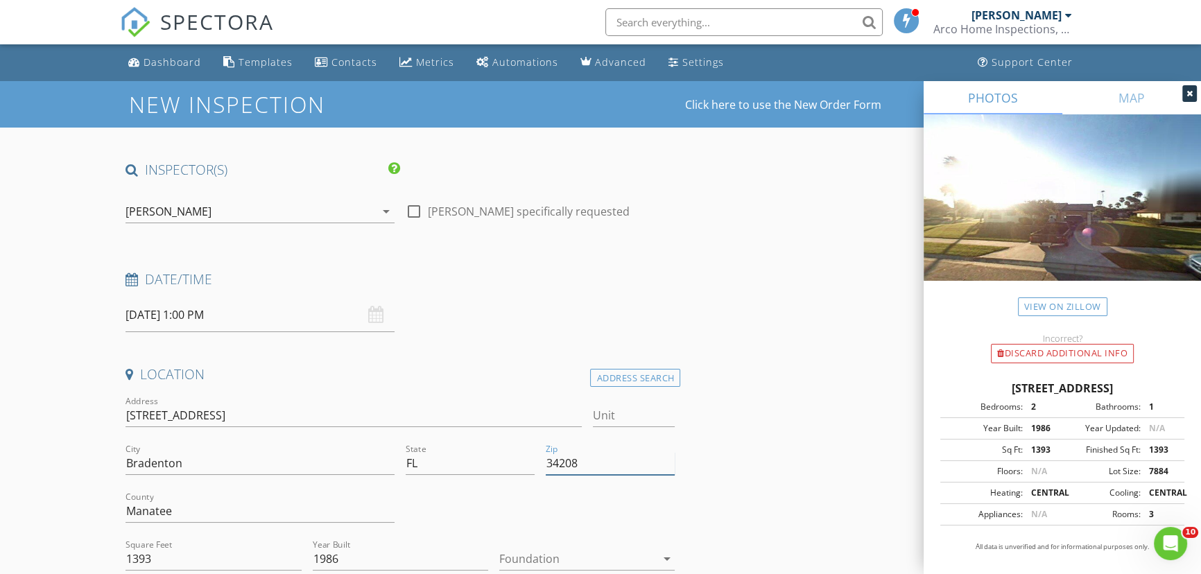
click at [617, 471] on input "34208" at bounding box center [610, 463] width 129 height 23
type input "34208 (PTI)"
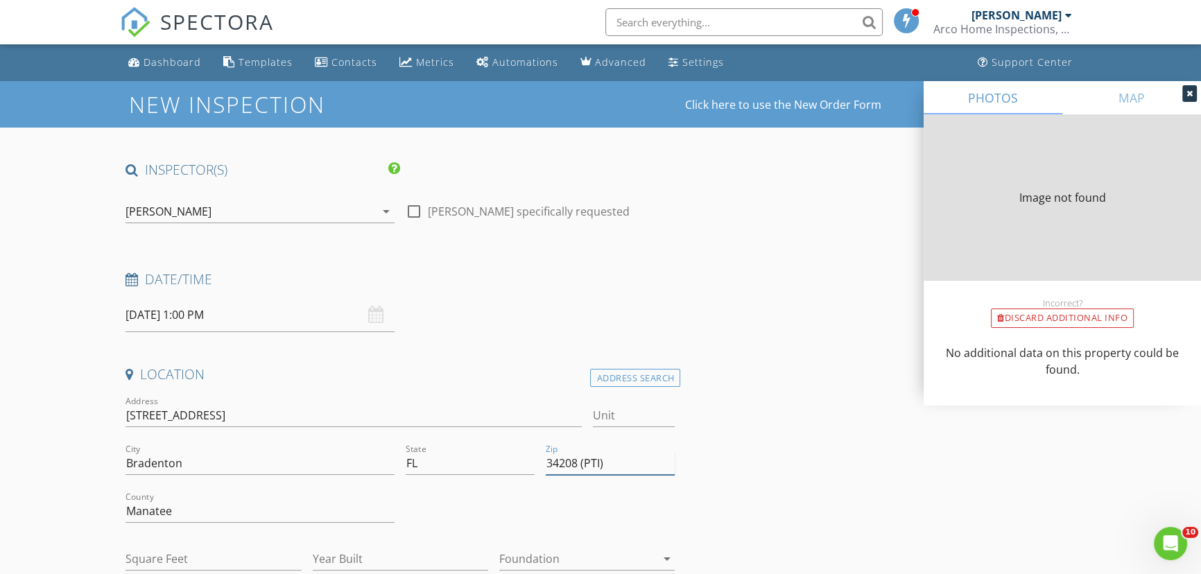
type input "1393"
type input "1986"
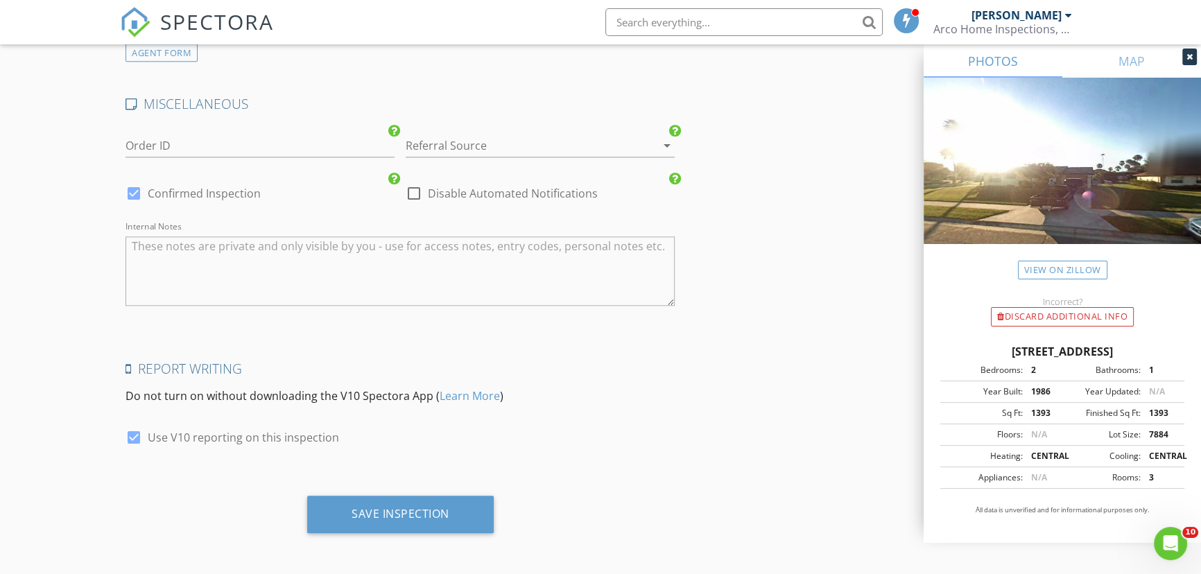
scroll to position [1892, 0]
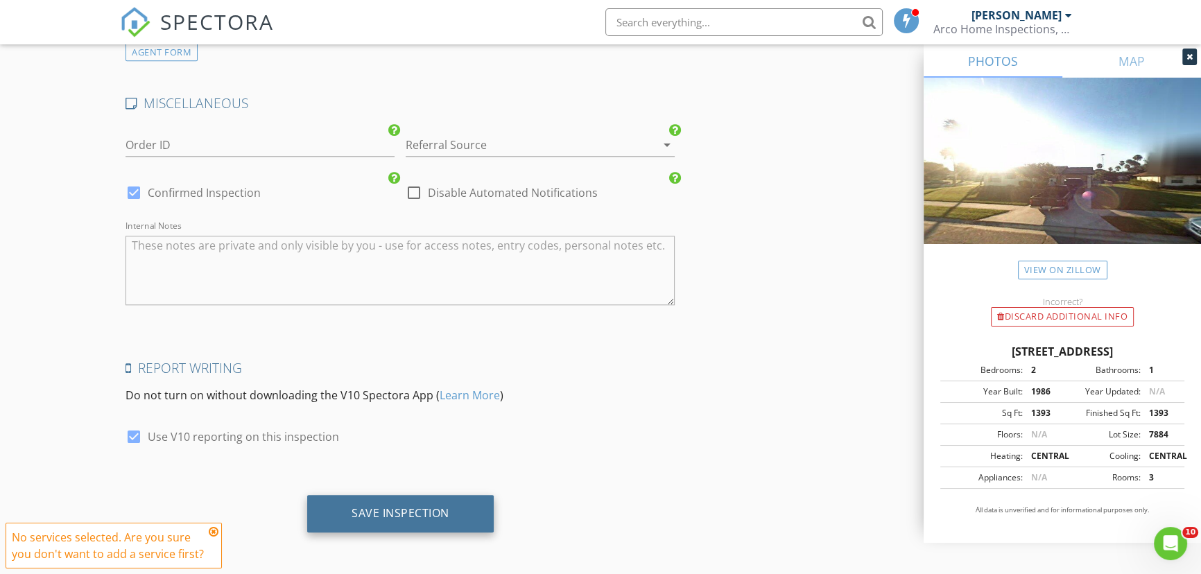
click at [381, 512] on div "Save Inspection" at bounding box center [401, 513] width 98 height 14
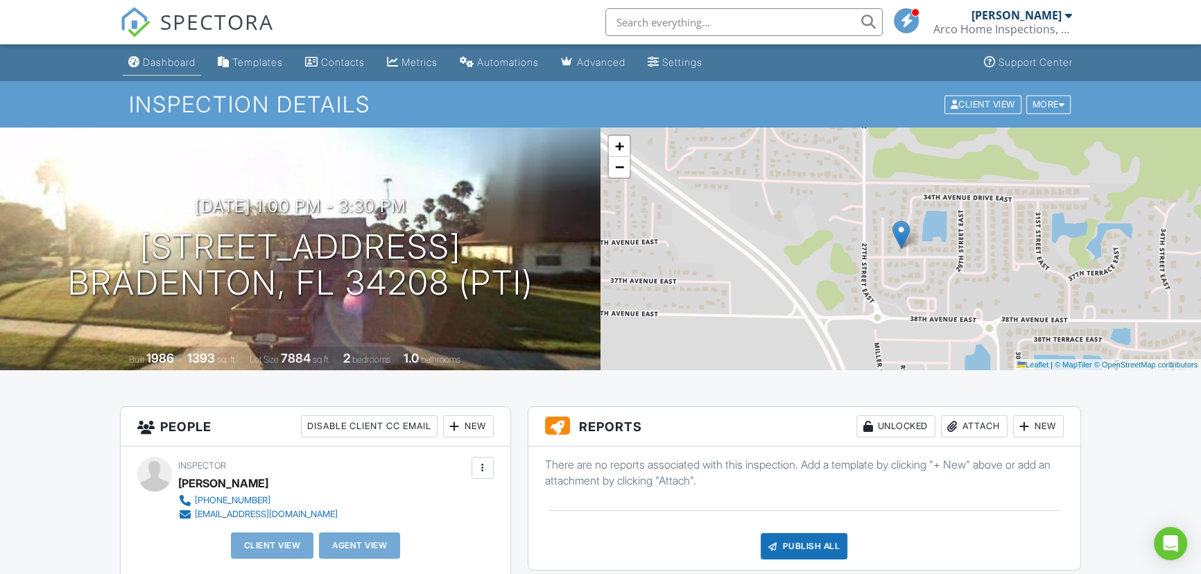
click at [173, 63] on div "Dashboard" at bounding box center [169, 62] width 53 height 12
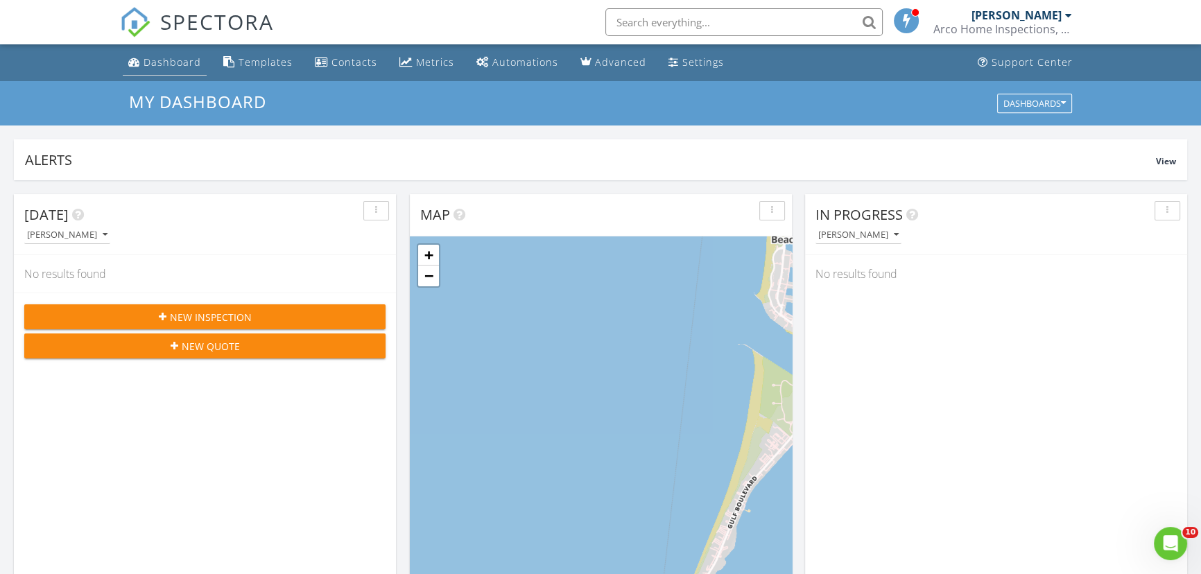
click at [170, 62] on div "Dashboard" at bounding box center [173, 61] width 58 height 13
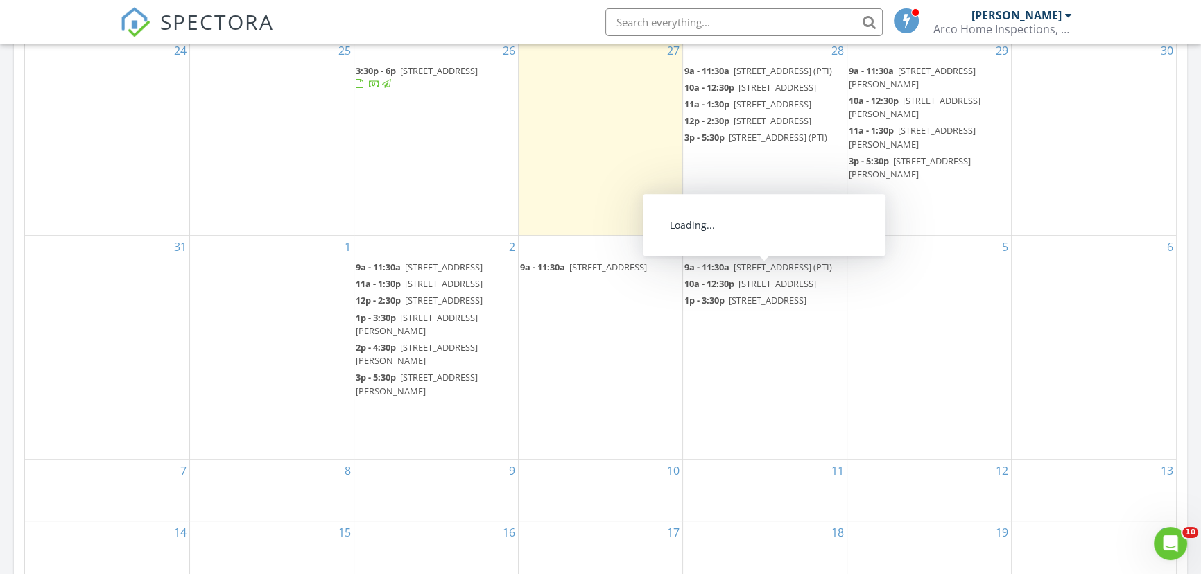
scroll to position [693, 0]
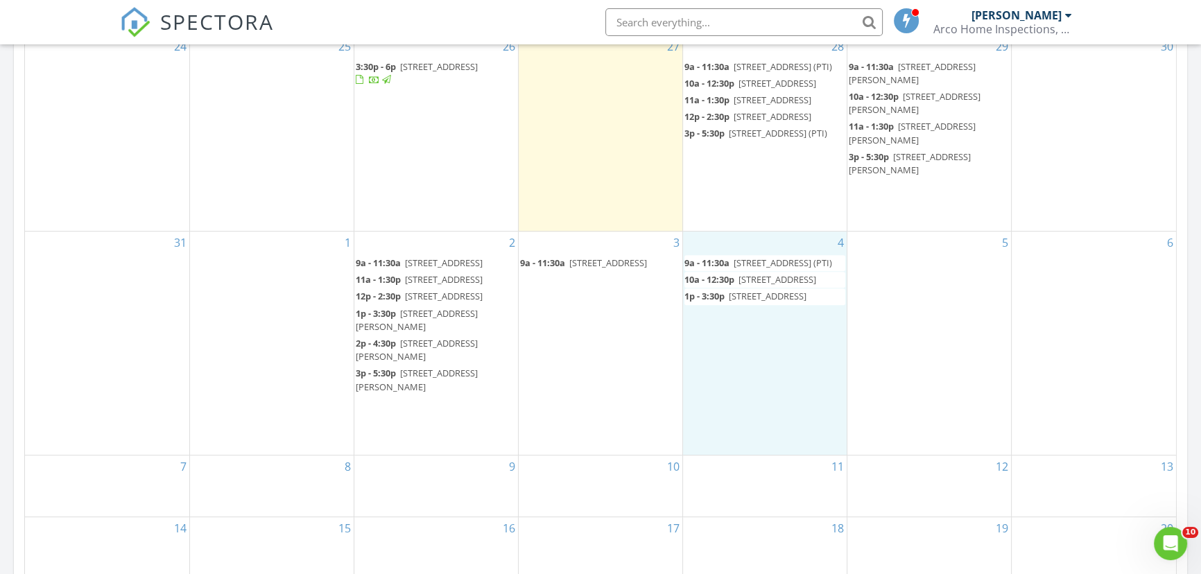
click at [761, 402] on div "4 9a - 11:30a [STREET_ADDRESS] 10a - 12:30p [STREET_ADDRESS] 1p - 3:30p [STREET…" at bounding box center [765, 343] width 164 height 223
click at [760, 347] on link "Inspection" at bounding box center [762, 345] width 71 height 22
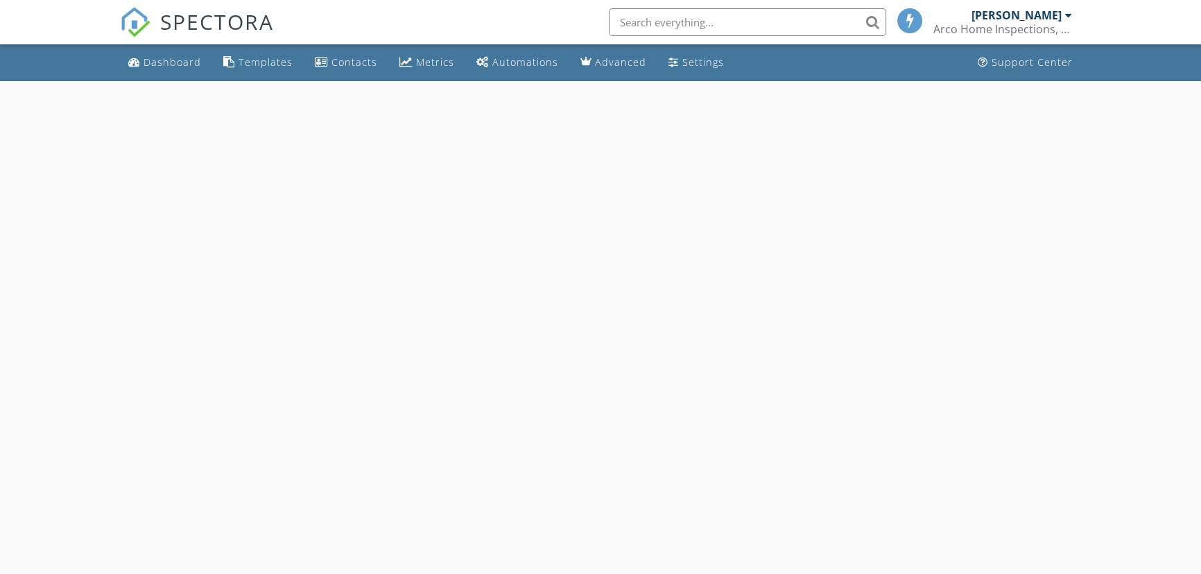
select select "8"
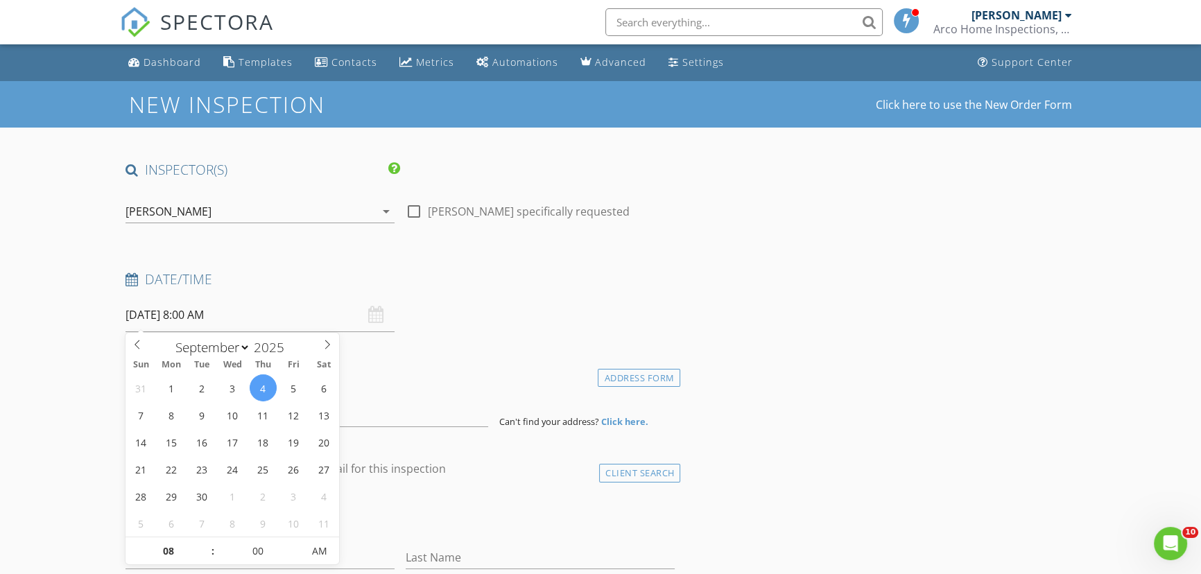
click at [272, 324] on input "09/04/2025 8:00 AM" at bounding box center [259, 315] width 269 height 34
type input "09"
type input "09/04/2025 9:00 AM"
click at [203, 542] on span at bounding box center [206, 544] width 10 height 14
type input "10"
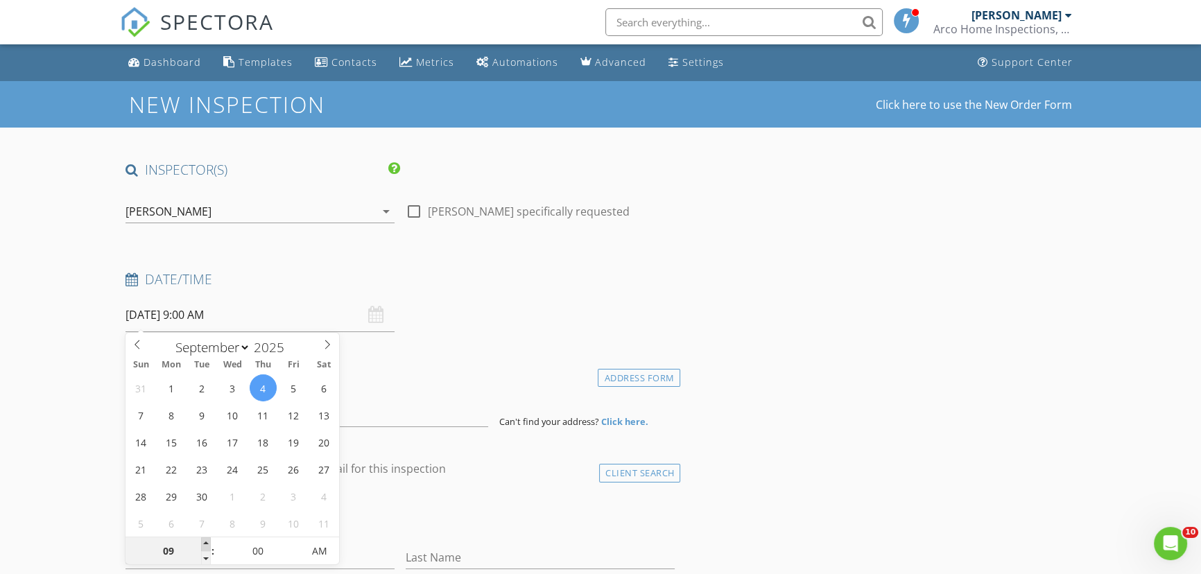
type input "09/04/2025 10:00 AM"
click at [204, 542] on span at bounding box center [206, 544] width 10 height 14
type input "11"
type input "09/04/2025 11:00 AM"
click at [204, 542] on span at bounding box center [206, 544] width 10 height 14
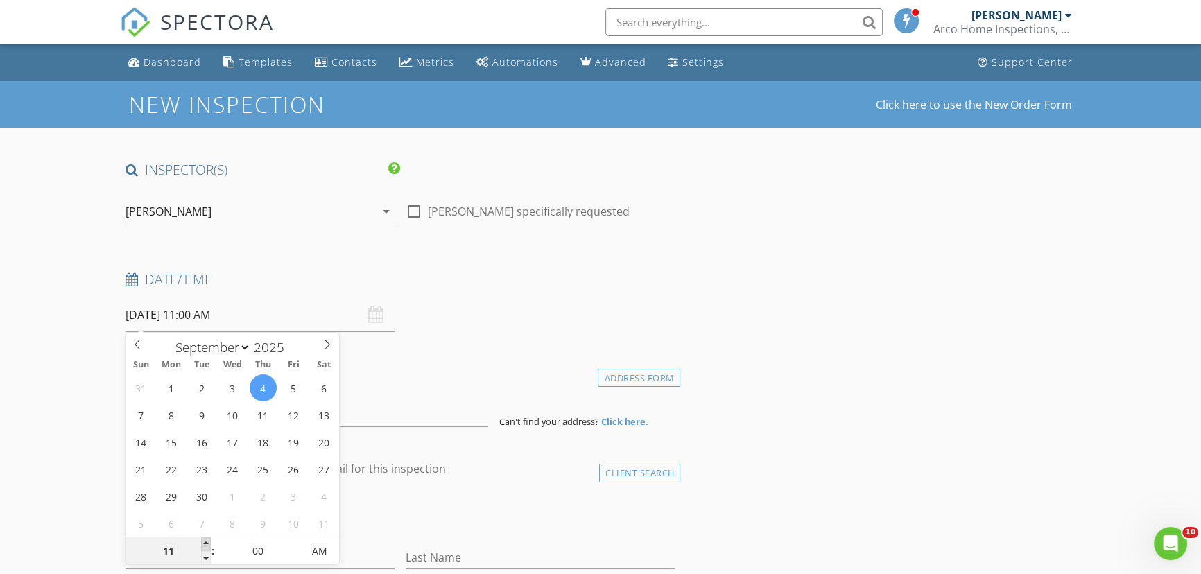
type input "12"
type input "09/04/2025 12:00 PM"
click at [204, 542] on span at bounding box center [206, 544] width 10 height 14
type input "01"
type input "09/04/2025 1:00 PM"
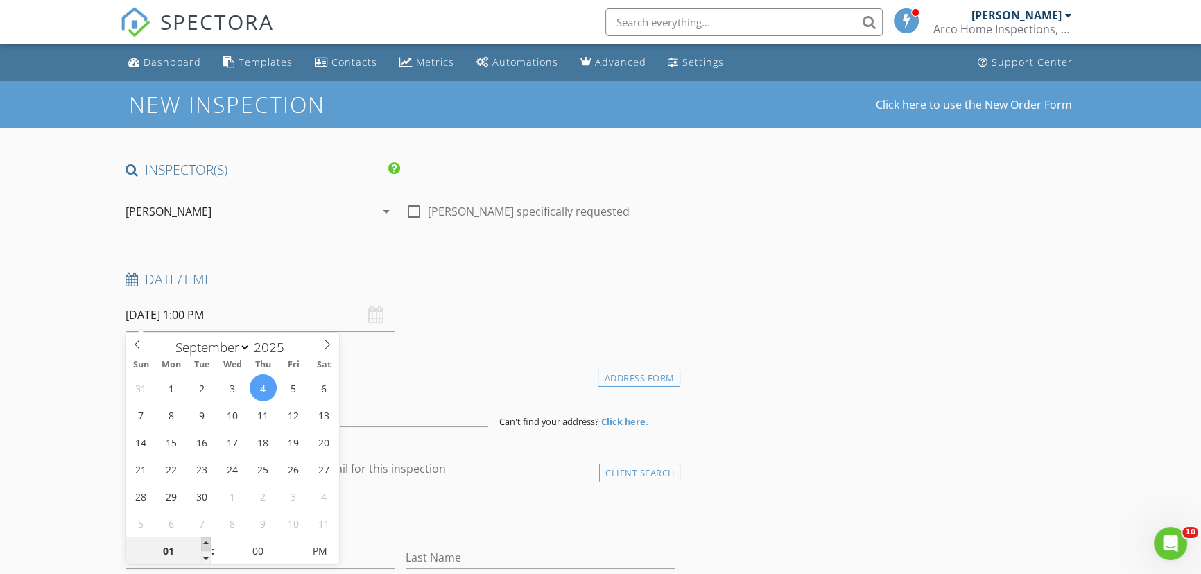
click at [204, 542] on span at bounding box center [206, 544] width 10 height 14
type input "02"
type input "09/04/2025 2:00 PM"
click at [204, 542] on span at bounding box center [206, 544] width 10 height 14
click at [363, 414] on input at bounding box center [306, 410] width 363 height 34
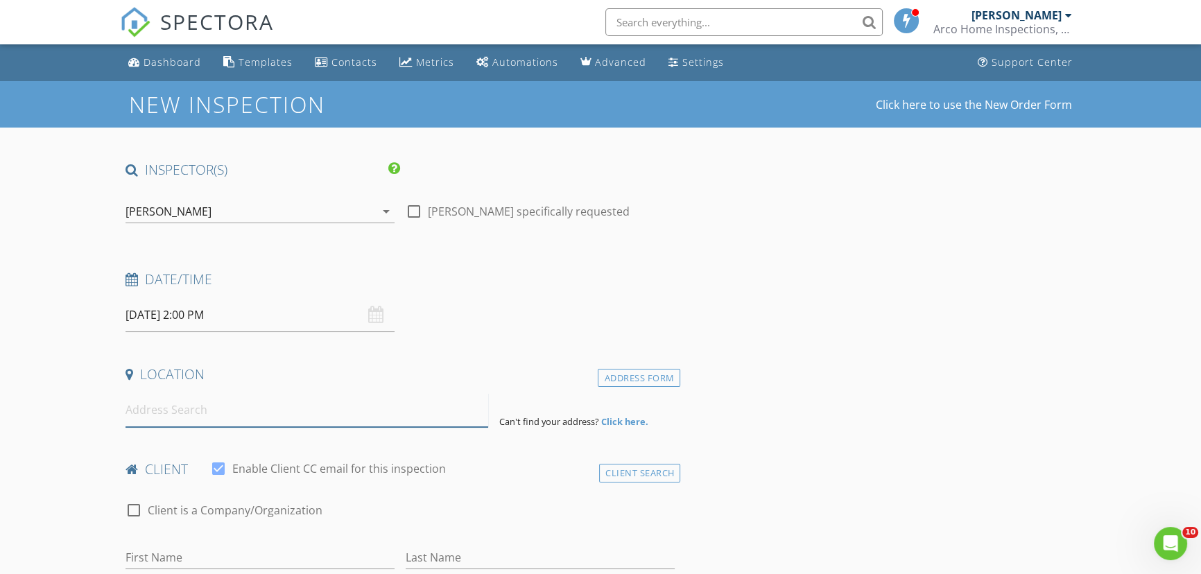
paste input ": 4826 30th Street Ct E , Bradenton"
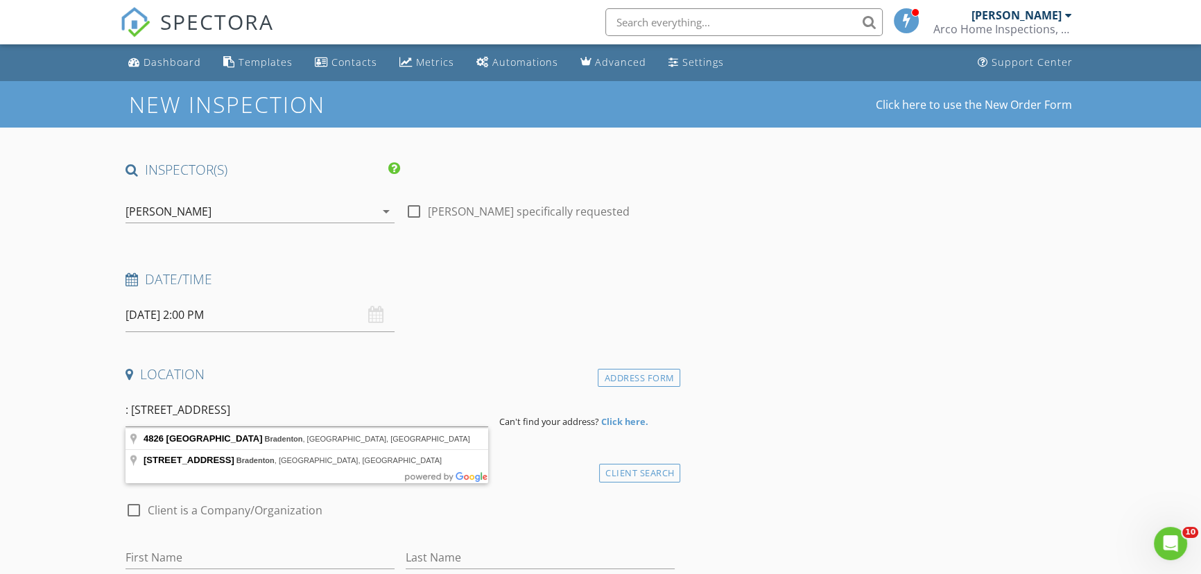
type input "4826 30th Street Court East, Bradenton, FL, USA"
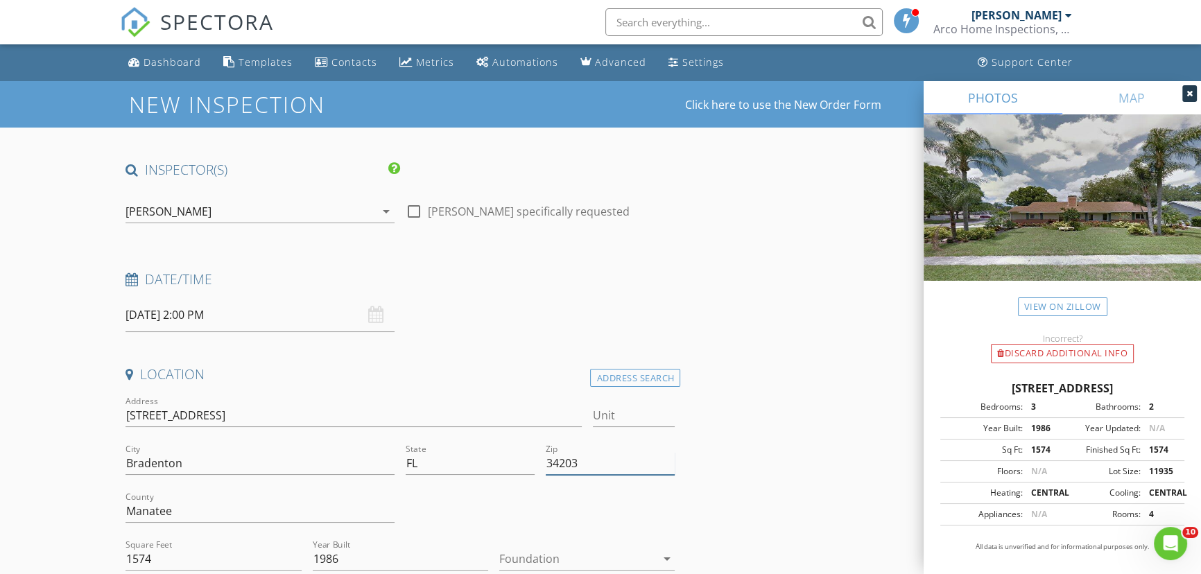
click at [591, 465] on input "34203" at bounding box center [610, 463] width 129 height 23
type input "34203 (PTI)"
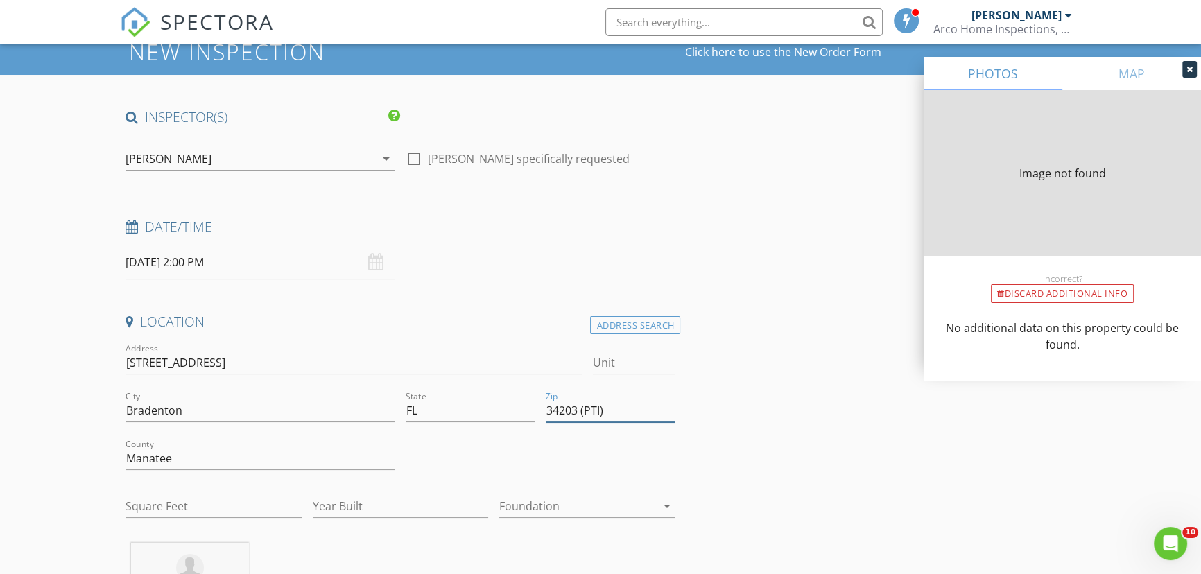
type input "1574"
type input "1986"
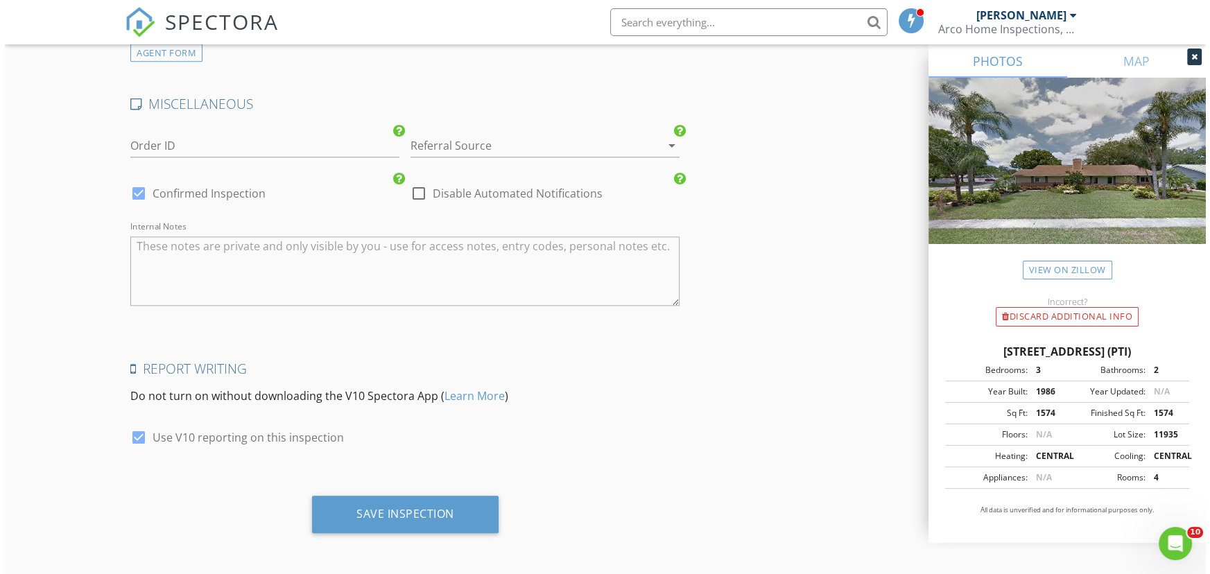
scroll to position [1892, 0]
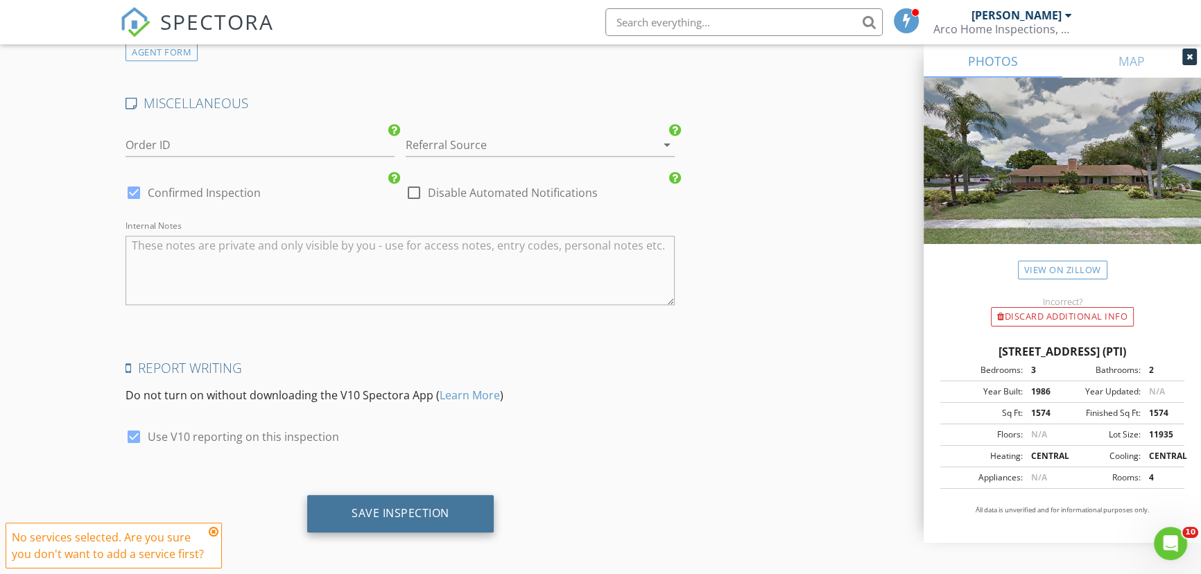
click at [404, 506] on div "Save Inspection" at bounding box center [401, 513] width 98 height 14
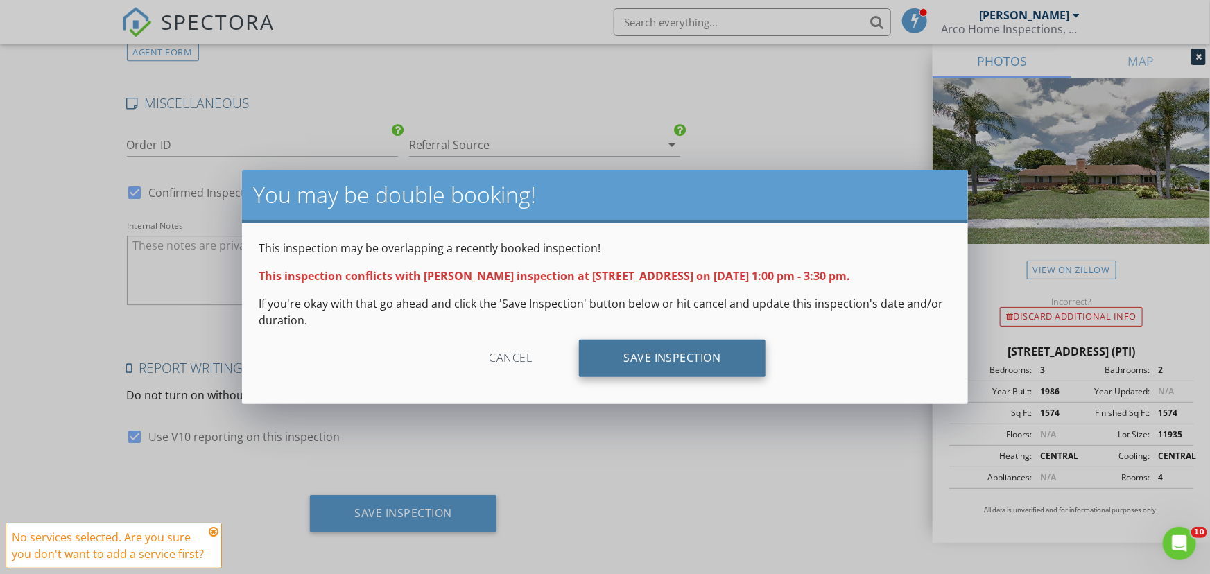
click at [670, 359] on div "Save Inspection" at bounding box center [672, 358] width 187 height 37
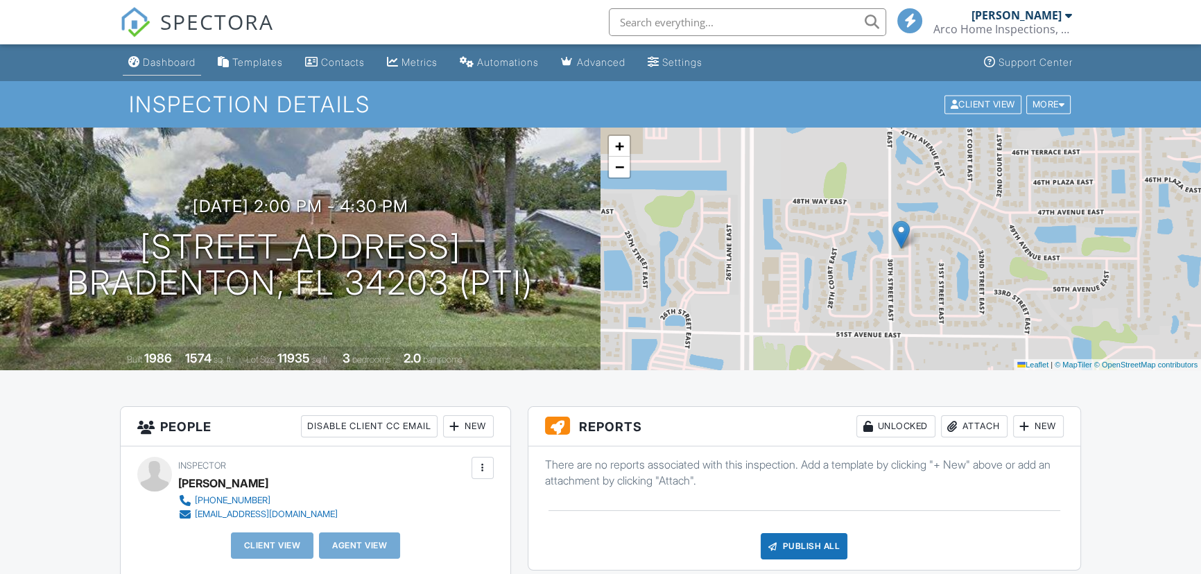
click at [173, 62] on div "Dashboard" at bounding box center [169, 62] width 53 height 12
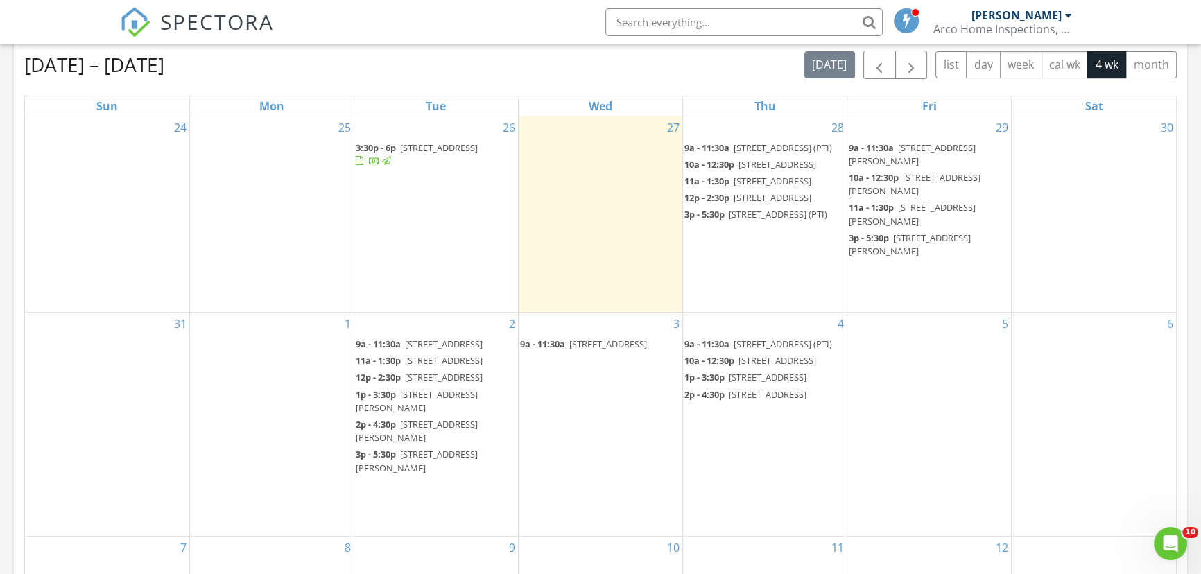
scroll to position [630, 0]
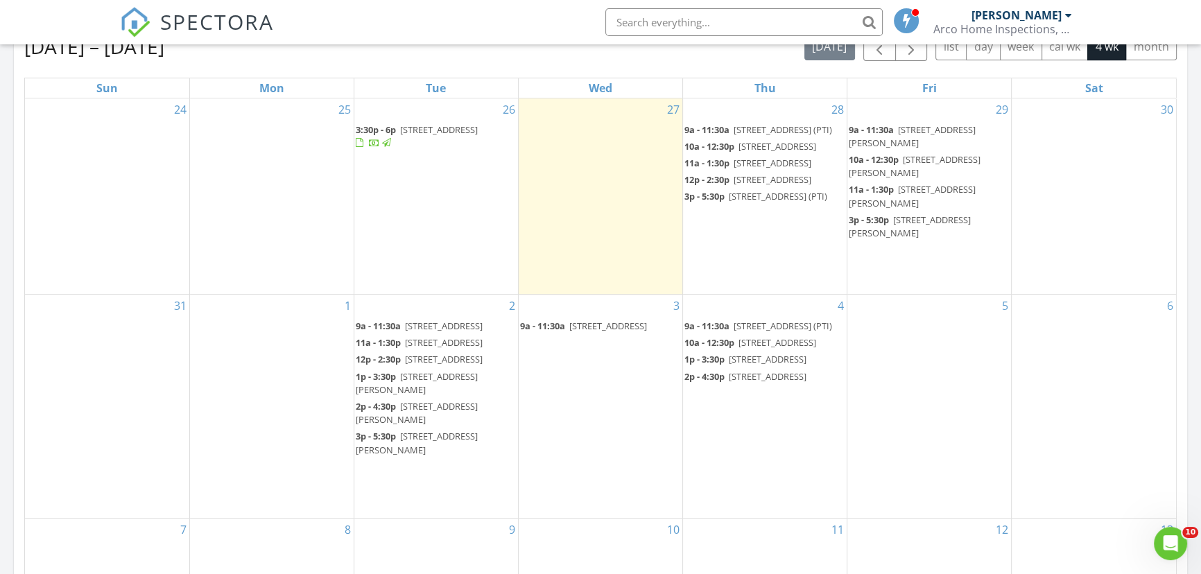
click at [725, 476] on div "4 9a - 11:30a [STREET_ADDRESS] 10a - 12:30p [STREET_ADDRESS] 1p - 3:30p [STREET…" at bounding box center [765, 406] width 164 height 223
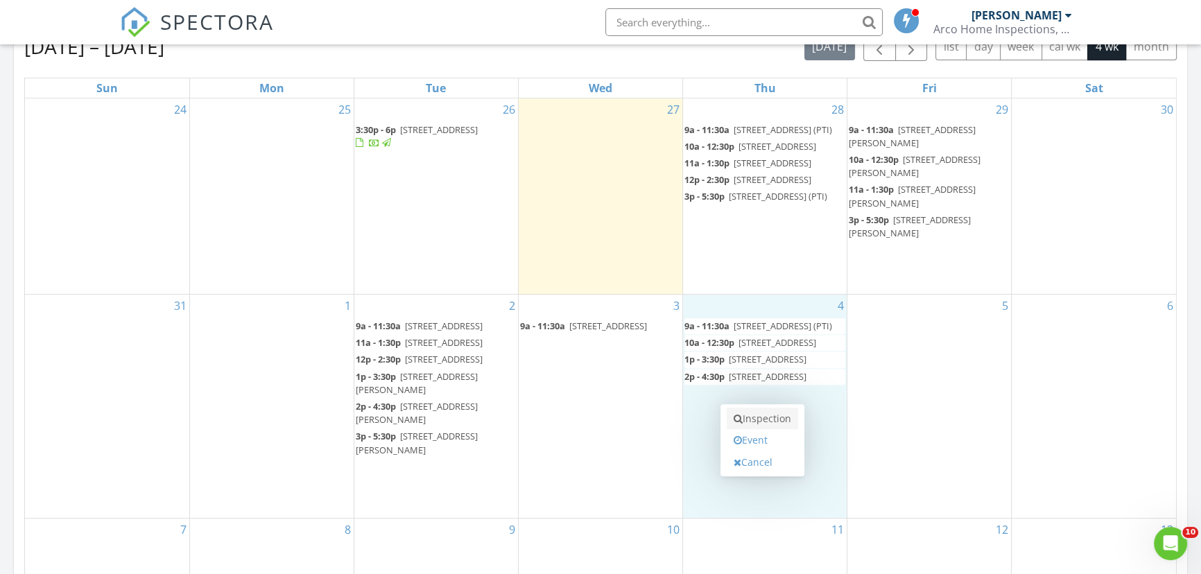
click at [762, 418] on link "Inspection" at bounding box center [762, 419] width 71 height 22
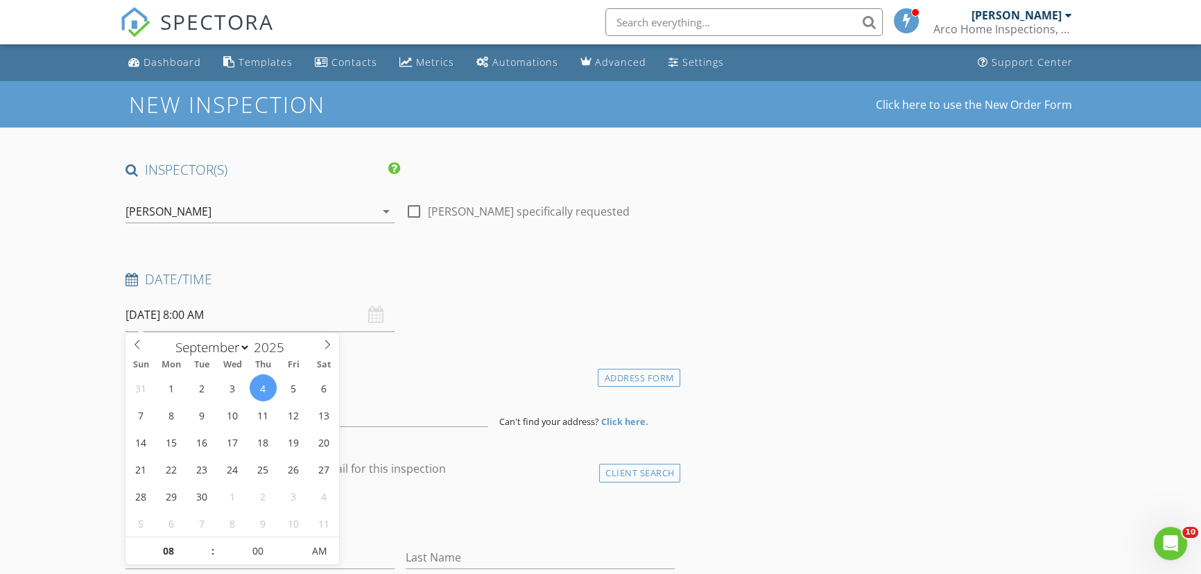
click at [256, 318] on input "09/04/2025 8:00 AM" at bounding box center [259, 315] width 269 height 34
type input "09"
type input "09/04/2025 9:00 AM"
click at [206, 542] on span at bounding box center [206, 544] width 10 height 14
type input "10"
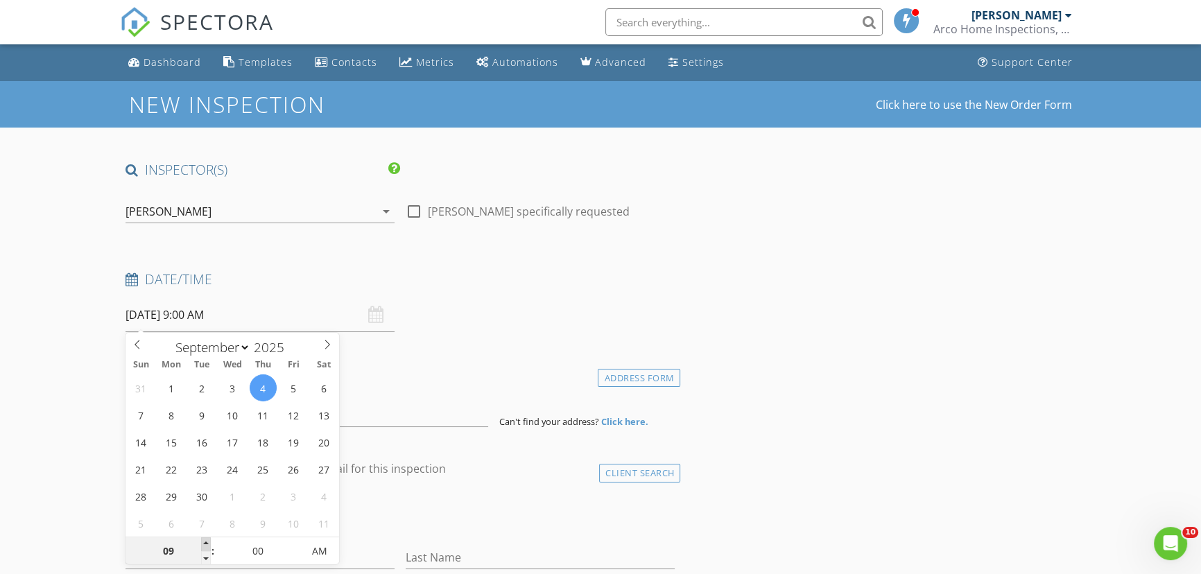
type input "09/04/2025 10:00 AM"
click at [206, 542] on span at bounding box center [206, 544] width 10 height 14
type input "11"
type input "09/04/2025 11:00 AM"
click at [206, 542] on span at bounding box center [206, 544] width 10 height 14
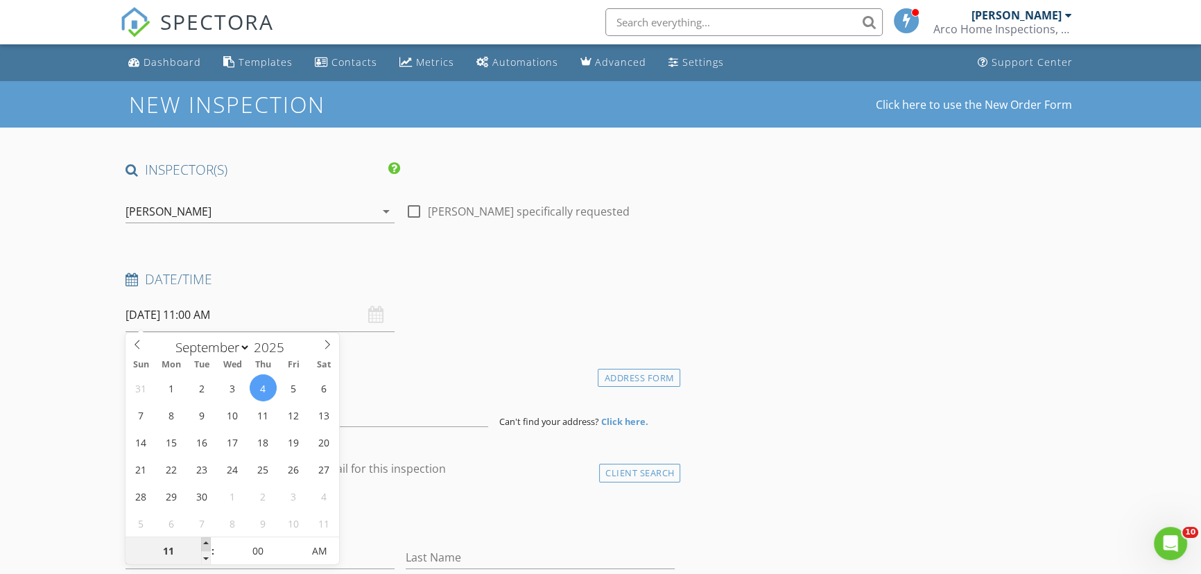
type input "12"
type input "09/04/2025 12:00 PM"
click at [206, 542] on span at bounding box center [206, 544] width 10 height 14
type input "01"
type input "09/04/2025 1:00 PM"
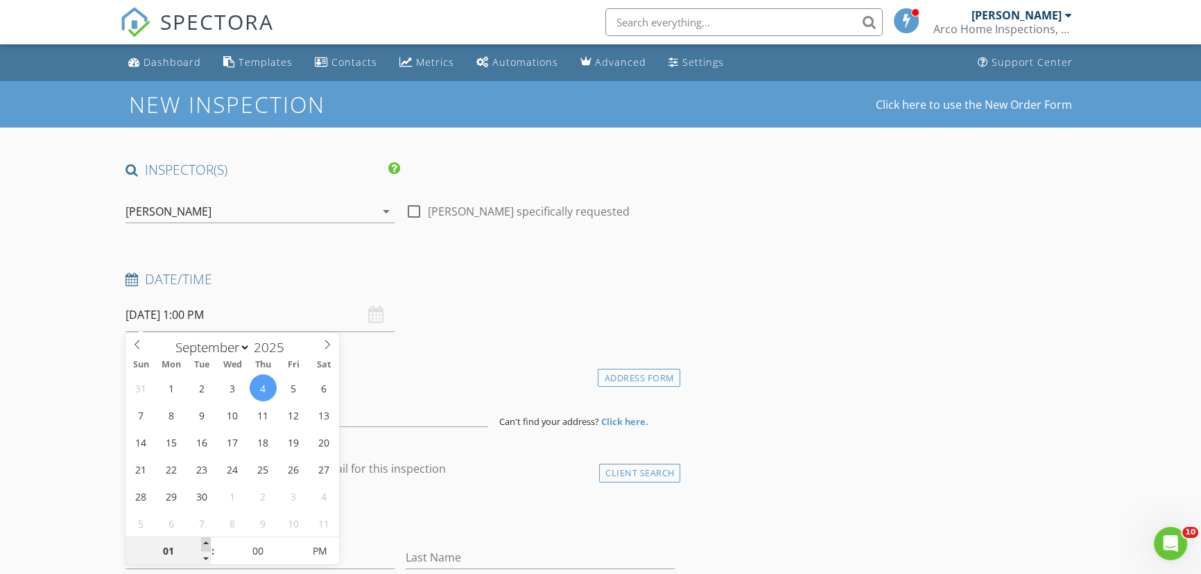
click at [206, 542] on span at bounding box center [206, 544] width 10 height 14
type input "02"
type input "09/04/2025 2:00 PM"
click at [206, 542] on span at bounding box center [206, 544] width 10 height 14
type input "03"
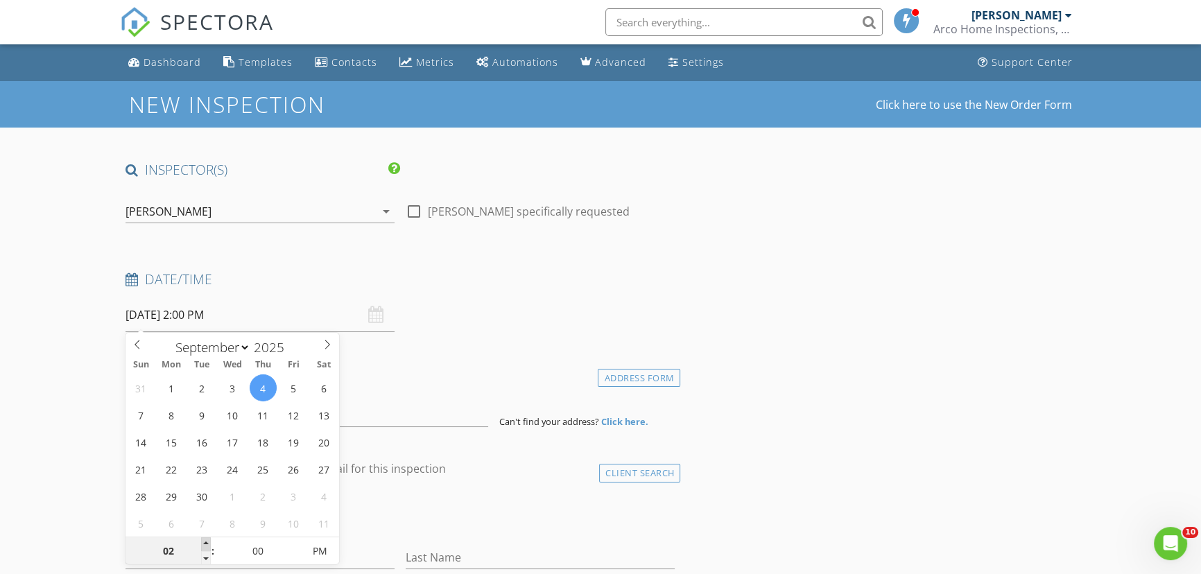
type input "09/04/2025 3:00 PM"
click at [206, 542] on span at bounding box center [206, 544] width 10 height 14
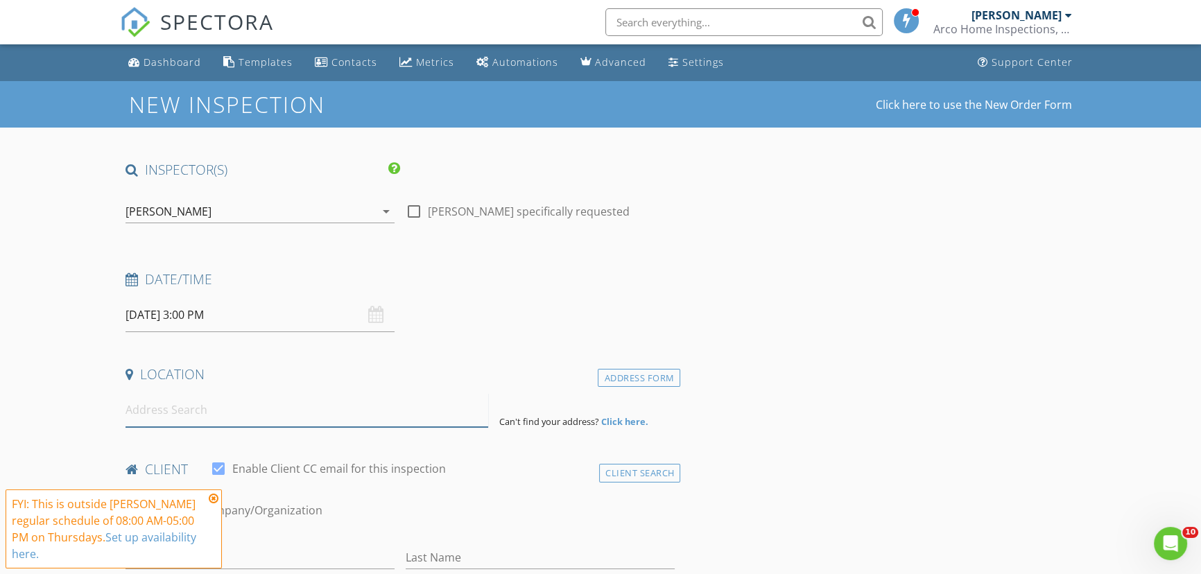
click at [352, 419] on input at bounding box center [306, 410] width 363 height 34
paste input "4115 Murfield Dr E , Bradenton"
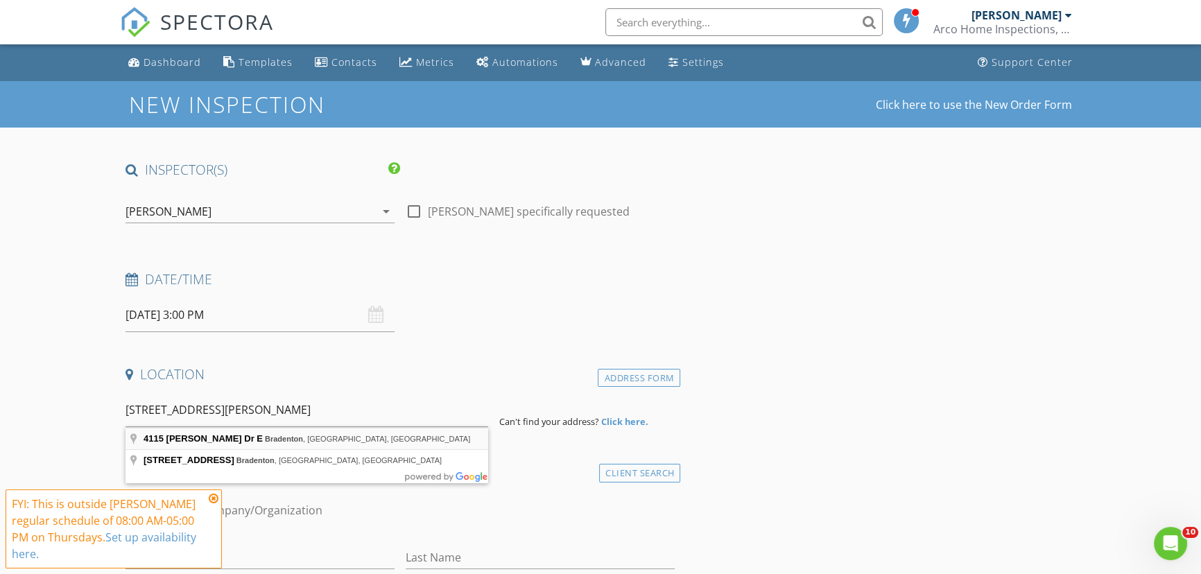
type input "4115 Murfield Dr E, Bradenton, FL, USA"
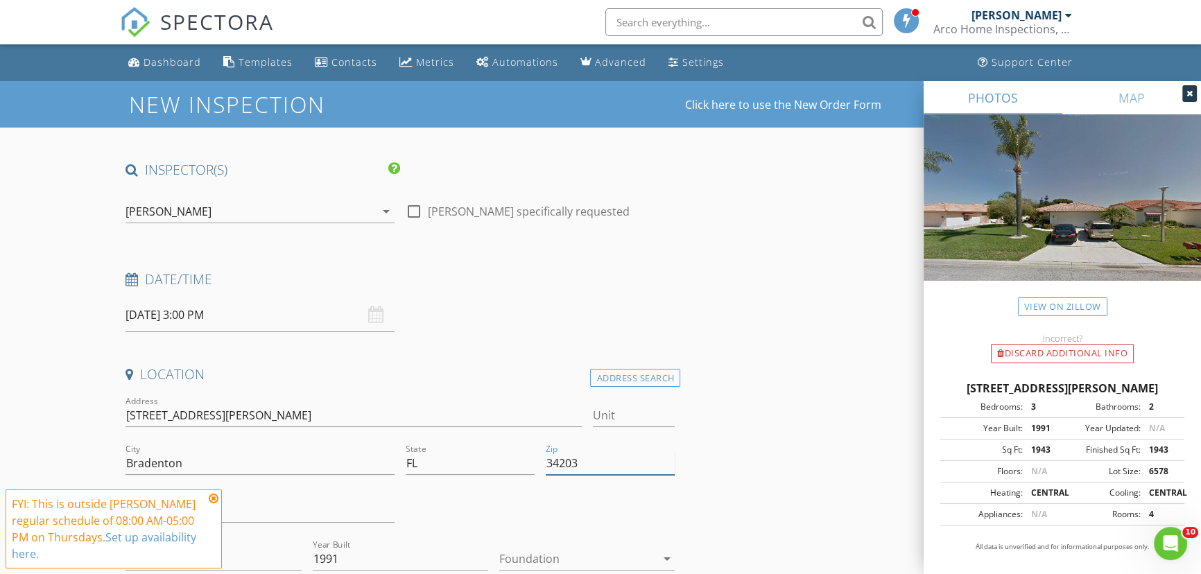
click at [615, 470] on input "34203" at bounding box center [610, 463] width 129 height 23
type input "34203 (PTI)"
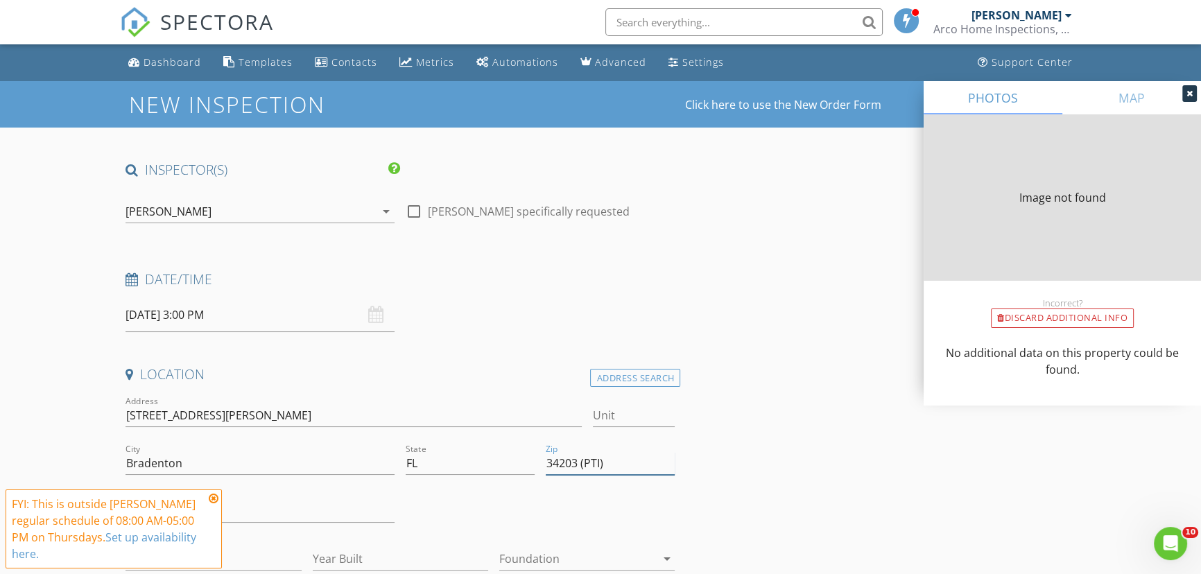
type input "1943"
type input "1991"
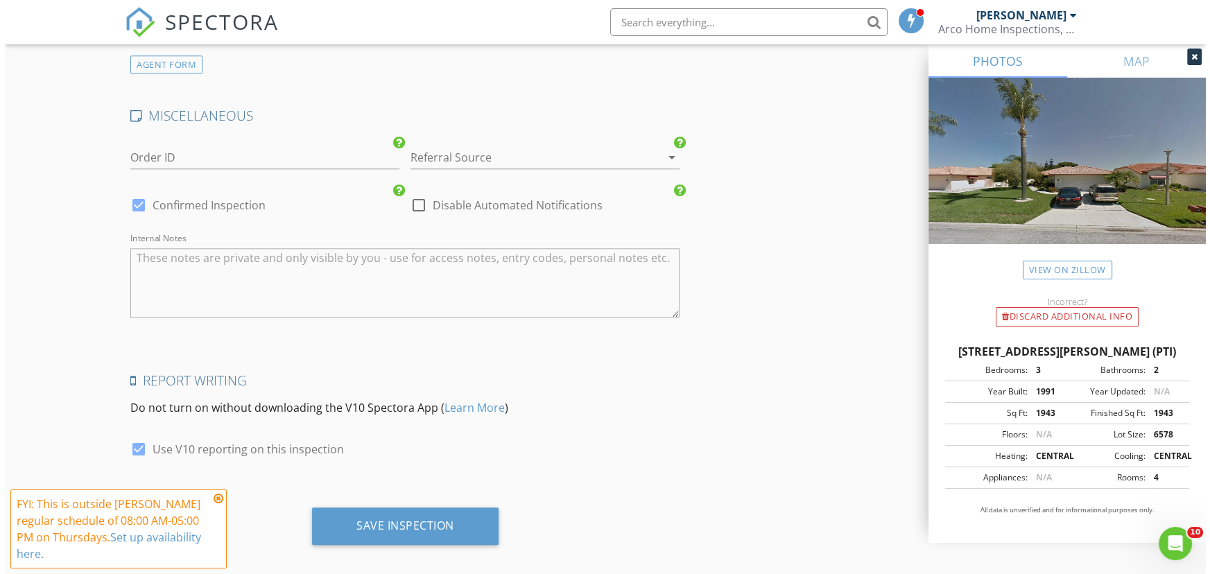
scroll to position [1892, 0]
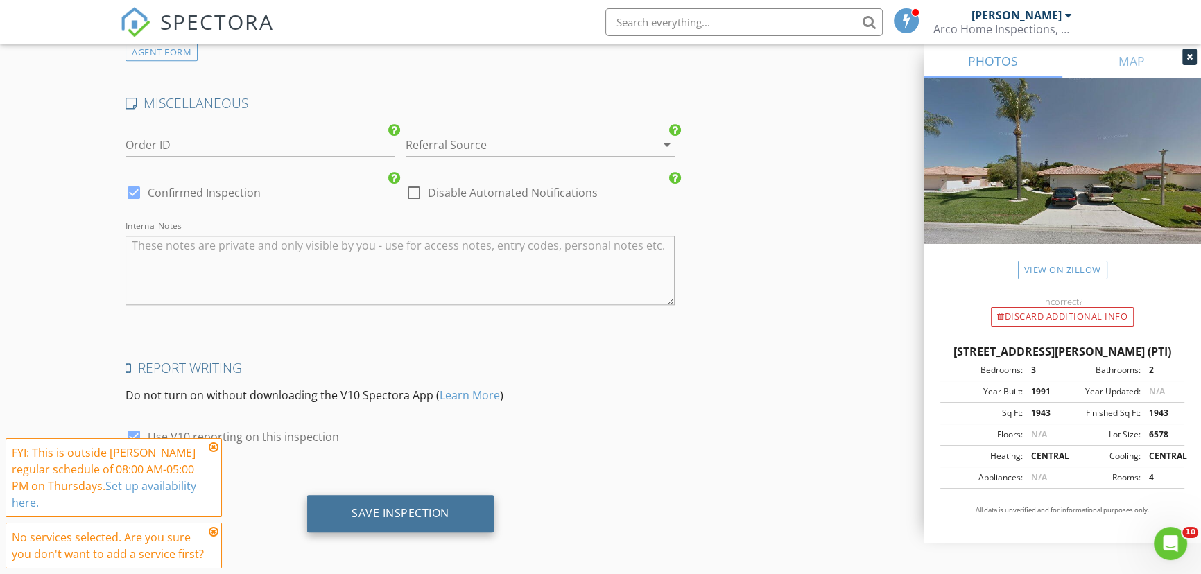
click at [386, 511] on div "Save Inspection" at bounding box center [401, 513] width 98 height 14
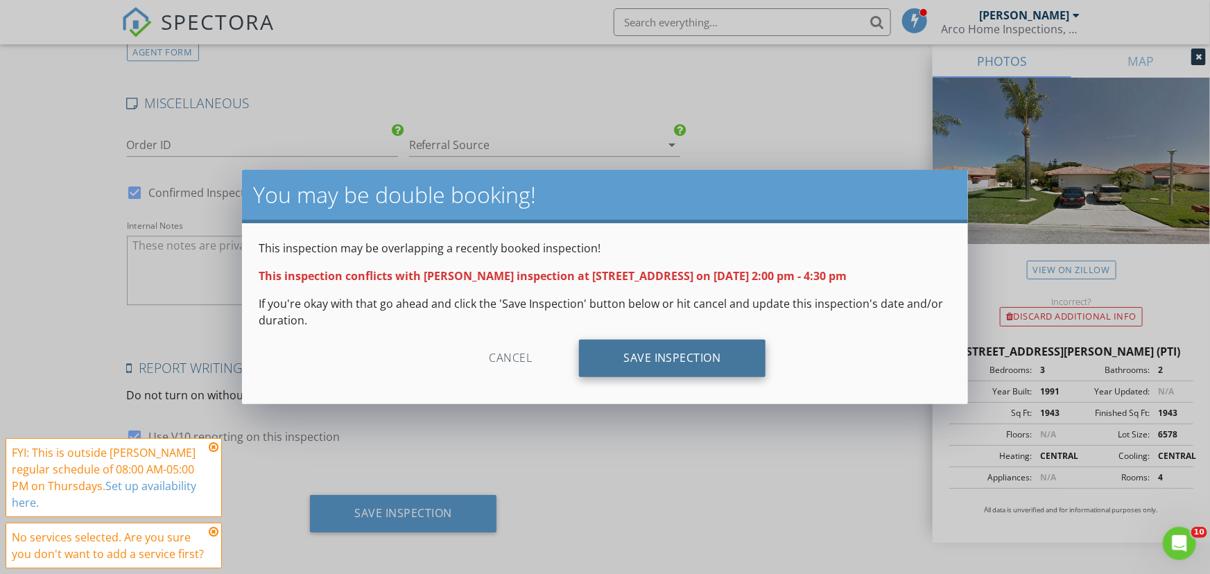
click at [666, 361] on div "Save Inspection" at bounding box center [672, 358] width 187 height 37
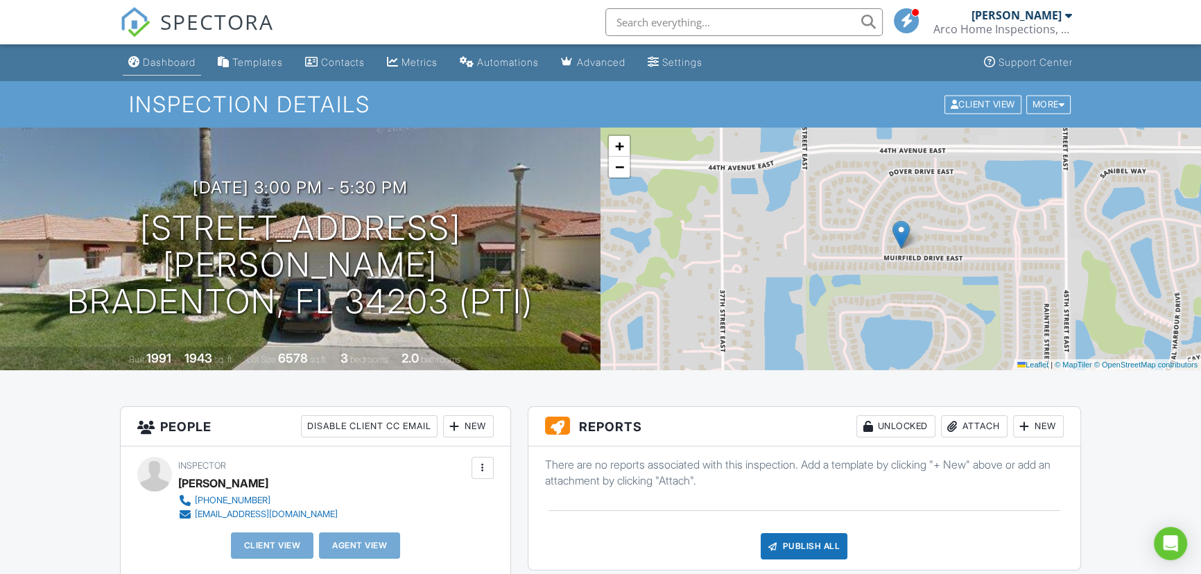
click at [151, 63] on div "Dashboard" at bounding box center [169, 62] width 53 height 12
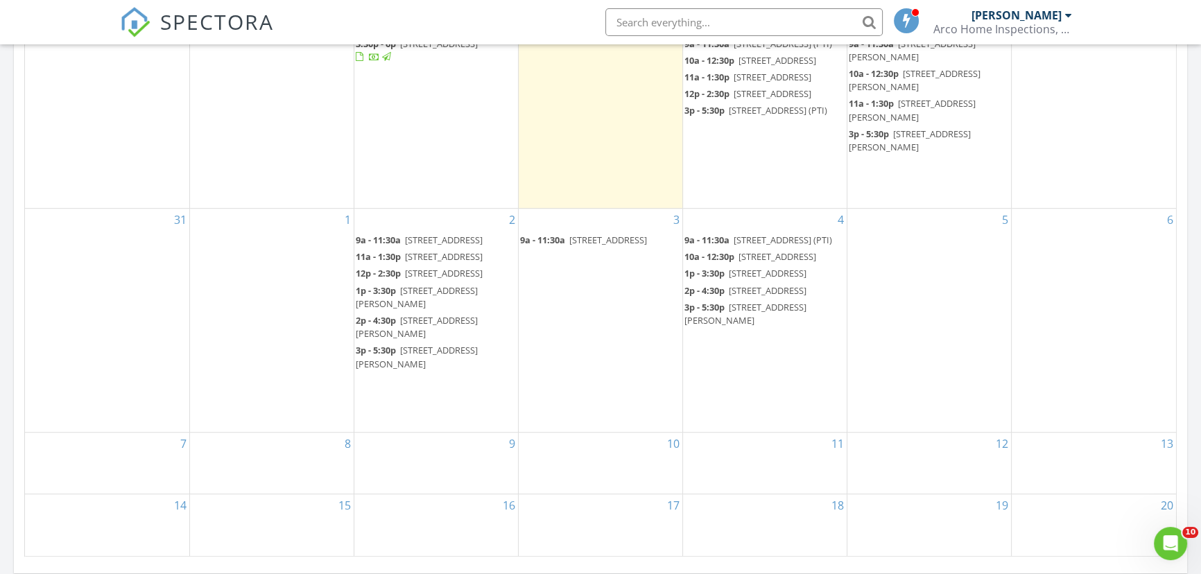
scroll to position [756, 0]
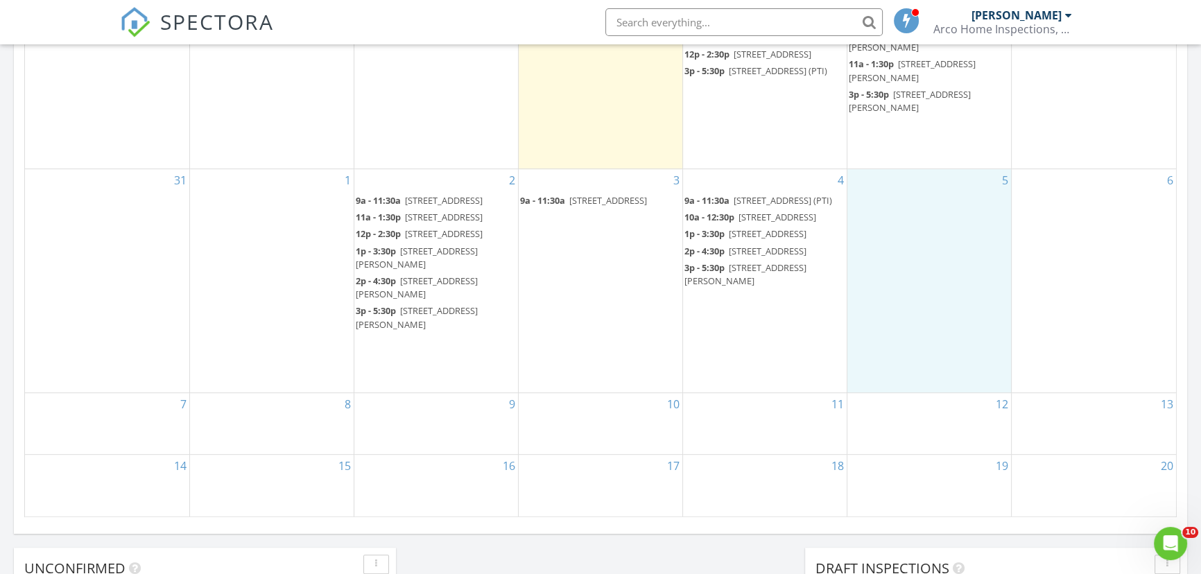
click at [930, 281] on div "5" at bounding box center [929, 280] width 164 height 223
click at [932, 225] on link "Inspection" at bounding box center [926, 224] width 71 height 22
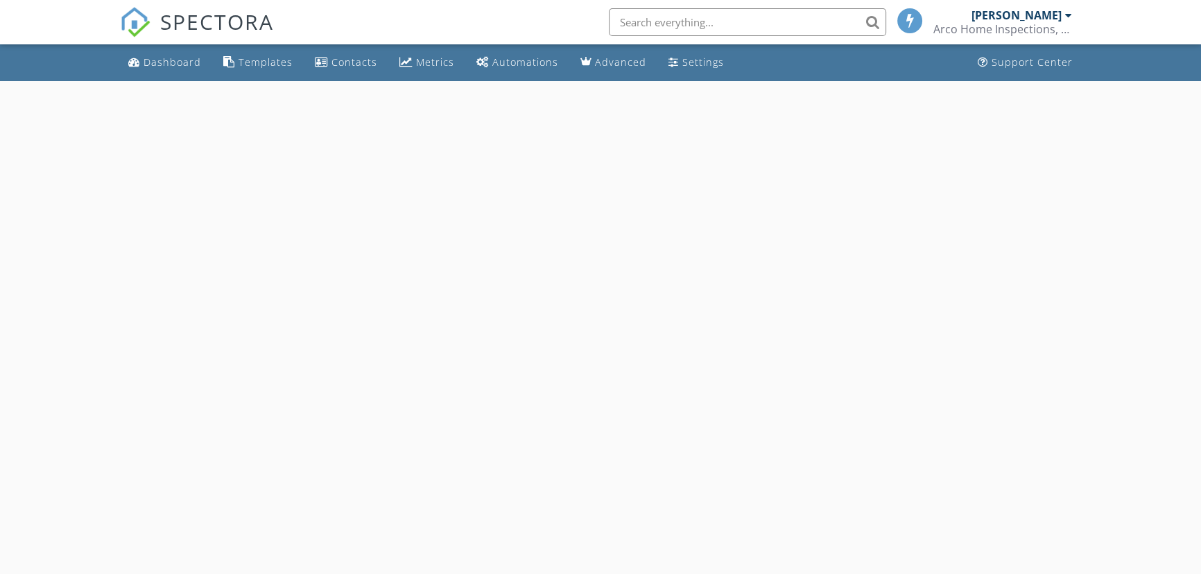
select select "8"
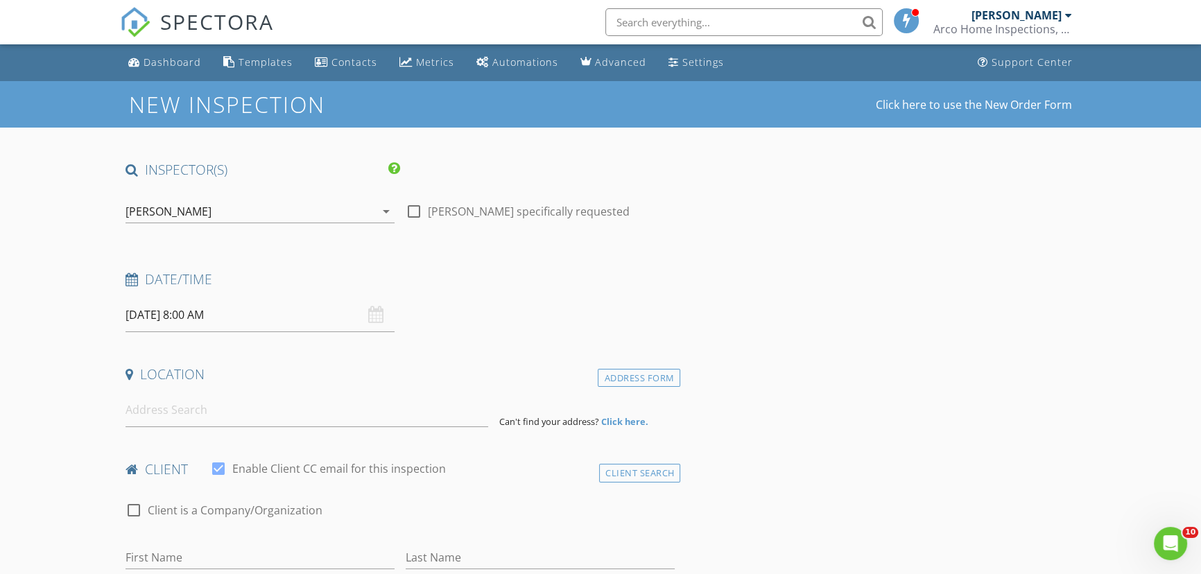
click at [257, 318] on input "[DATE] 8:00 AM" at bounding box center [259, 315] width 269 height 34
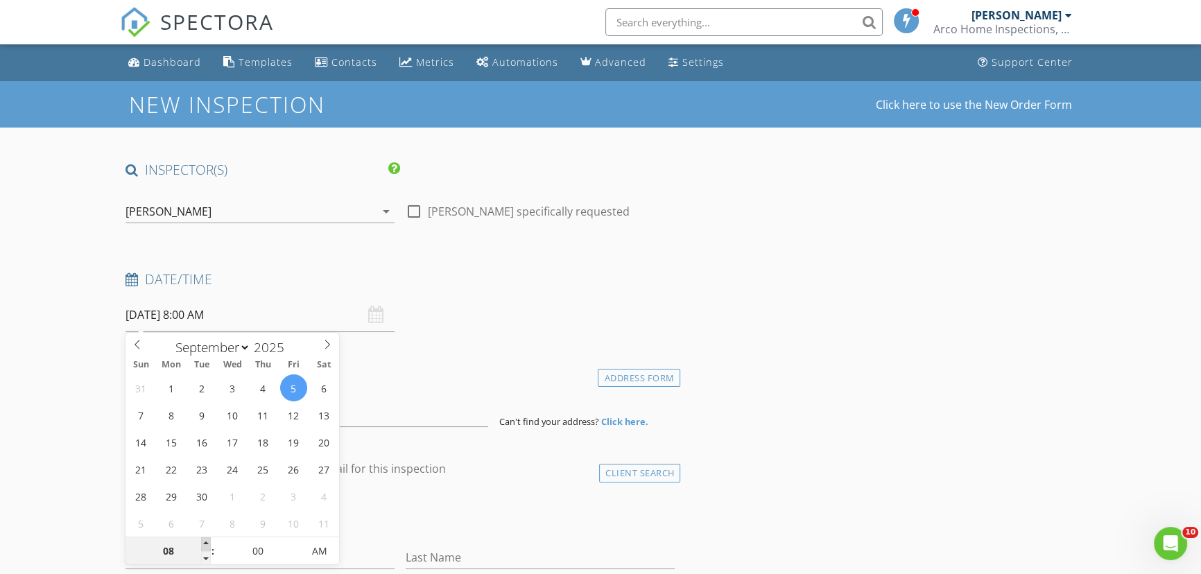
type input "09"
type input "[DATE] 9:00 AM"
click at [204, 544] on span at bounding box center [206, 544] width 10 height 14
click at [381, 409] on input at bounding box center [306, 410] width 363 height 34
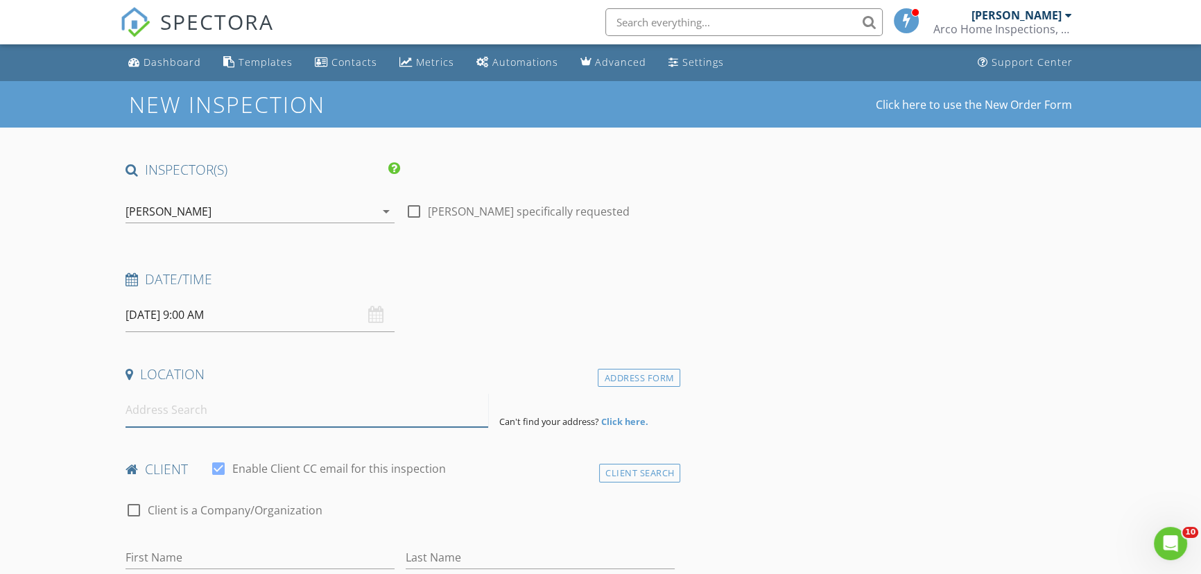
paste input "5514 61st St E , Bradenton"
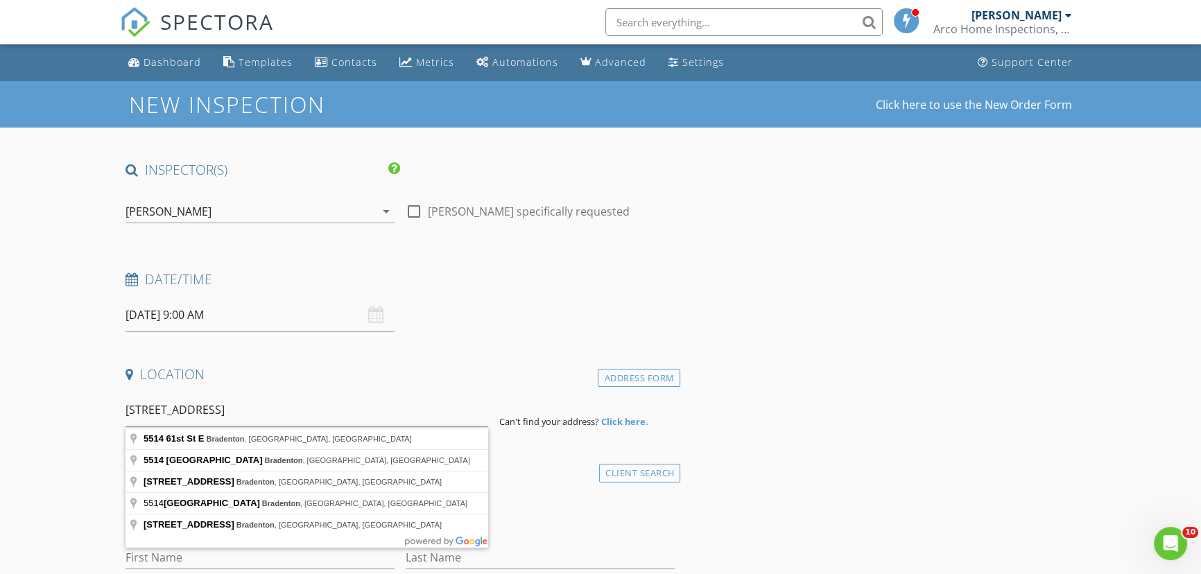
type input "5514 61st St E, Bradenton, FL, USA"
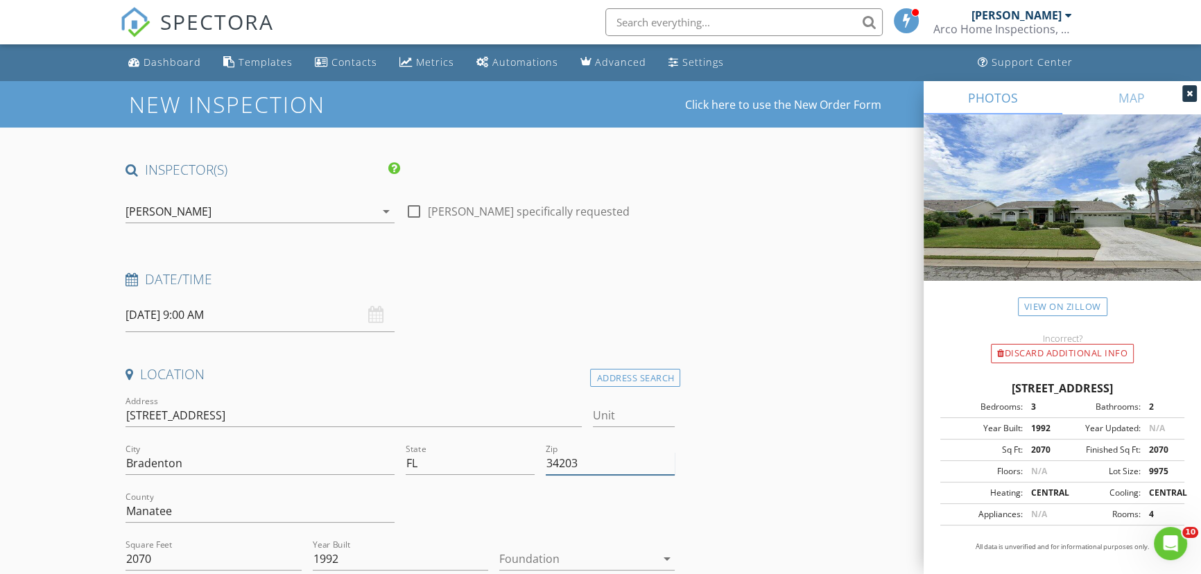
click at [600, 470] on input "34203" at bounding box center [610, 463] width 129 height 23
type input "34203 (PTI)"
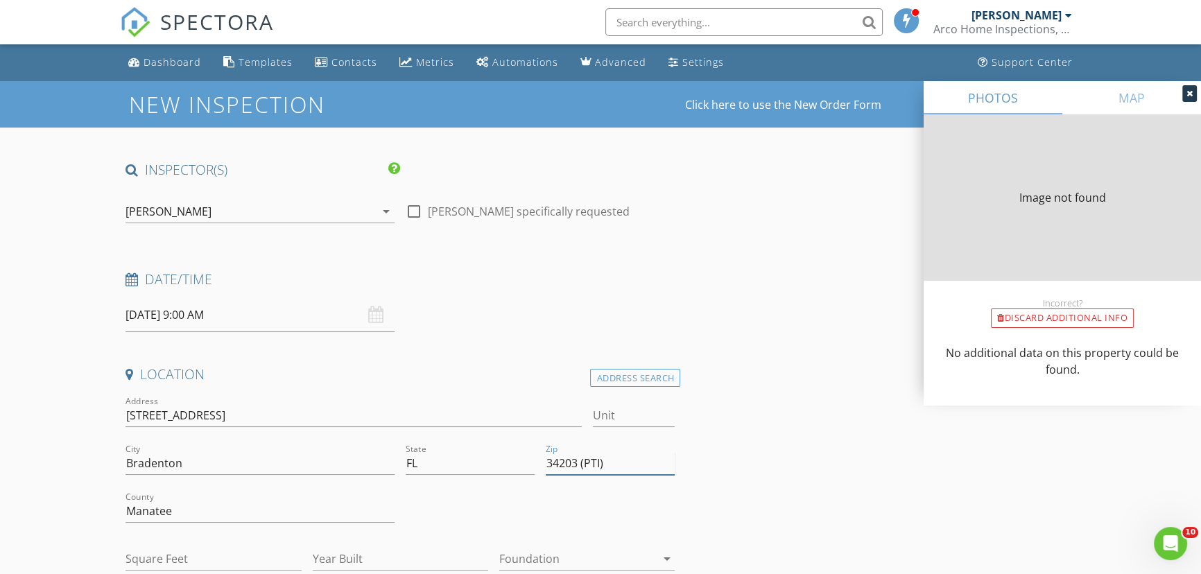
type input "2070"
type input "1992"
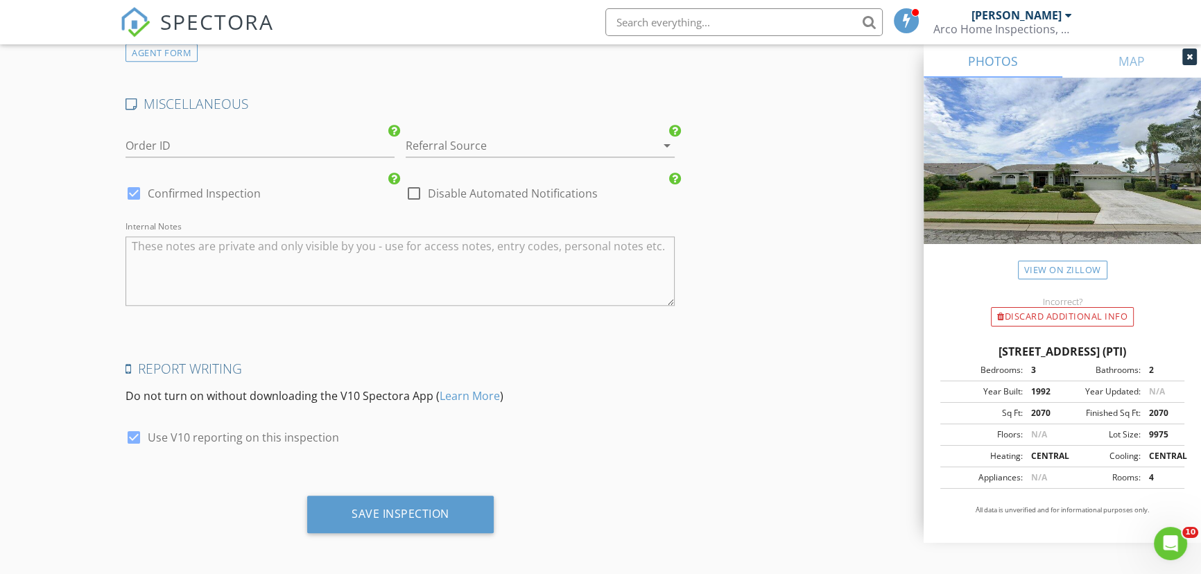
scroll to position [1892, 0]
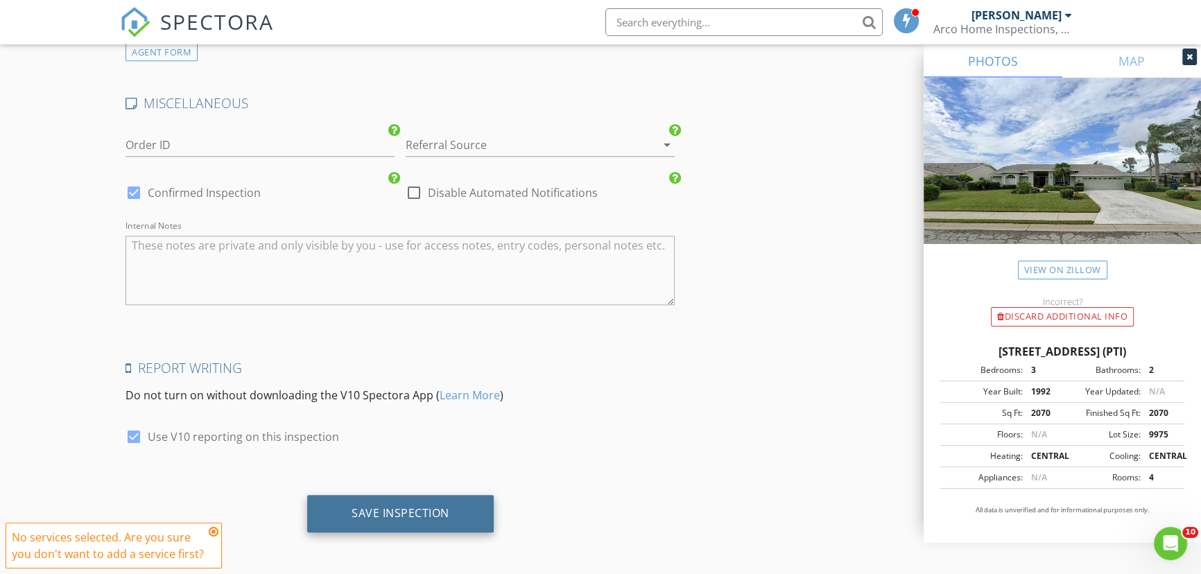
click at [397, 507] on div "Save Inspection" at bounding box center [401, 513] width 98 height 14
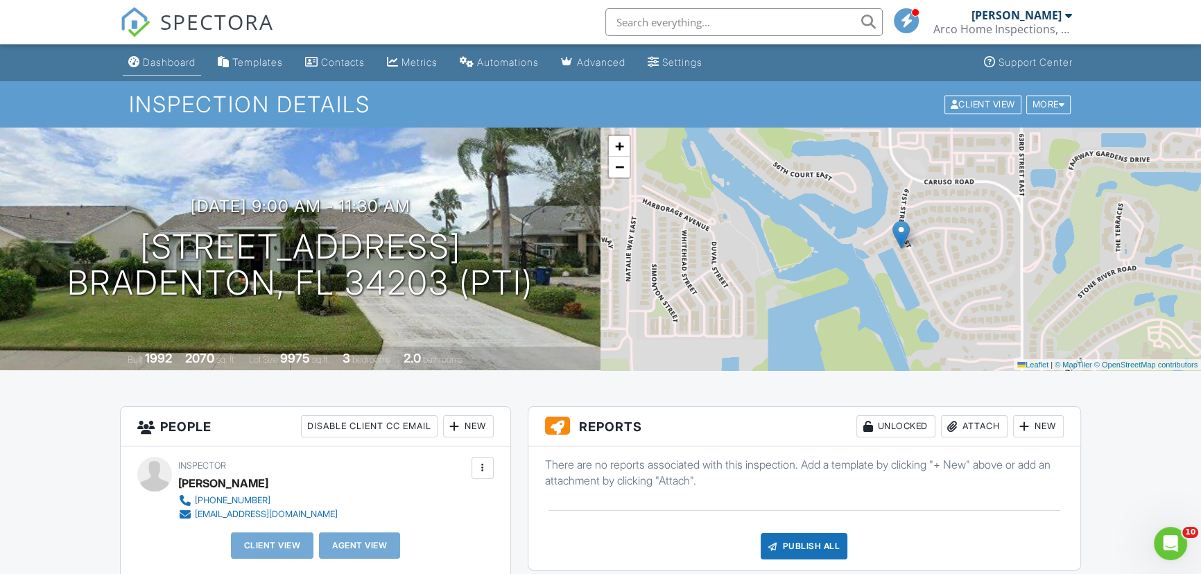
click at [159, 64] on div "Dashboard" at bounding box center [169, 62] width 53 height 12
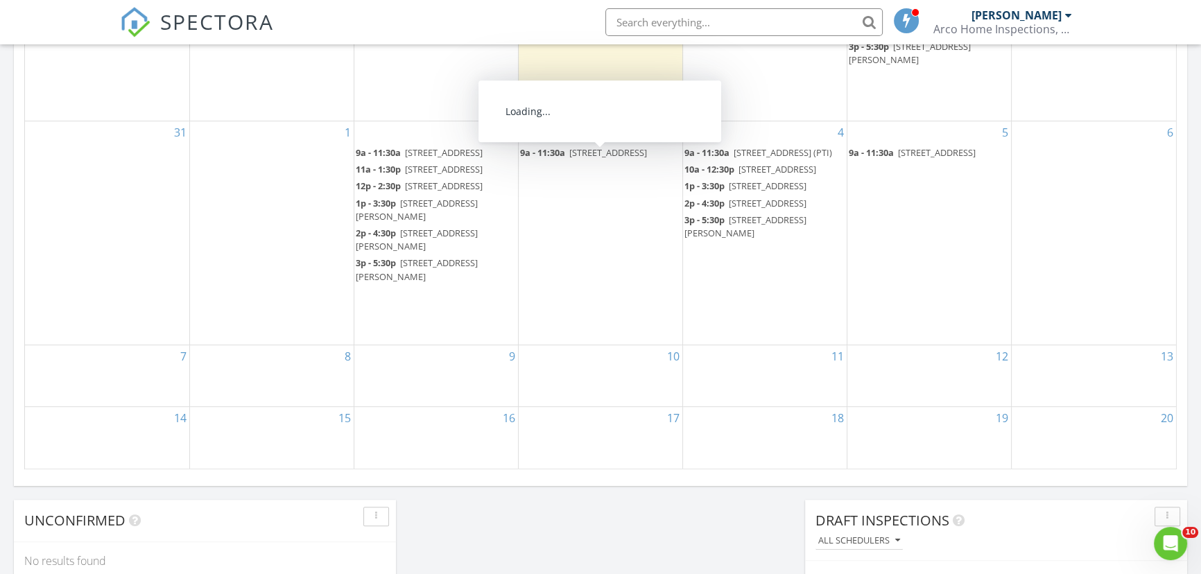
scroll to position [819, 0]
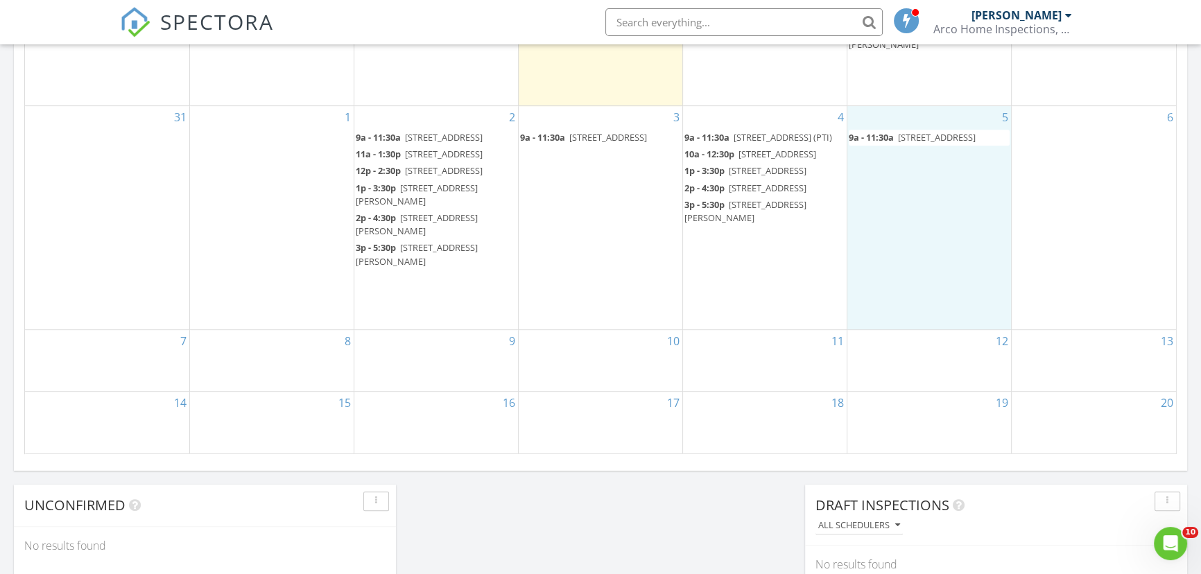
click at [920, 250] on div "5 9a - 11:30a 5514 61st St E, Bradenton 34203 (PTI)" at bounding box center [929, 217] width 164 height 223
click at [919, 192] on link "Inspection" at bounding box center [926, 194] width 71 height 22
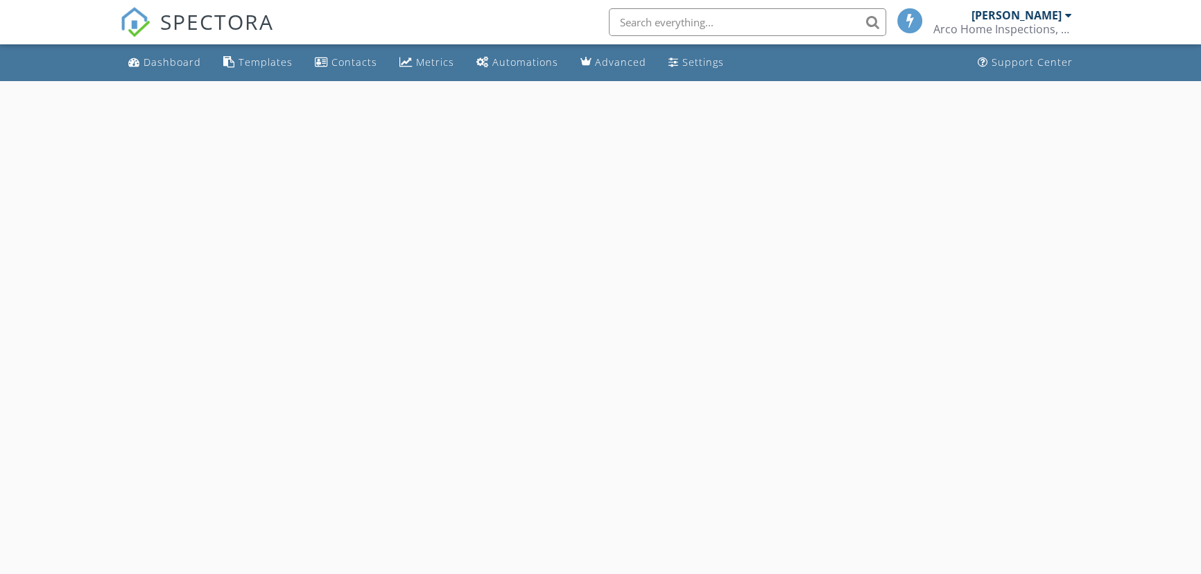
select select "8"
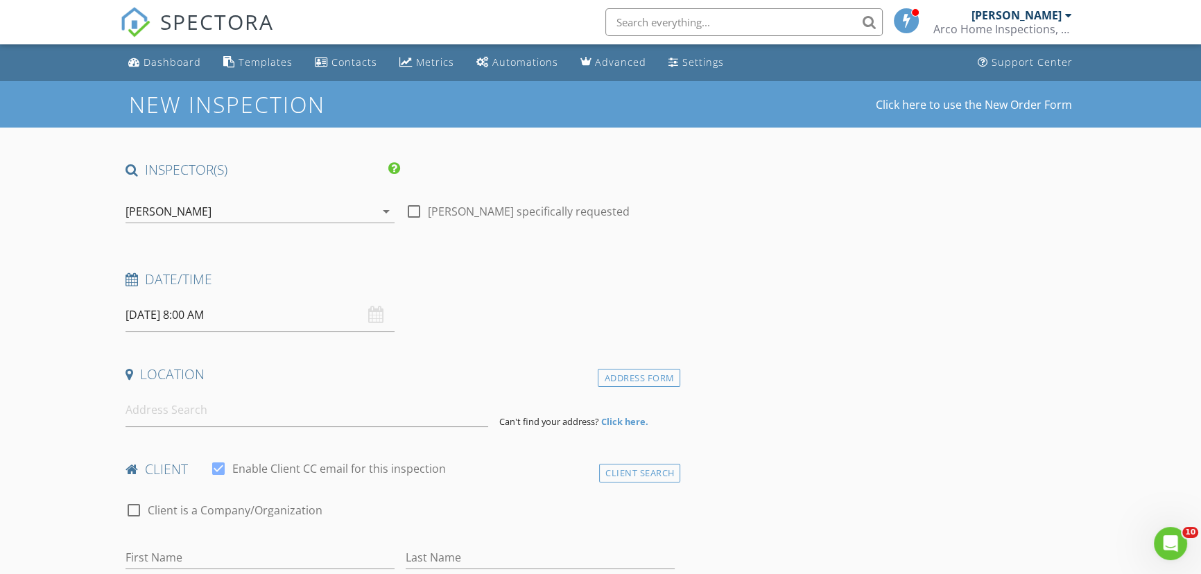
click at [257, 315] on input "09/05/2025 8:00 AM" at bounding box center [259, 315] width 269 height 34
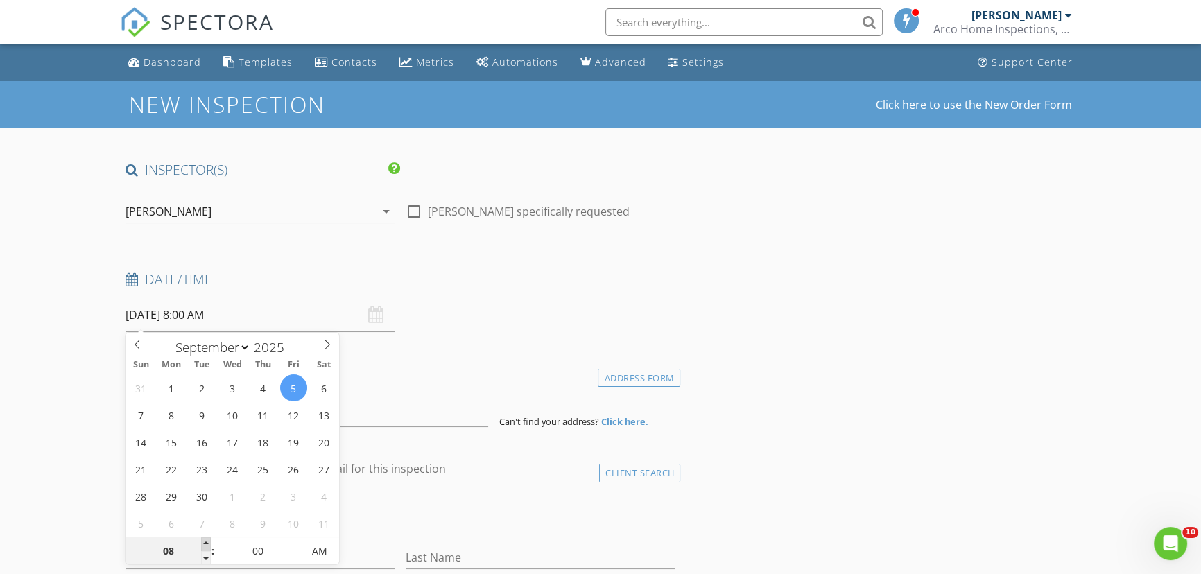
type input "09"
type input "09/05/2025 9:00 AM"
click at [205, 544] on span at bounding box center [206, 544] width 10 height 14
type input "10"
type input "[DATE] 10:00 AM"
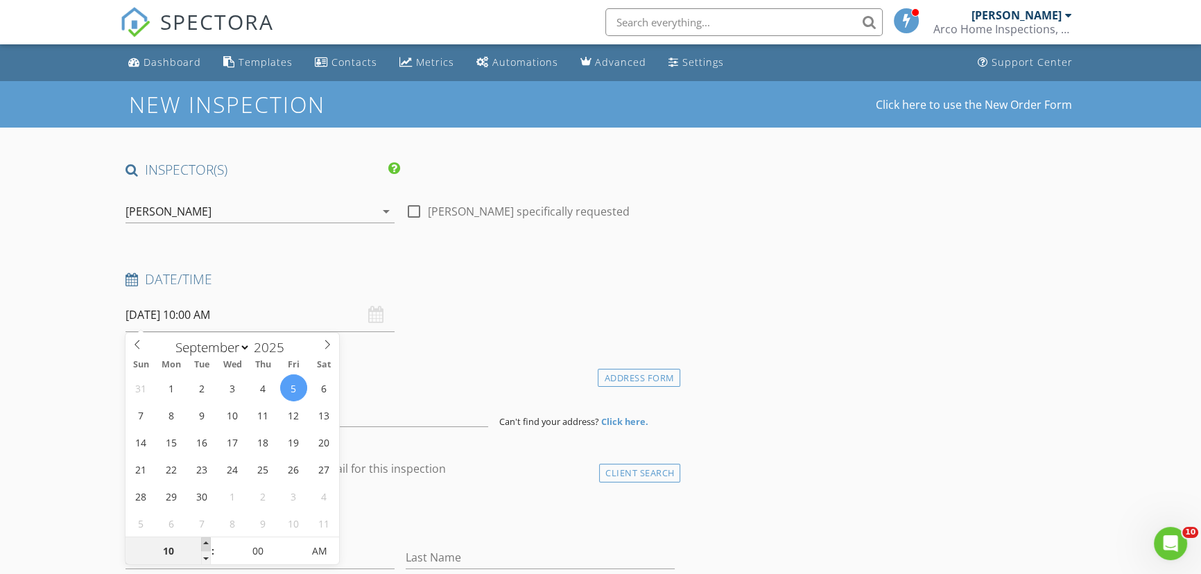
click at [205, 544] on span at bounding box center [206, 544] width 10 height 14
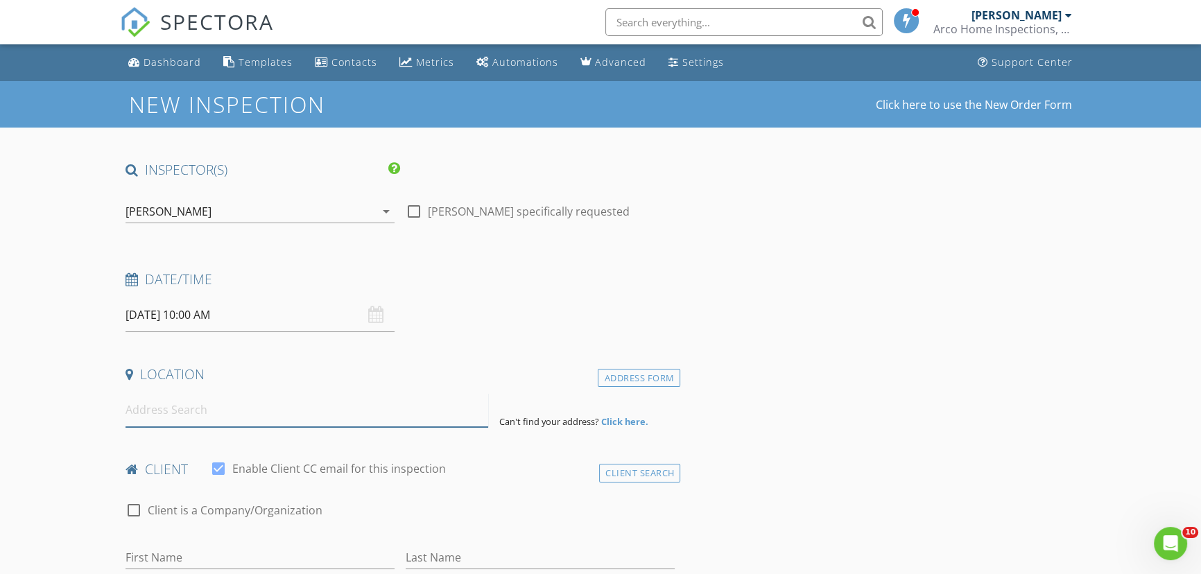
click at [406, 416] on input at bounding box center [306, 410] width 363 height 34
click at [164, 404] on input at bounding box center [306, 410] width 363 height 34
paste input "2301 Bern Creek Loop , Sarasota"
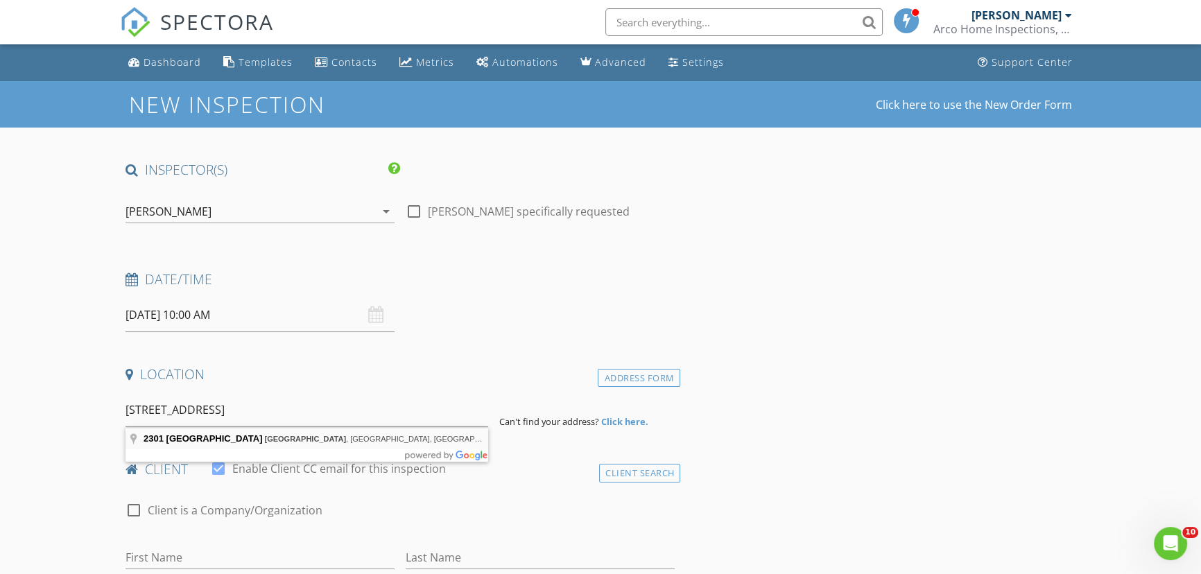
type input "2301 Bern Creek Loop, Sarasota, FL, USA"
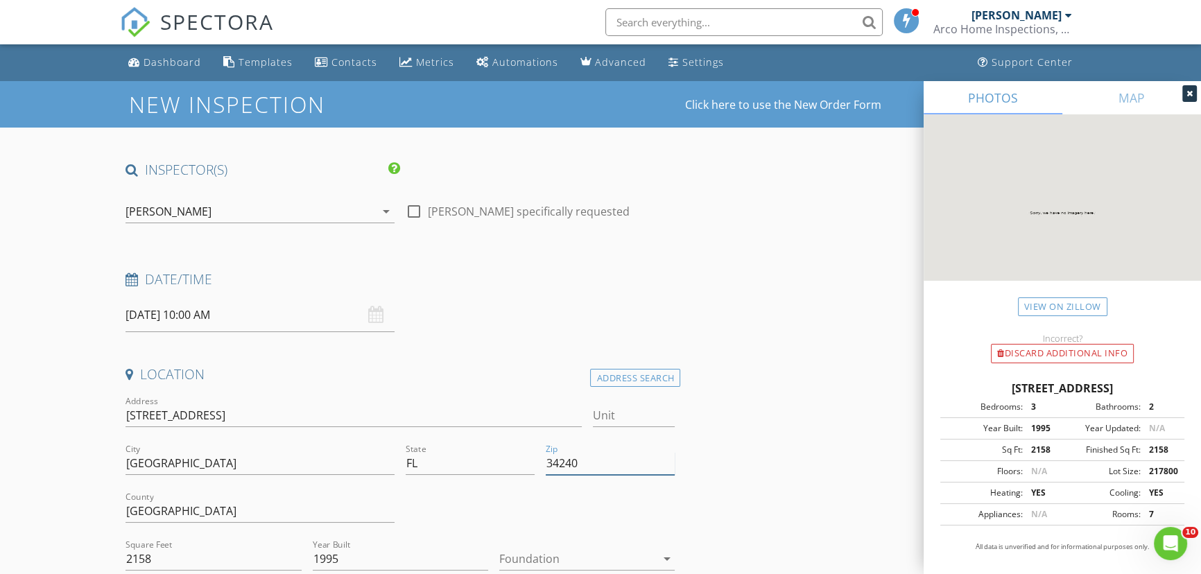
click at [591, 465] on input "34240" at bounding box center [610, 463] width 129 height 23
type input "34240 (PTI)"
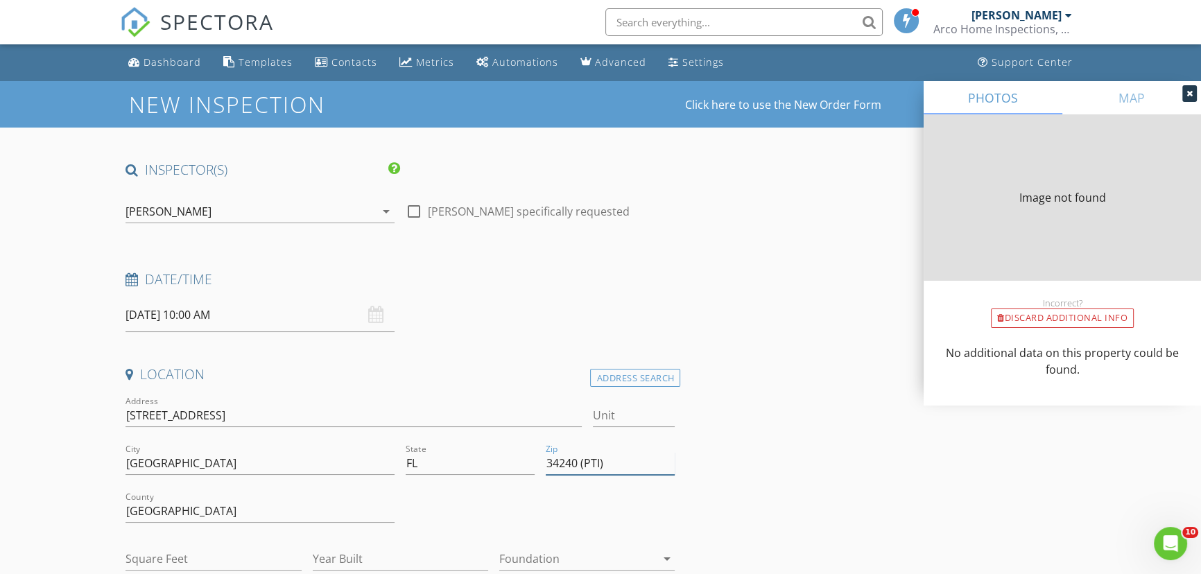
type input "2158"
type input "1995"
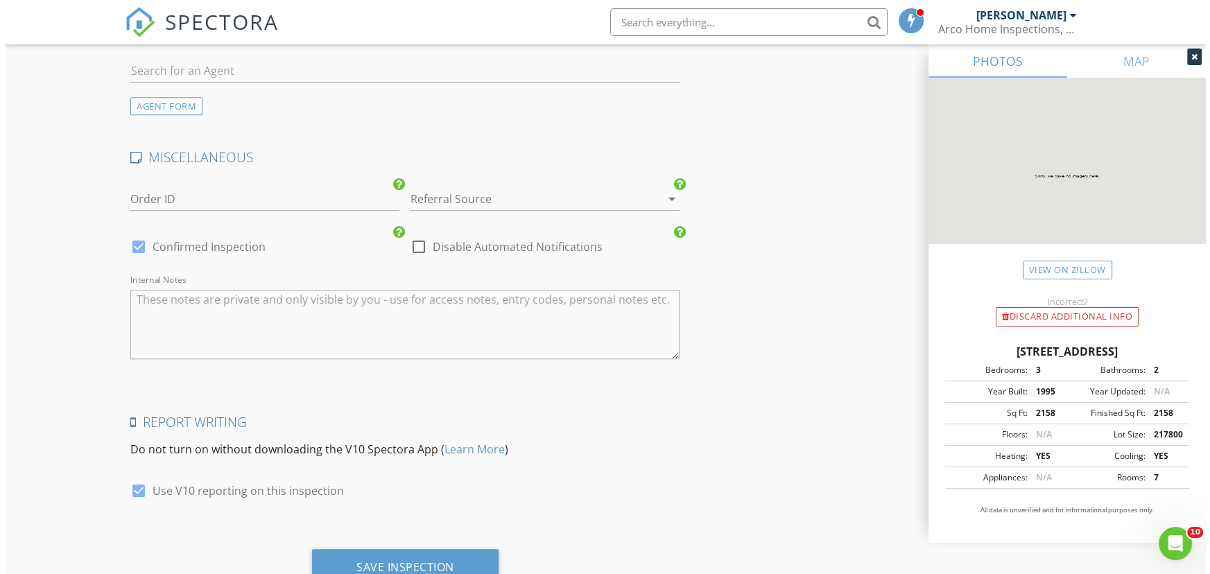
scroll to position [1892, 0]
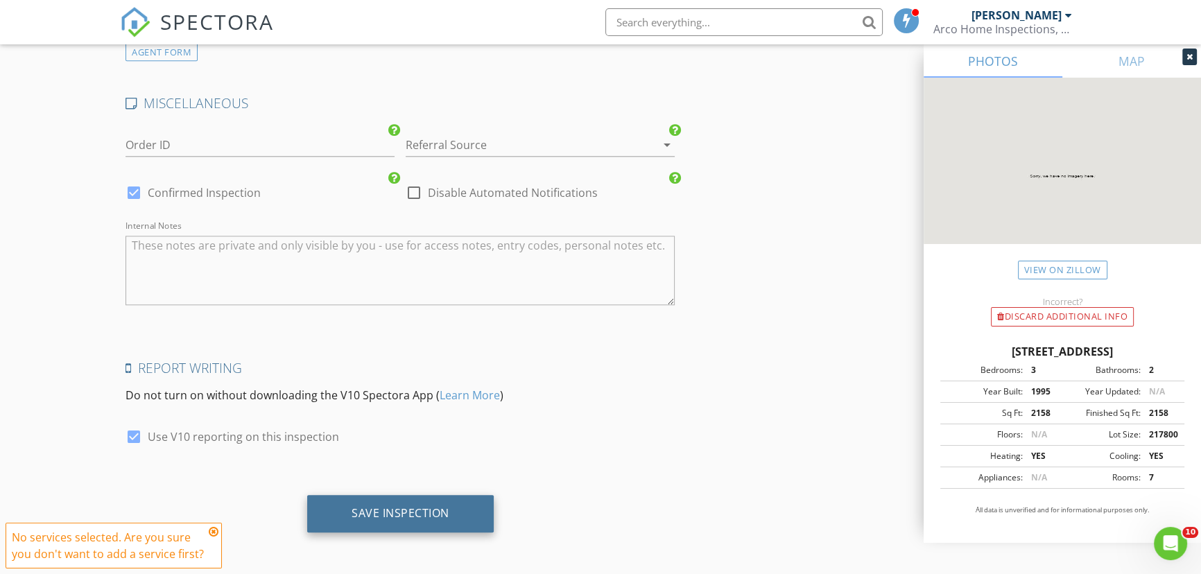
click at [393, 506] on div "Save Inspection" at bounding box center [401, 513] width 98 height 14
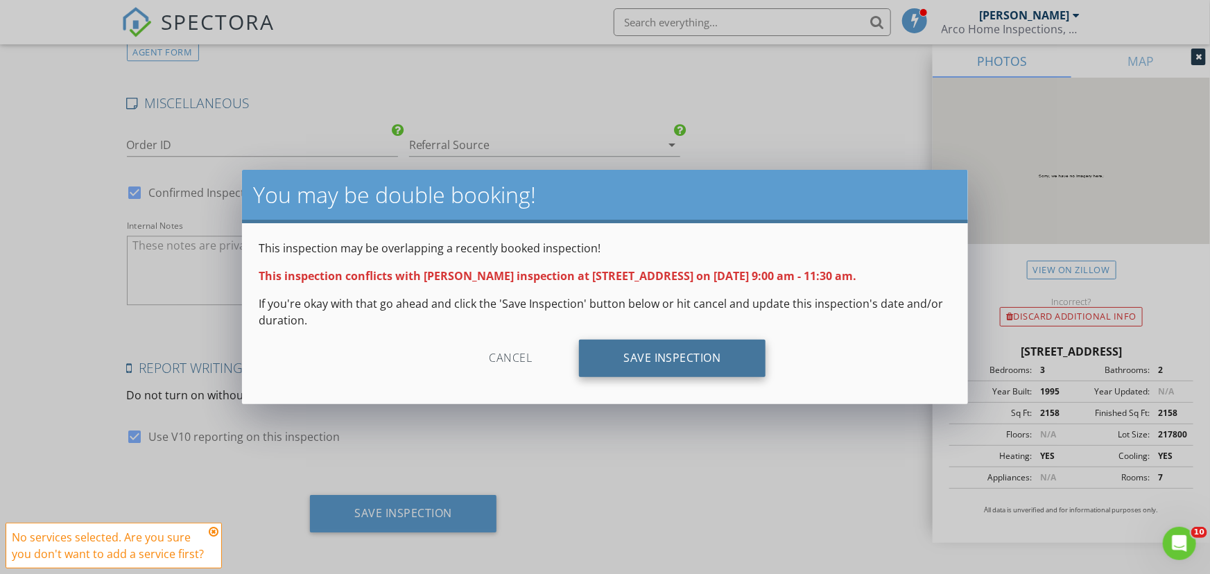
click at [631, 354] on div "Save Inspection" at bounding box center [672, 358] width 187 height 37
